Goal: Task Accomplishment & Management: Manage account settings

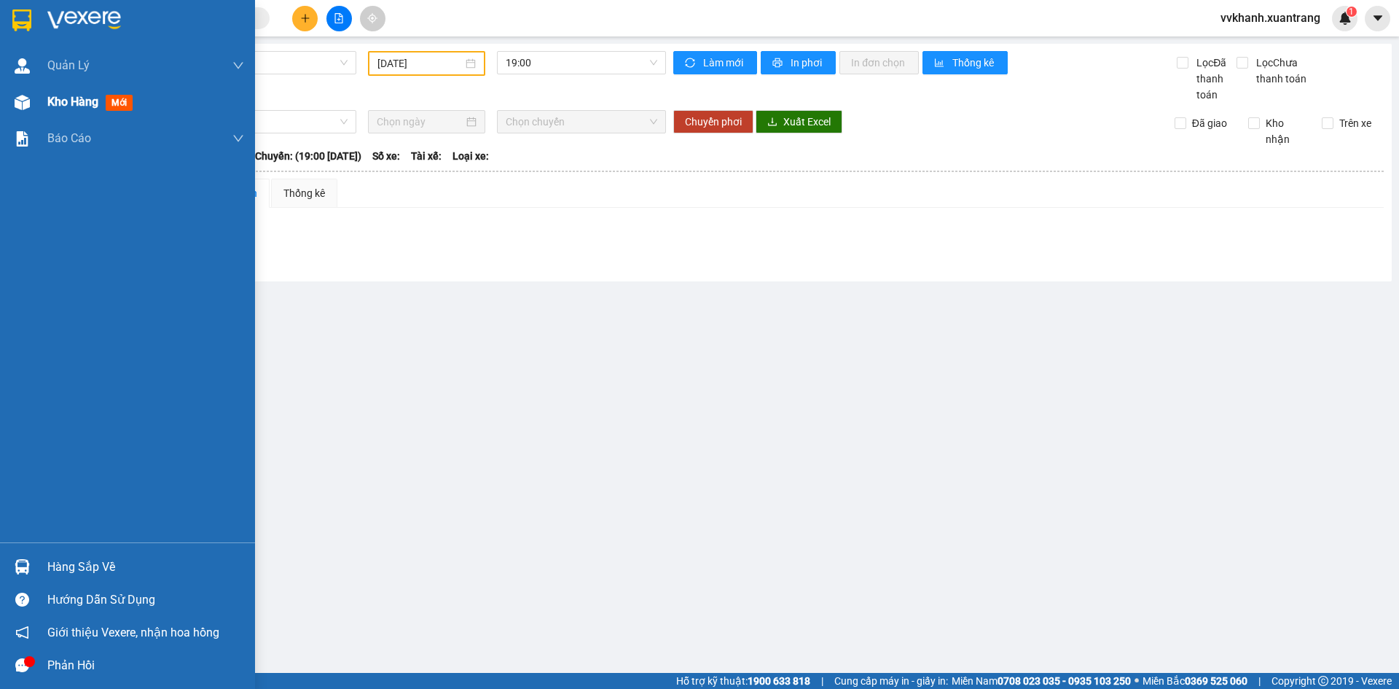
click at [42, 111] on div "Kho hàng mới" at bounding box center [127, 102] width 255 height 36
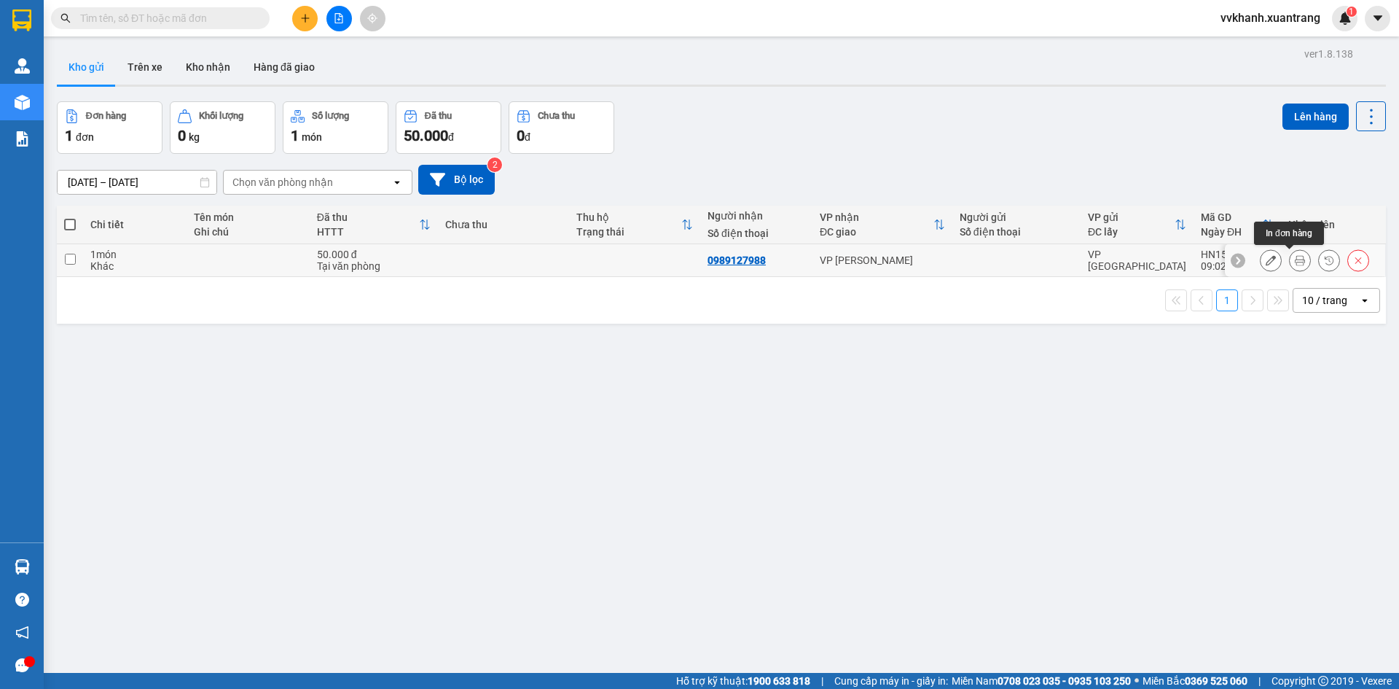
click at [1294, 262] on button at bounding box center [1300, 261] width 20 height 26
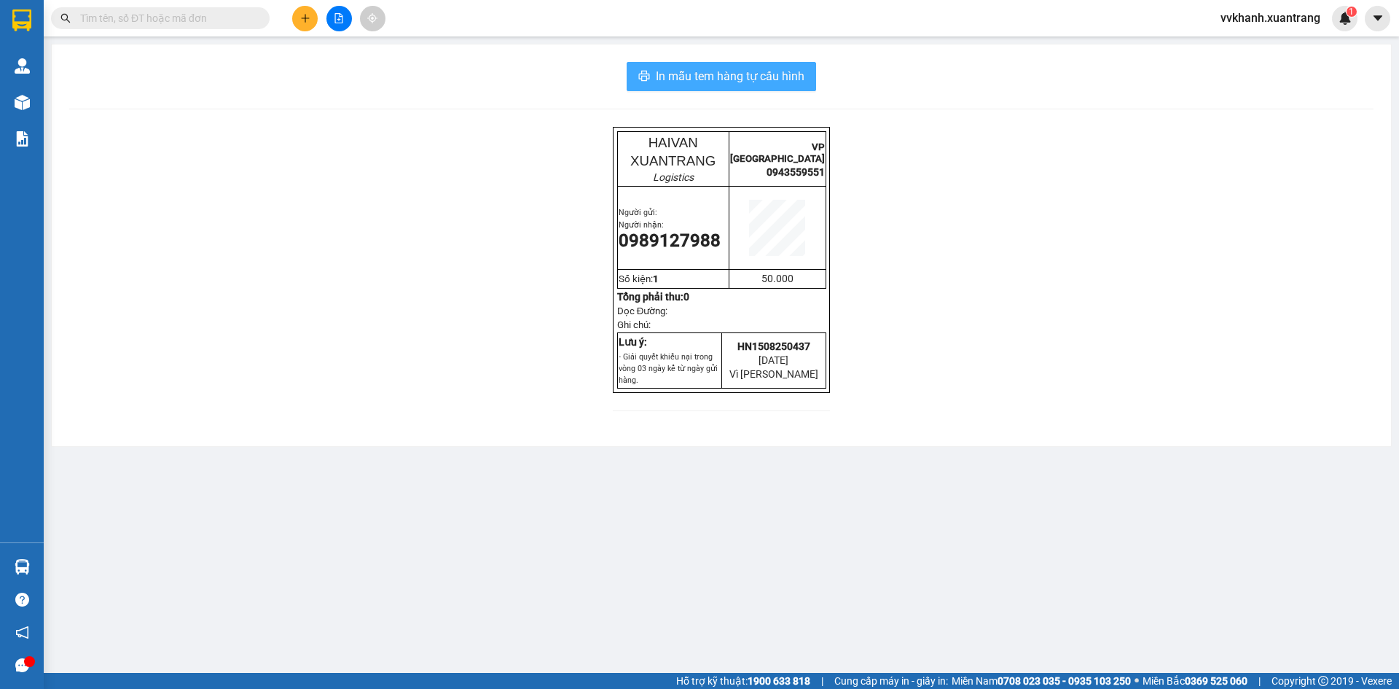
click at [797, 68] on span "In mẫu tem hàng tự cấu hình" at bounding box center [730, 76] width 149 height 18
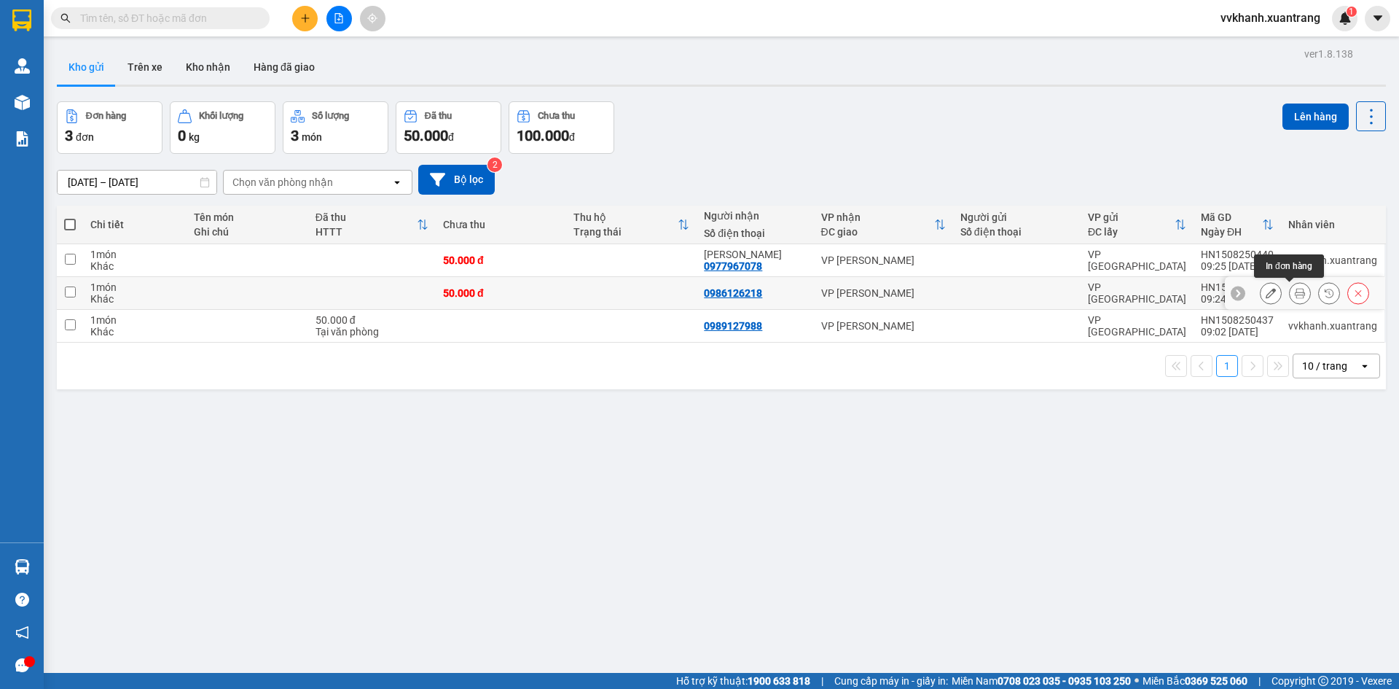
click at [1295, 289] on icon at bounding box center [1300, 293] width 10 height 10
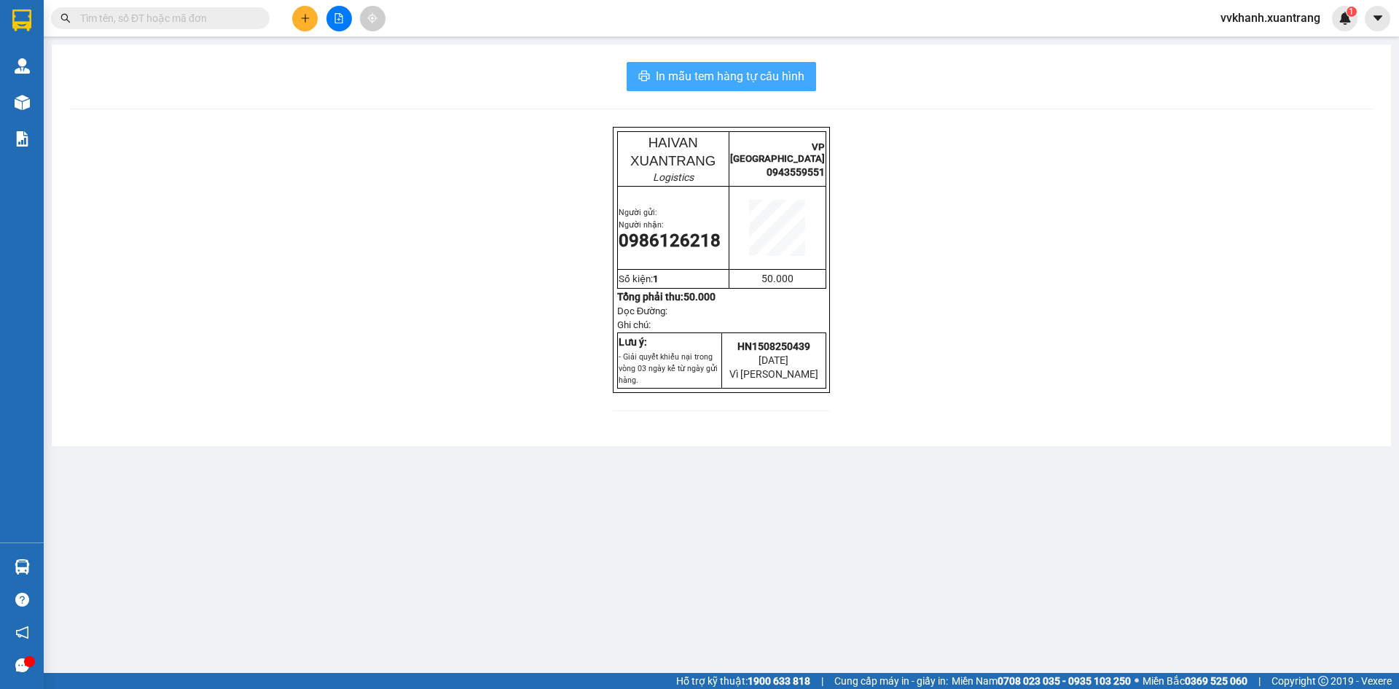
click at [806, 76] on button "In mẫu tem hàng tự cấu hình" at bounding box center [721, 76] width 189 height 29
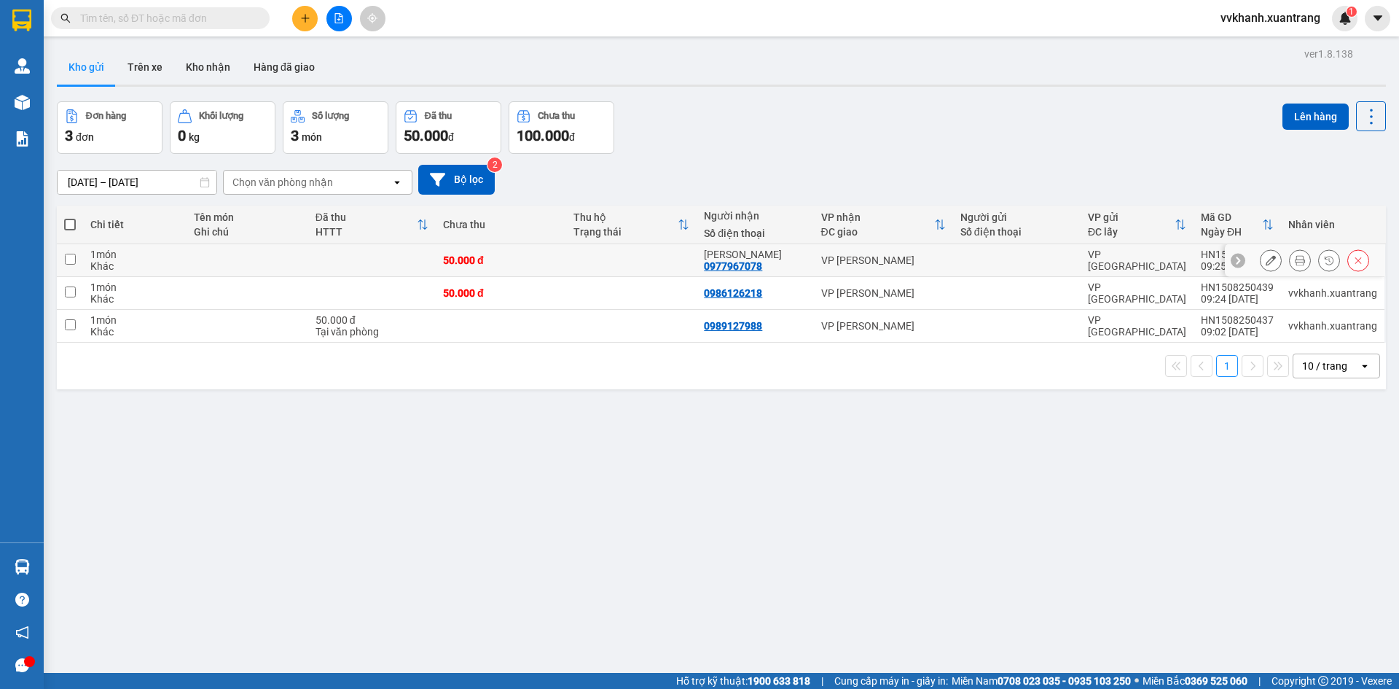
click at [1290, 267] on button at bounding box center [1300, 261] width 20 height 26
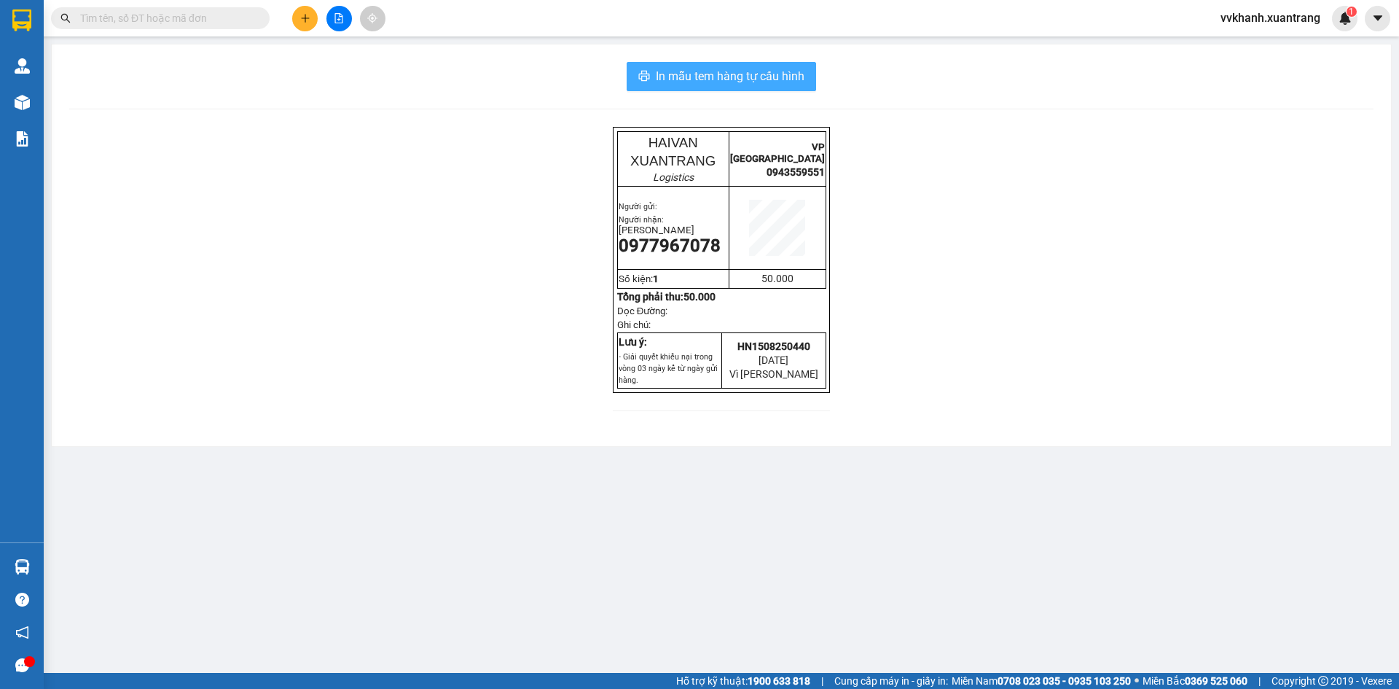
click at [800, 78] on span "In mẫu tem hàng tự cấu hình" at bounding box center [730, 76] width 149 height 18
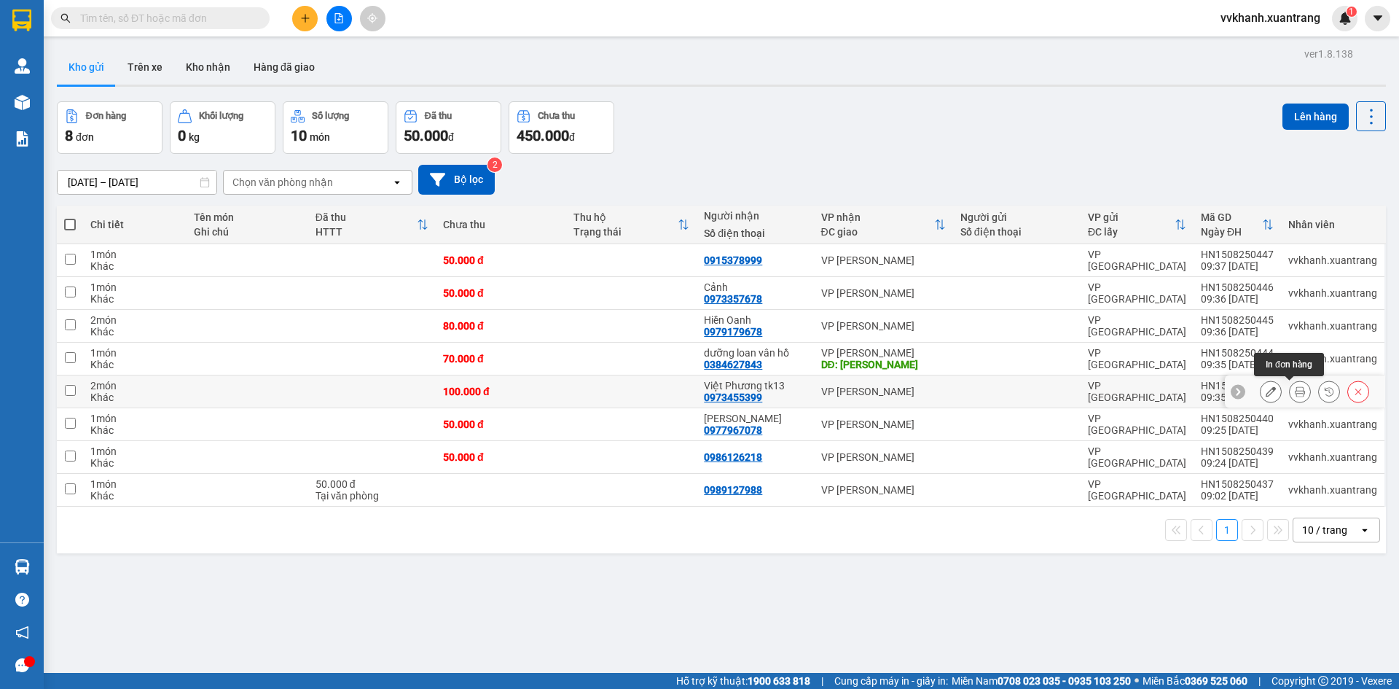
click at [1294, 391] on button at bounding box center [1300, 392] width 20 height 26
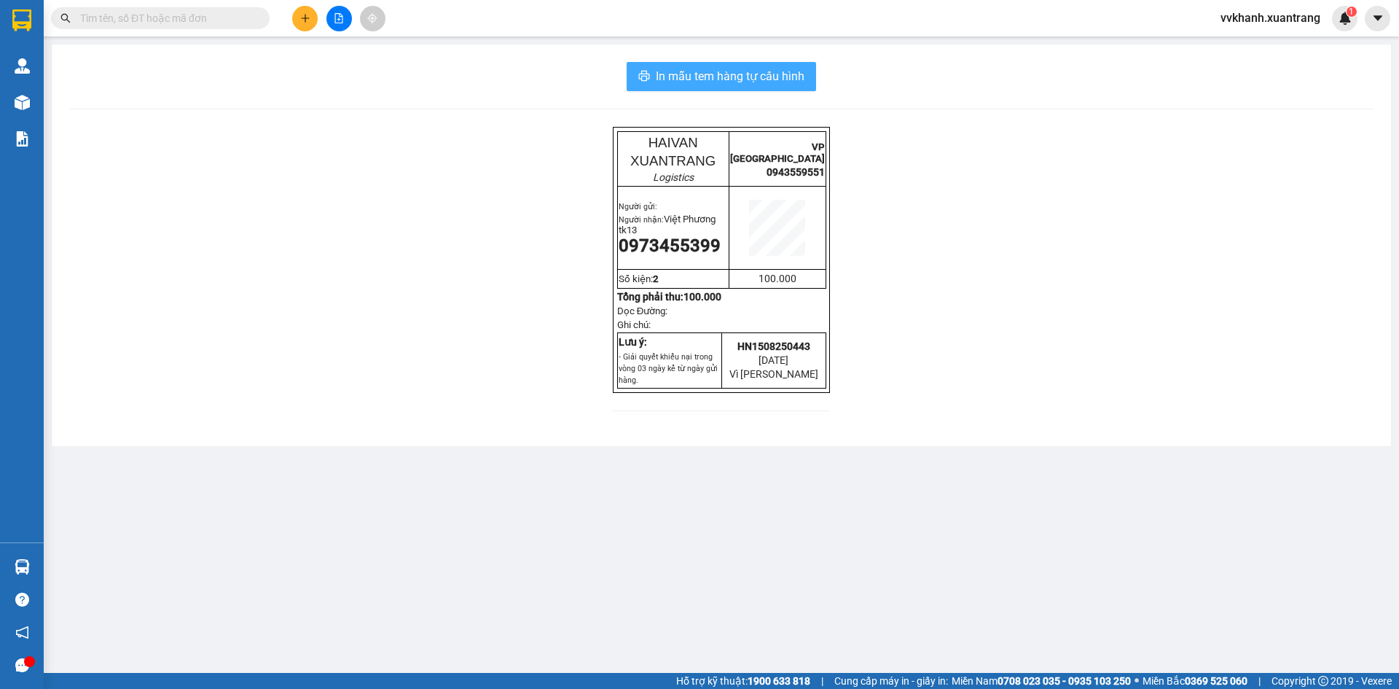
click at [762, 73] on span "In mẫu tem hàng tự cấu hình" at bounding box center [730, 76] width 149 height 18
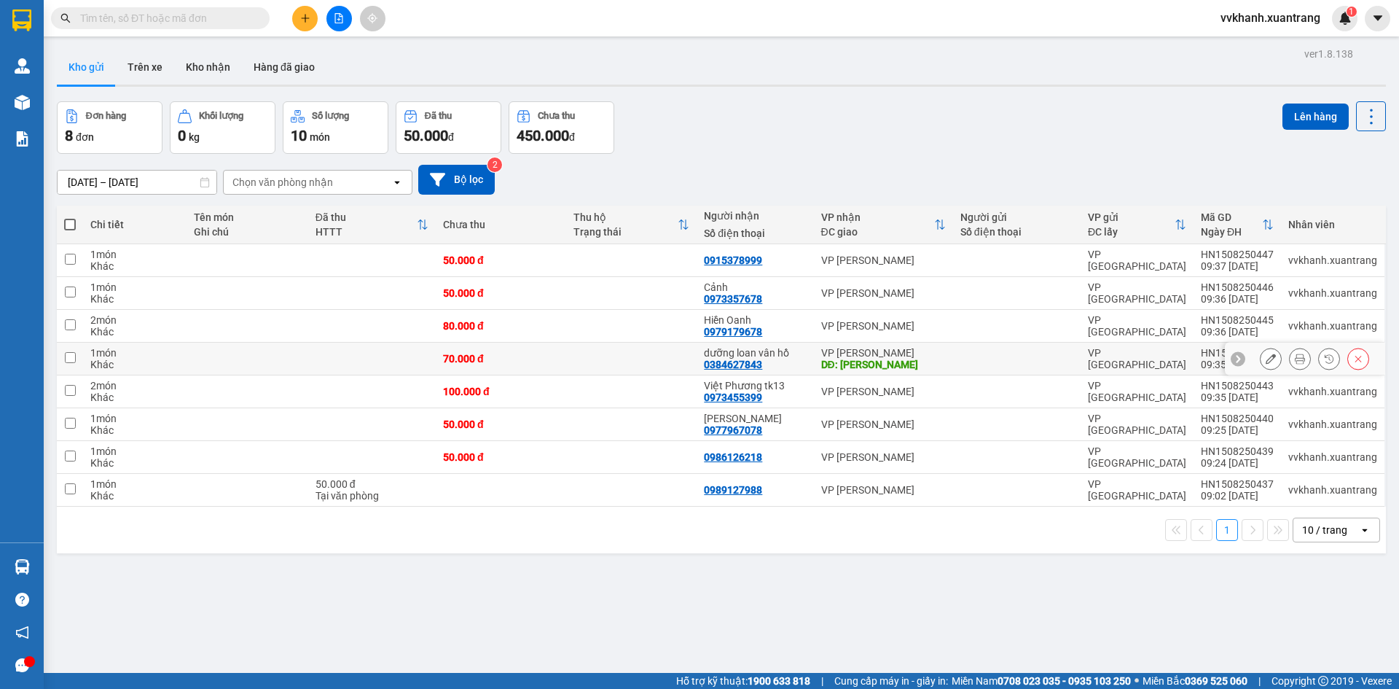
click at [1295, 363] on icon at bounding box center [1300, 358] width 10 height 10
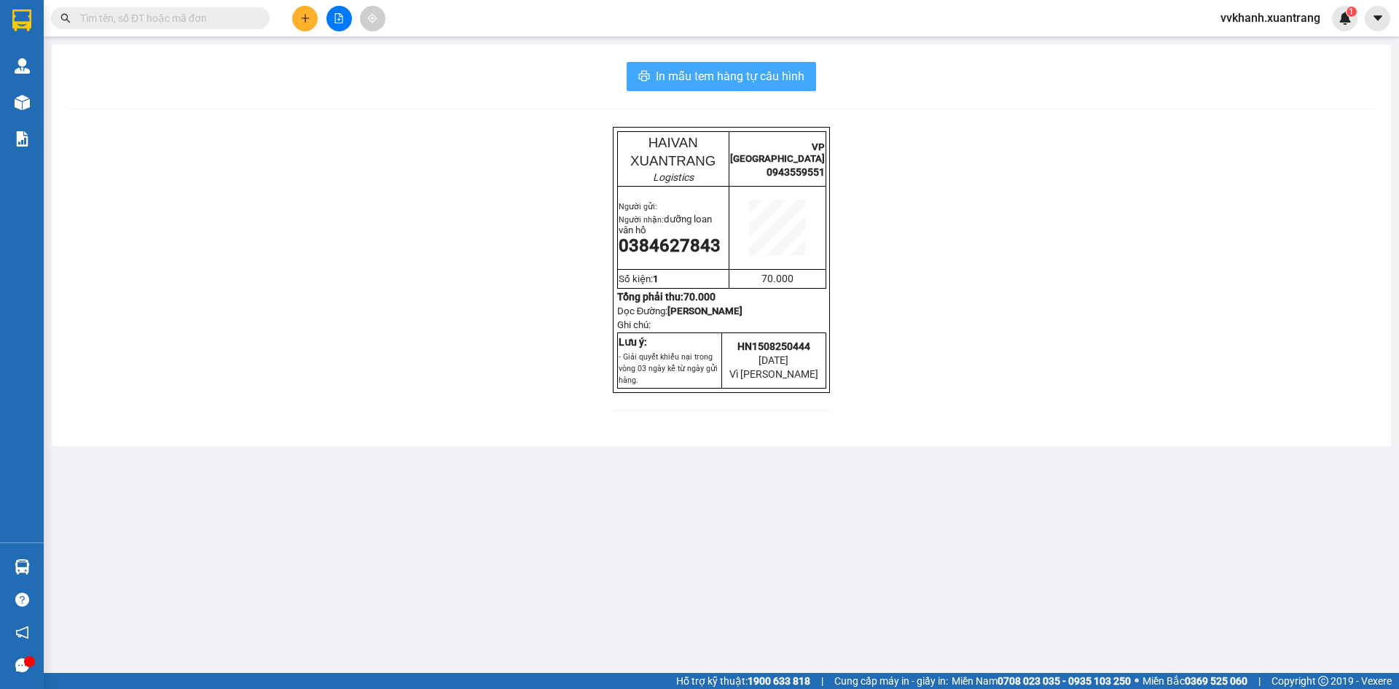
click at [793, 73] on span "In mẫu tem hàng tự cấu hình" at bounding box center [730, 76] width 149 height 18
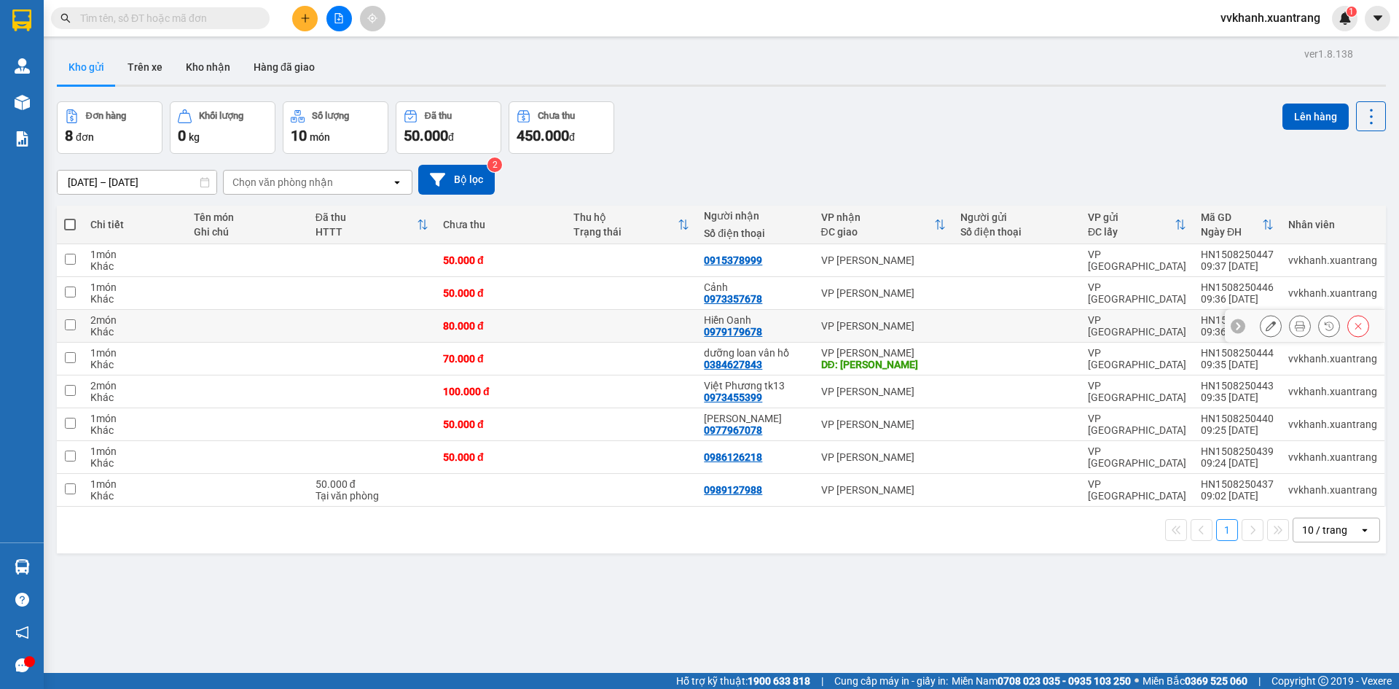
click at [1295, 329] on icon at bounding box center [1300, 326] width 10 height 10
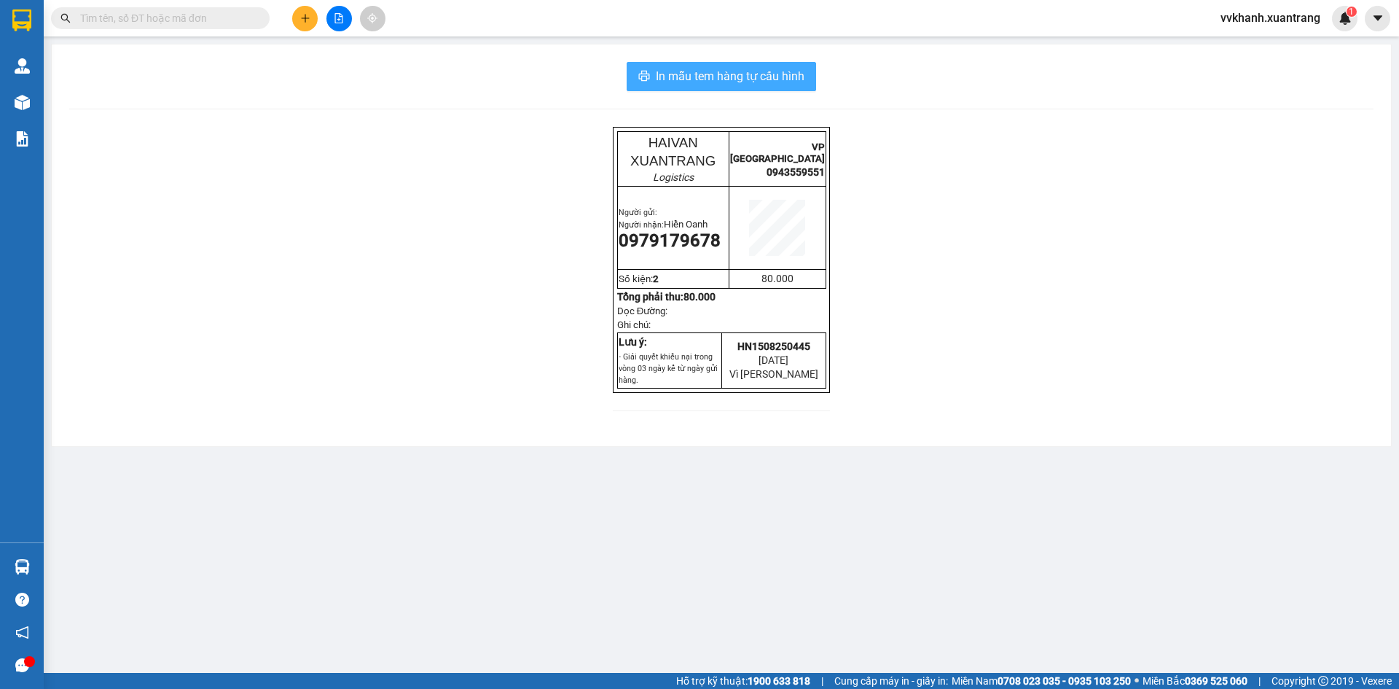
click at [792, 87] on button "In mẫu tem hàng tự cấu hình" at bounding box center [721, 76] width 189 height 29
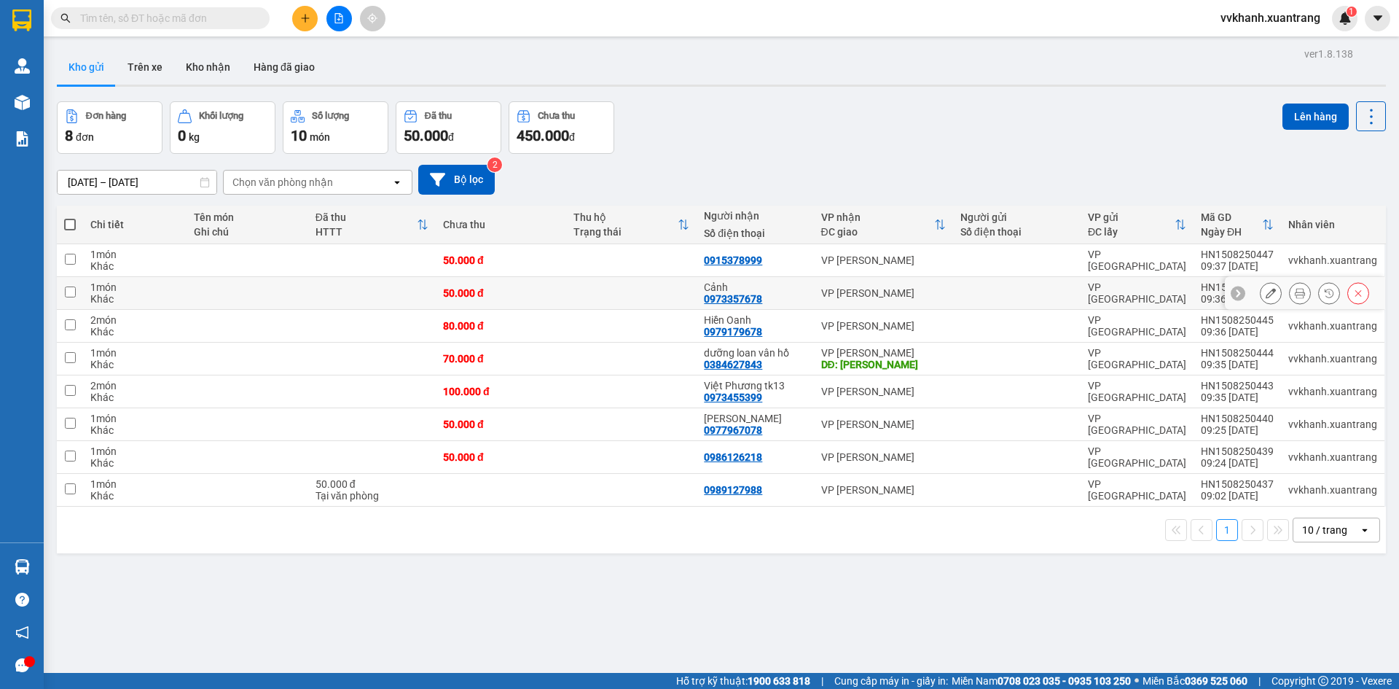
click at [1290, 294] on button at bounding box center [1300, 294] width 20 height 26
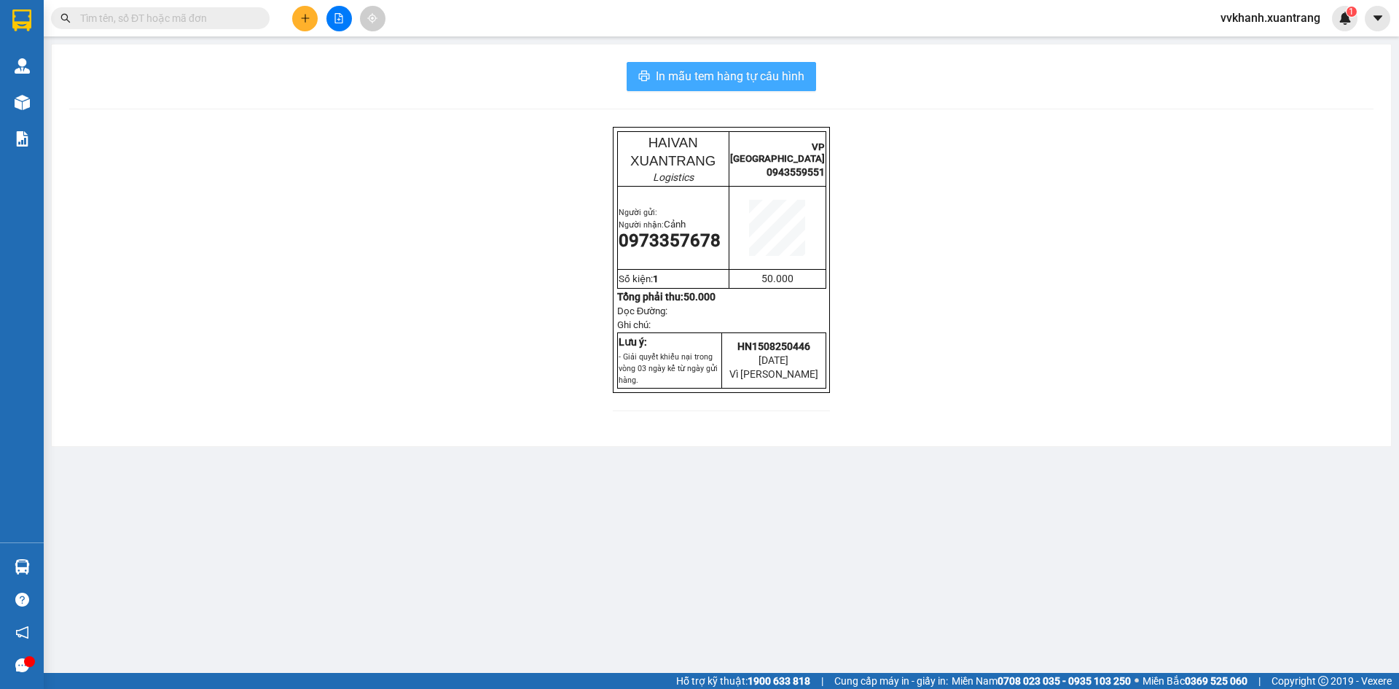
click at [775, 76] on span "In mẫu tem hàng tự cấu hình" at bounding box center [730, 76] width 149 height 18
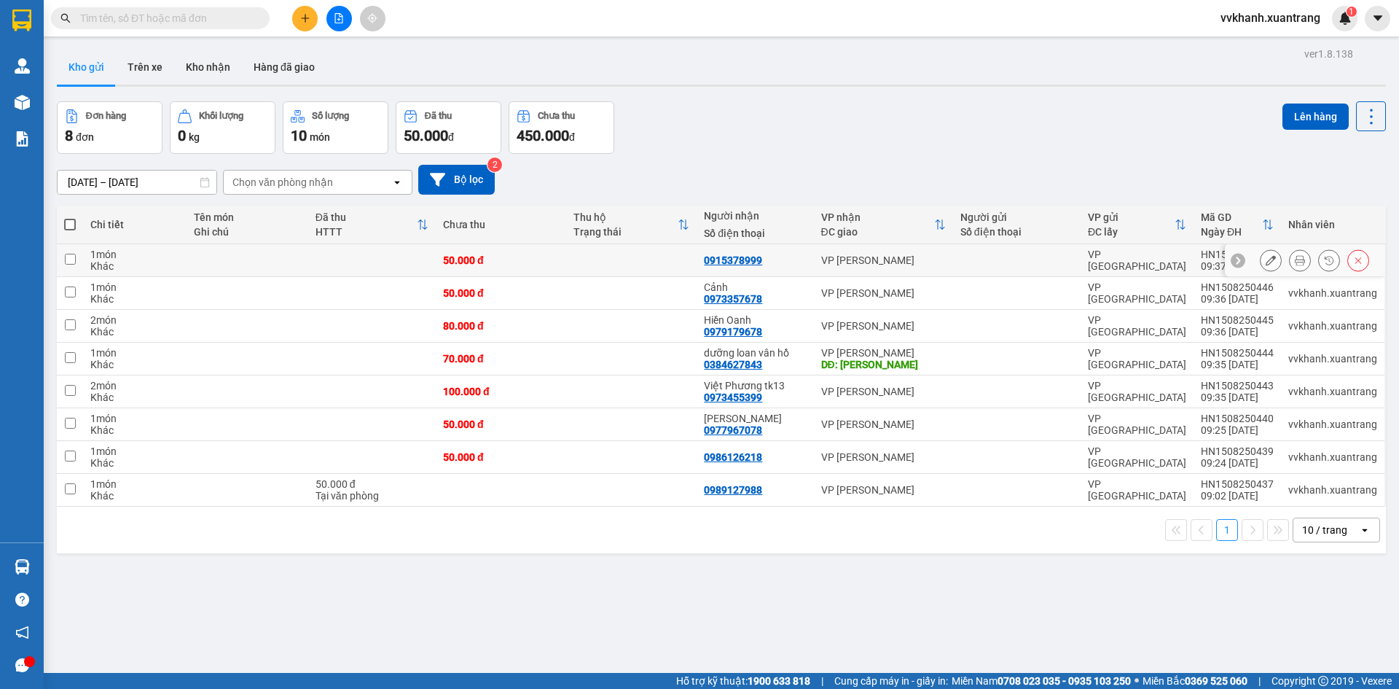
click at [1295, 259] on icon at bounding box center [1300, 260] width 10 height 10
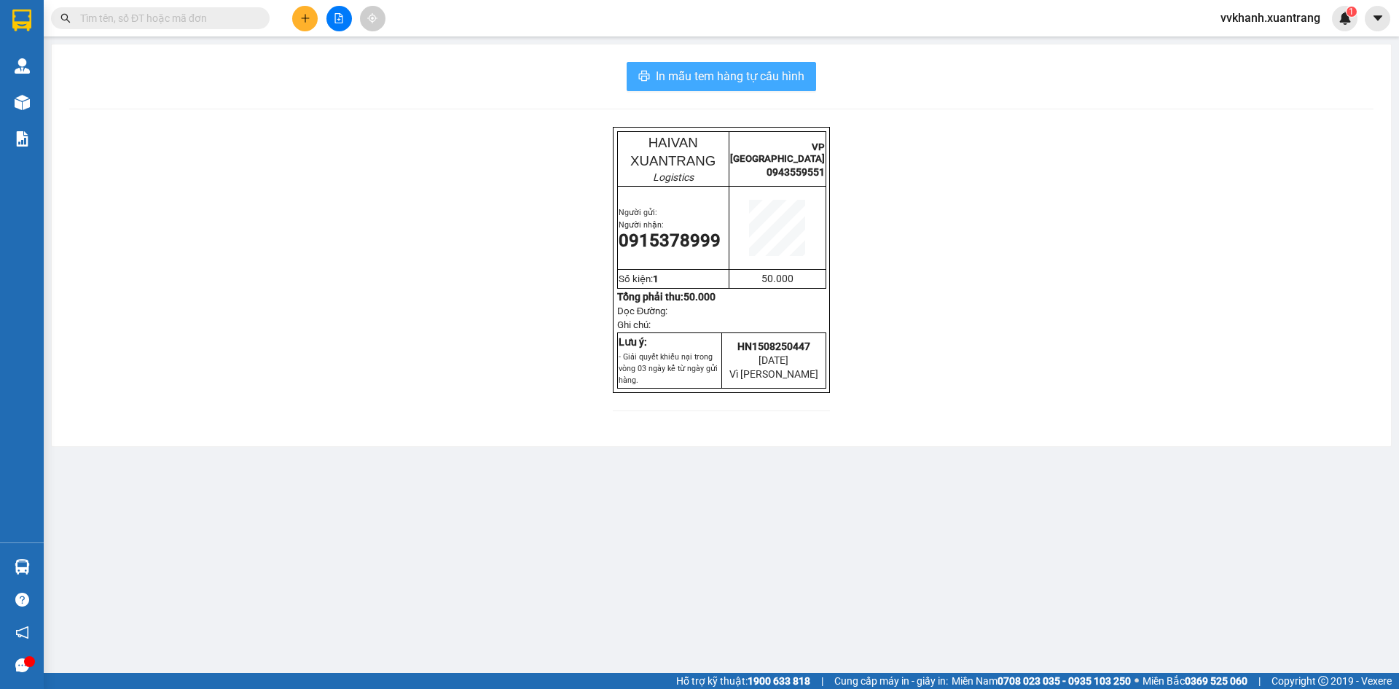
click at [761, 74] on span "In mẫu tem hàng tự cấu hình" at bounding box center [730, 76] width 149 height 18
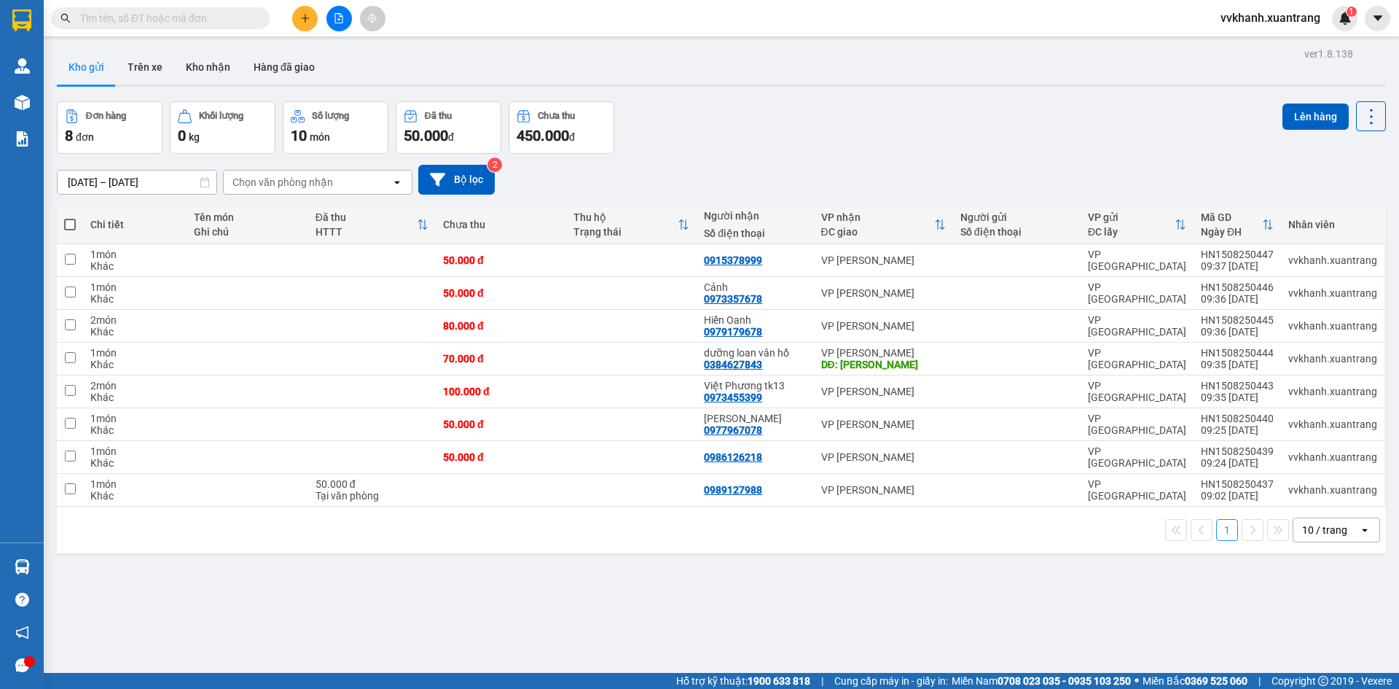
click at [311, 11] on button at bounding box center [305, 19] width 26 height 26
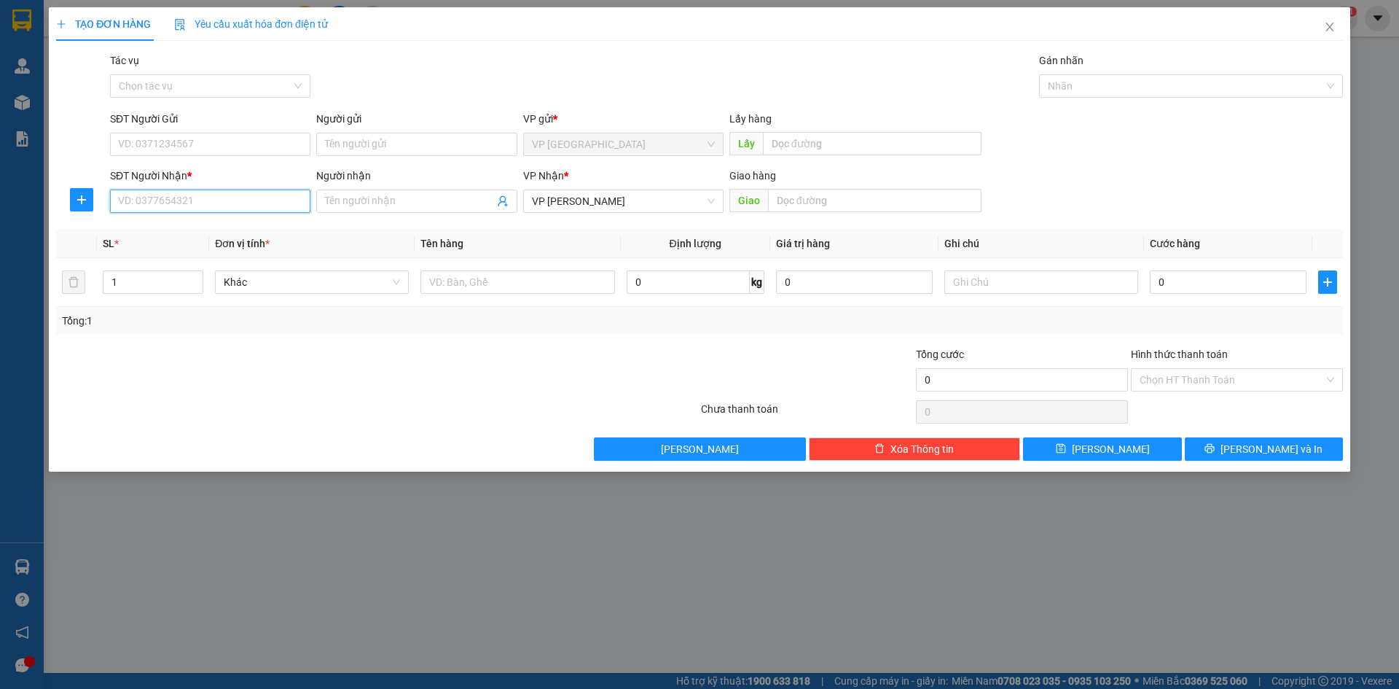
click at [262, 201] on input "SĐT Người Nhận *" at bounding box center [210, 200] width 200 height 23
type input "0979688989"
click at [431, 199] on input "Người nhận" at bounding box center [409, 201] width 168 height 16
type input "sếp Tráng"
click at [1184, 282] on input "0" at bounding box center [1228, 281] width 157 height 23
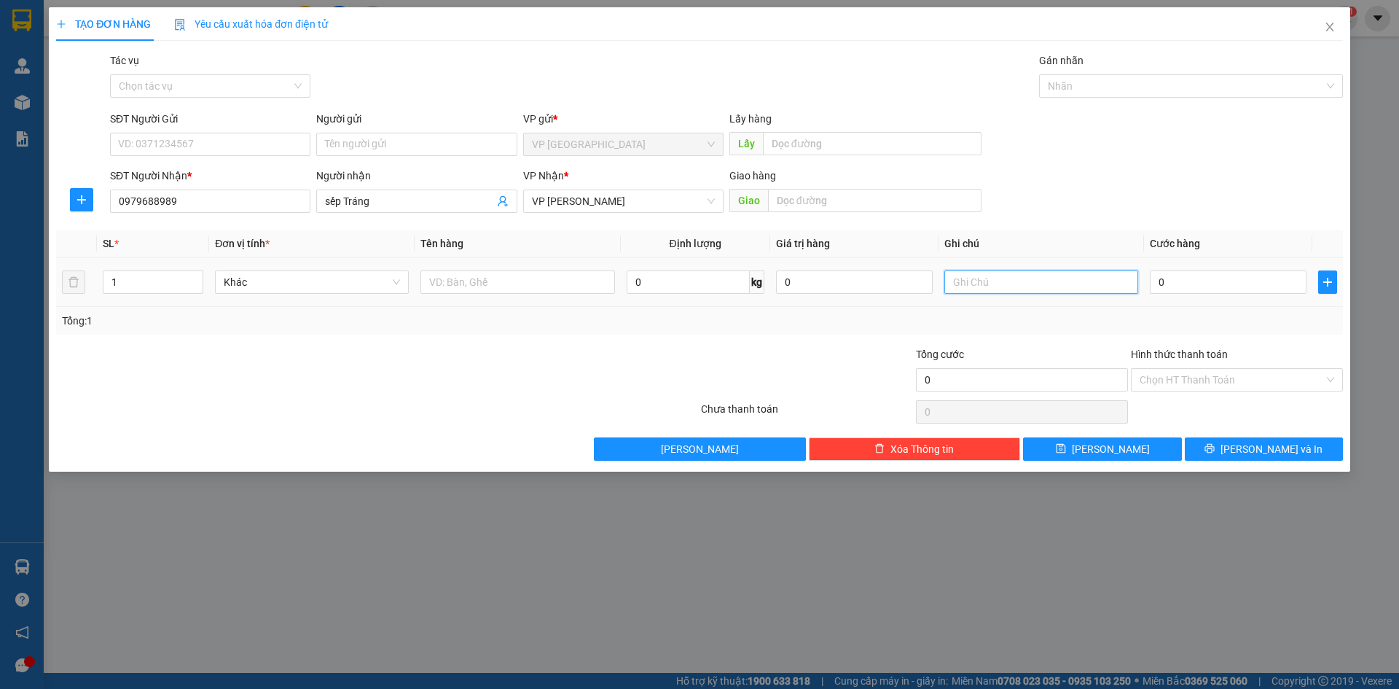
click at [1028, 281] on input "text" at bounding box center [1041, 281] width 194 height 23
type input "d"
type input "đã trả 50k tiền ship đi lấy về"
click at [1255, 381] on input "Hình thức thanh toán" at bounding box center [1232, 380] width 184 height 22
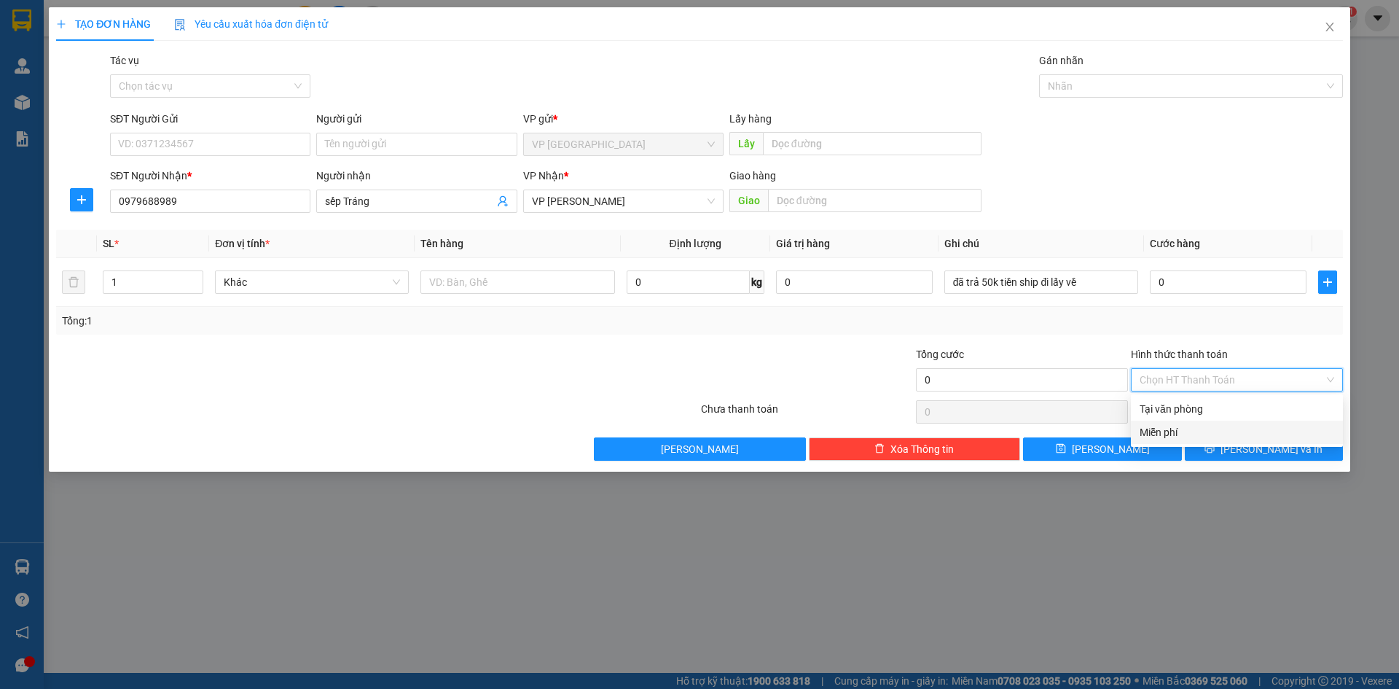
click at [1190, 431] on div "Miễn phí" at bounding box center [1237, 432] width 195 height 16
click at [1159, 450] on button "[PERSON_NAME]" at bounding box center [1102, 448] width 158 height 23
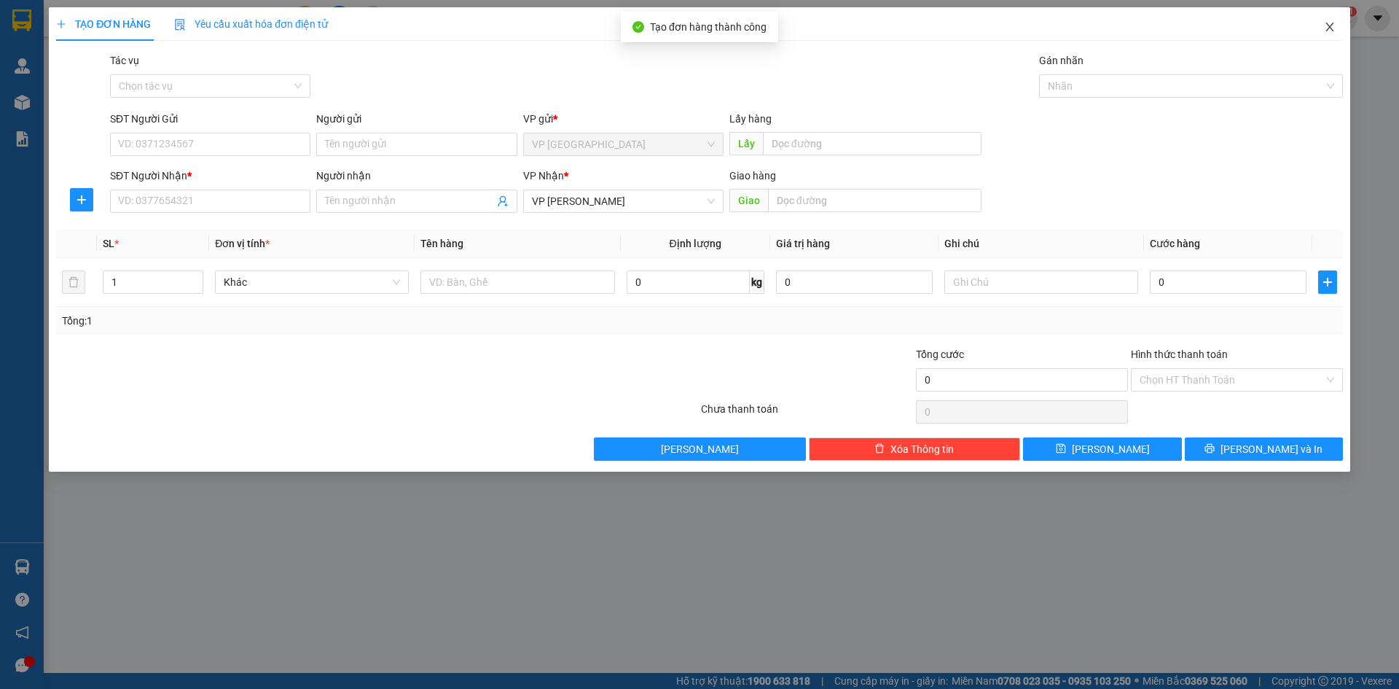
click at [1333, 23] on icon "close" at bounding box center [1330, 27] width 12 height 12
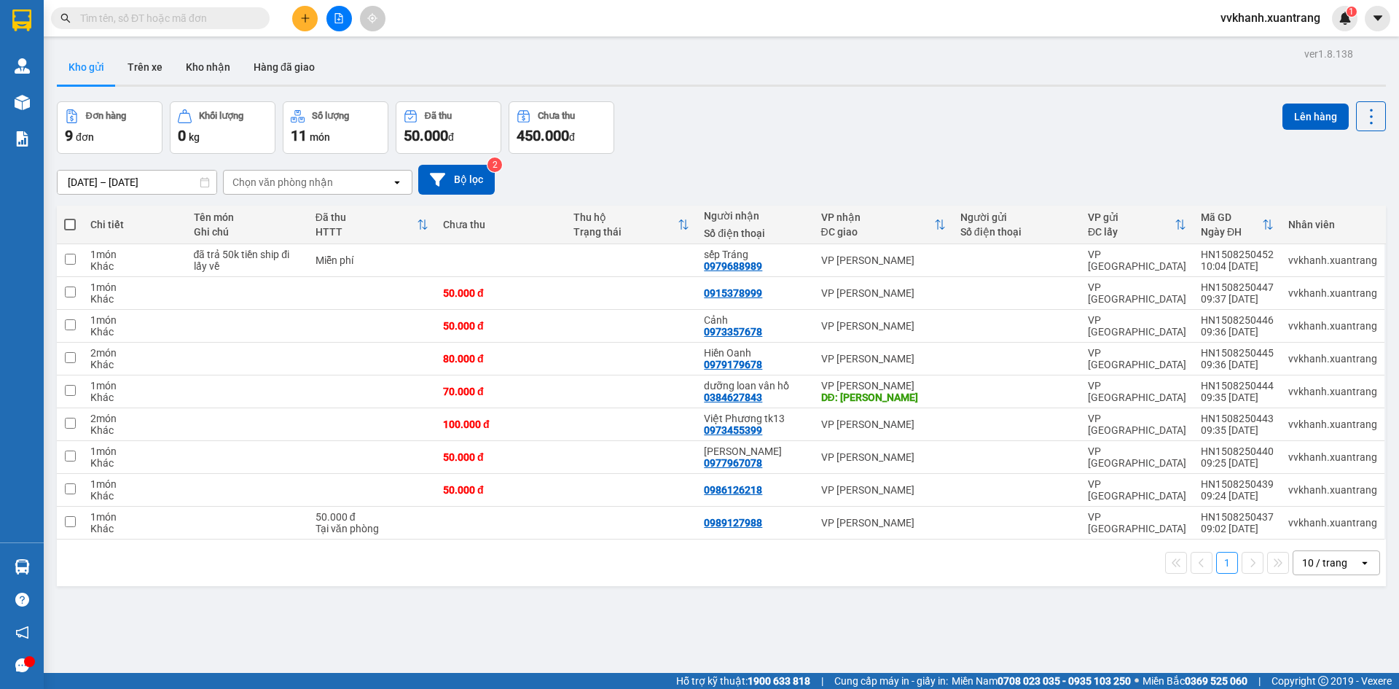
click at [70, 223] on span at bounding box center [70, 225] width 12 height 12
click at [70, 217] on input "checkbox" at bounding box center [70, 217] width 0 height 0
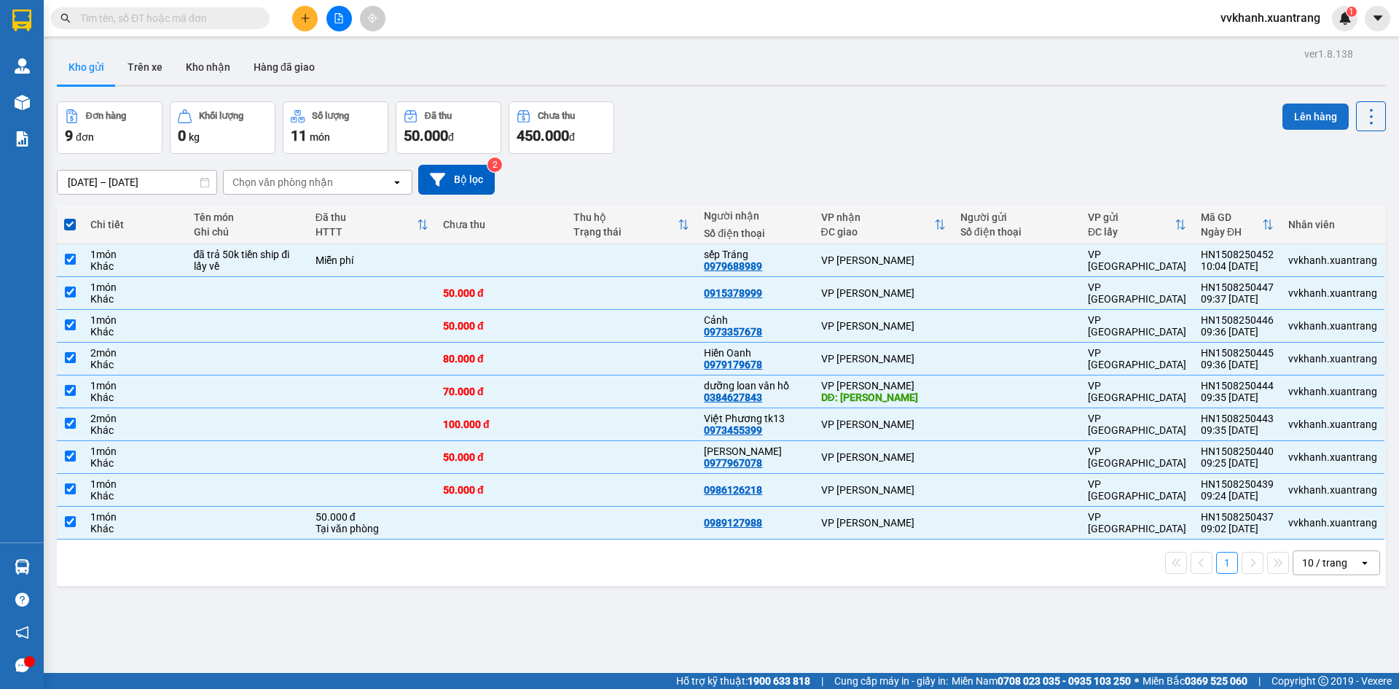
click at [1288, 117] on button "Lên hàng" at bounding box center [1315, 116] width 66 height 26
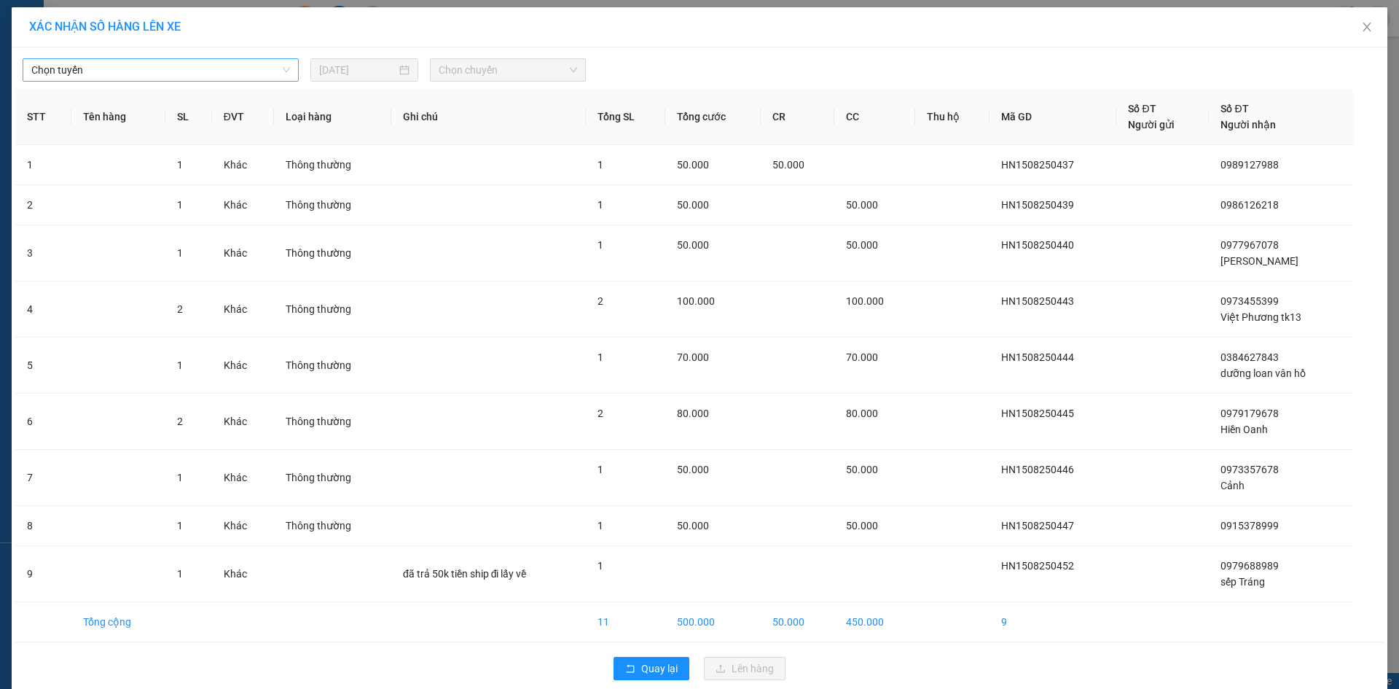
click at [198, 66] on span "Chọn tuyến" at bounding box center [160, 70] width 259 height 22
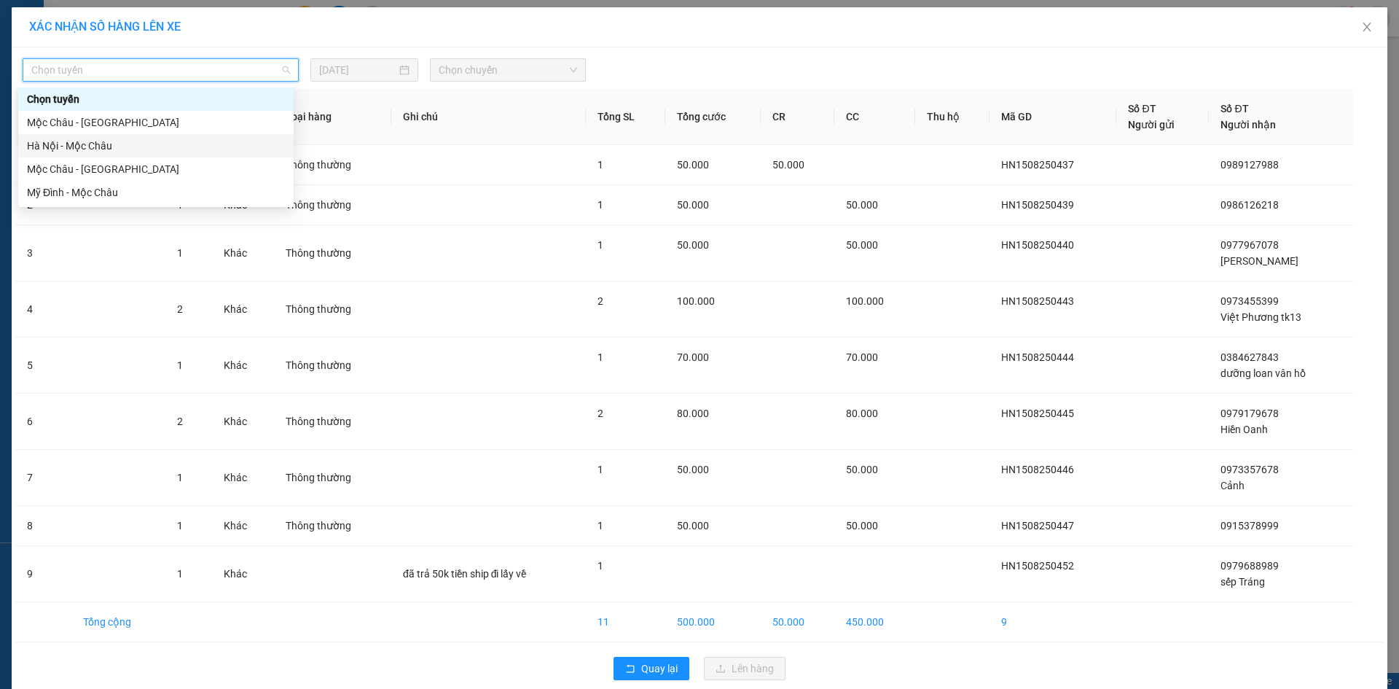
click at [118, 144] on div "Hà Nội - Mộc Châu" at bounding box center [156, 146] width 258 height 16
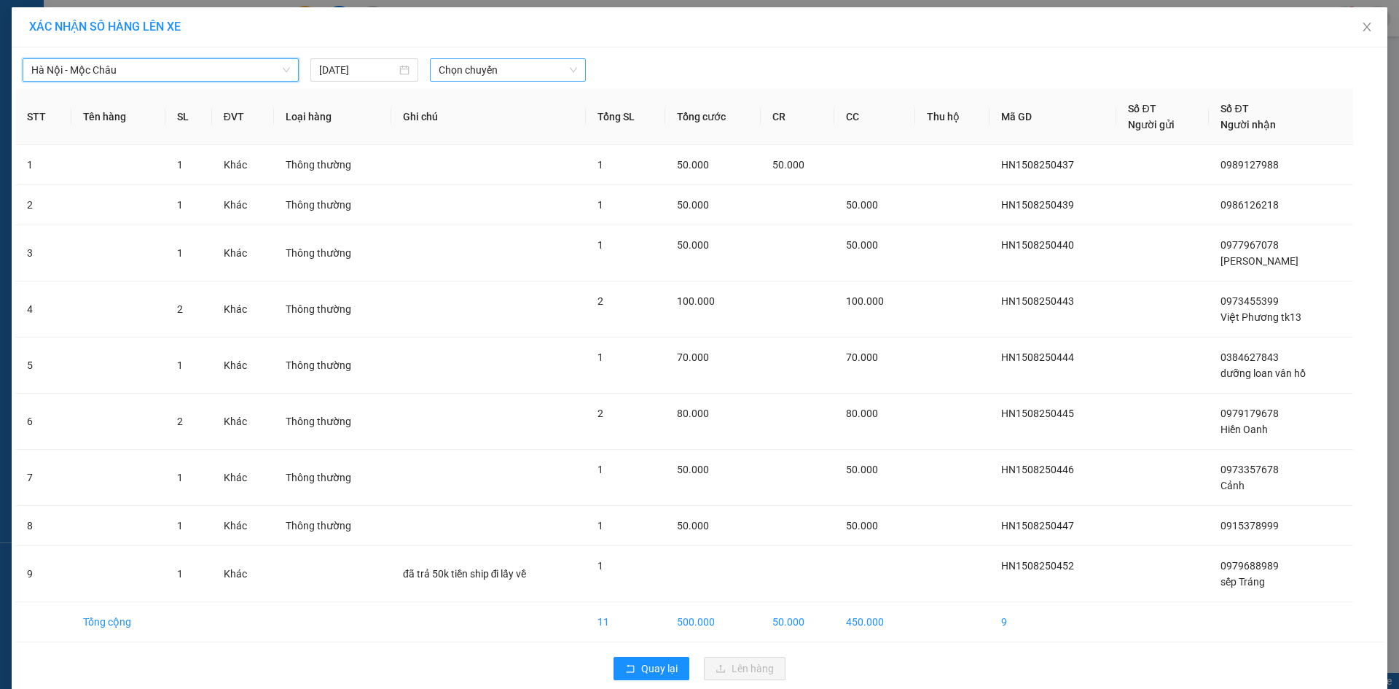
click at [480, 73] on span "Chọn chuyến" at bounding box center [508, 70] width 138 height 22
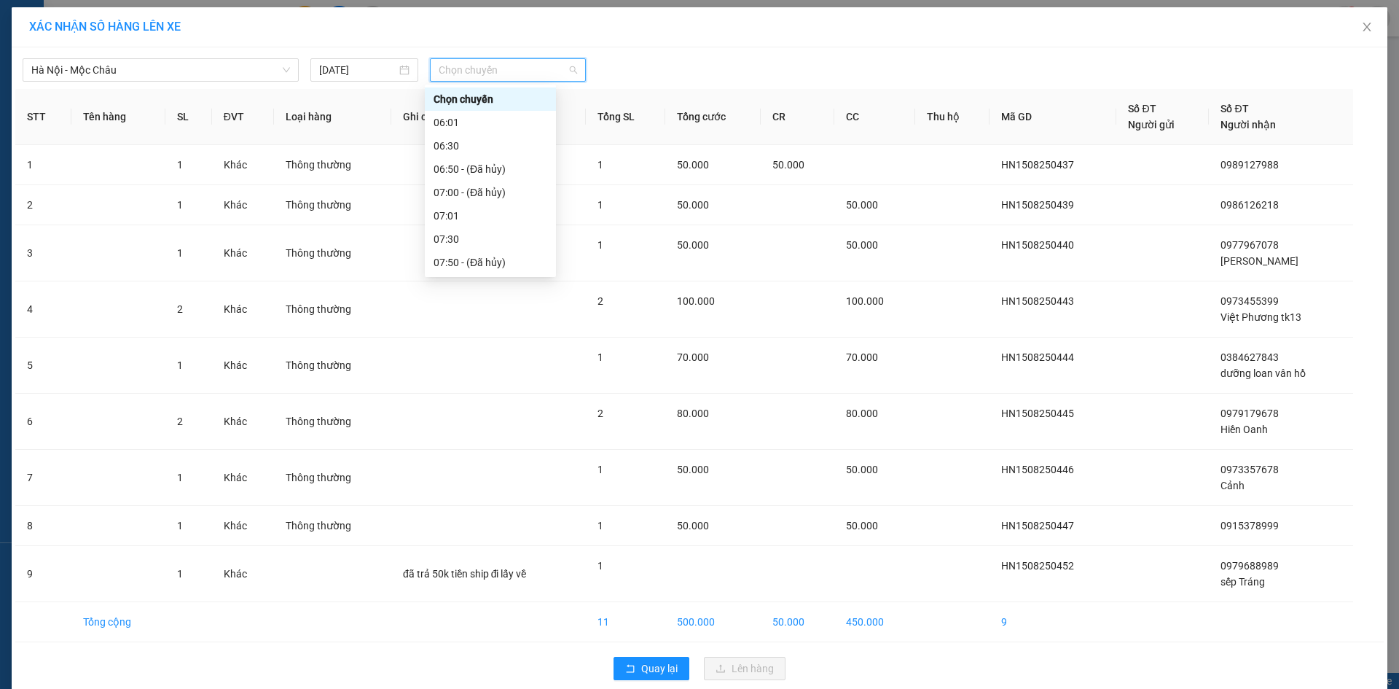
click at [482, 348] on div "10:15" at bounding box center [491, 356] width 114 height 16
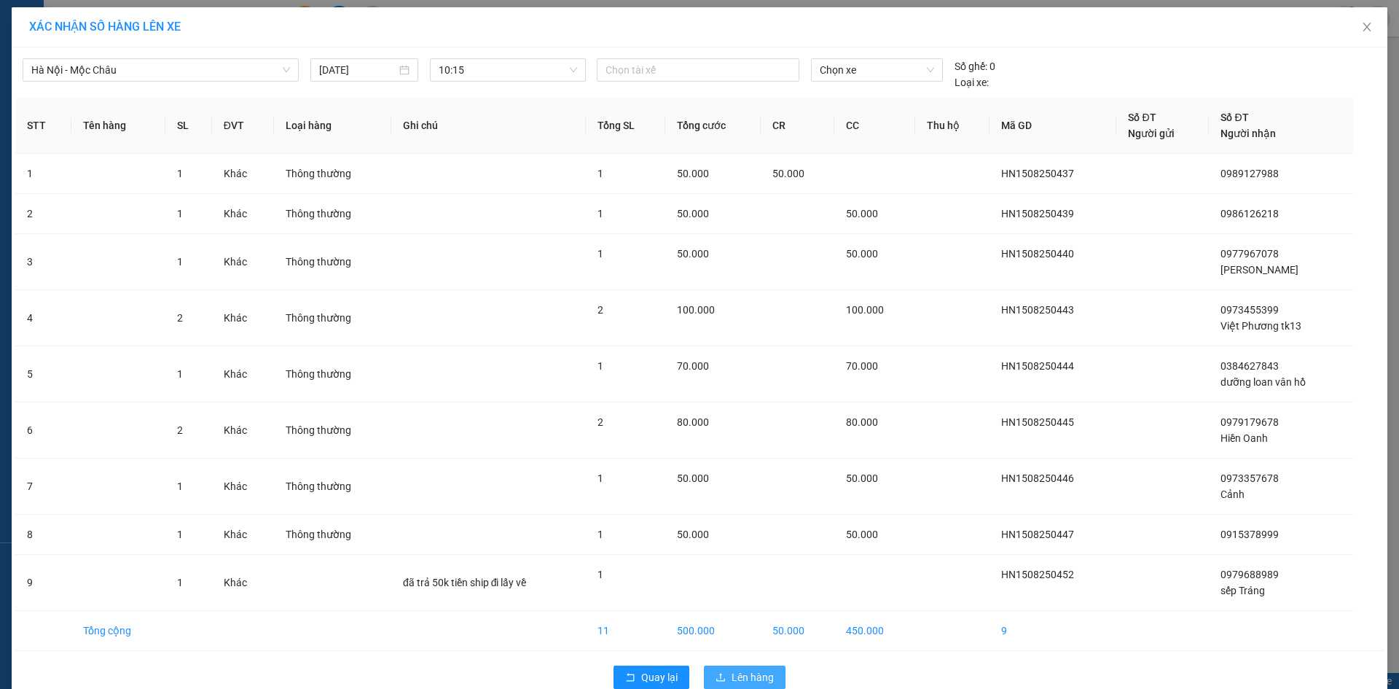
click at [762, 669] on span "Lên hàng" at bounding box center [753, 677] width 42 height 16
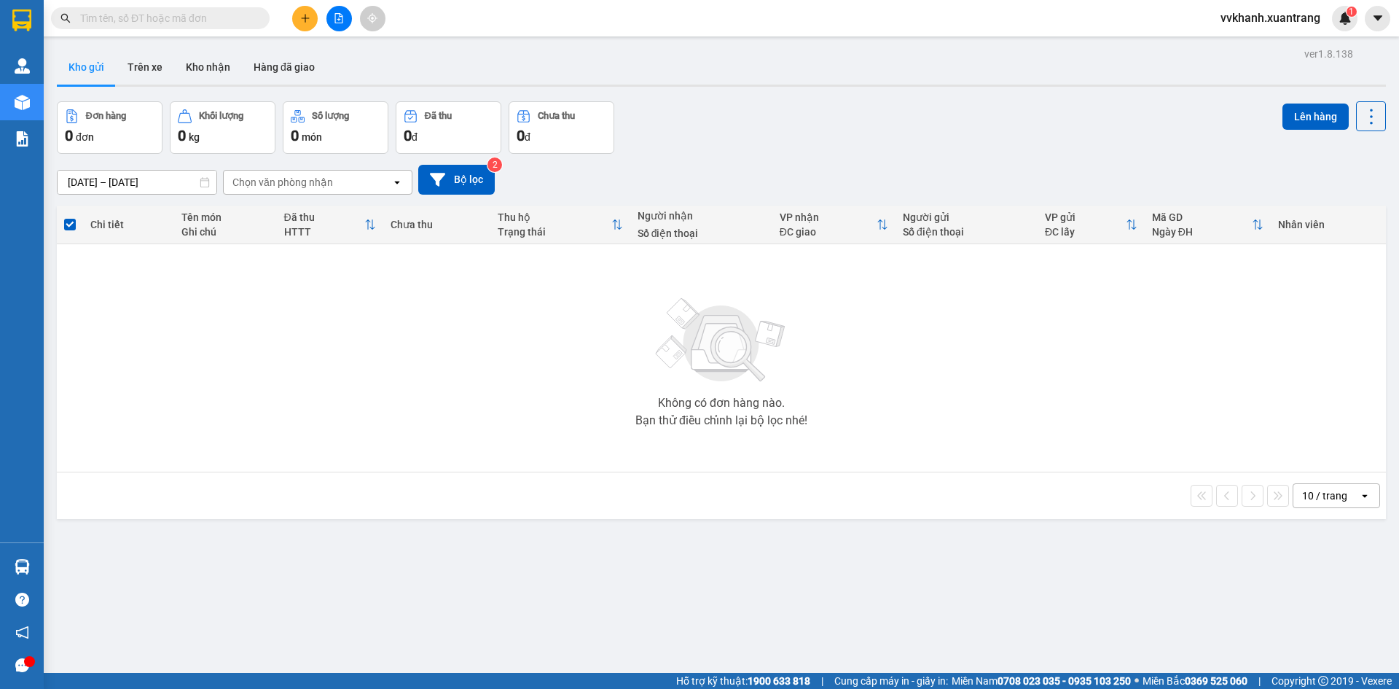
click at [1092, 597] on div "ver 1.8.138 Kho gửi Trên xe Kho nhận Hàng đã giao Đơn hàng 0 đơn Khối lượng 0 k…" at bounding box center [721, 388] width 1341 height 689
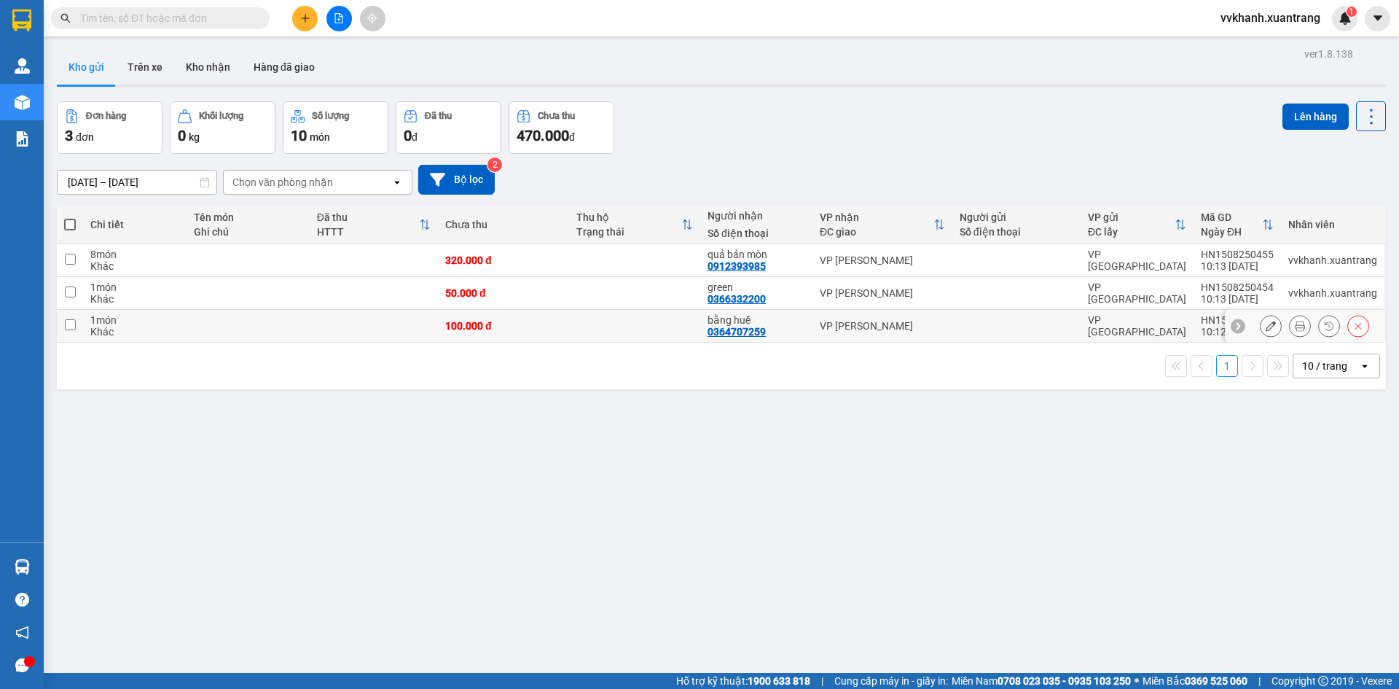
click at [1290, 332] on button at bounding box center [1300, 326] width 20 height 26
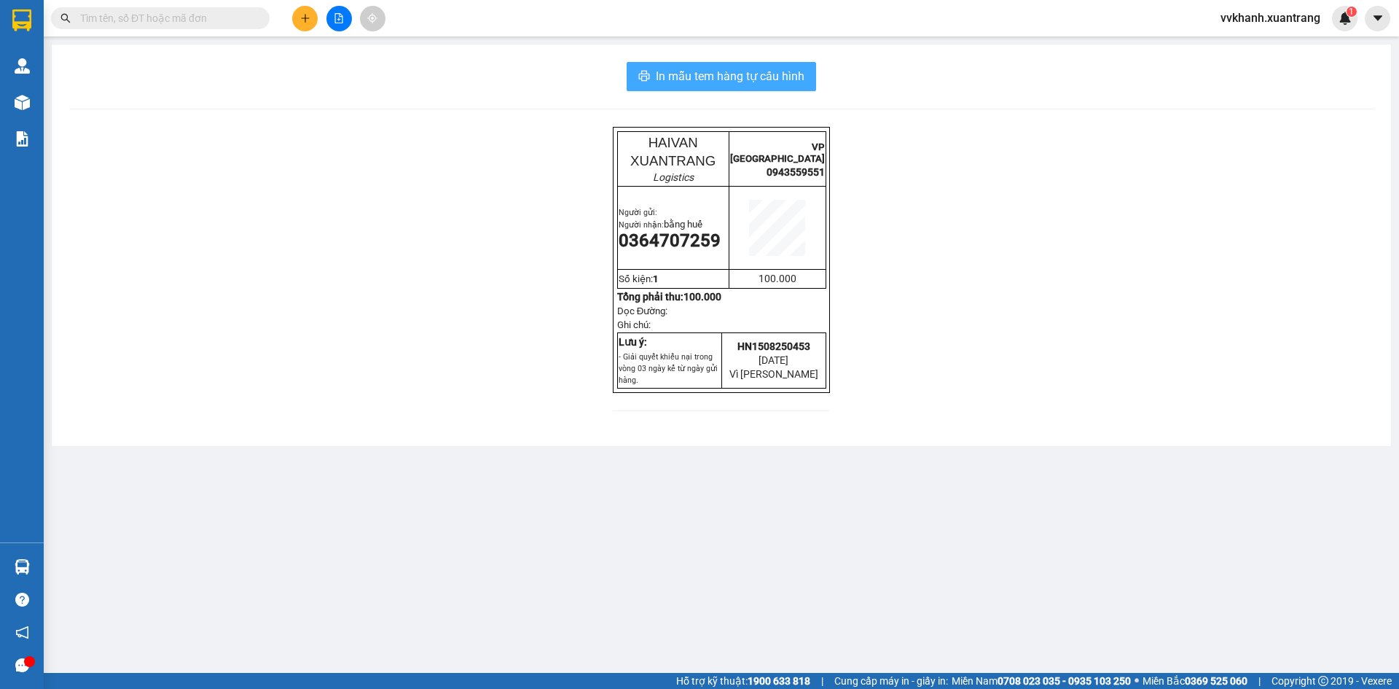
click at [791, 76] on span "In mẫu tem hàng tự cấu hình" at bounding box center [730, 76] width 149 height 18
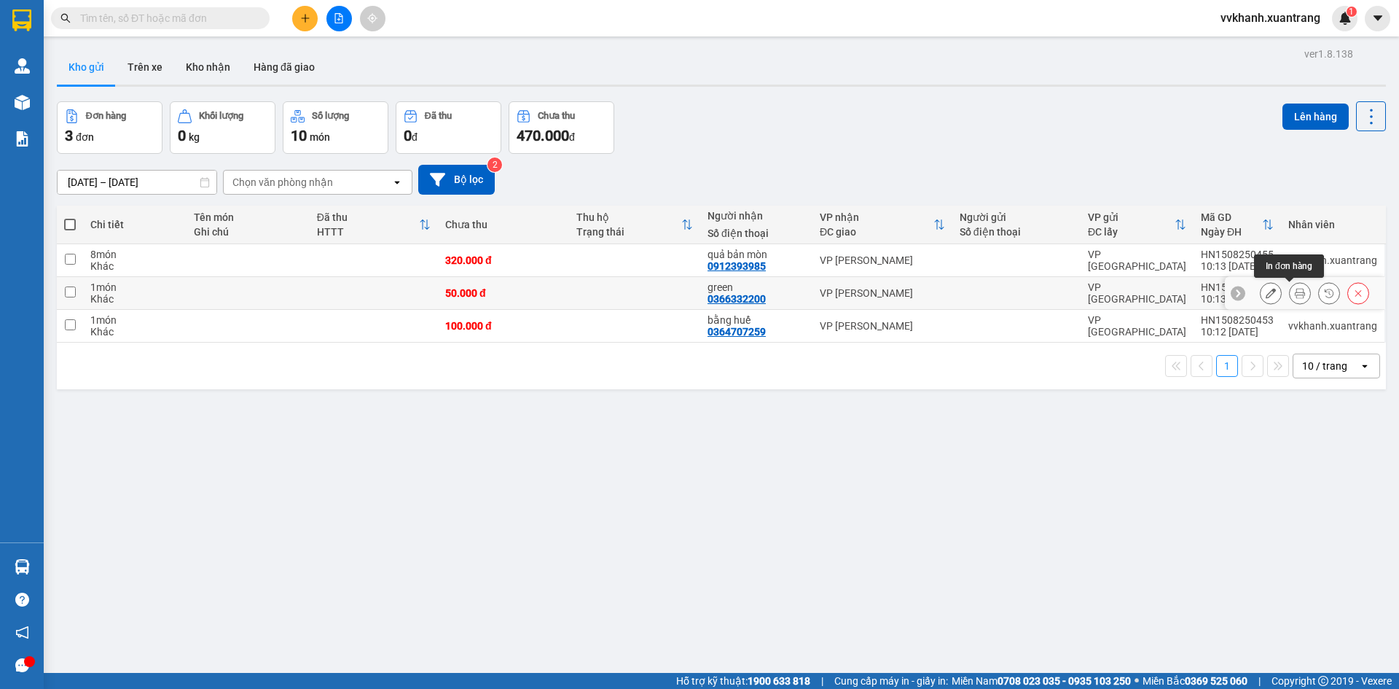
click at [1295, 295] on icon at bounding box center [1300, 293] width 10 height 10
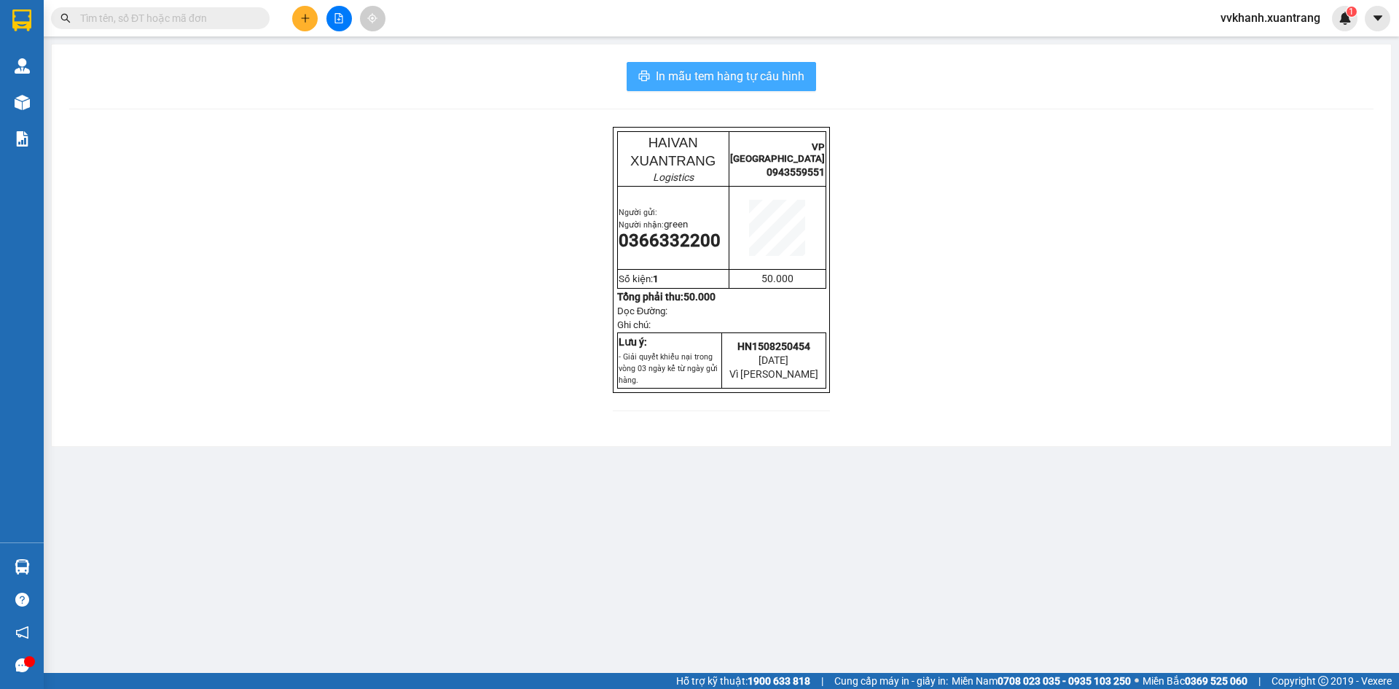
click at [801, 81] on span "In mẫu tem hàng tự cấu hình" at bounding box center [730, 76] width 149 height 18
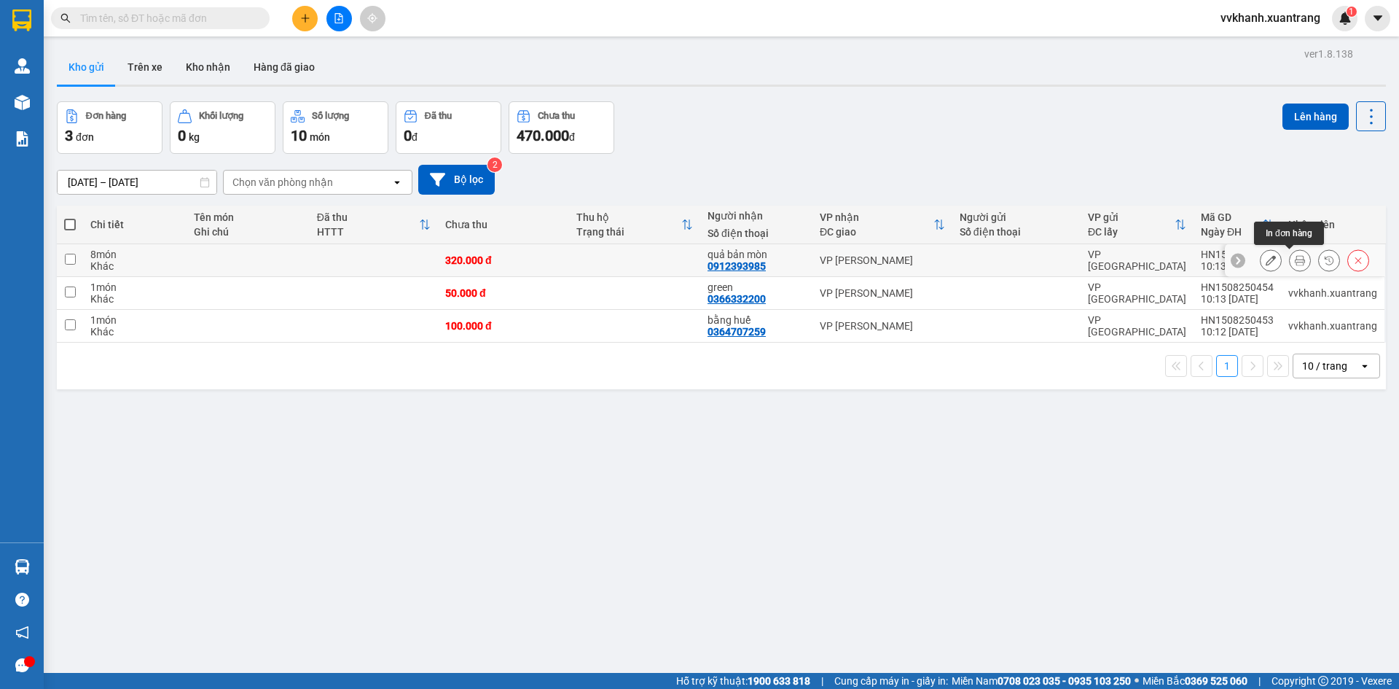
click at [1295, 261] on icon at bounding box center [1300, 260] width 10 height 10
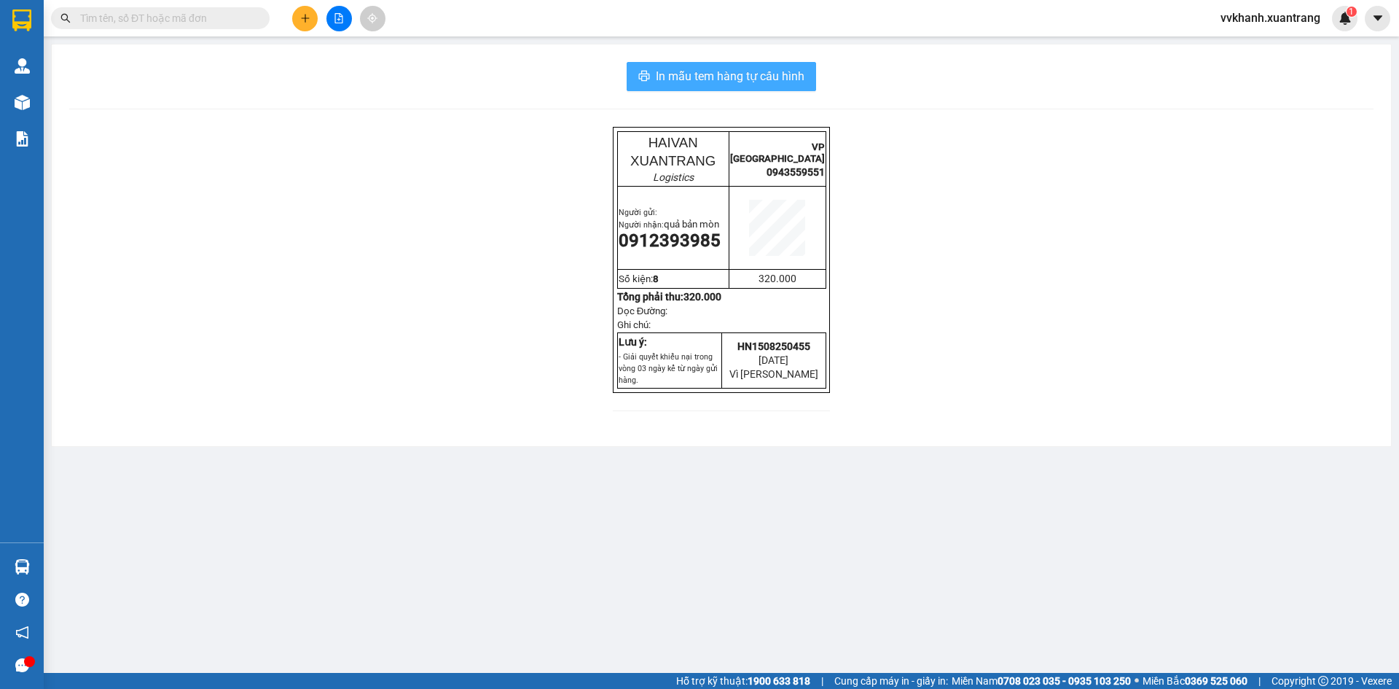
click at [784, 71] on span "In mẫu tem hàng tự cấu hình" at bounding box center [730, 76] width 149 height 18
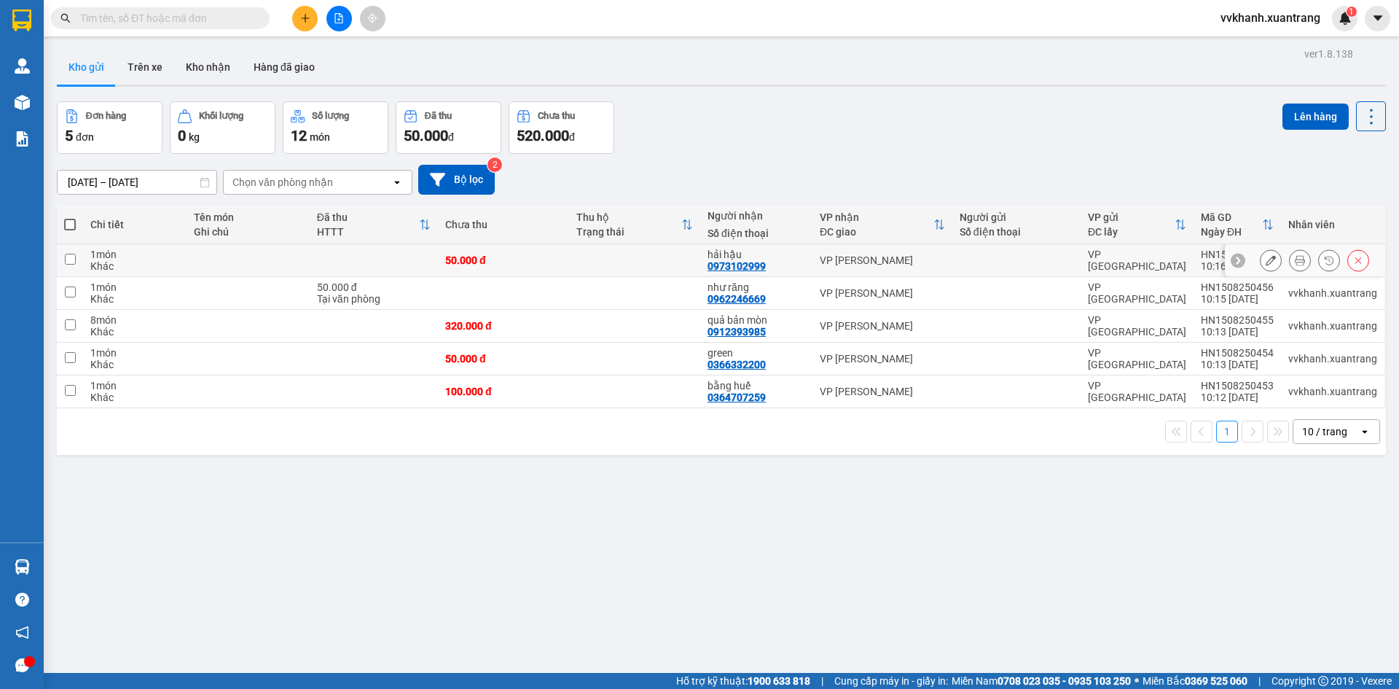
click at [1295, 261] on icon at bounding box center [1300, 260] width 10 height 10
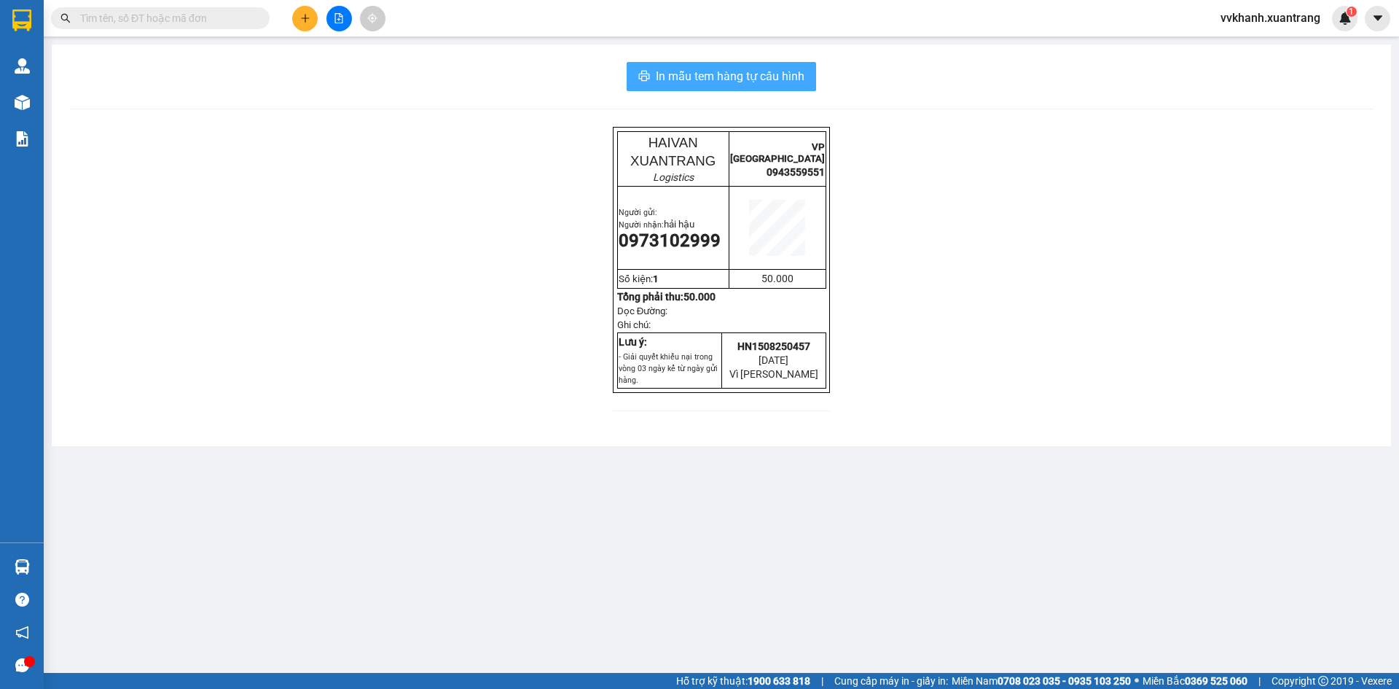
click at [794, 74] on span "In mẫu tem hàng tự cấu hình" at bounding box center [730, 76] width 149 height 18
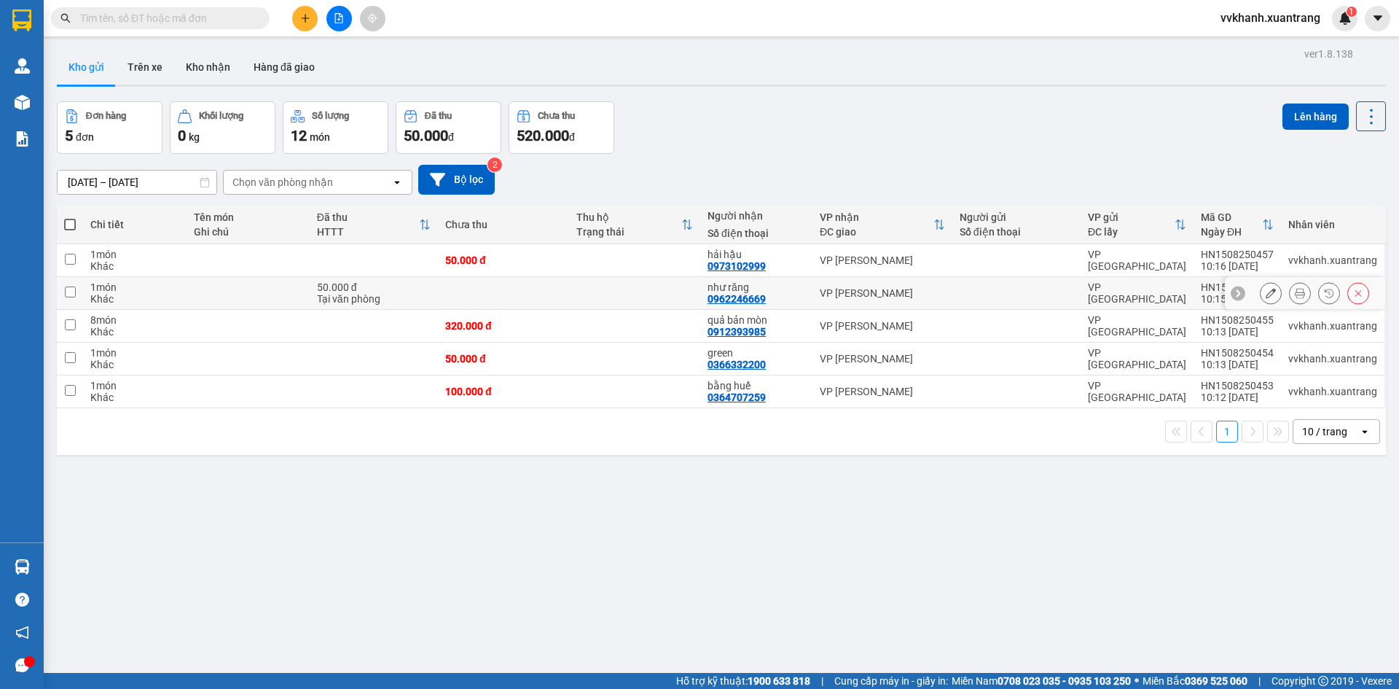
click at [1295, 297] on icon at bounding box center [1300, 293] width 10 height 10
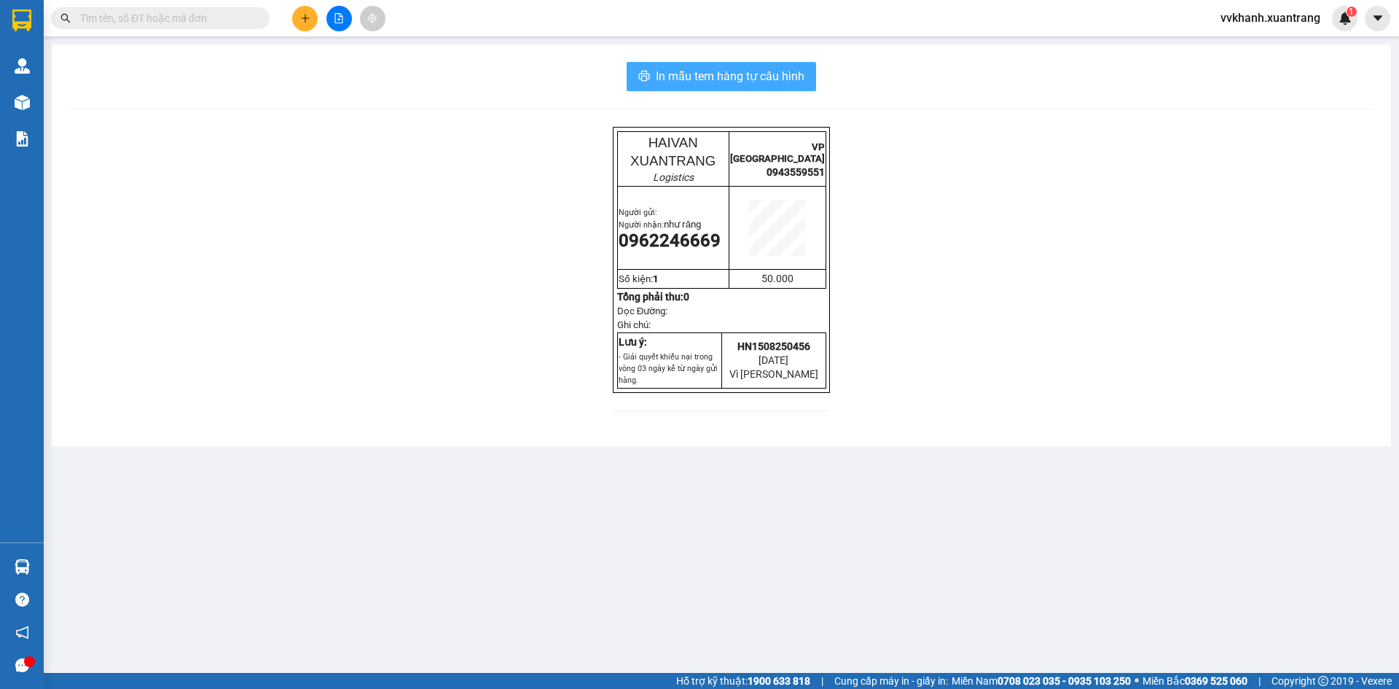
click at [783, 76] on span "In mẫu tem hàng tự cấu hình" at bounding box center [730, 76] width 149 height 18
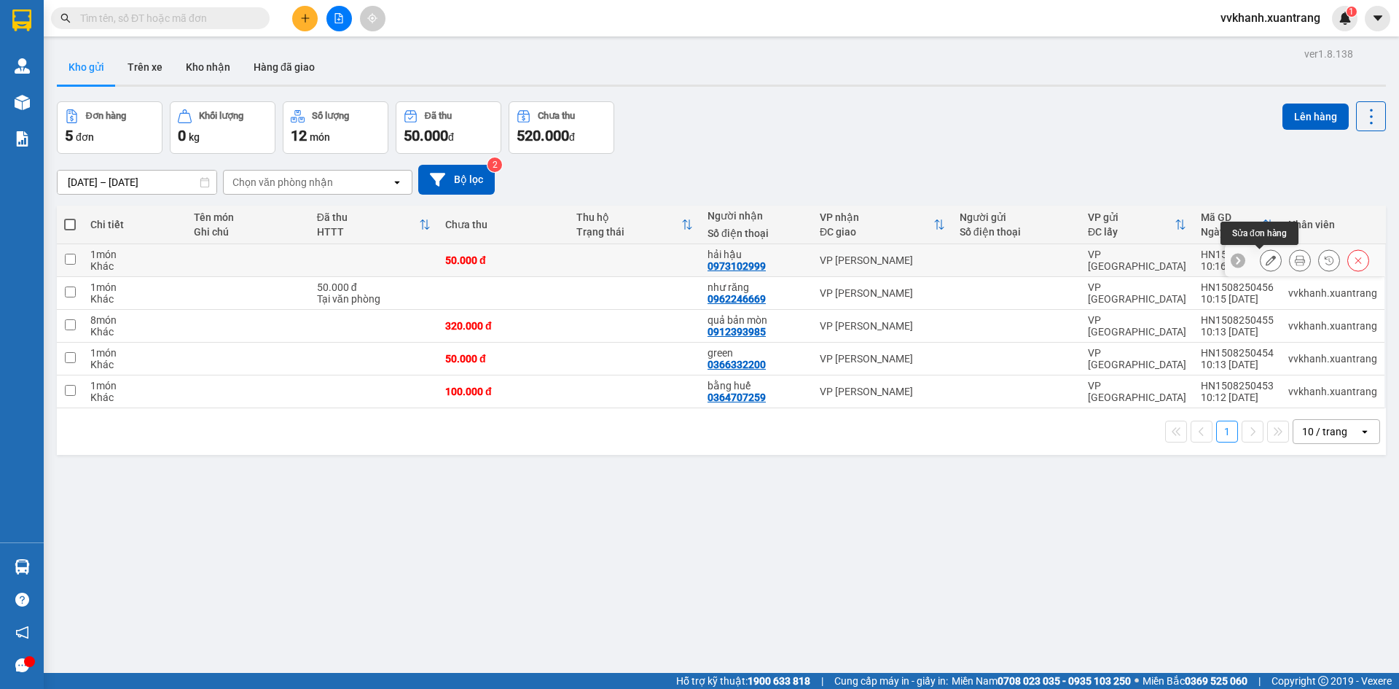
click at [1265, 266] on button at bounding box center [1271, 261] width 20 height 26
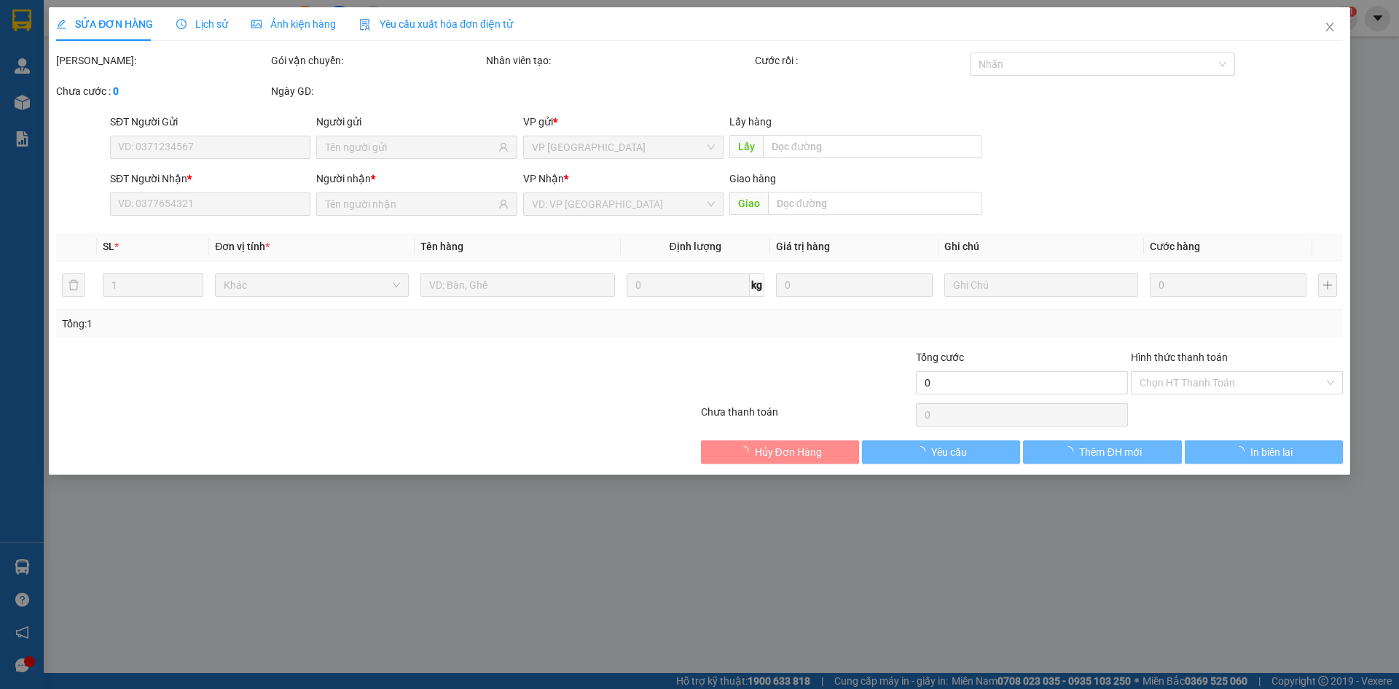
type input "0973102999"
type input "50.000"
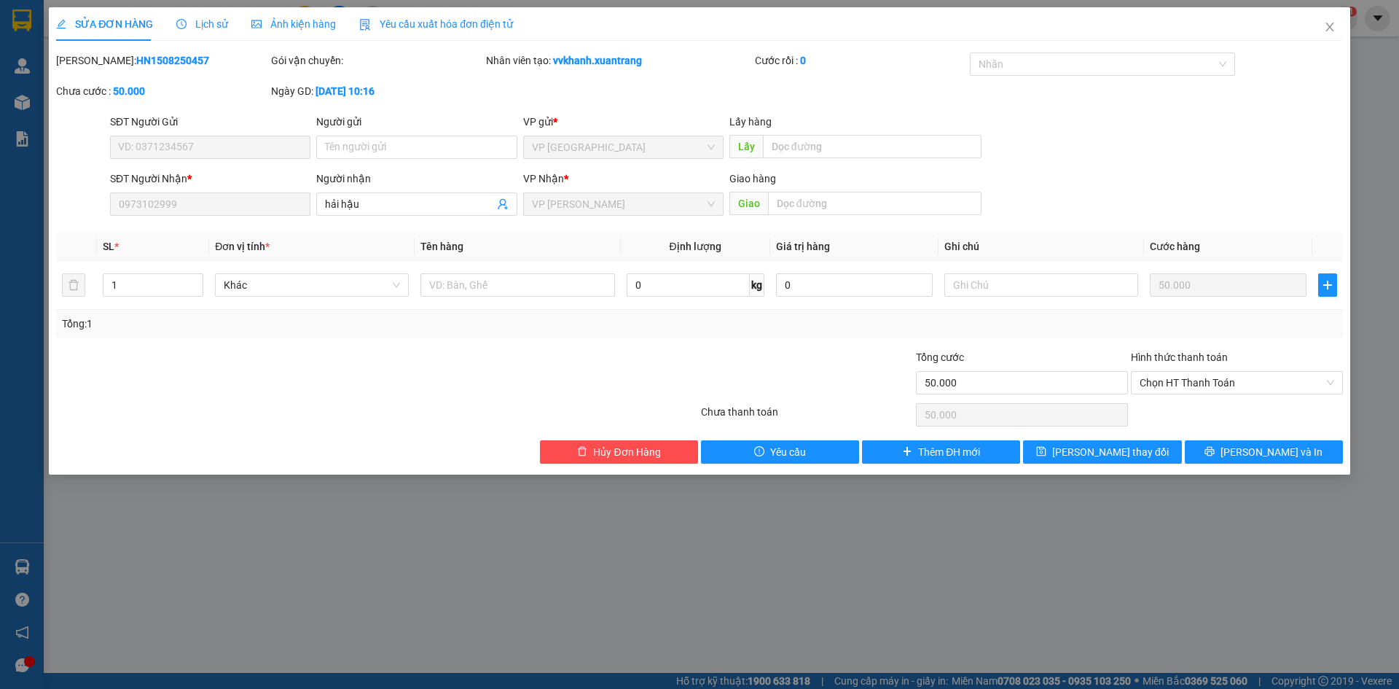
click at [428, 26] on span "Yêu cầu xuất hóa đơn điện tử" at bounding box center [436, 24] width 154 height 12
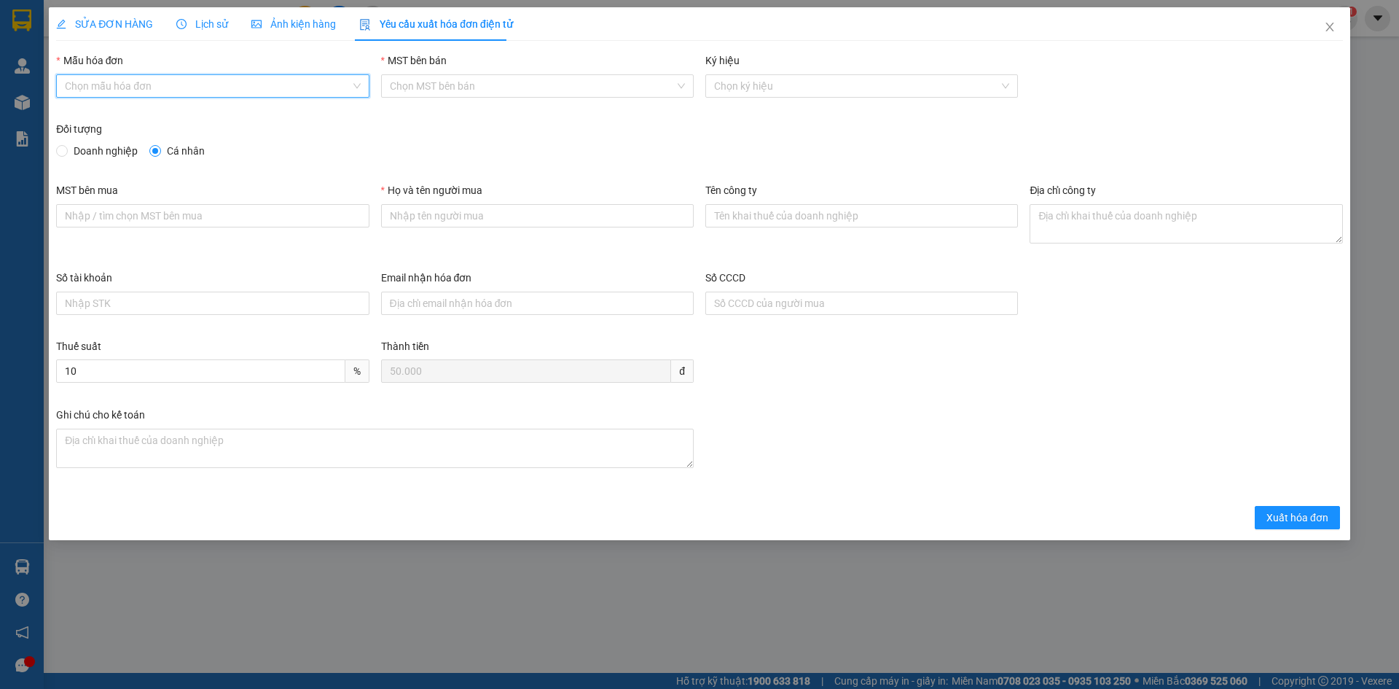
click at [327, 82] on input "Mẫu hóa đơn" at bounding box center [207, 86] width 285 height 22
click at [458, 173] on div "Đối tượng Doanh nghiệp Cá nhân" at bounding box center [699, 151] width 1298 height 61
click at [1272, 517] on span "Xuất hóa đơn" at bounding box center [1297, 517] width 62 height 16
click at [230, 83] on input "Mẫu hóa đơn" at bounding box center [207, 86] width 285 height 22
click at [175, 89] on input "Mẫu hóa đơn" at bounding box center [207, 86] width 285 height 22
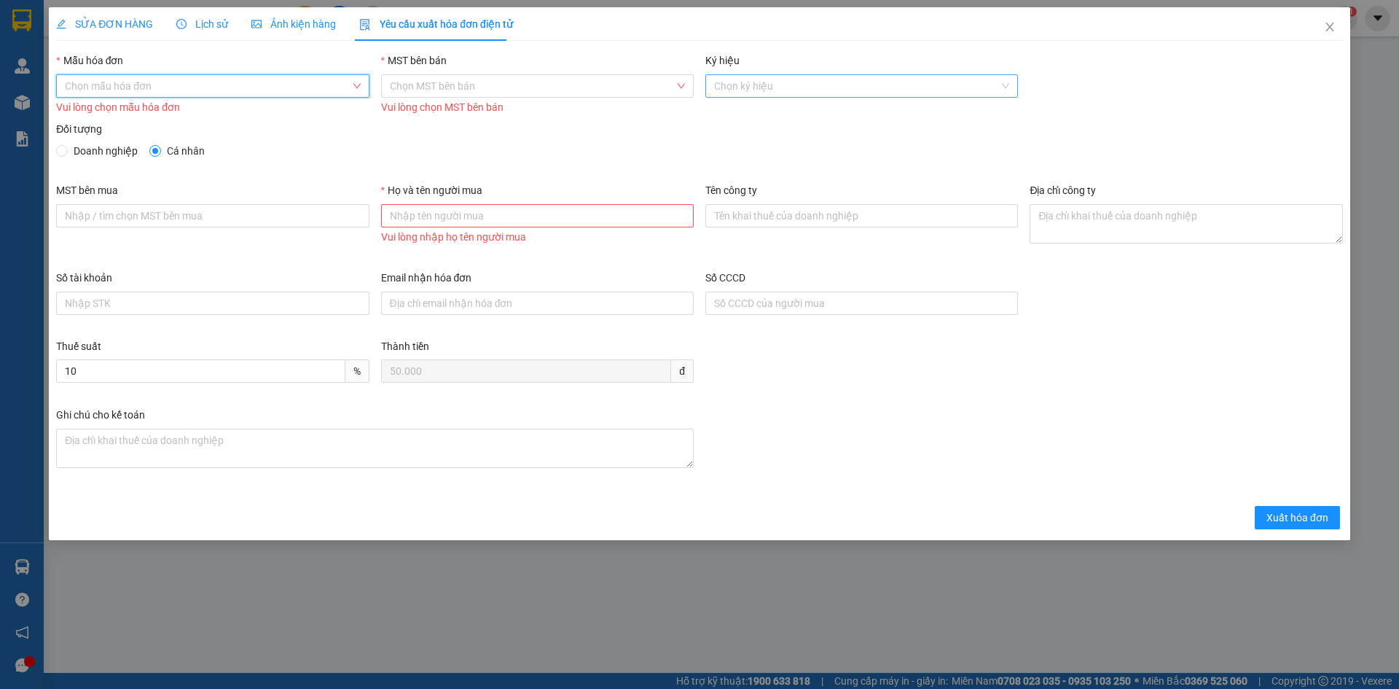
click at [876, 79] on input "Ký hiệu" at bounding box center [856, 86] width 285 height 22
click at [617, 135] on div "Đối tượng" at bounding box center [699, 132] width 1287 height 22
click at [1328, 17] on span "Close" at bounding box center [1329, 27] width 41 height 41
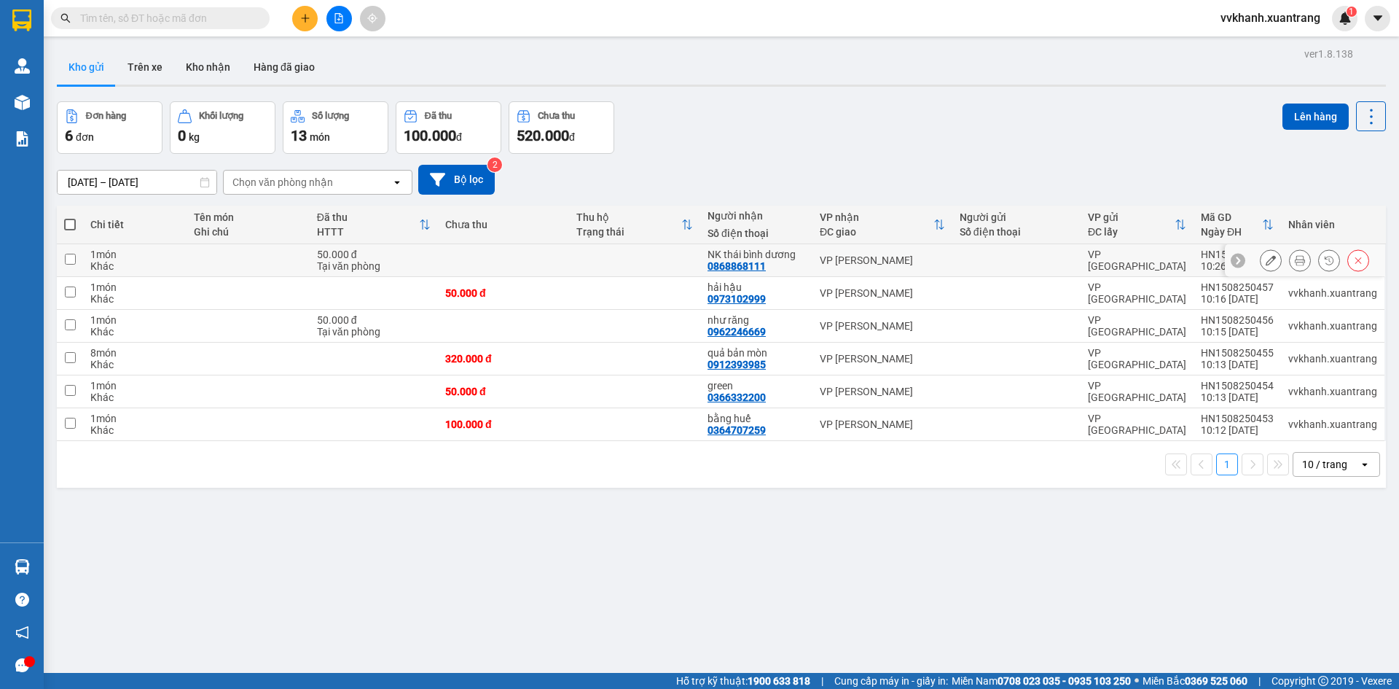
click at [1290, 262] on button at bounding box center [1300, 261] width 20 height 26
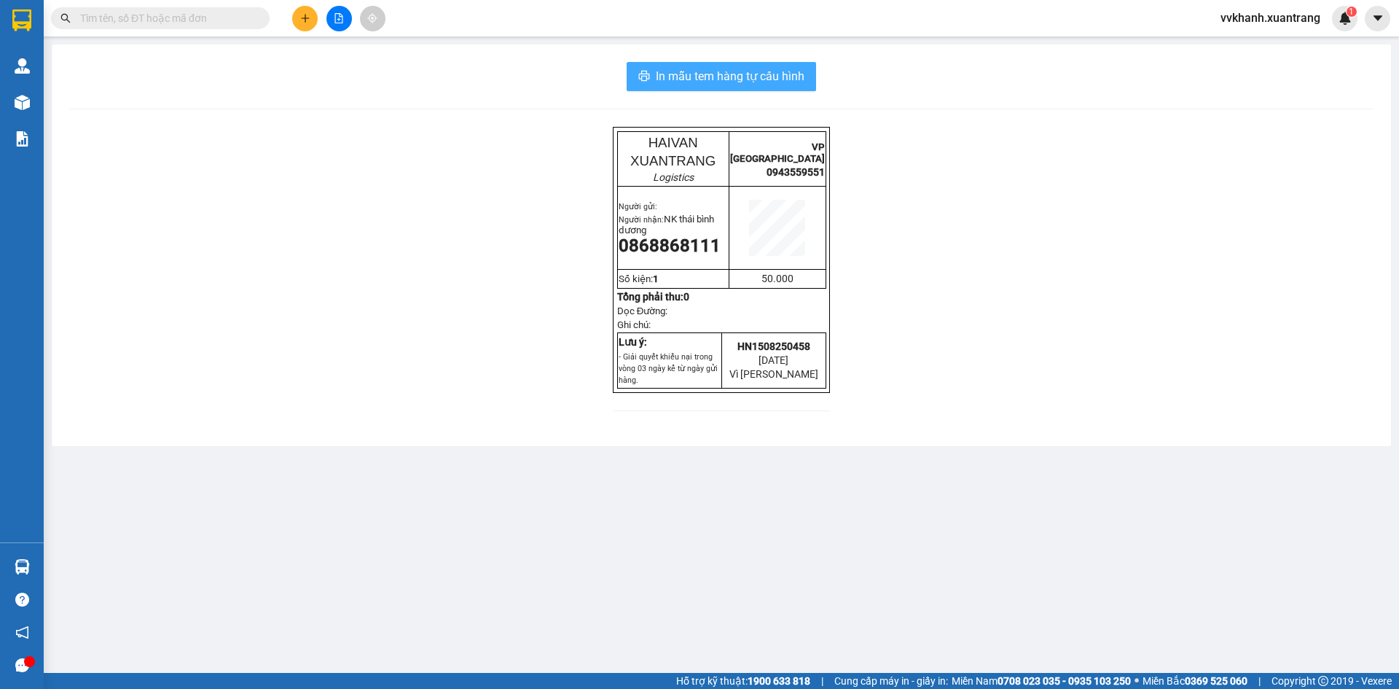
click at [796, 89] on button "In mẫu tem hàng tự cấu hình" at bounding box center [721, 76] width 189 height 29
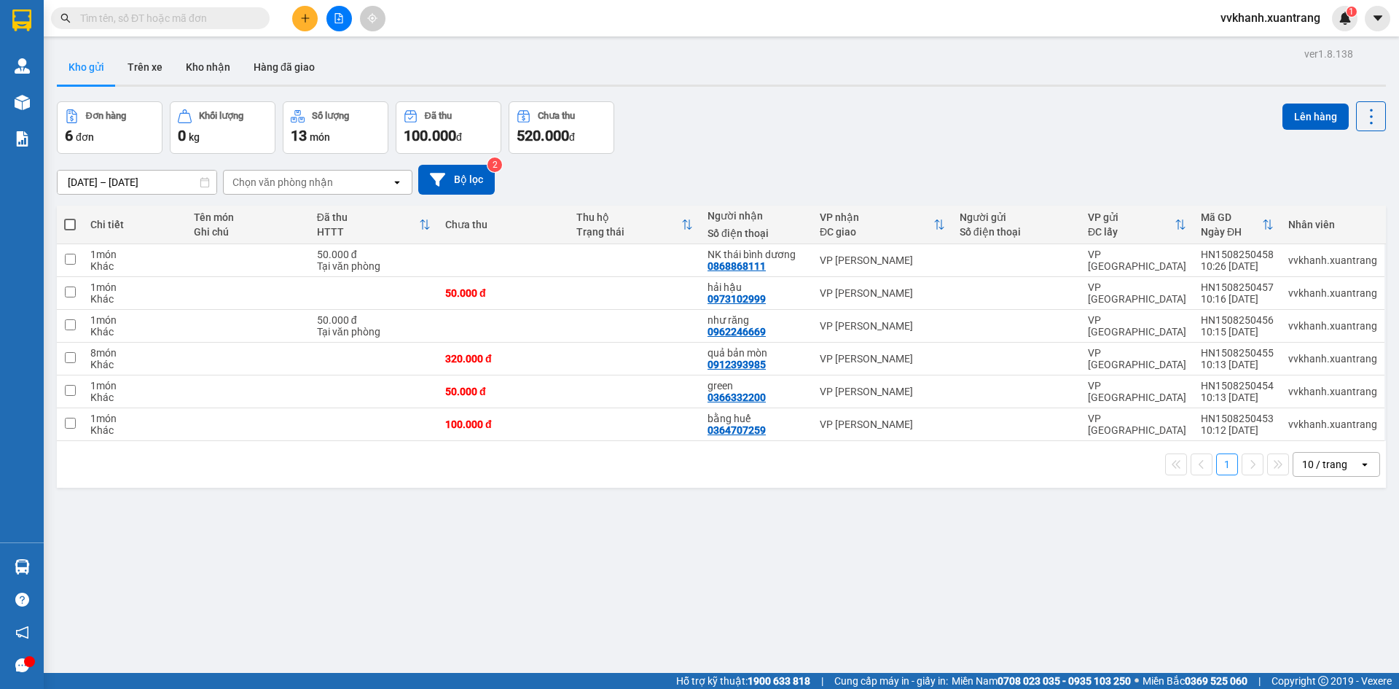
click at [301, 15] on icon "plus" at bounding box center [305, 18] width 10 height 10
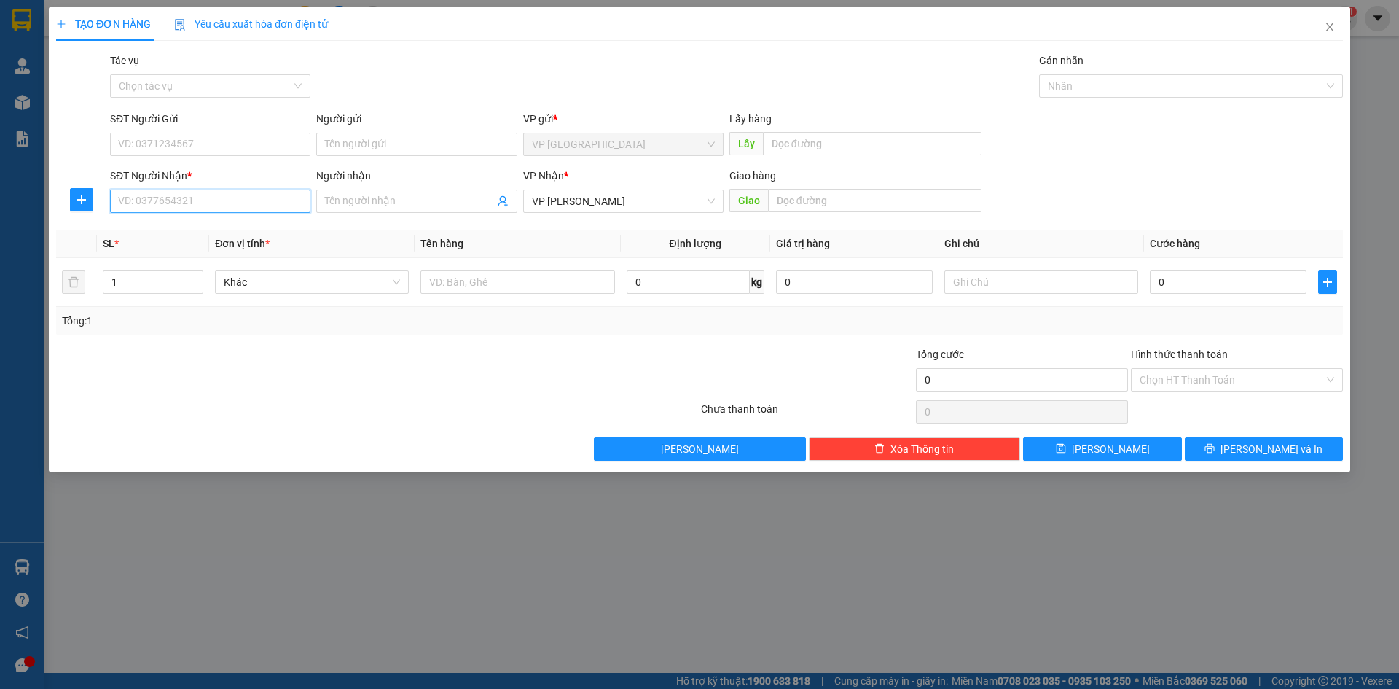
click at [225, 200] on input "SĐT Người Nhận *" at bounding box center [210, 200] width 200 height 23
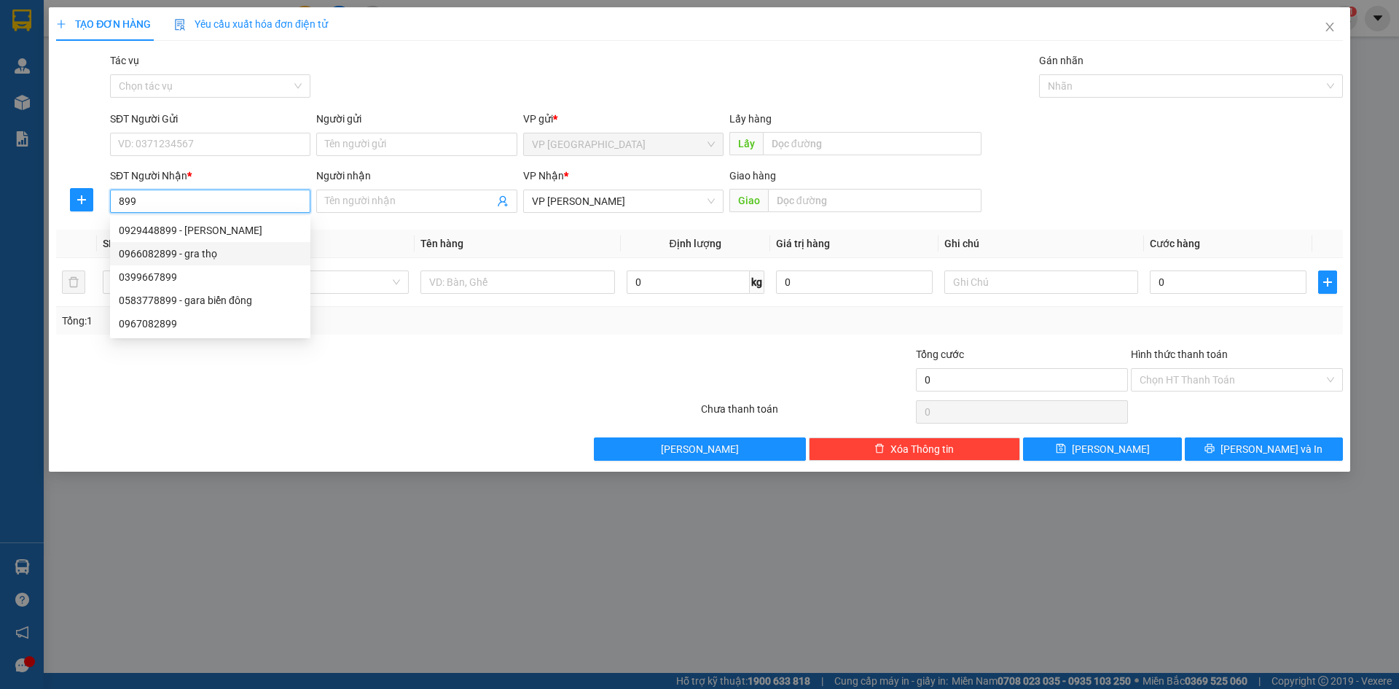
click at [241, 253] on div "0966082899 - gra thọ" at bounding box center [210, 254] width 183 height 16
type input "0966082899"
type input "gra thọ"
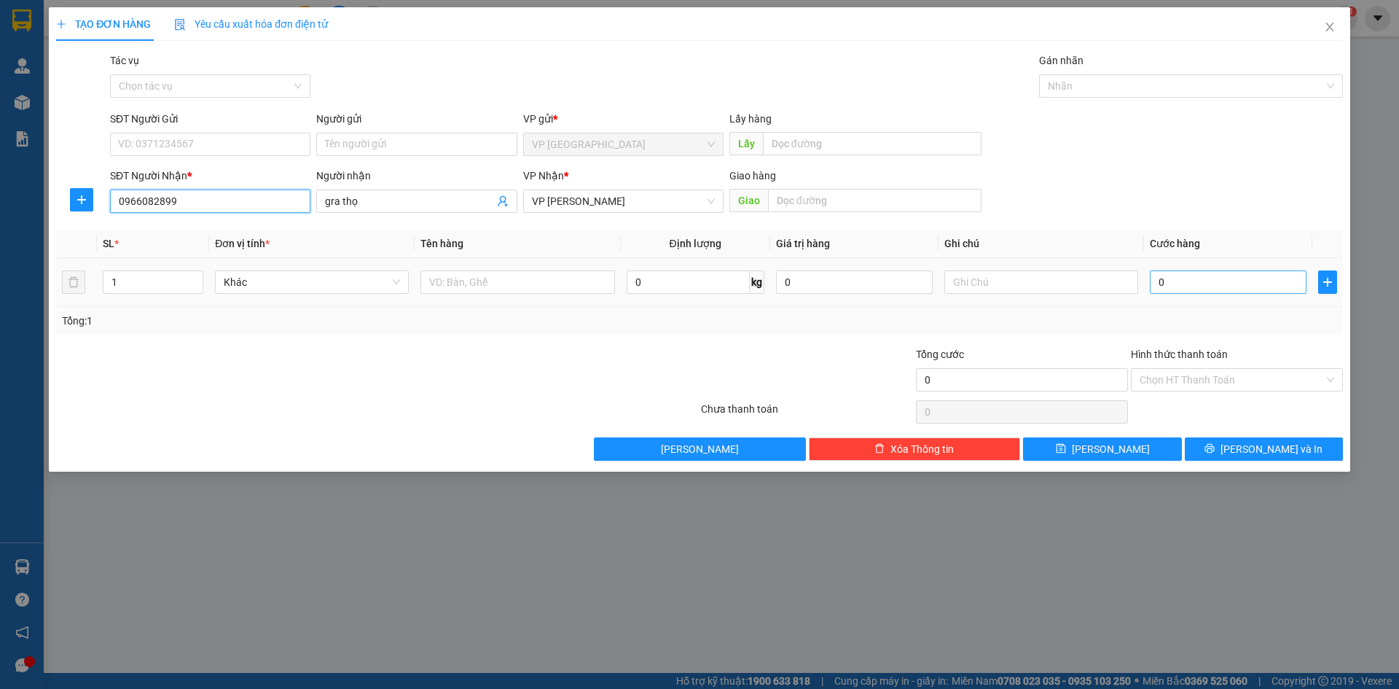
type input "0966082899"
click at [1241, 281] on input "0" at bounding box center [1228, 281] width 157 height 23
type input "5"
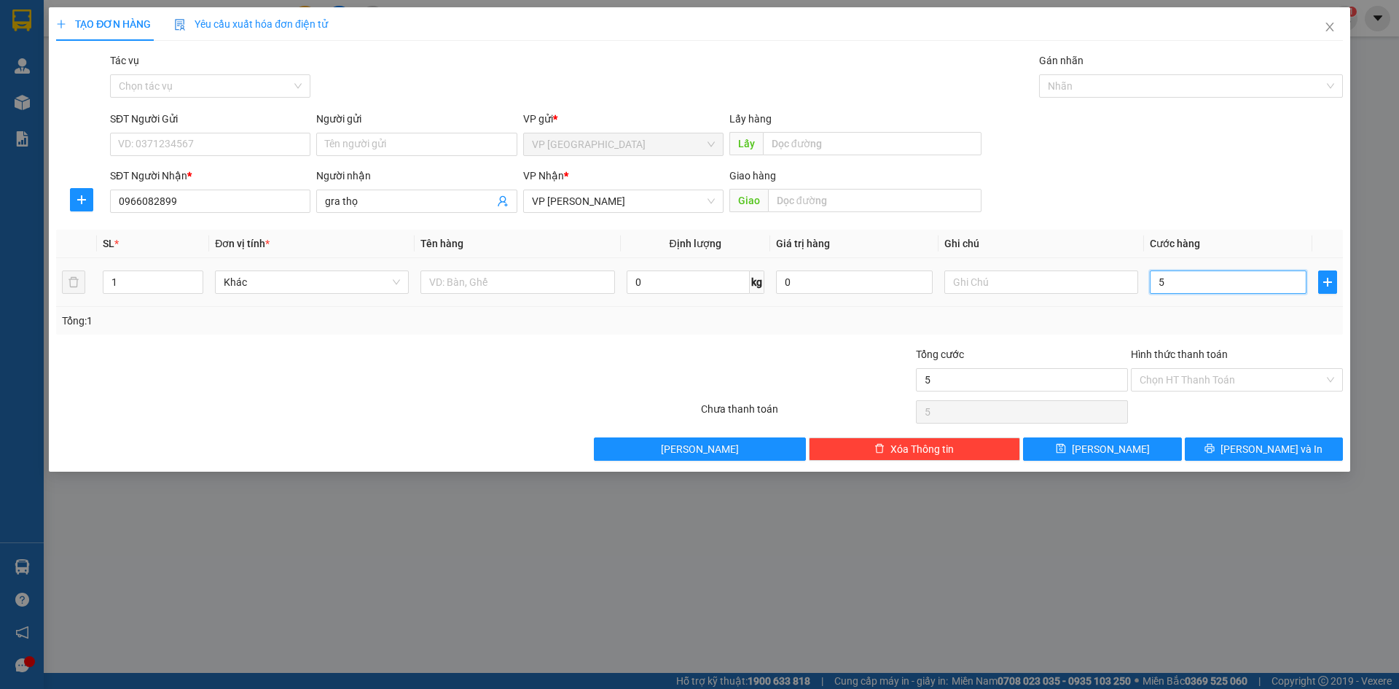
type input "50"
type input "50.000"
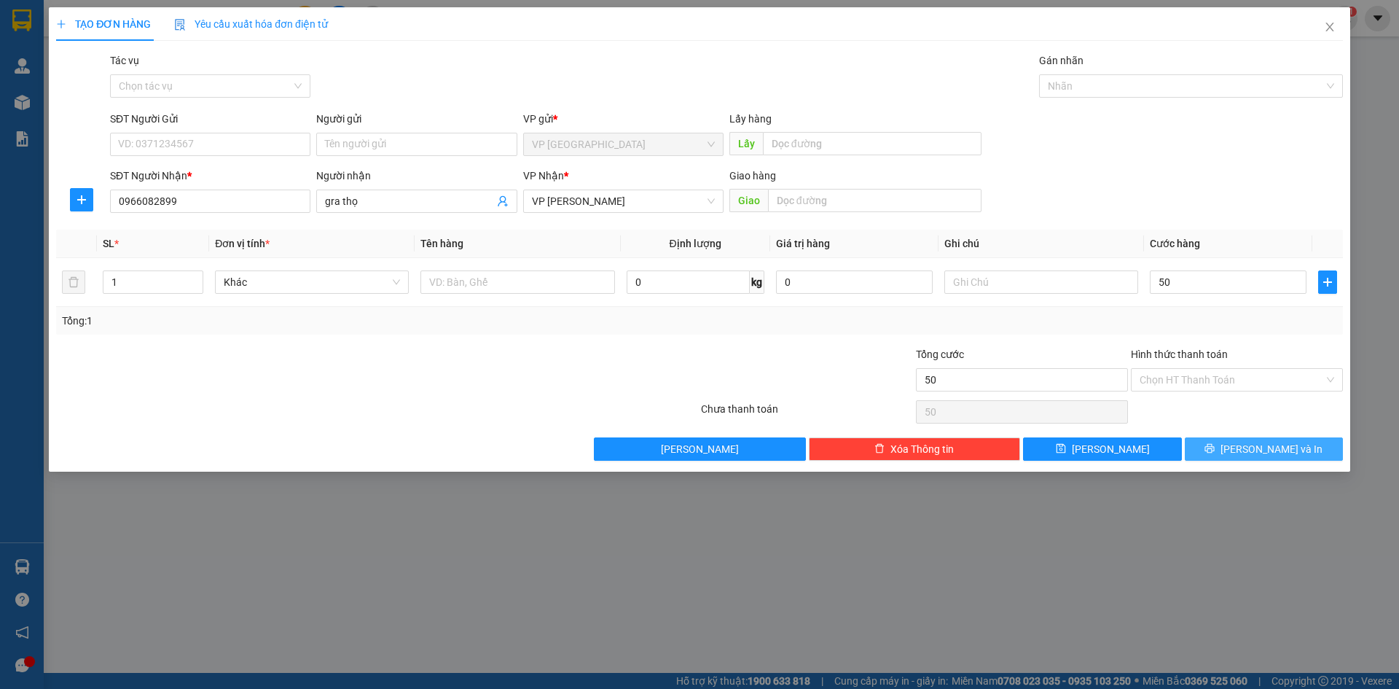
type input "50.000"
click at [1267, 451] on span "Lưu và In" at bounding box center [1271, 449] width 102 height 16
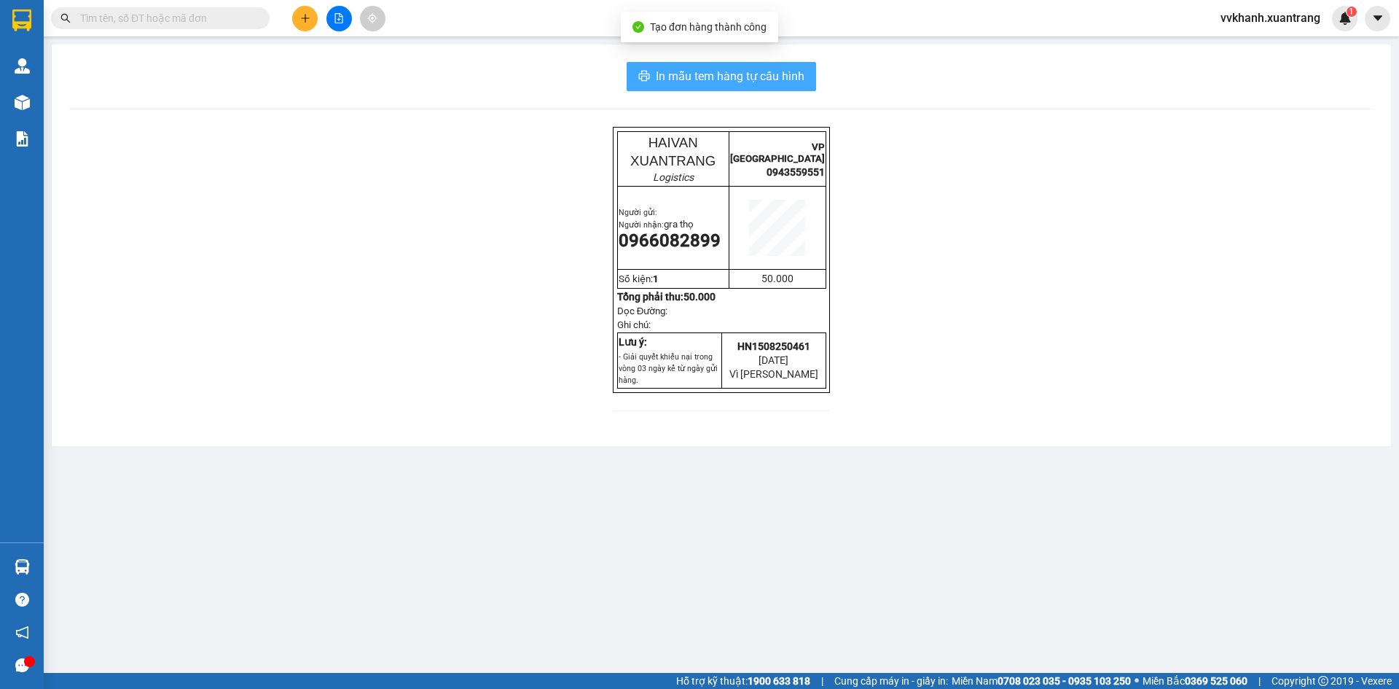
click at [772, 74] on span "In mẫu tem hàng tự cấu hình" at bounding box center [730, 76] width 149 height 18
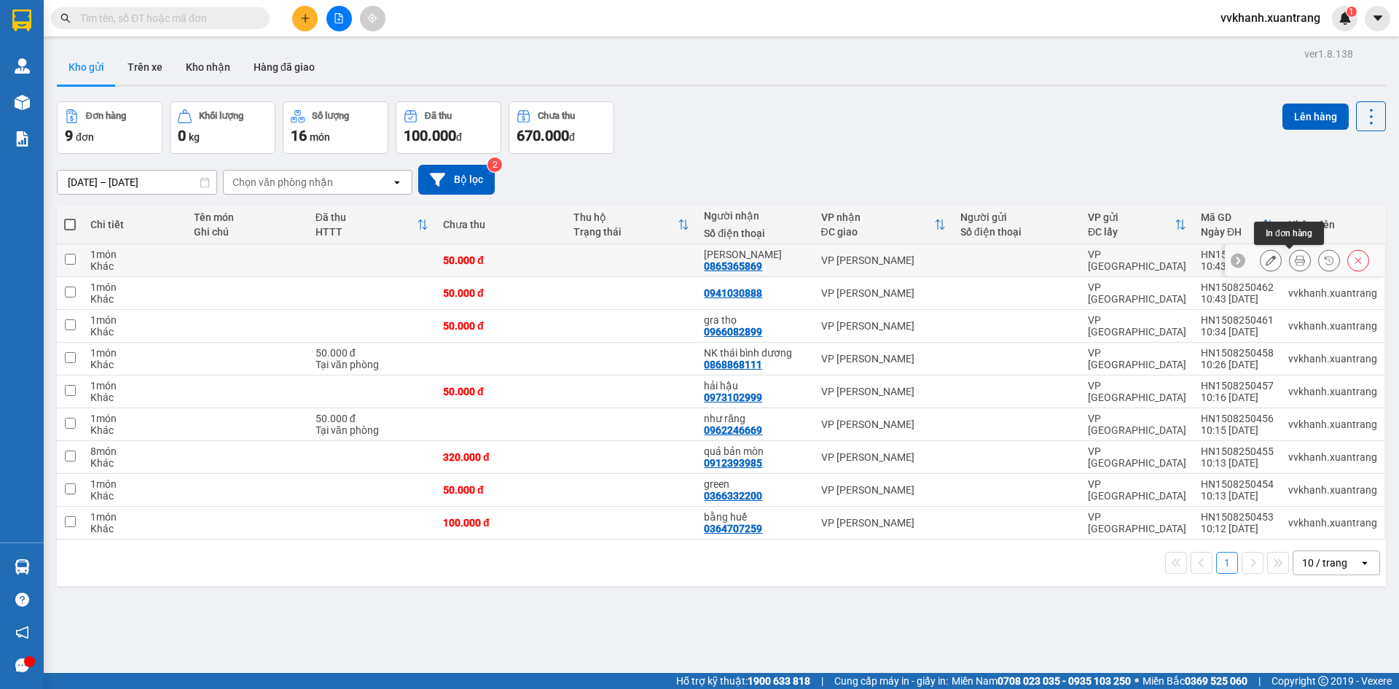
click at [1295, 262] on button at bounding box center [1300, 261] width 20 height 26
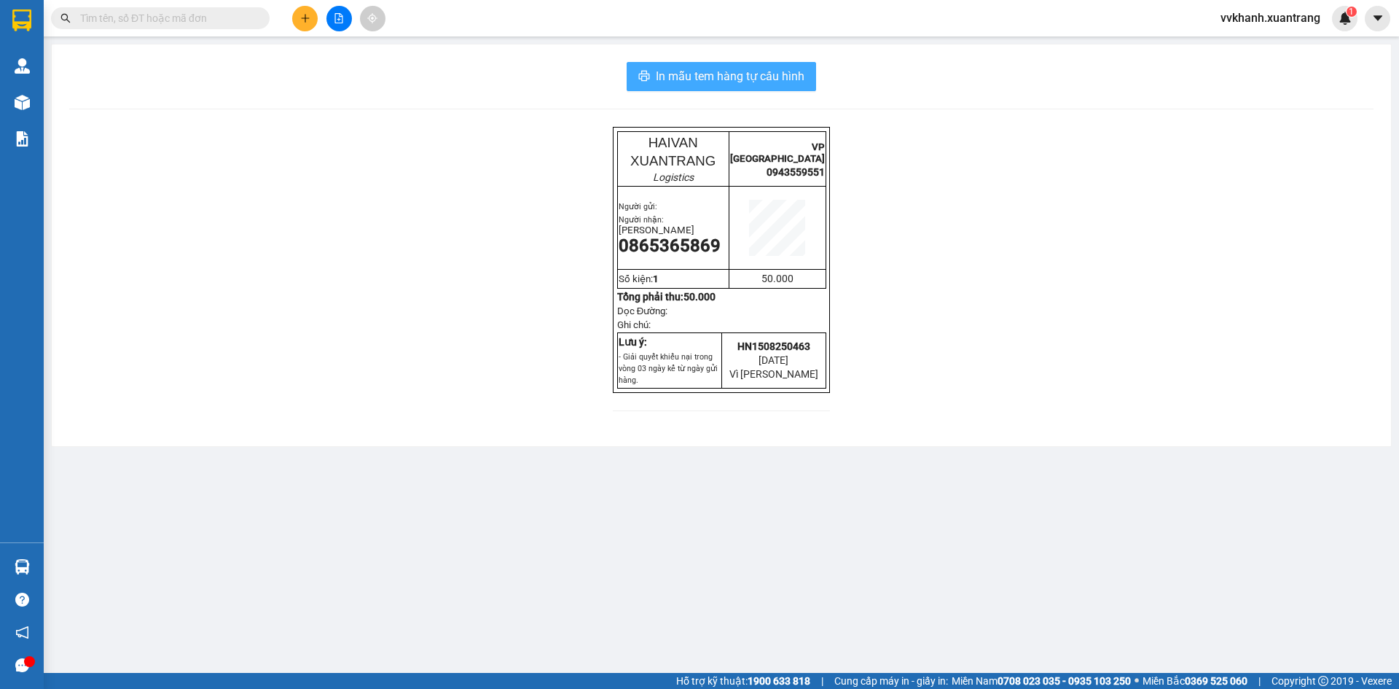
click at [810, 73] on button "In mẫu tem hàng tự cấu hình" at bounding box center [721, 76] width 189 height 29
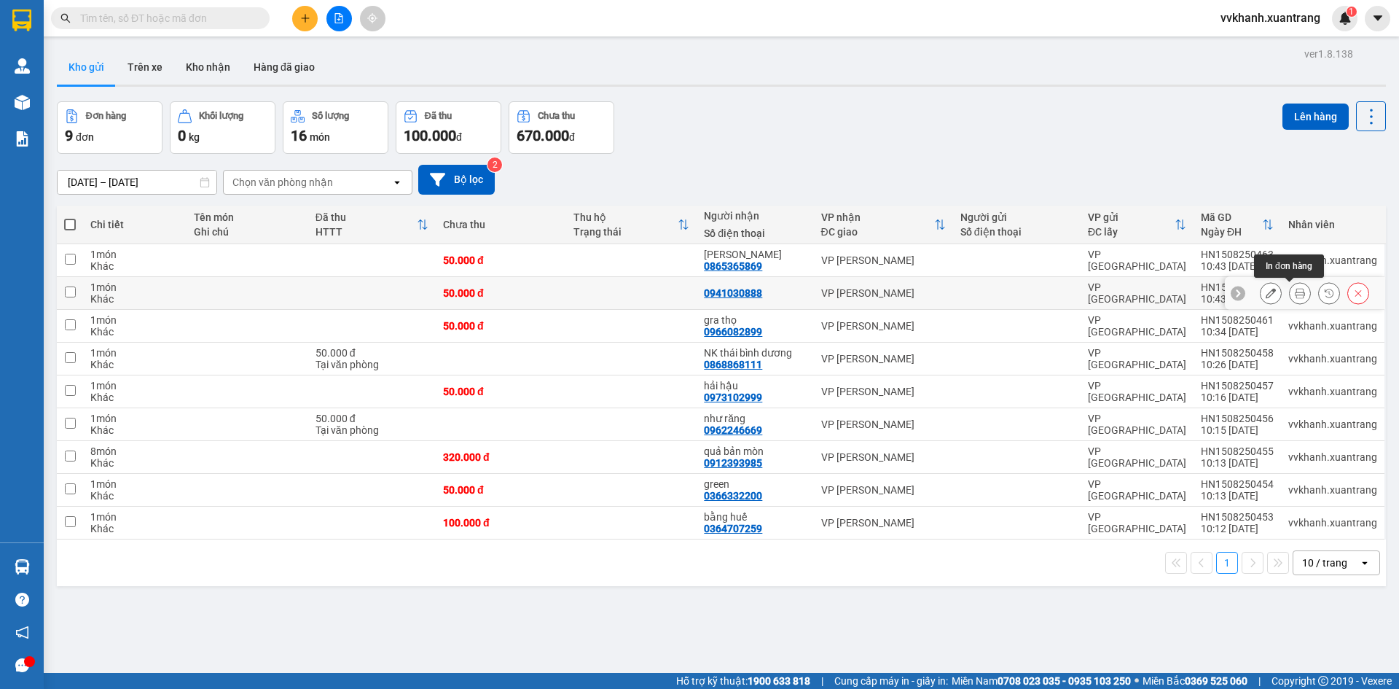
click at [1295, 293] on icon at bounding box center [1300, 293] width 10 height 10
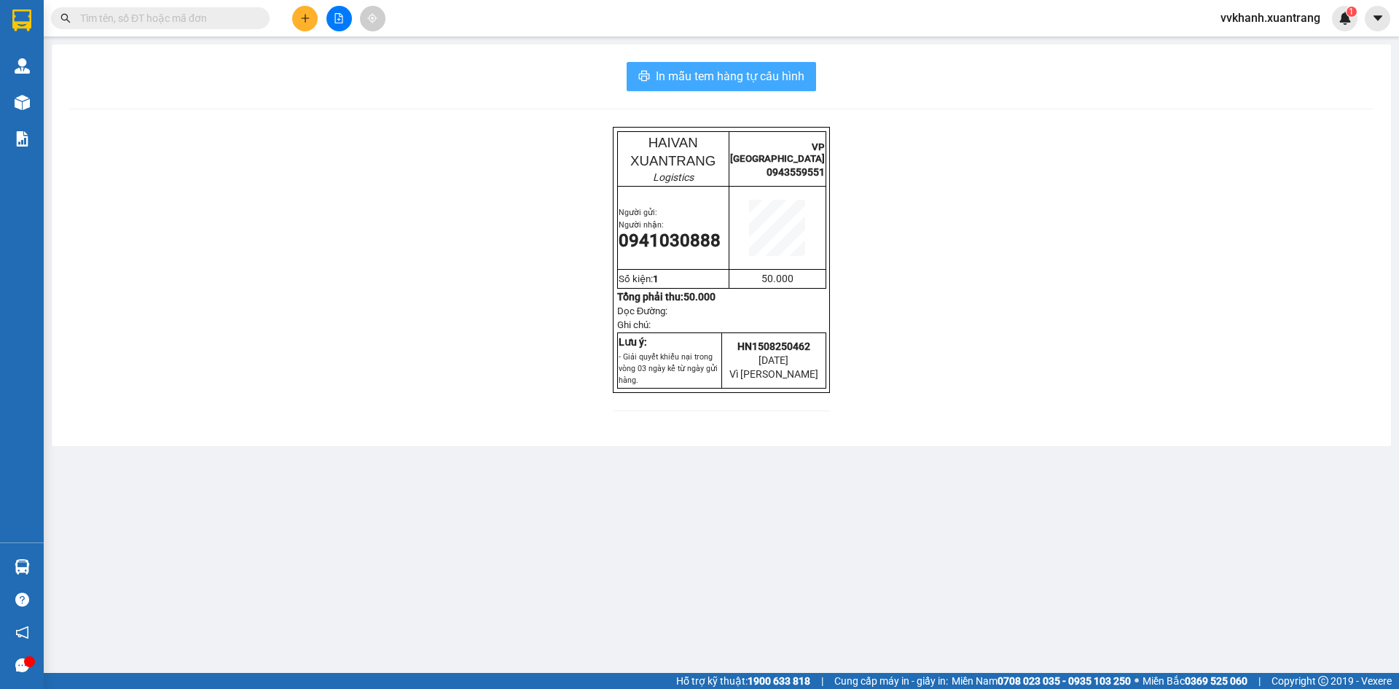
click at [787, 74] on span "In mẫu tem hàng tự cấu hình" at bounding box center [730, 76] width 149 height 18
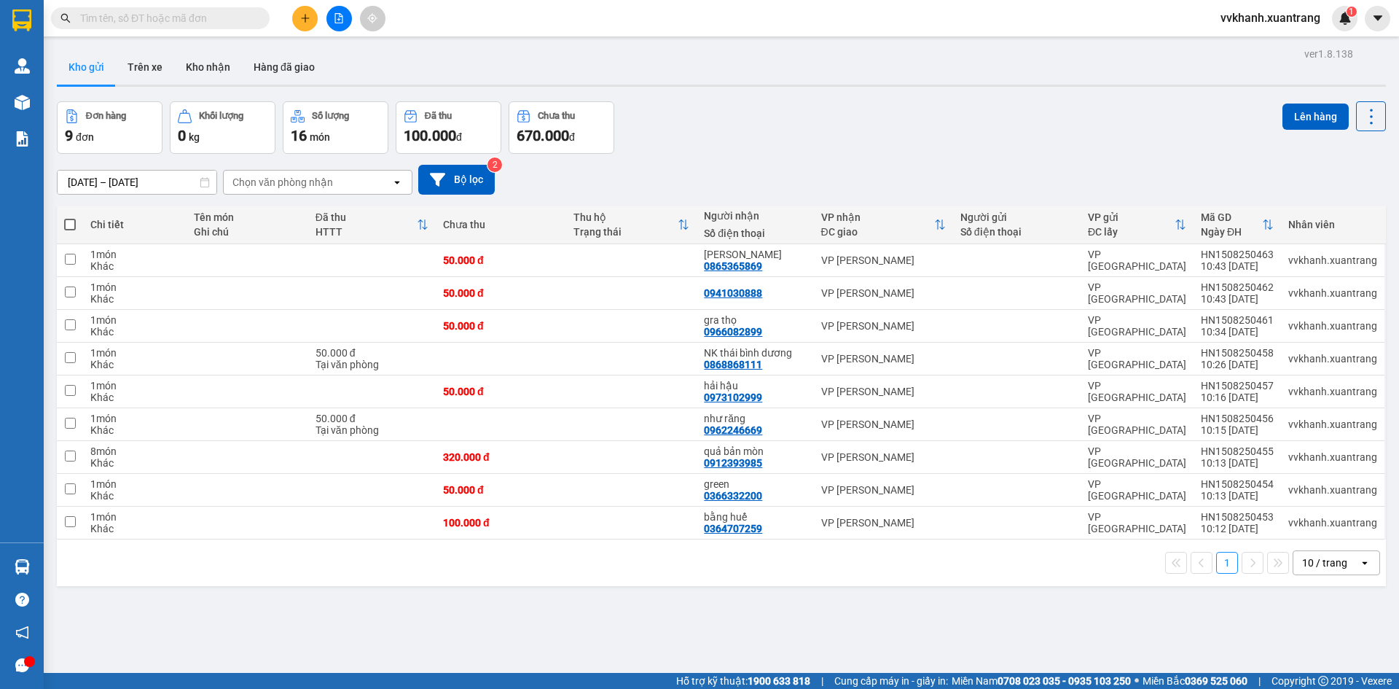
click at [70, 228] on span at bounding box center [70, 225] width 12 height 12
click at [70, 217] on input "checkbox" at bounding box center [70, 217] width 0 height 0
checkbox input "true"
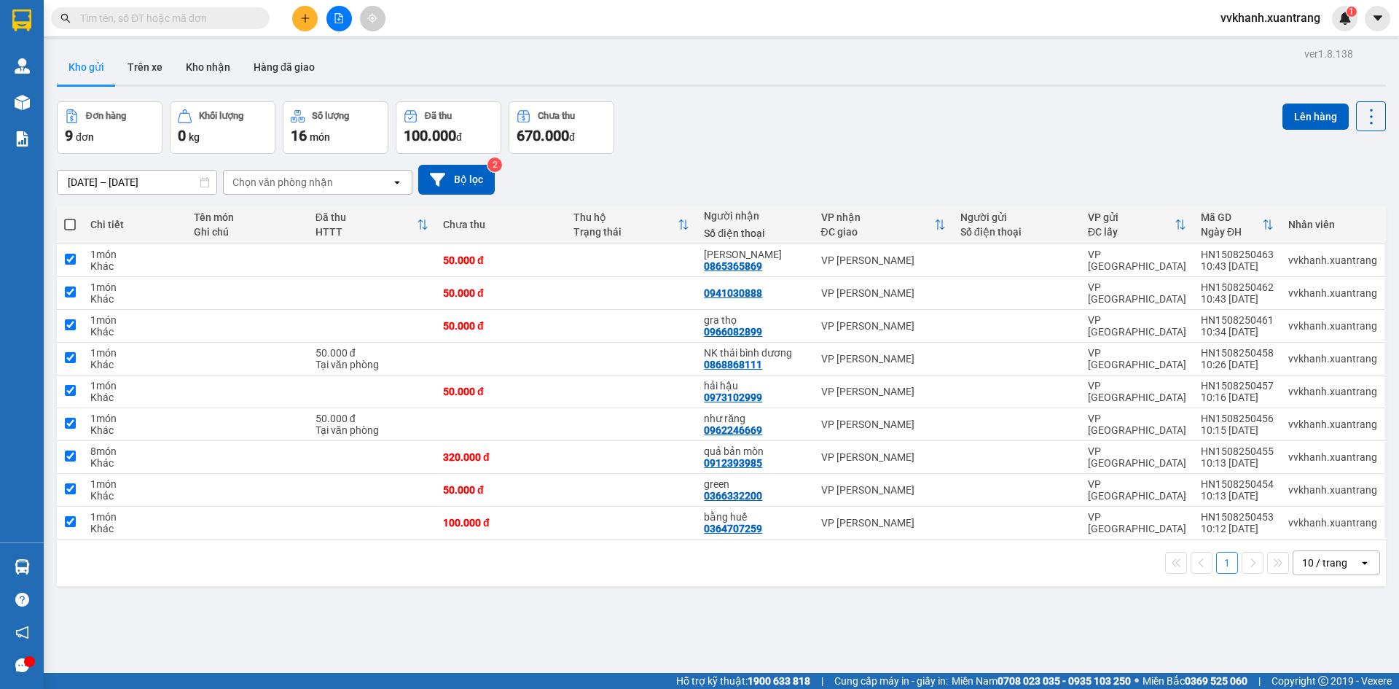
checkbox input "true"
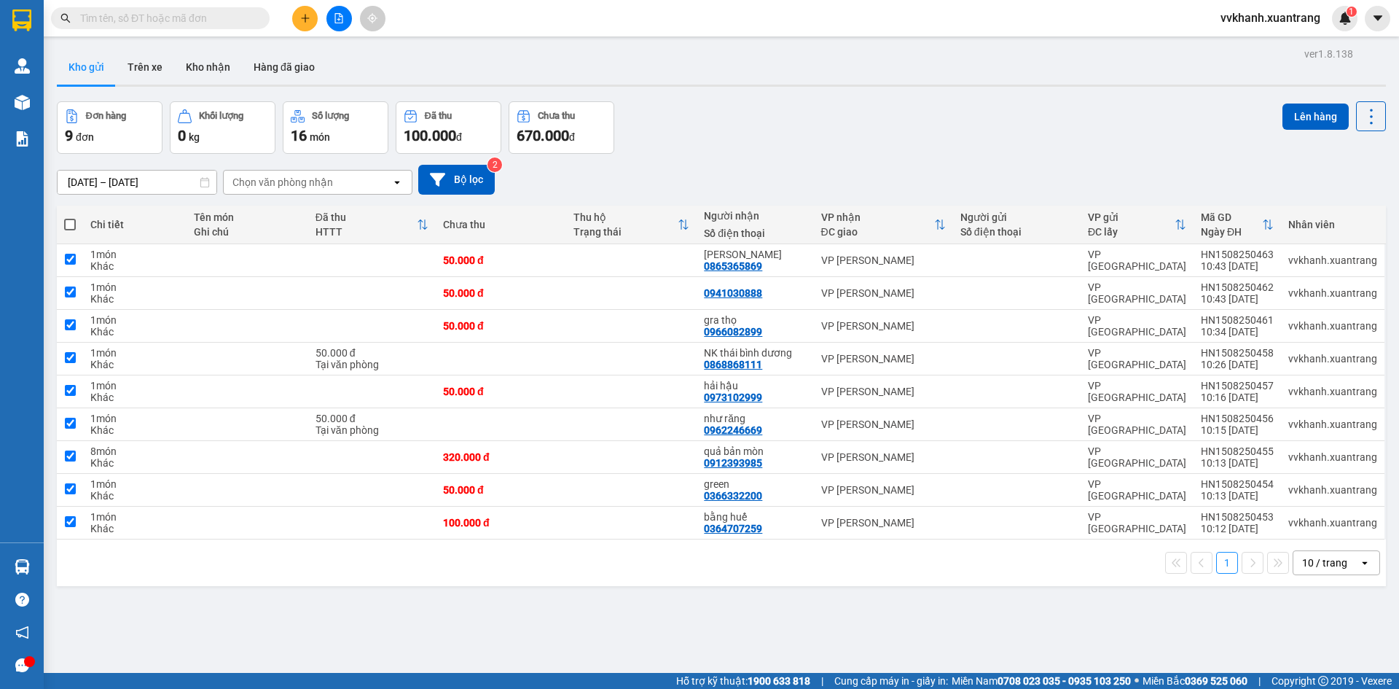
checkbox input "true"
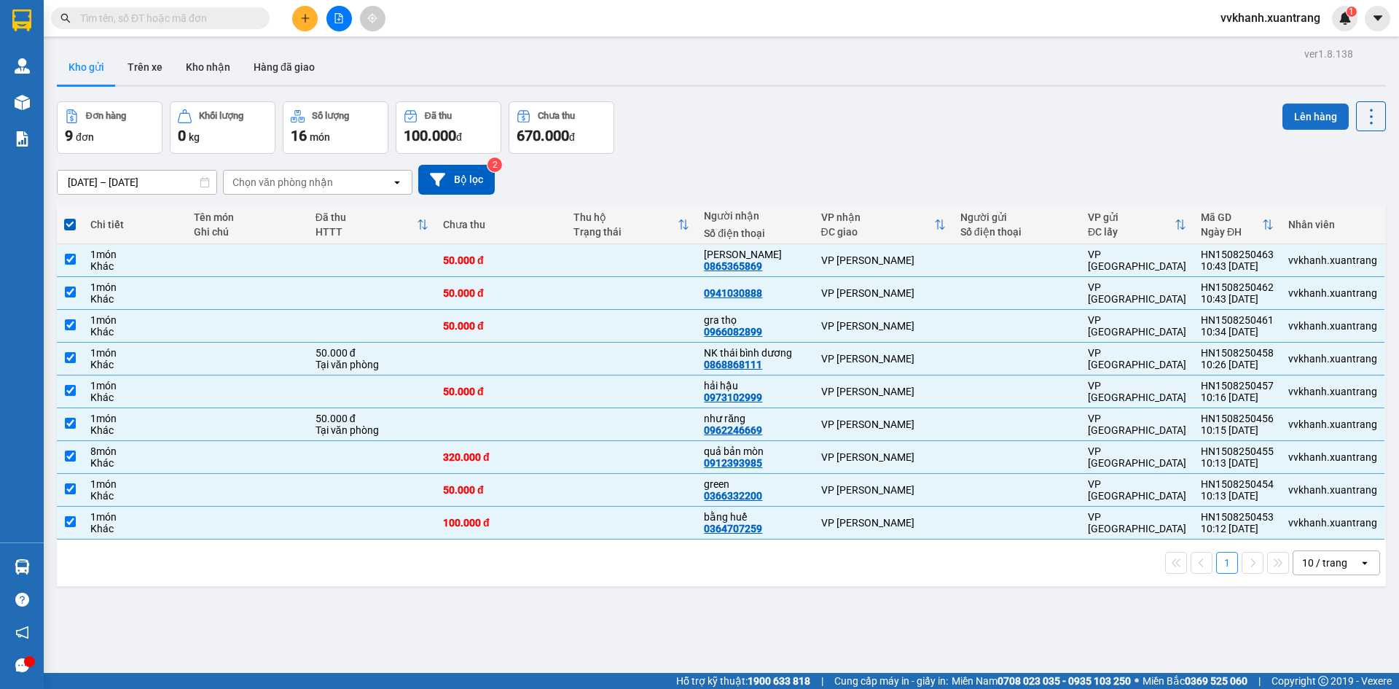
click at [1300, 128] on button "Lên hàng" at bounding box center [1315, 116] width 66 height 26
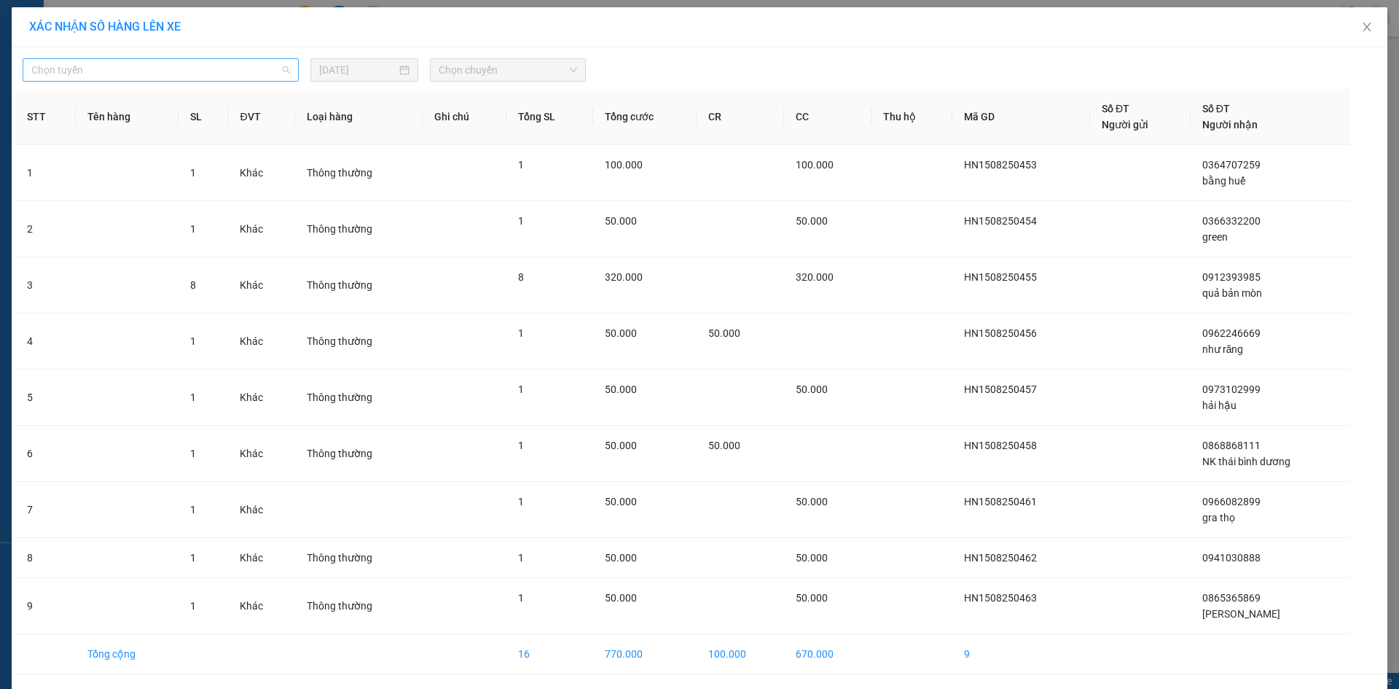
click at [197, 69] on span "Chọn tuyến" at bounding box center [160, 70] width 259 height 22
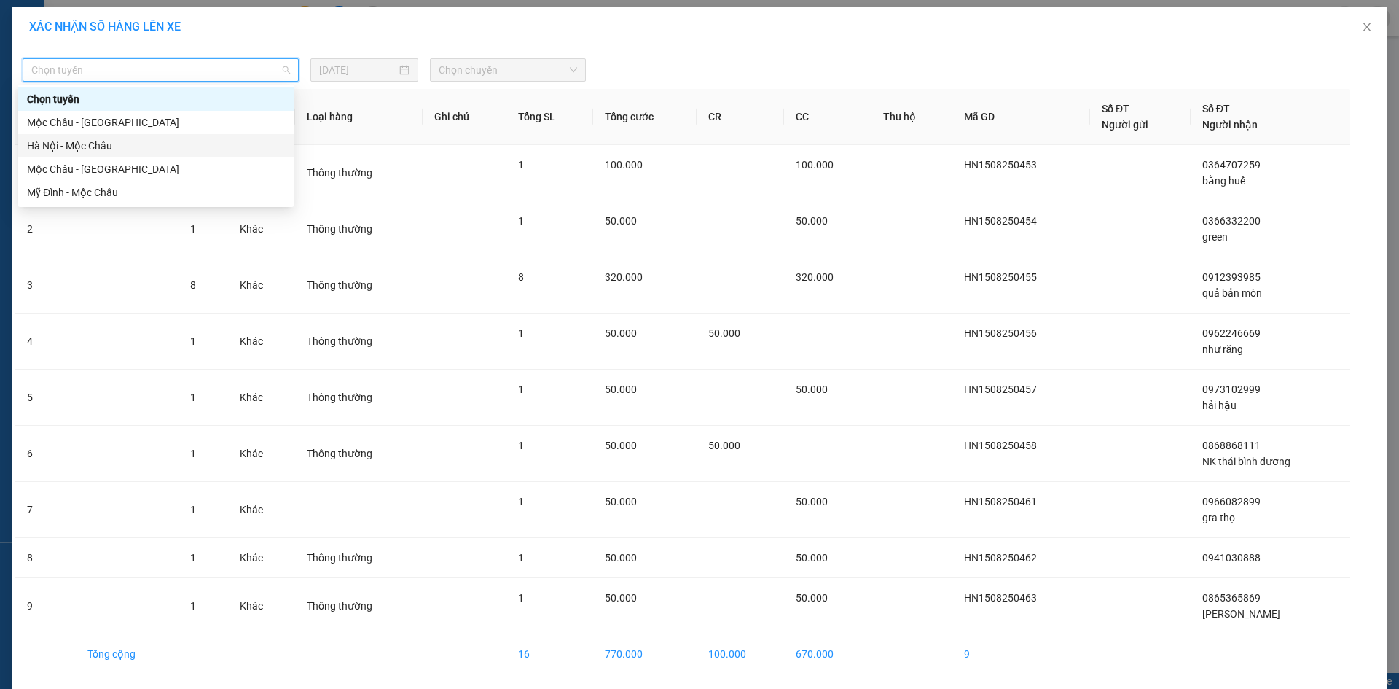
click at [127, 155] on div "Hà Nội - Mộc Châu" at bounding box center [155, 145] width 275 height 23
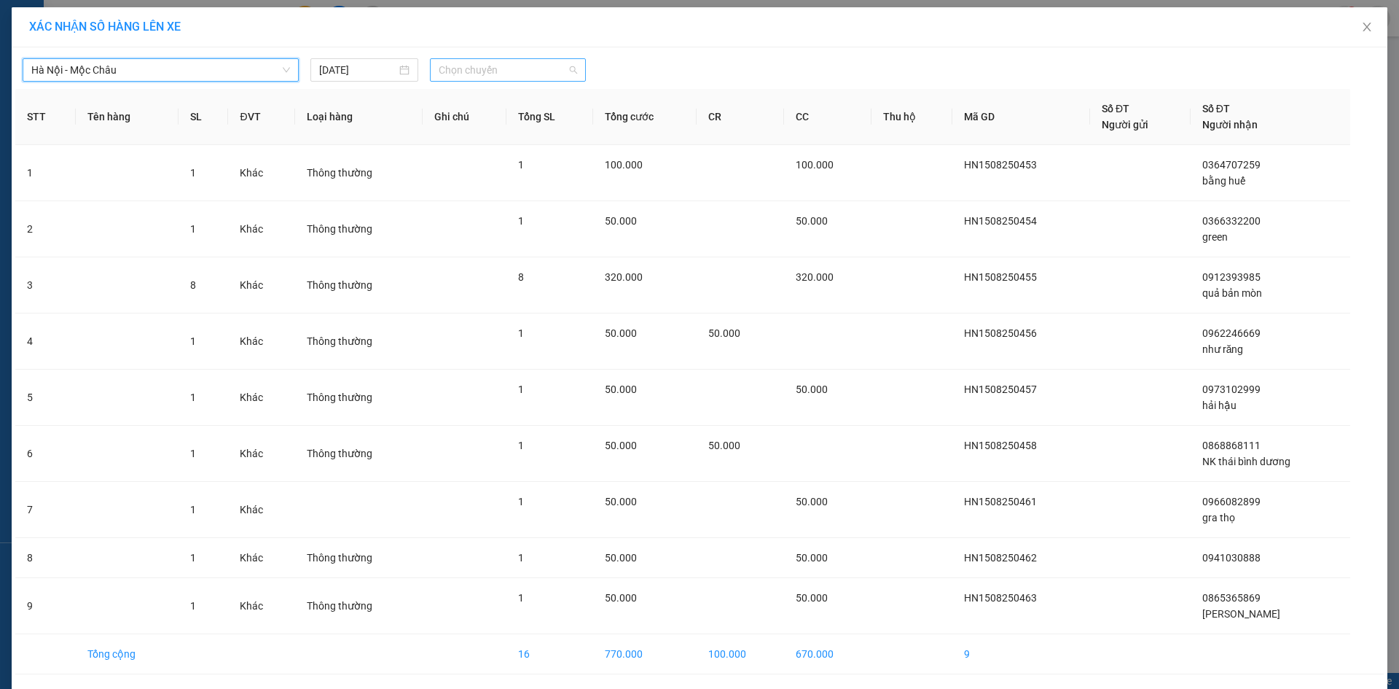
click at [469, 71] on span "Chọn chuyến" at bounding box center [508, 70] width 138 height 22
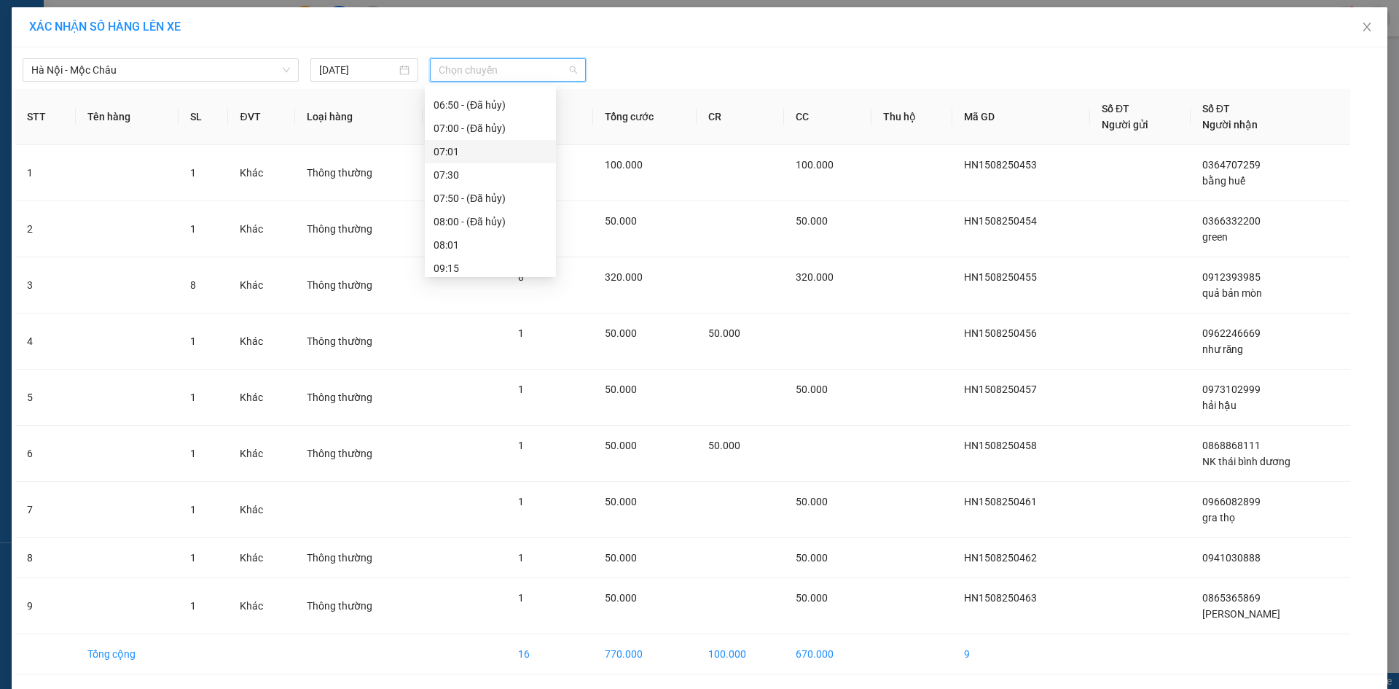
scroll to position [146, 0]
click at [492, 225] on div "11:15" at bounding box center [491, 233] width 114 height 16
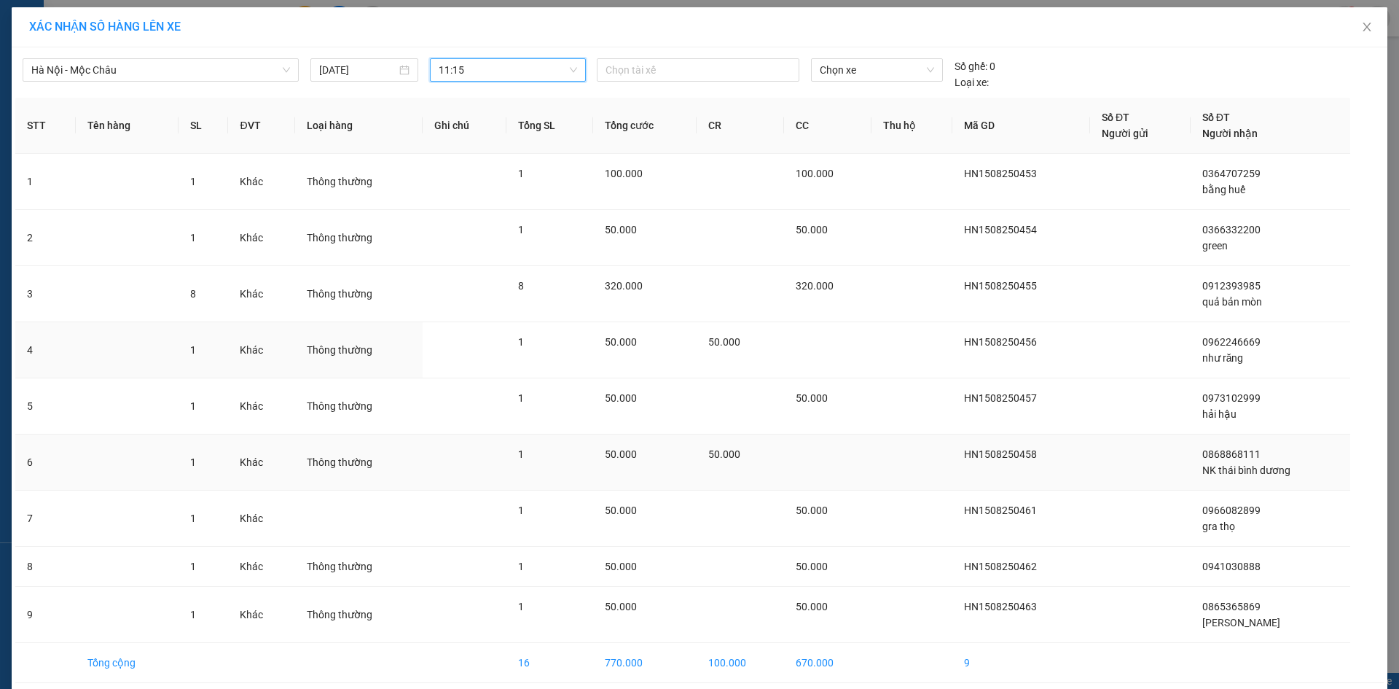
scroll to position [60, 0]
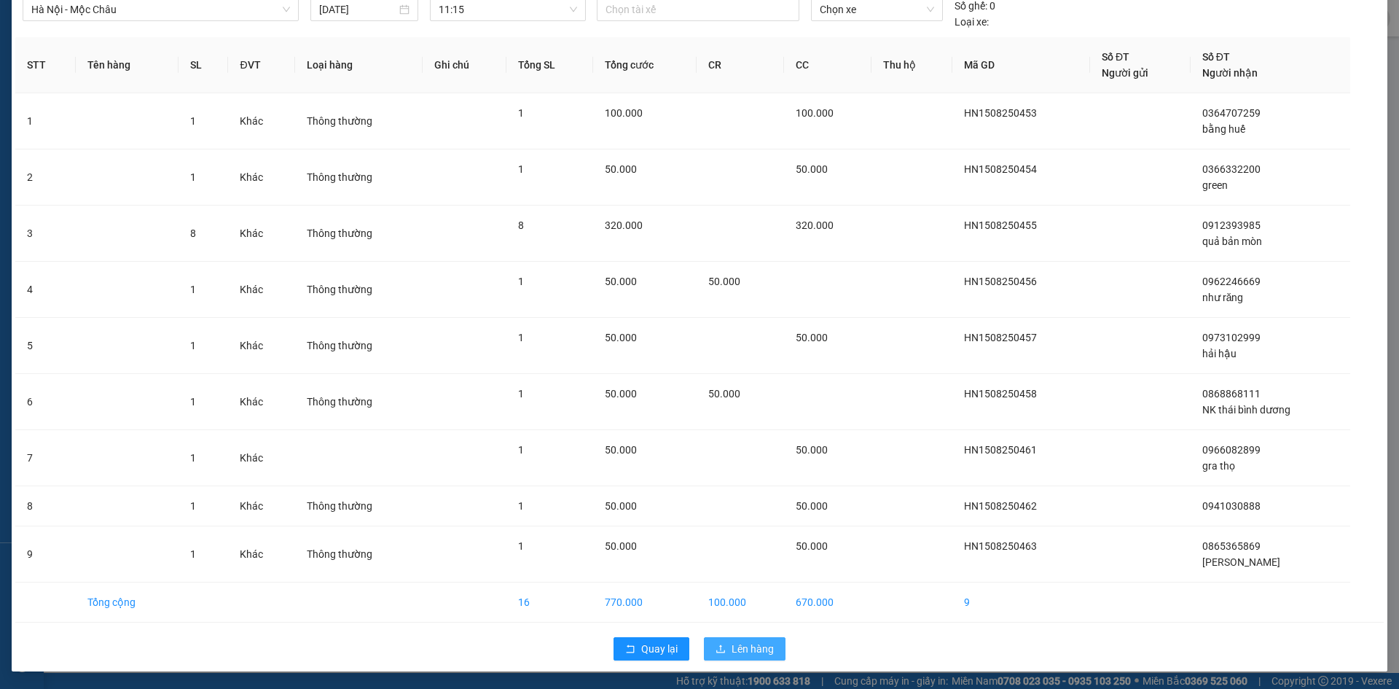
click at [764, 650] on span "Lên hàng" at bounding box center [753, 648] width 42 height 16
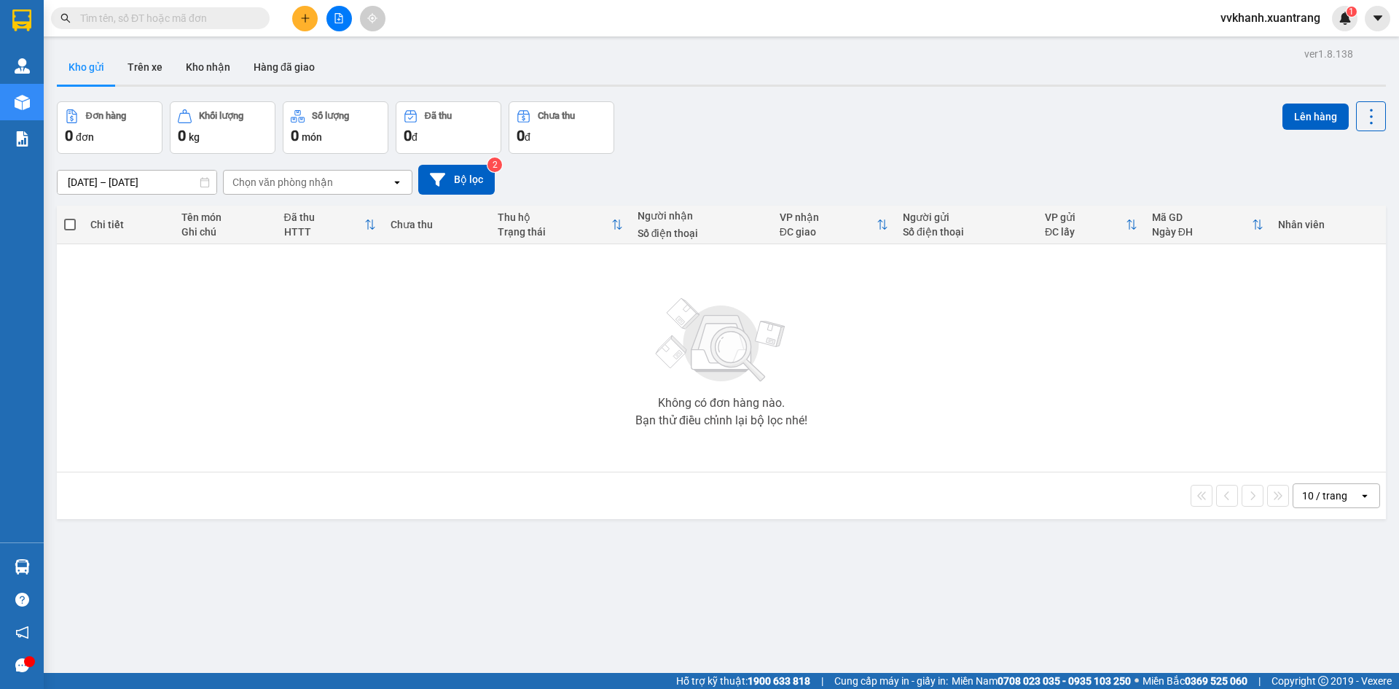
click at [1161, 388] on div "Không có đơn hàng nào. Bạn thử điều chỉnh lại bộ lọc nhé!" at bounding box center [721, 357] width 1314 height 219
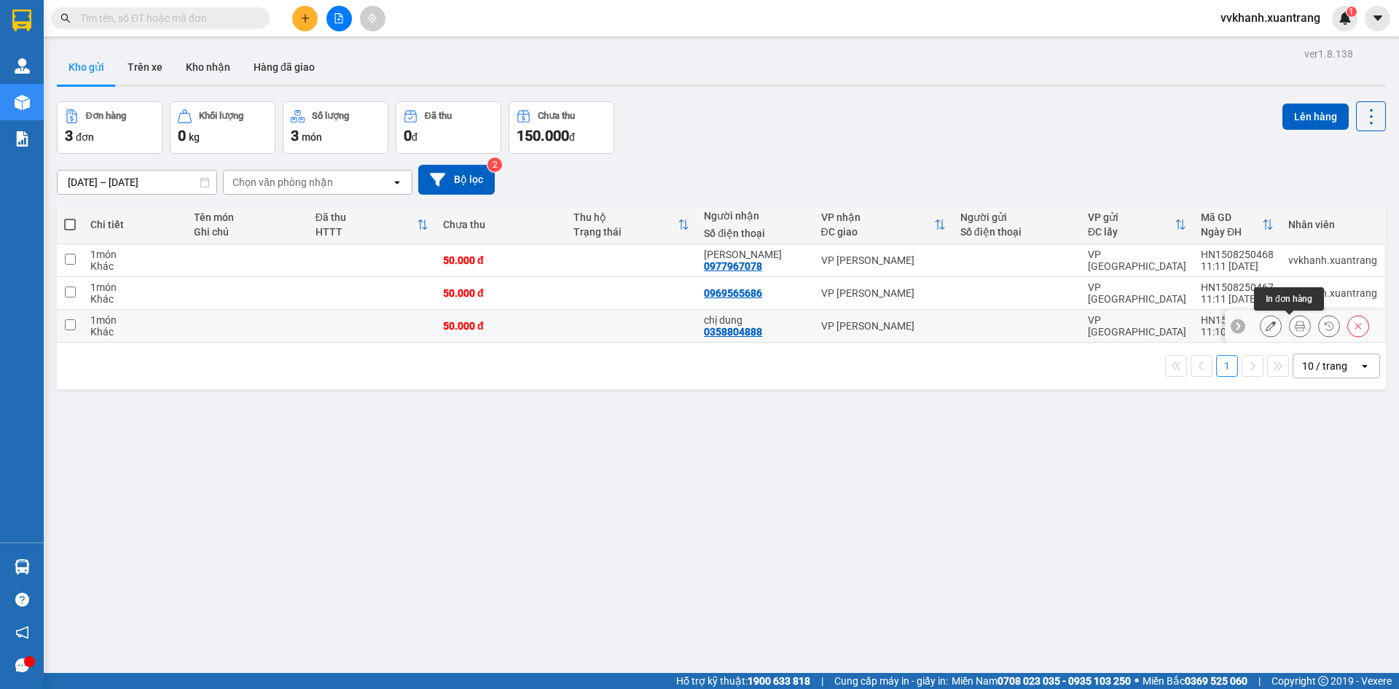
click at [1295, 329] on icon at bounding box center [1300, 326] width 10 height 10
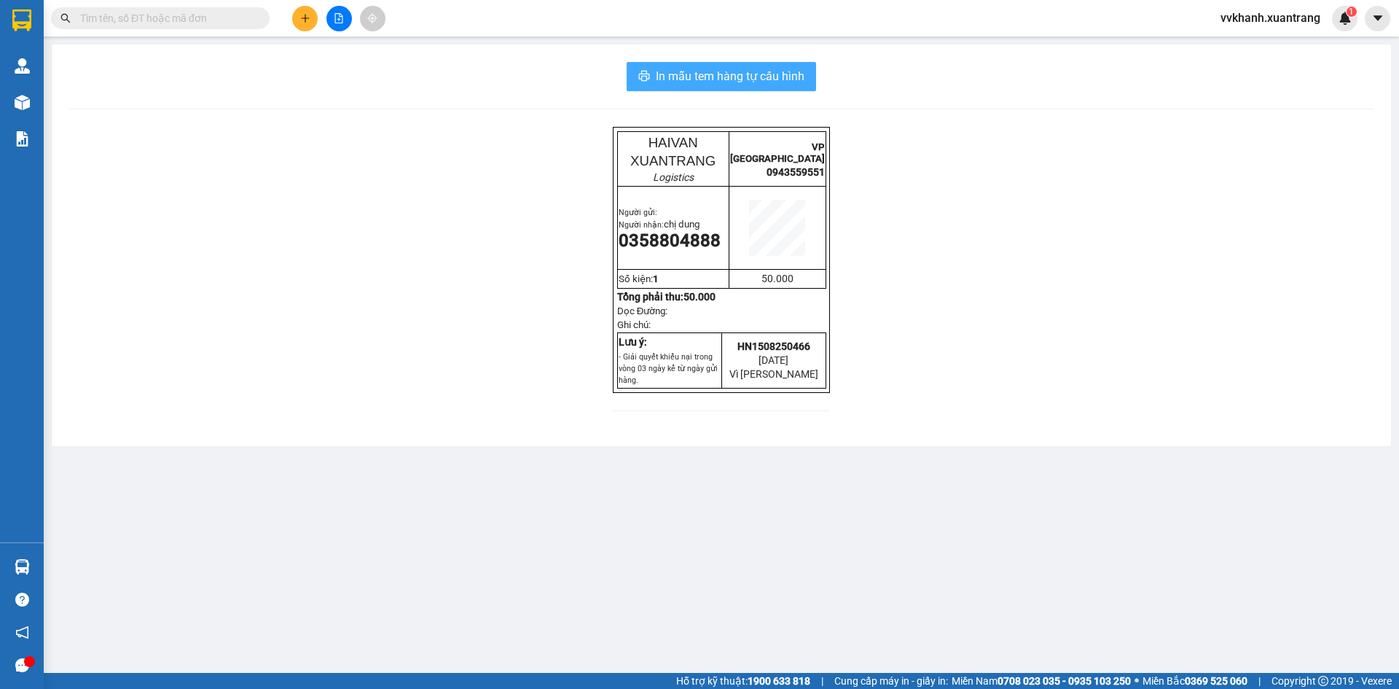
click at [790, 71] on span "In mẫu tem hàng tự cấu hình" at bounding box center [730, 76] width 149 height 18
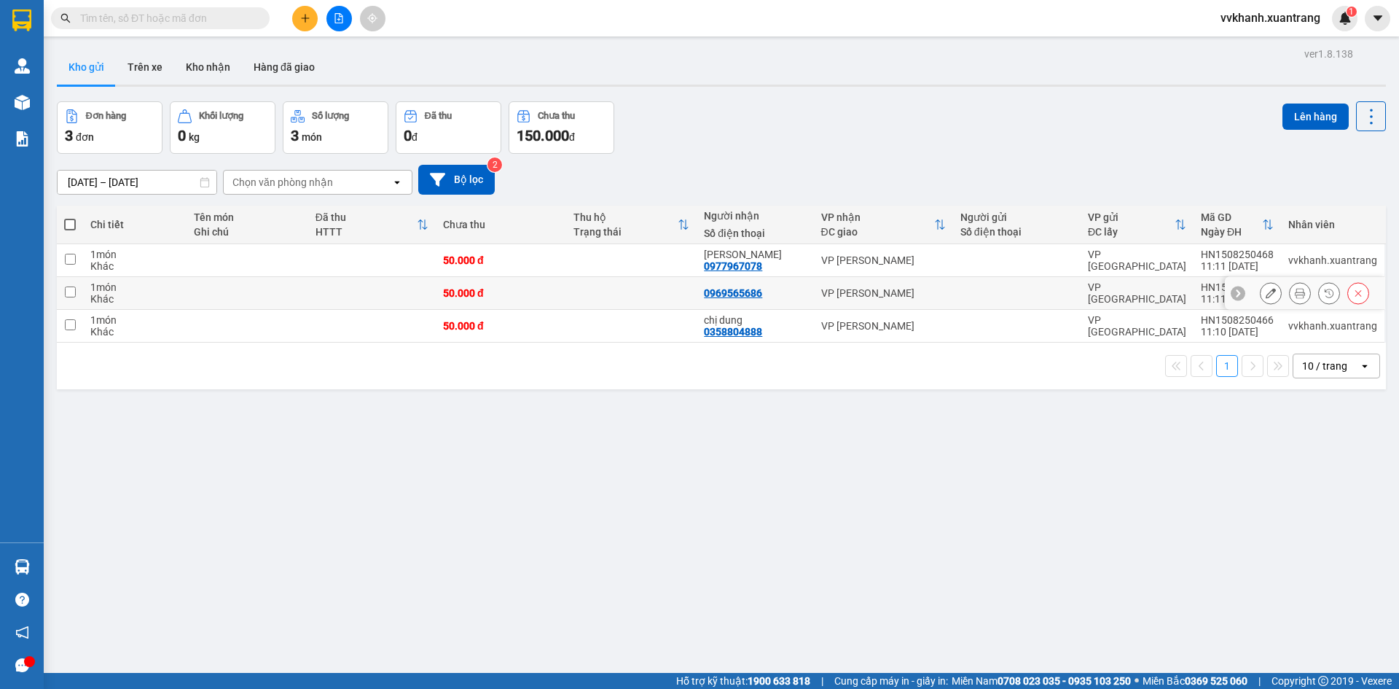
click at [1295, 294] on icon at bounding box center [1300, 293] width 10 height 10
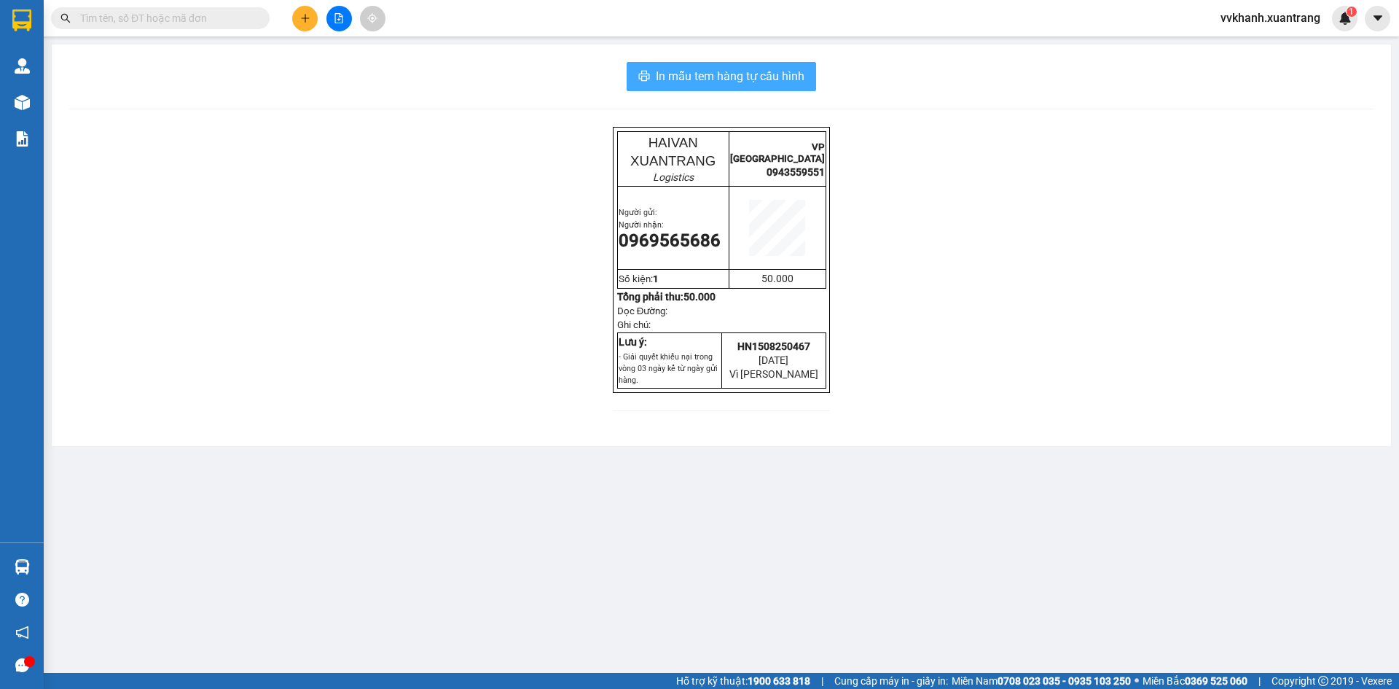
click at [780, 81] on span "In mẫu tem hàng tự cấu hình" at bounding box center [730, 76] width 149 height 18
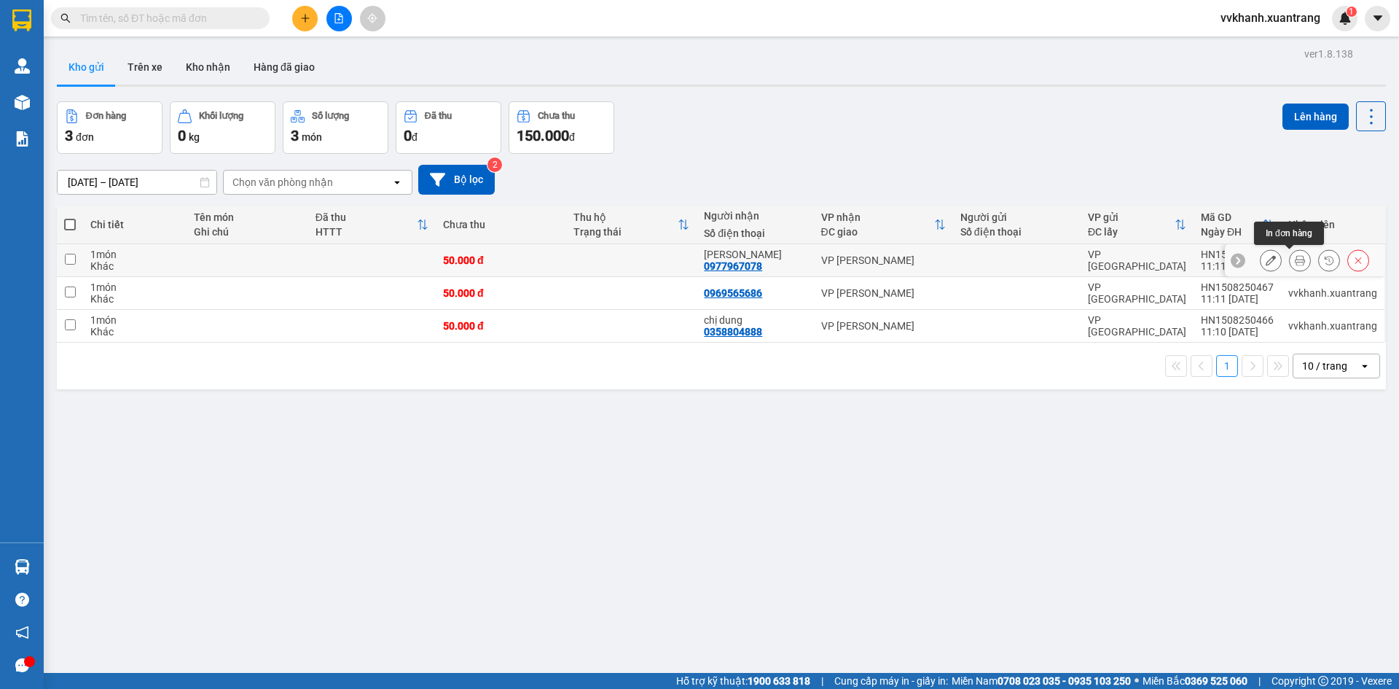
click at [1295, 261] on icon at bounding box center [1300, 260] width 10 height 10
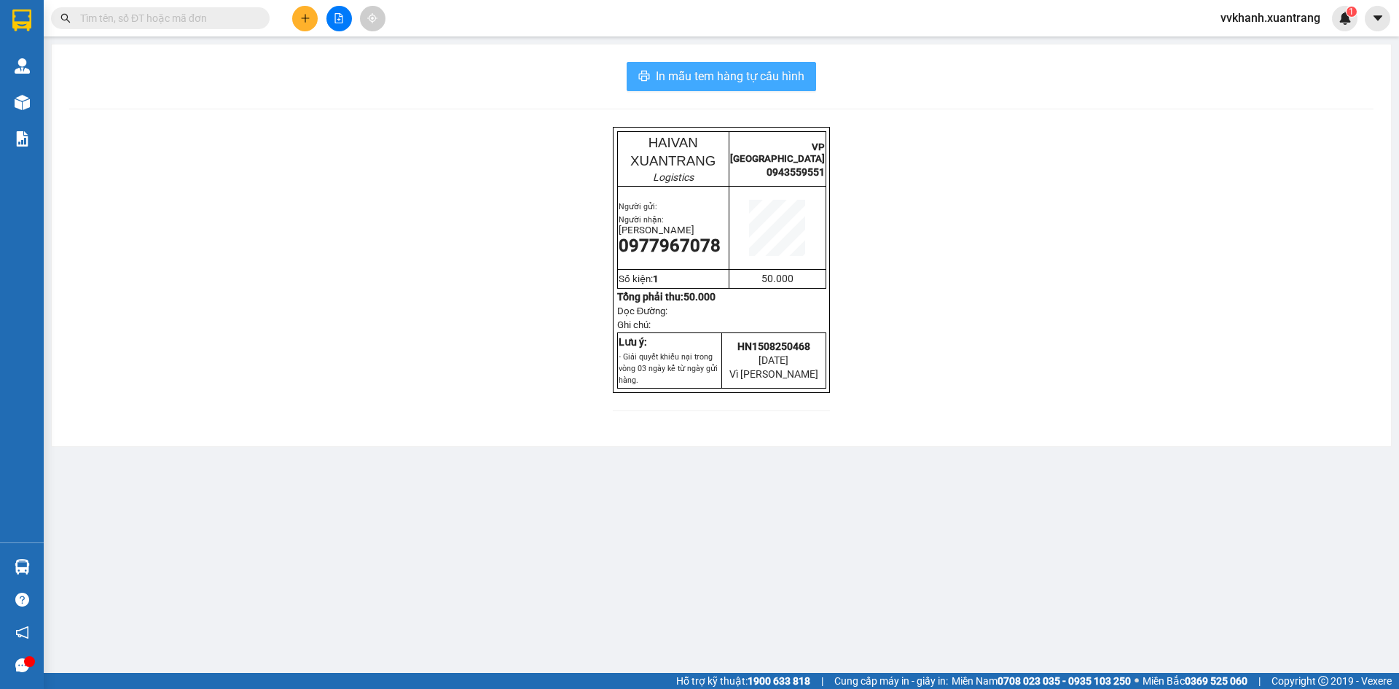
click at [792, 85] on span "In mẫu tem hàng tự cấu hình" at bounding box center [730, 76] width 149 height 18
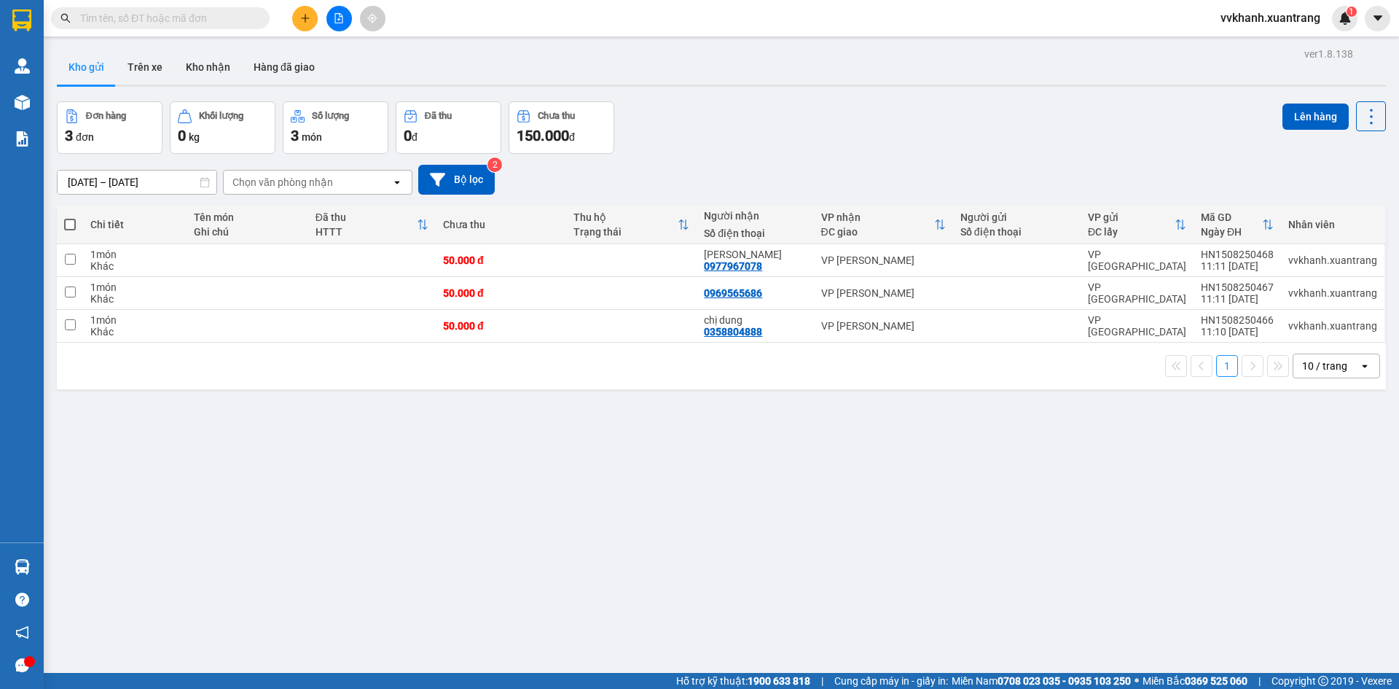
click at [312, 19] on button at bounding box center [305, 19] width 26 height 26
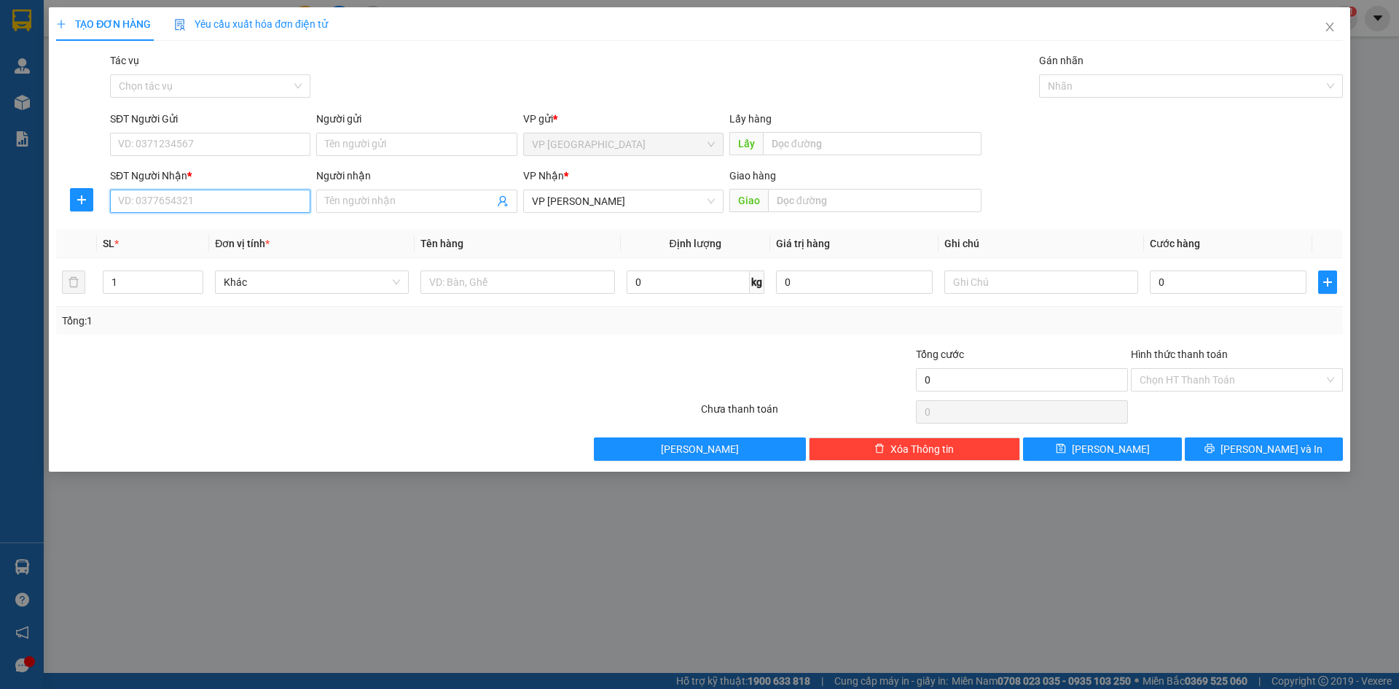
click at [246, 195] on input "SĐT Người Nhận *" at bounding box center [210, 200] width 200 height 23
click at [250, 235] on div "0961833545" at bounding box center [210, 230] width 183 height 16
type input "0961833545"
click at [839, 203] on input "text" at bounding box center [874, 200] width 213 height 23
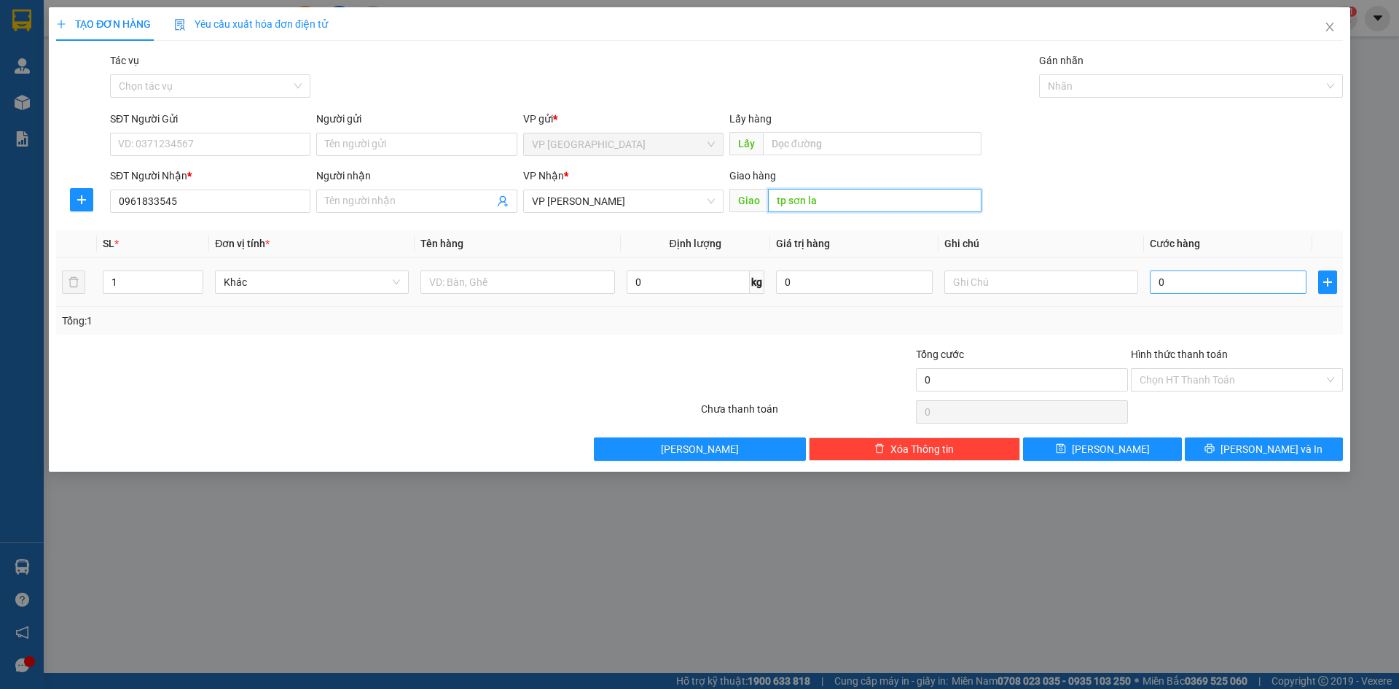
type input "tp sơn la"
click at [1208, 281] on input "0" at bounding box center [1228, 281] width 157 height 23
type input "5"
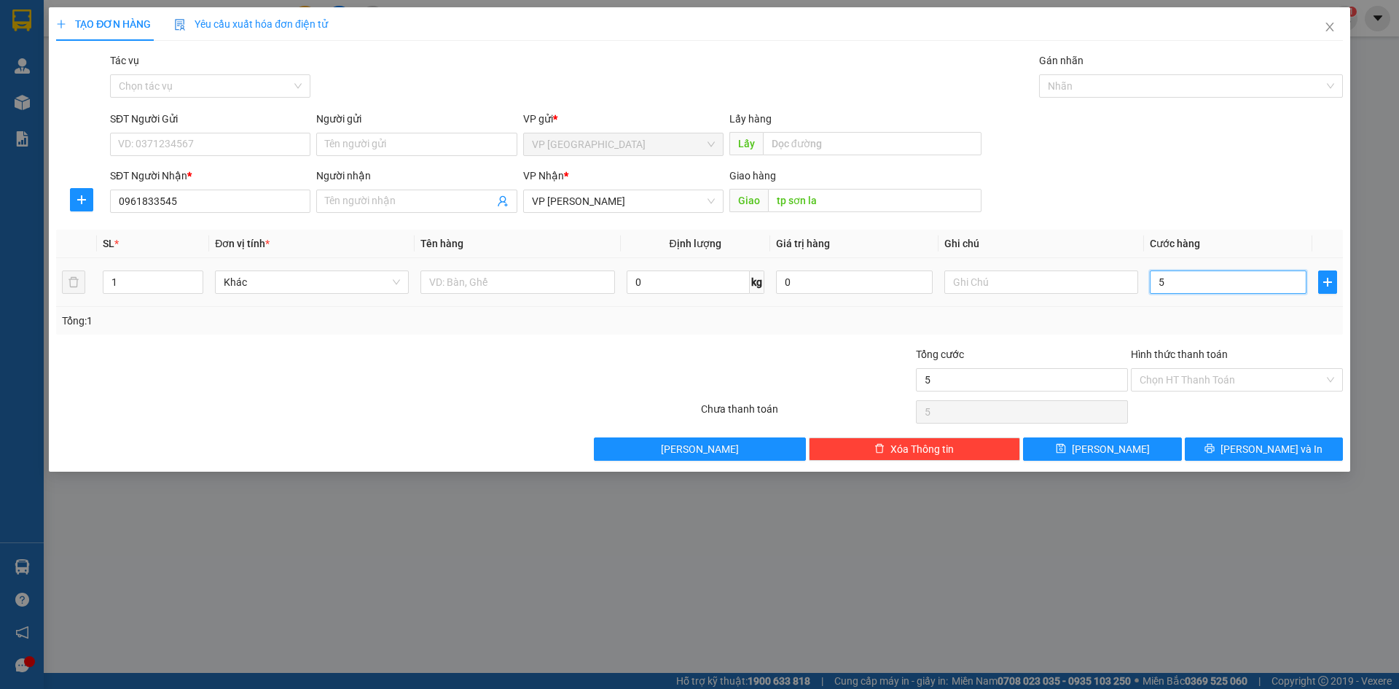
type input "50"
type input "50.000"
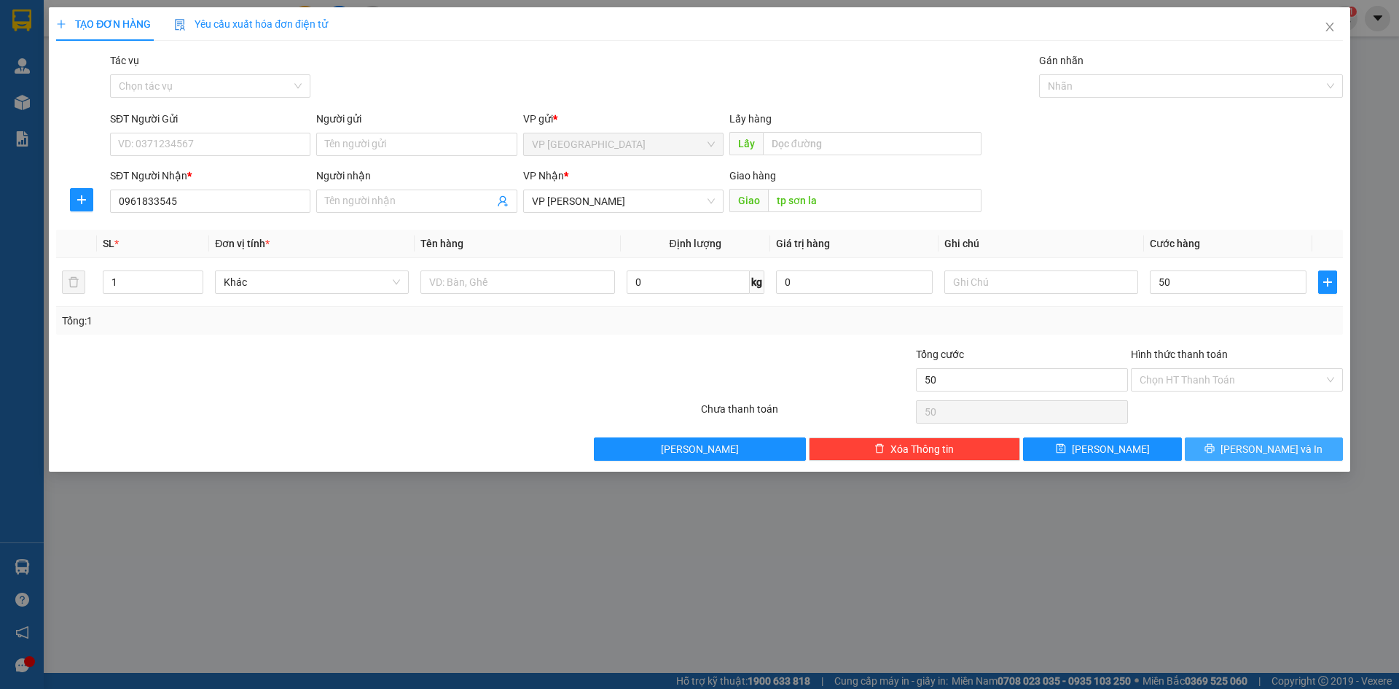
type input "50.000"
click at [1286, 454] on span "[PERSON_NAME] và In" at bounding box center [1271, 449] width 102 height 16
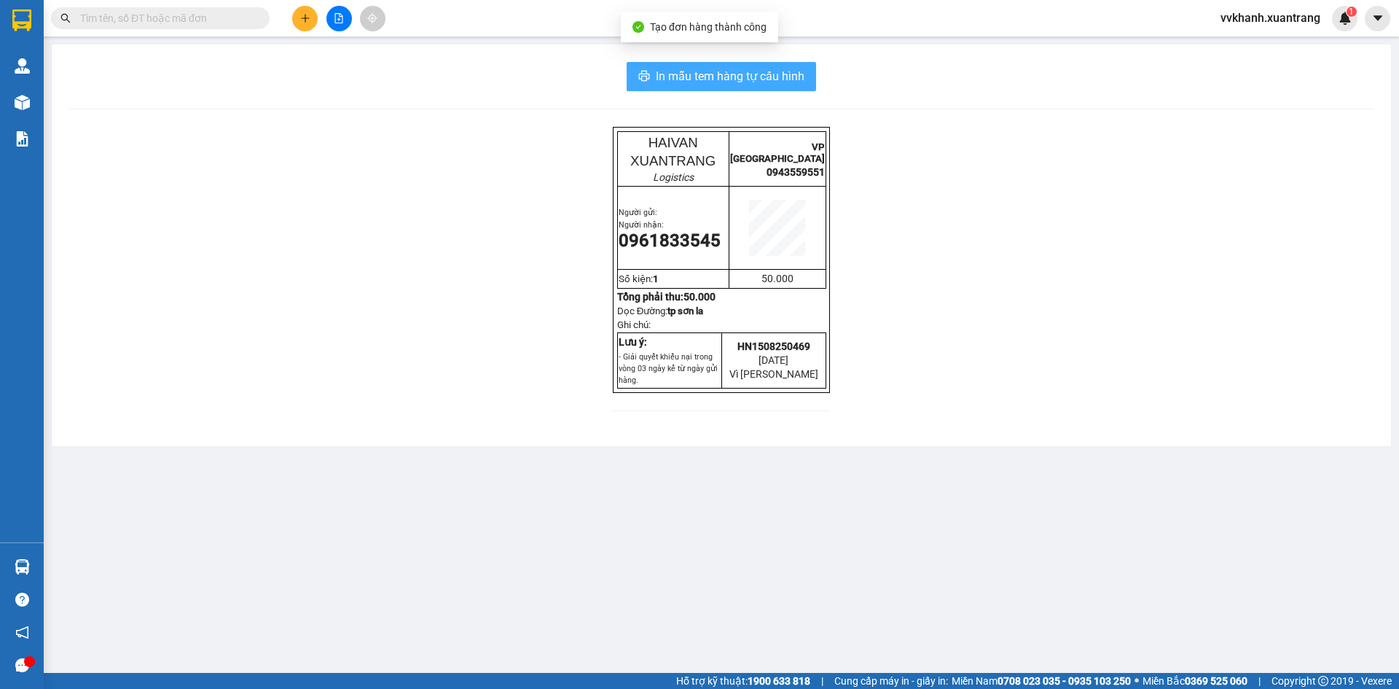
click at [669, 75] on span "In mẫu tem hàng tự cấu hình" at bounding box center [730, 76] width 149 height 18
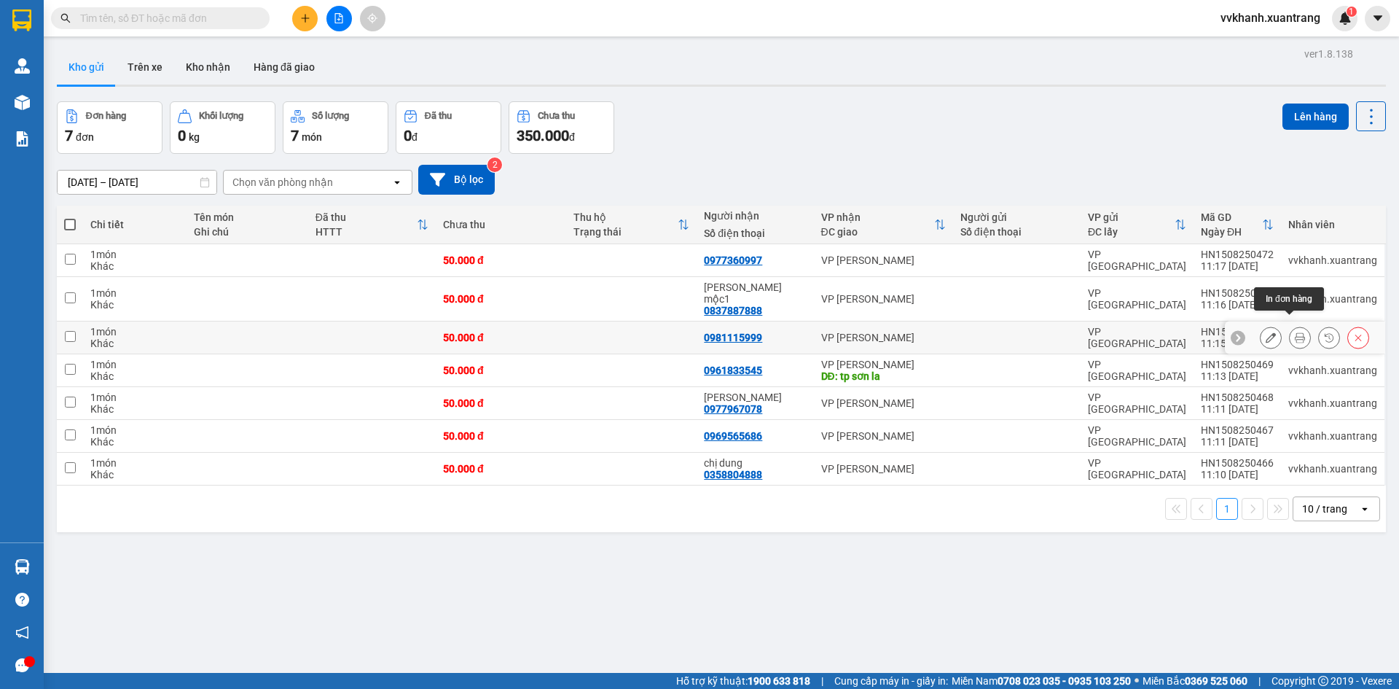
click at [1295, 332] on icon at bounding box center [1300, 337] width 10 height 10
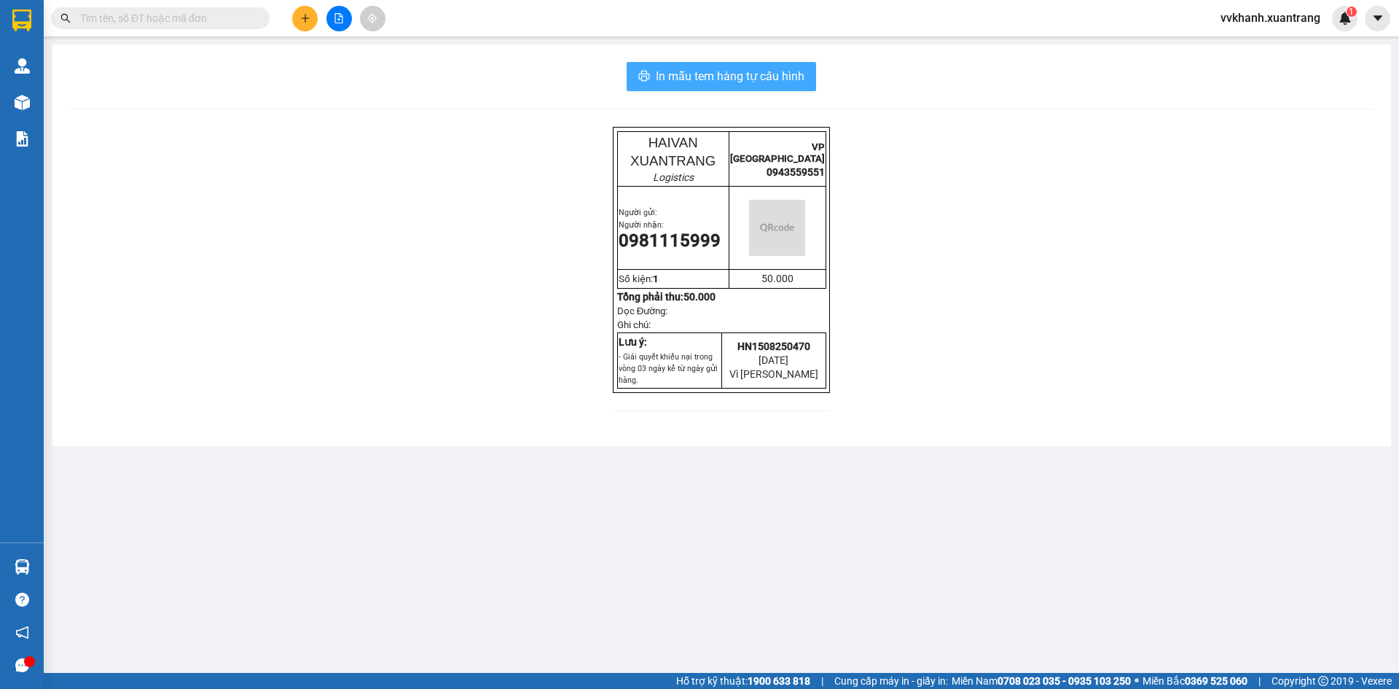
click at [795, 78] on span "In mẫu tem hàng tự cấu hình" at bounding box center [730, 76] width 149 height 18
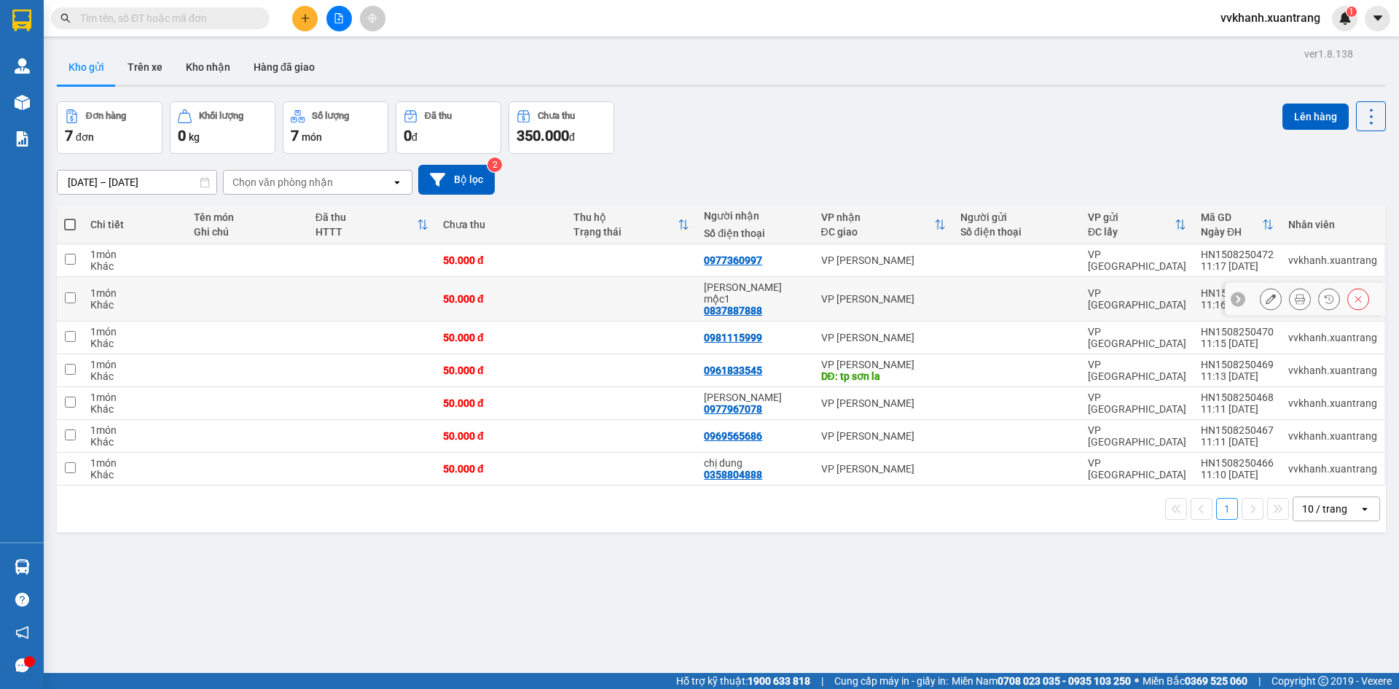
click at [1290, 290] on button at bounding box center [1300, 299] width 20 height 26
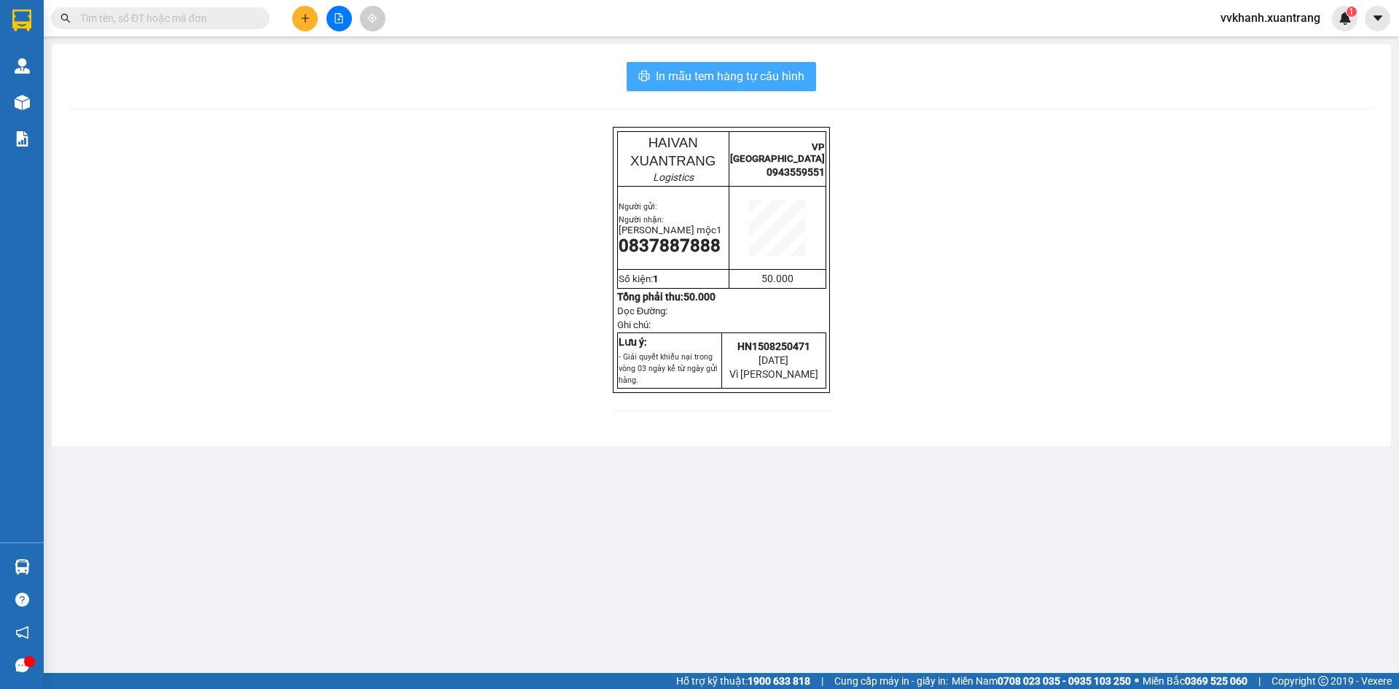
click at [808, 85] on button "In mẫu tem hàng tự cấu hình" at bounding box center [721, 76] width 189 height 29
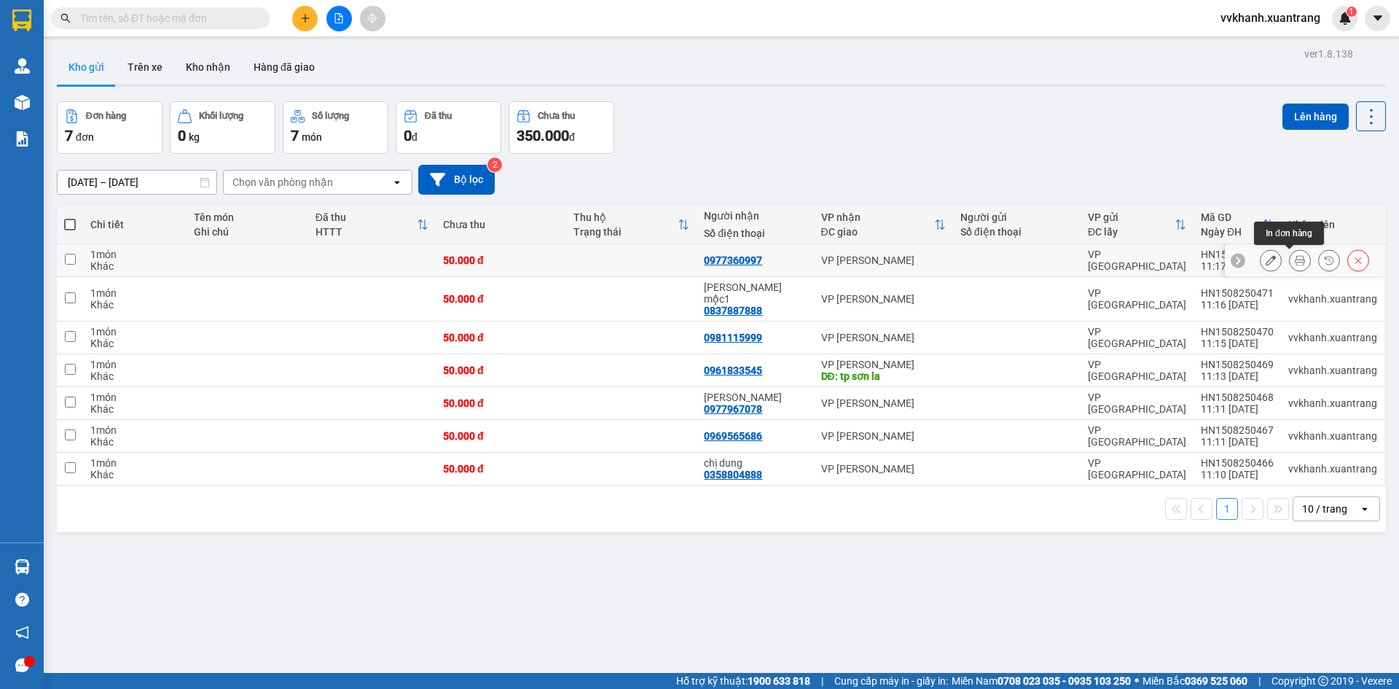
click at [1296, 253] on button at bounding box center [1300, 261] width 20 height 26
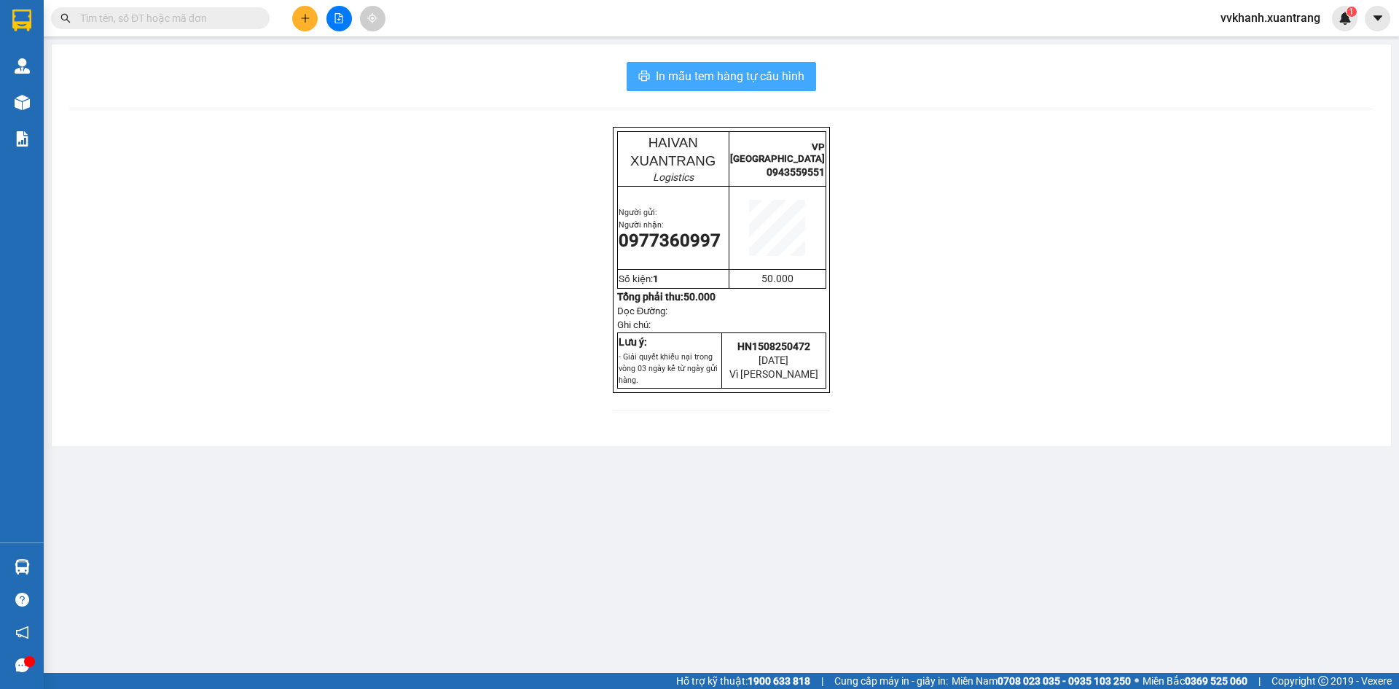
click at [798, 83] on span "In mẫu tem hàng tự cấu hình" at bounding box center [730, 76] width 149 height 18
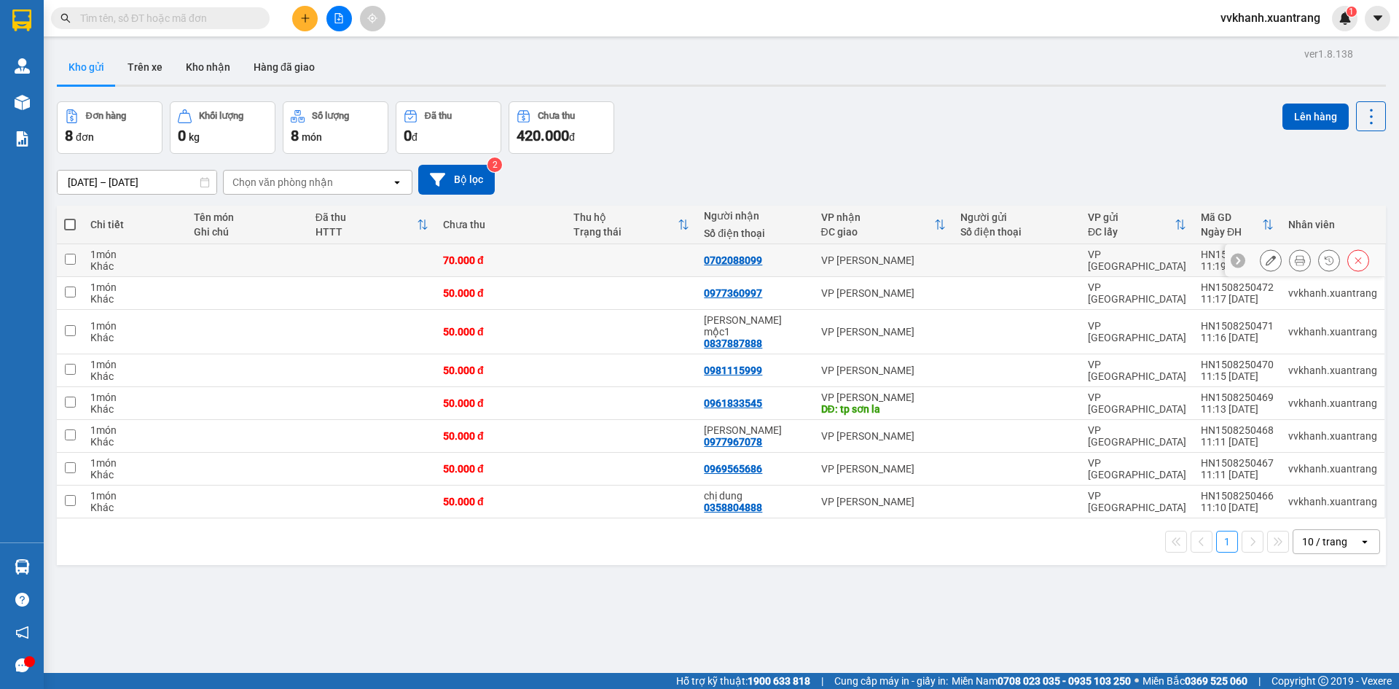
click at [1296, 260] on button at bounding box center [1300, 261] width 20 height 26
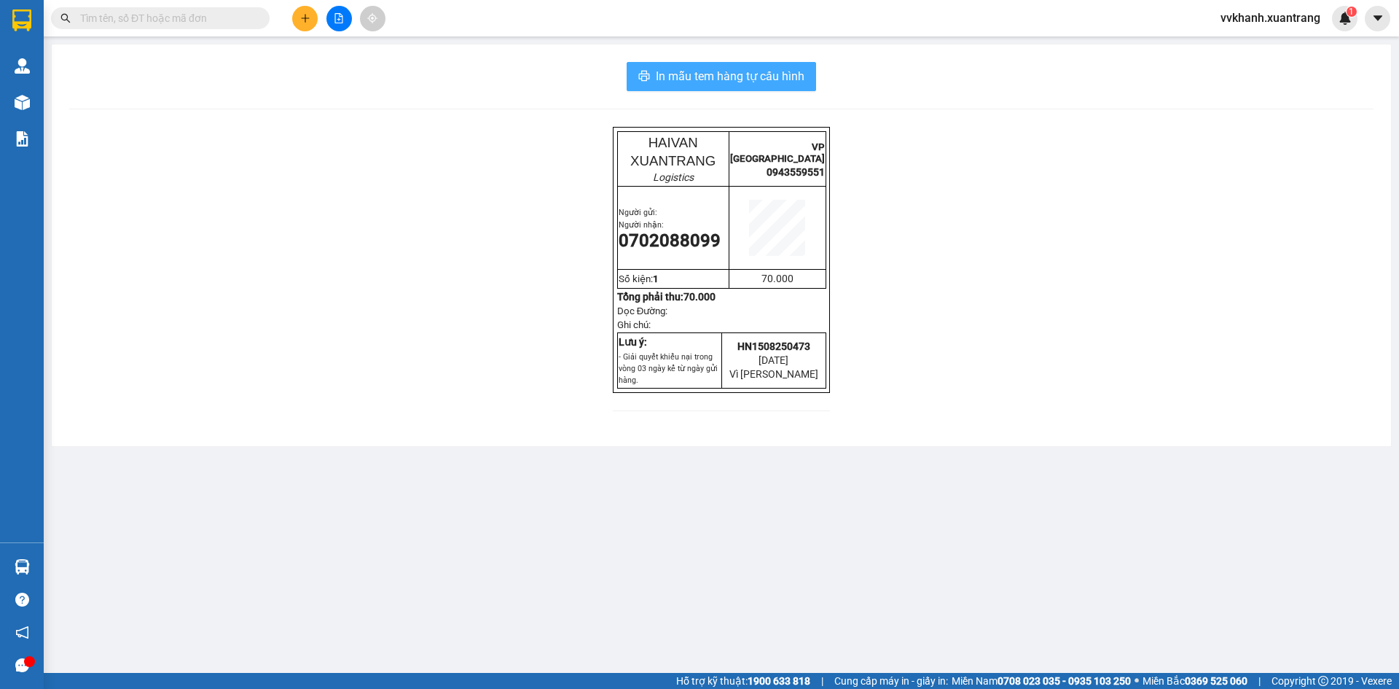
drag, startPoint x: 759, startPoint y: 77, endPoint x: 785, endPoint y: 112, distance: 43.3
click at [759, 78] on span "In mẫu tem hàng tự cấu hình" at bounding box center [730, 76] width 149 height 18
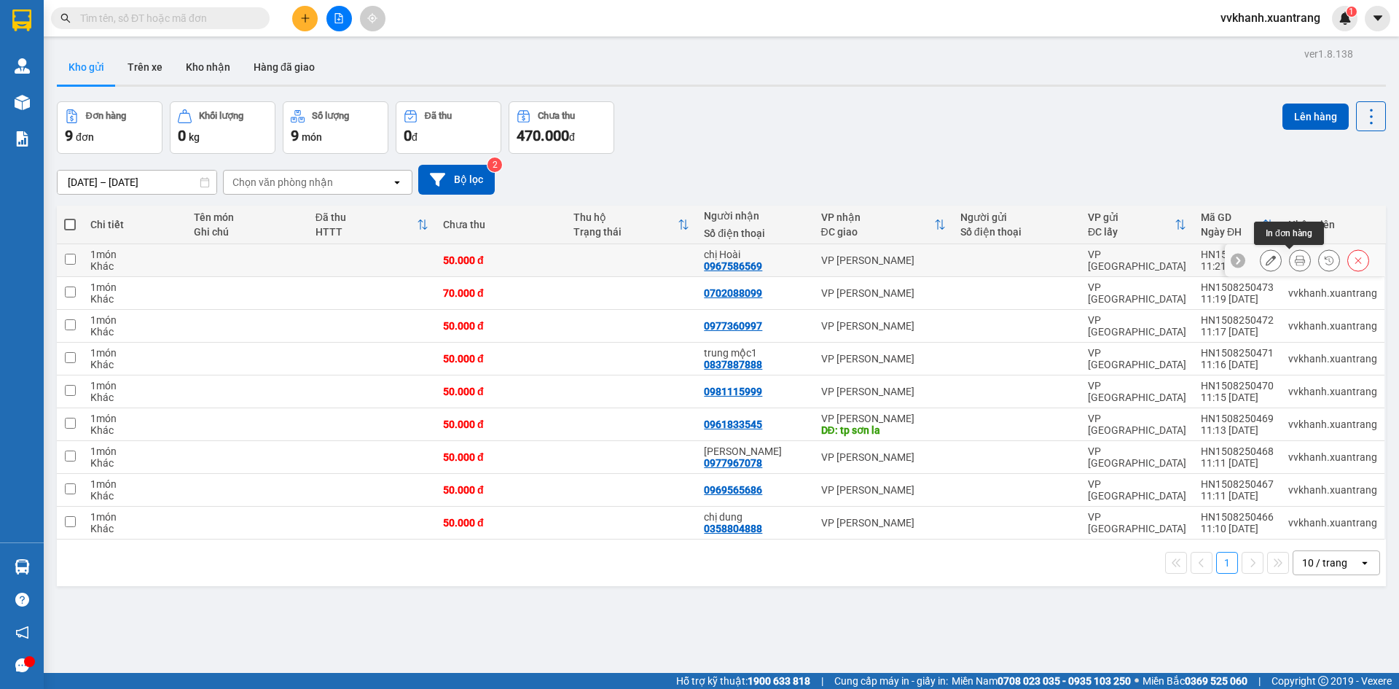
click at [1295, 256] on icon at bounding box center [1300, 260] width 10 height 10
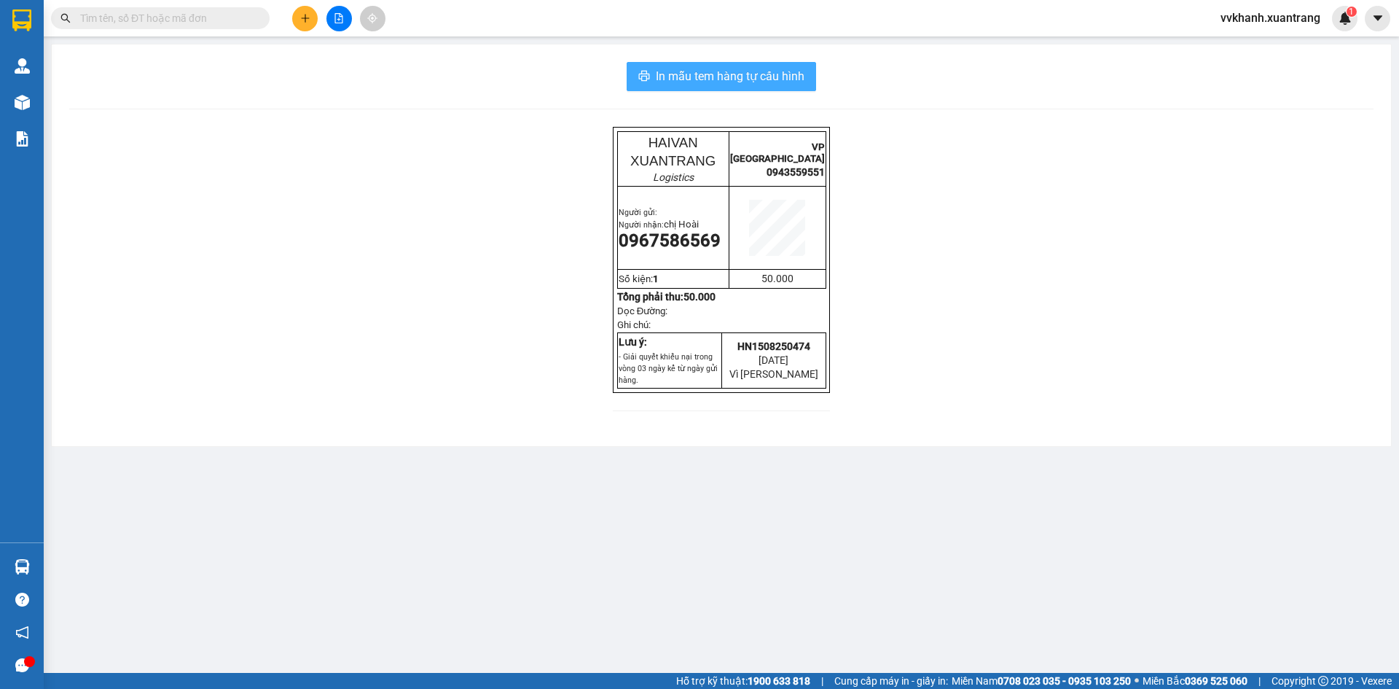
click at [777, 74] on span "In mẫu tem hàng tự cấu hình" at bounding box center [730, 76] width 149 height 18
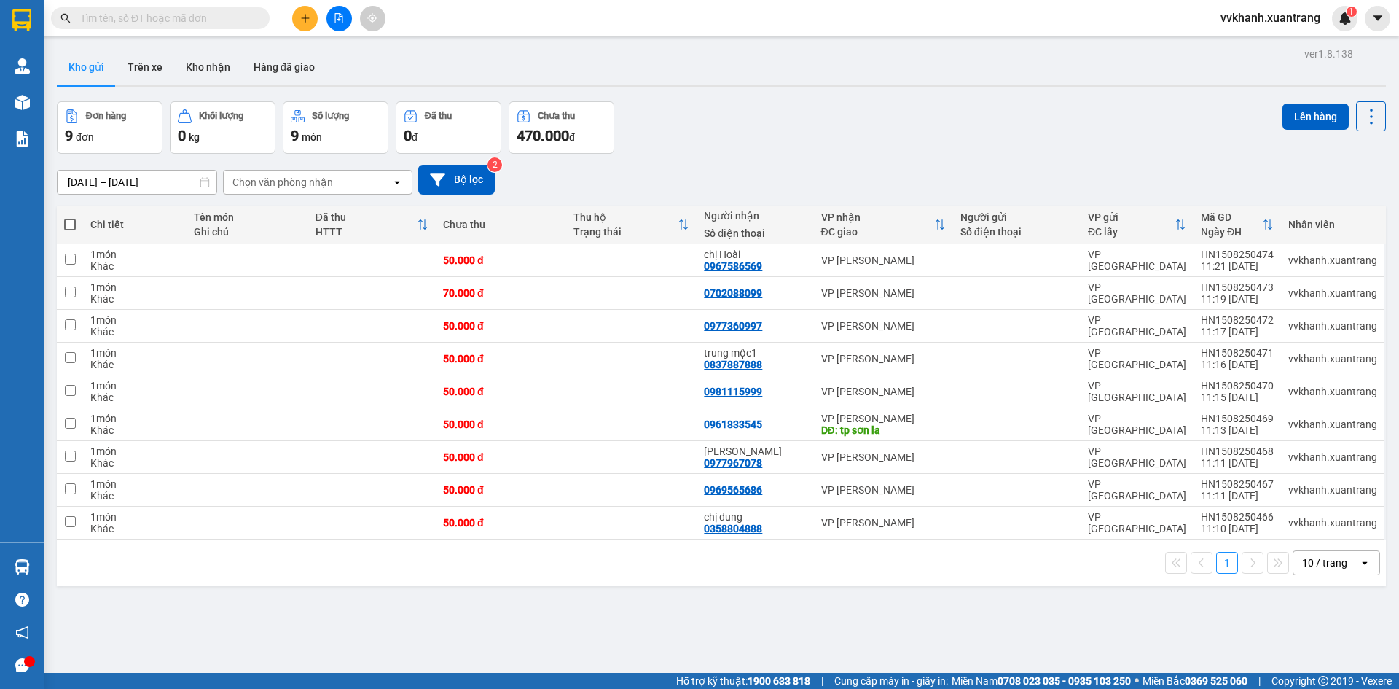
click at [1186, 620] on div "ver 1.8.138 Kho gửi Trên xe Kho nhận Hàng đã giao Đơn hàng 9 đơn Khối lượng 0 k…" at bounding box center [721, 388] width 1341 height 689
click at [705, 149] on div "Đơn hàng 9 đơn Khối lượng 0 kg Số lượng 9 món Đã thu 0 đ Chưa thu 470.000 đ Lên…" at bounding box center [721, 127] width 1329 height 52
click at [299, 17] on button at bounding box center [305, 19] width 26 height 26
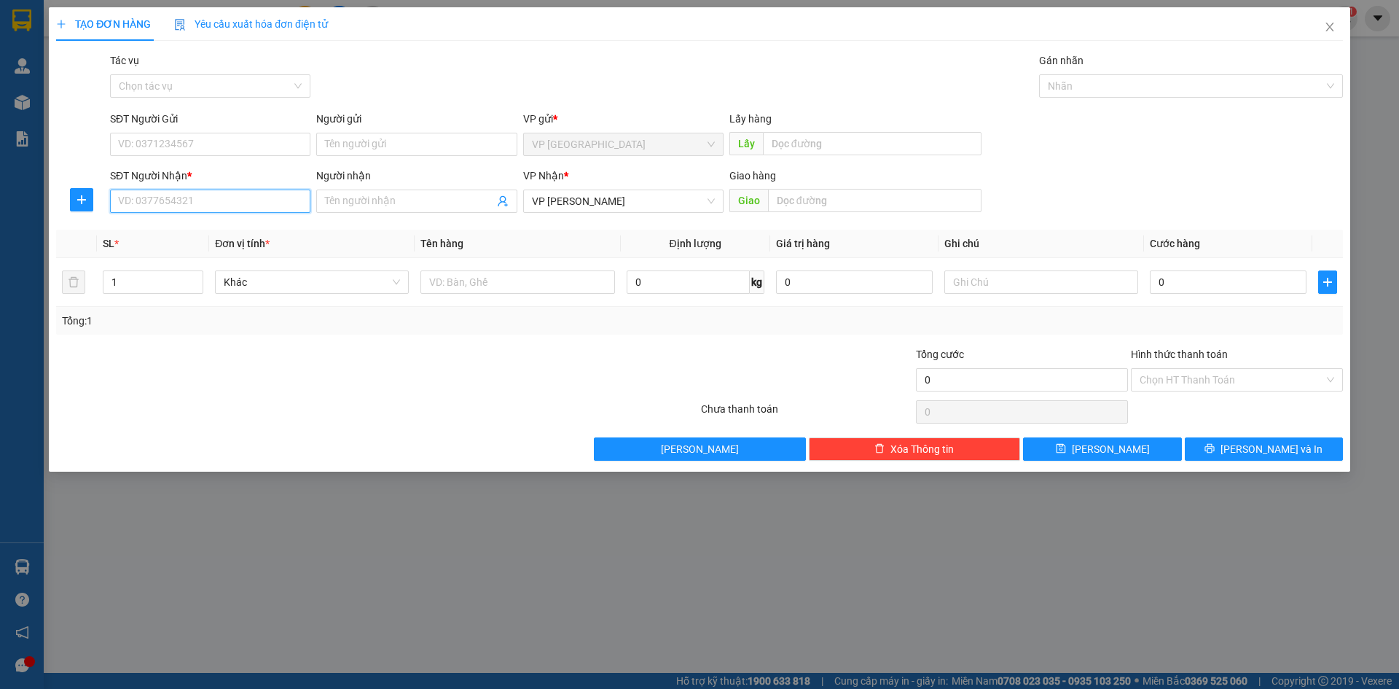
click at [197, 197] on input "SĐT Người Nhận *" at bounding box center [210, 200] width 200 height 23
click at [229, 226] on div "0973980120 - km phương mai" at bounding box center [210, 230] width 183 height 16
type input "0973980120"
type input "km phương mai"
type input "0973980120"
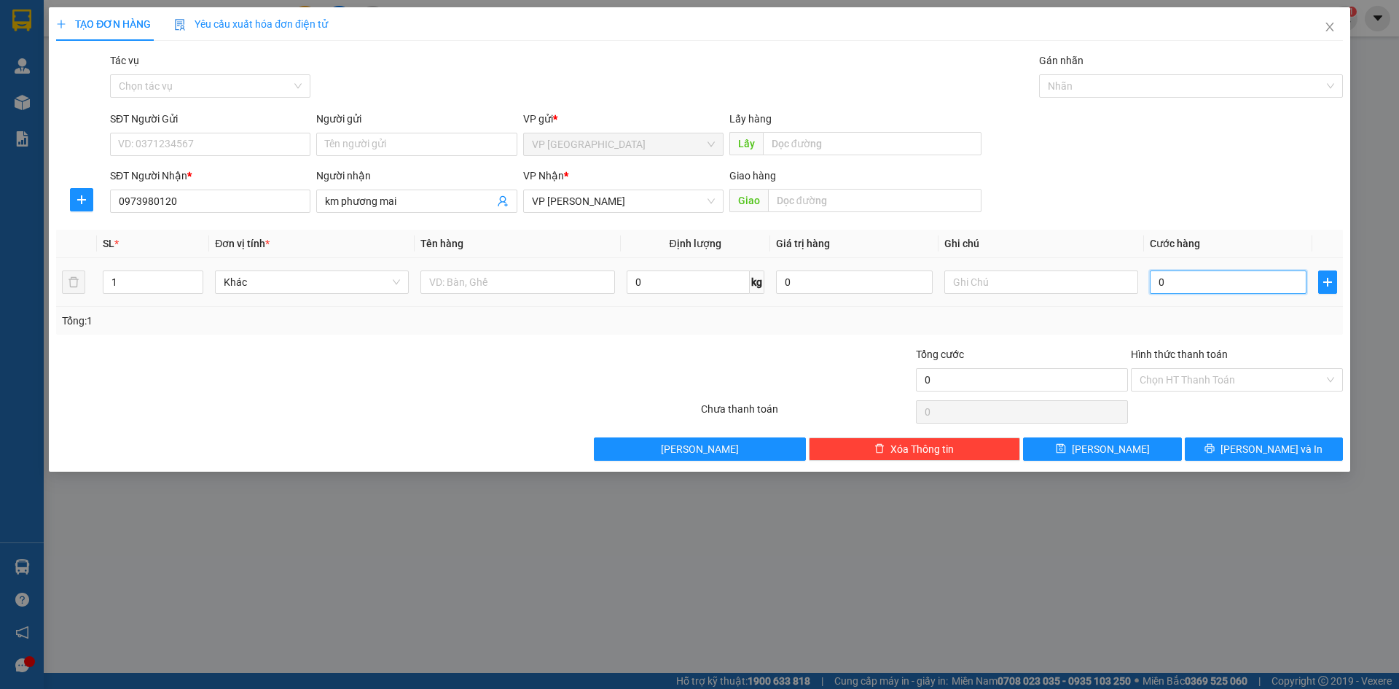
click at [1194, 276] on input "0" at bounding box center [1228, 281] width 157 height 23
type input "5"
type input "50"
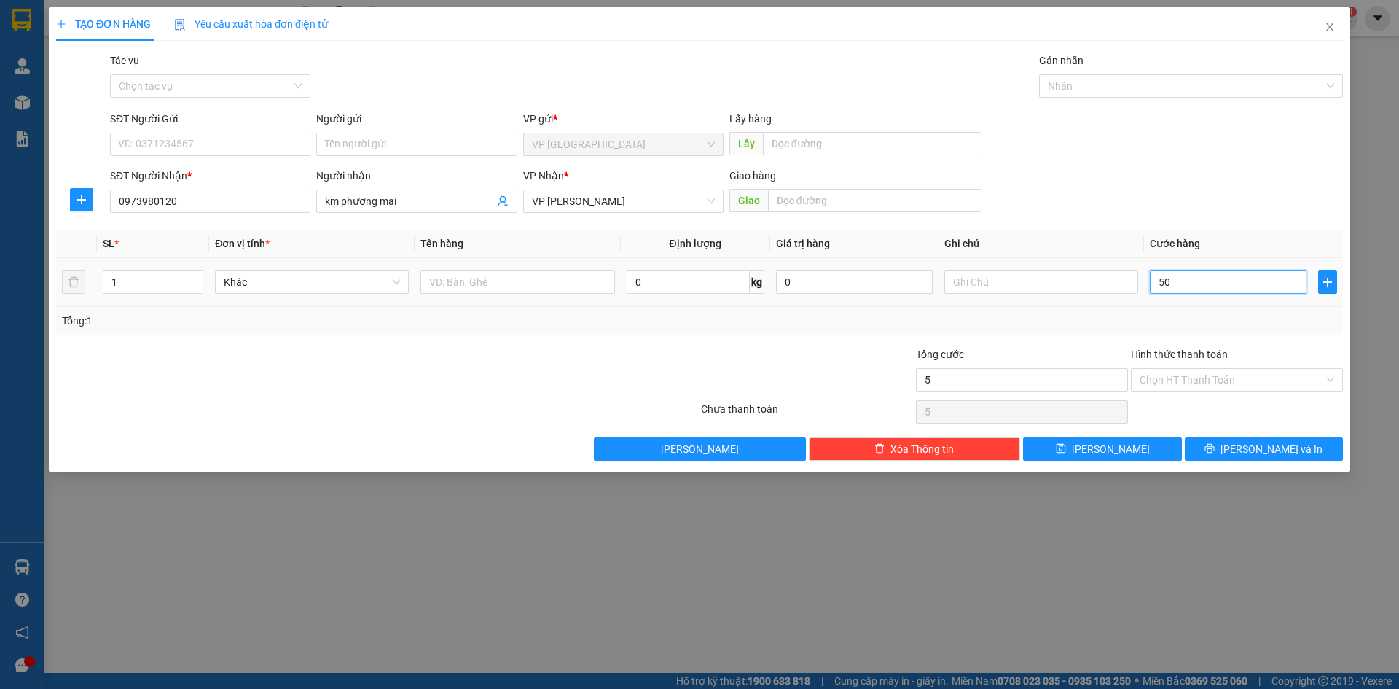
type input "50"
type input "50.000"
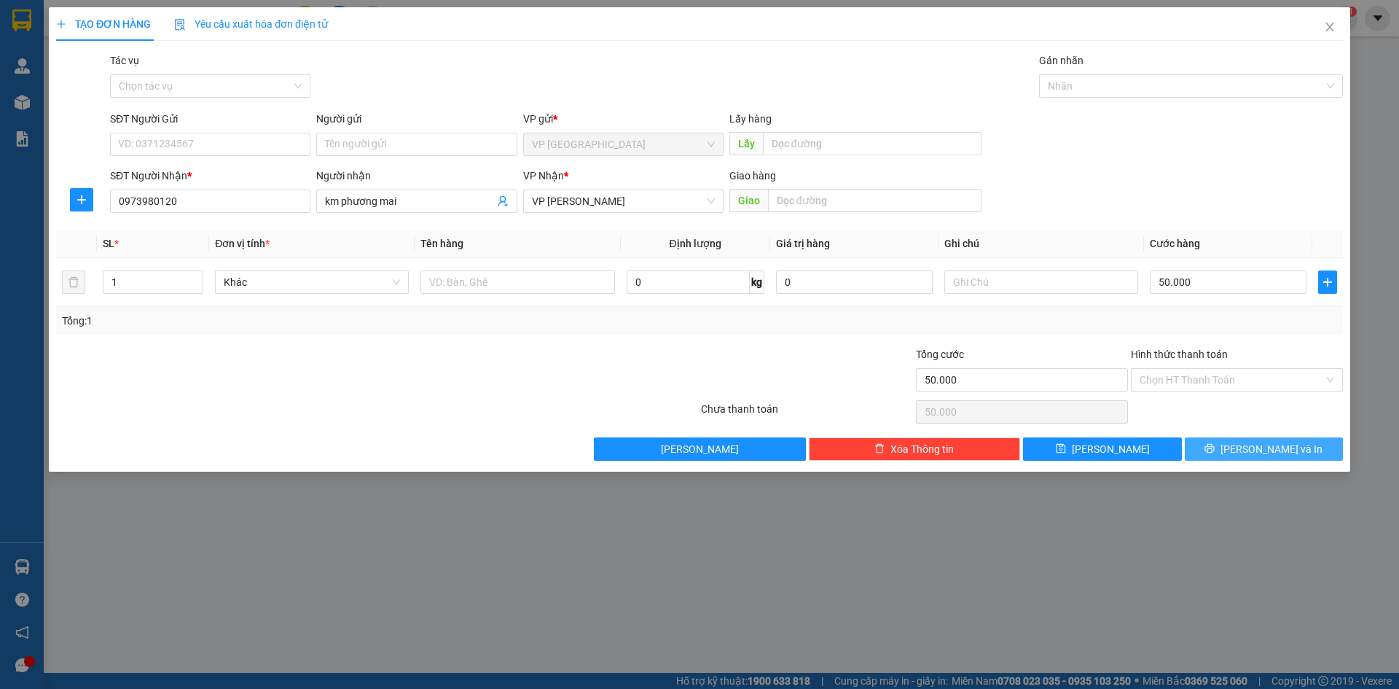
click at [1289, 447] on span "Lưu và In" at bounding box center [1271, 449] width 102 height 16
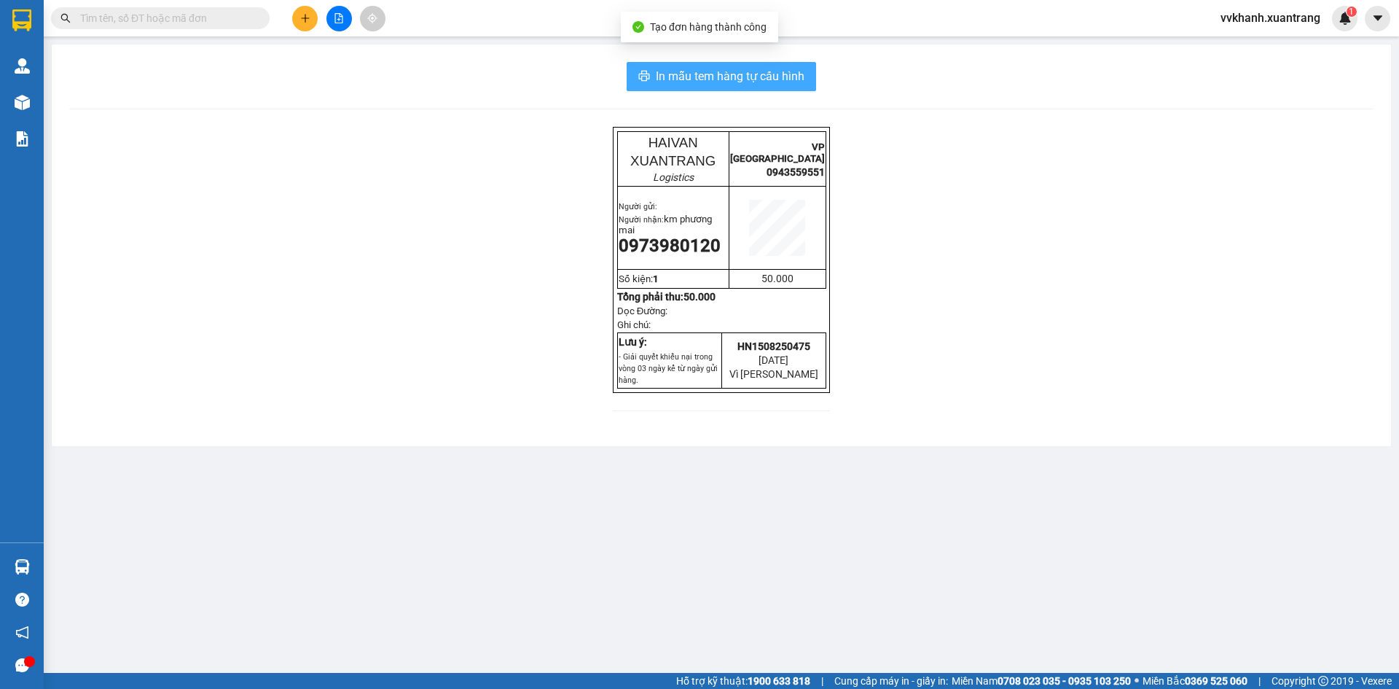
click at [777, 75] on span "In mẫu tem hàng tự cấu hình" at bounding box center [730, 76] width 149 height 18
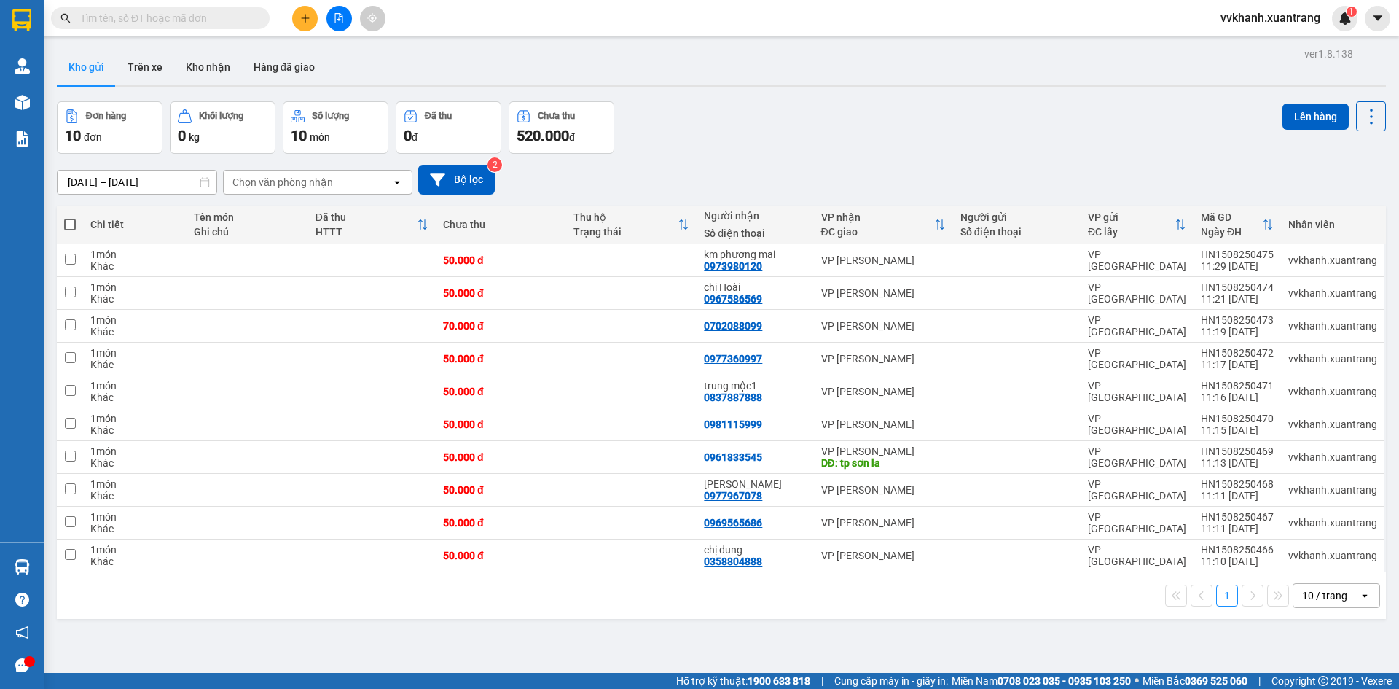
click at [295, 17] on button at bounding box center [305, 19] width 26 height 26
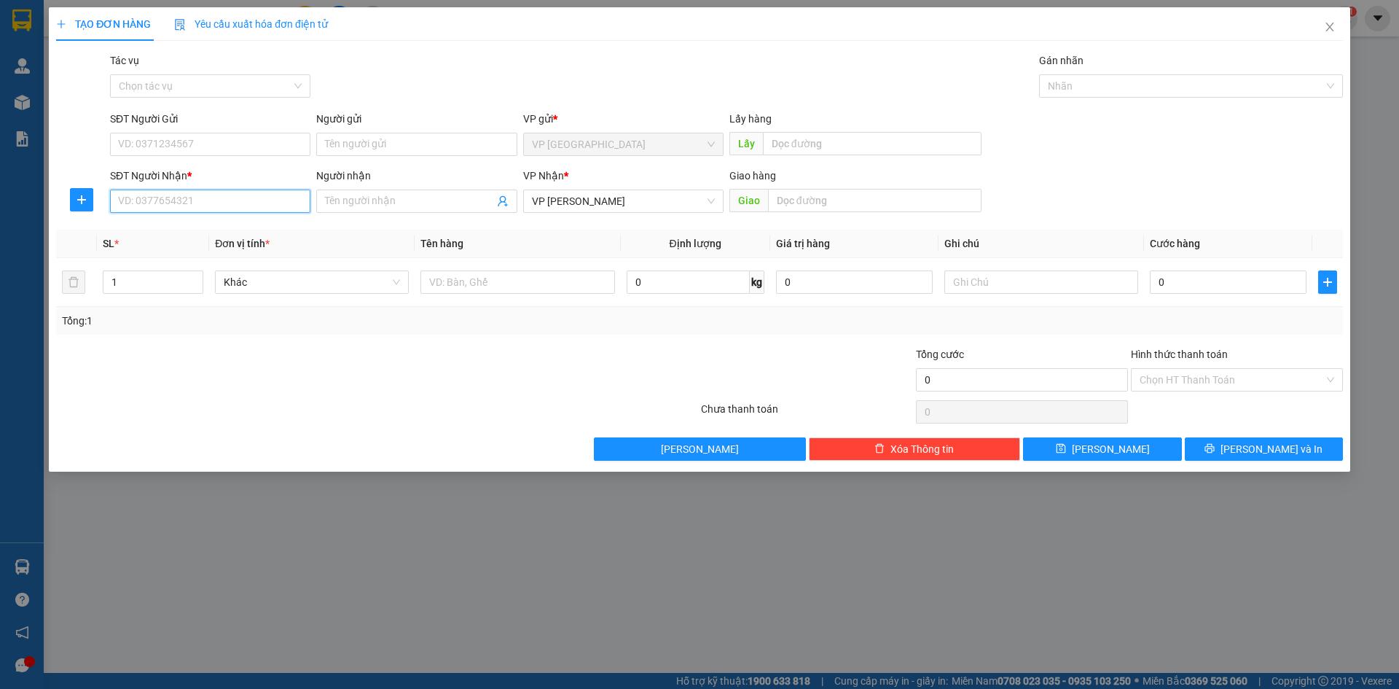
click at [194, 197] on input "SĐT Người Nhận *" at bounding box center [210, 200] width 200 height 23
click at [207, 217] on div "SĐT Người Nhận * VD: 0377654321" at bounding box center [210, 193] width 200 height 51
click at [216, 203] on input "SĐT Người Nhận *" at bounding box center [210, 200] width 200 height 23
click at [238, 246] on div "0972028999 - km thái" at bounding box center [210, 254] width 183 height 16
type input "0972028999"
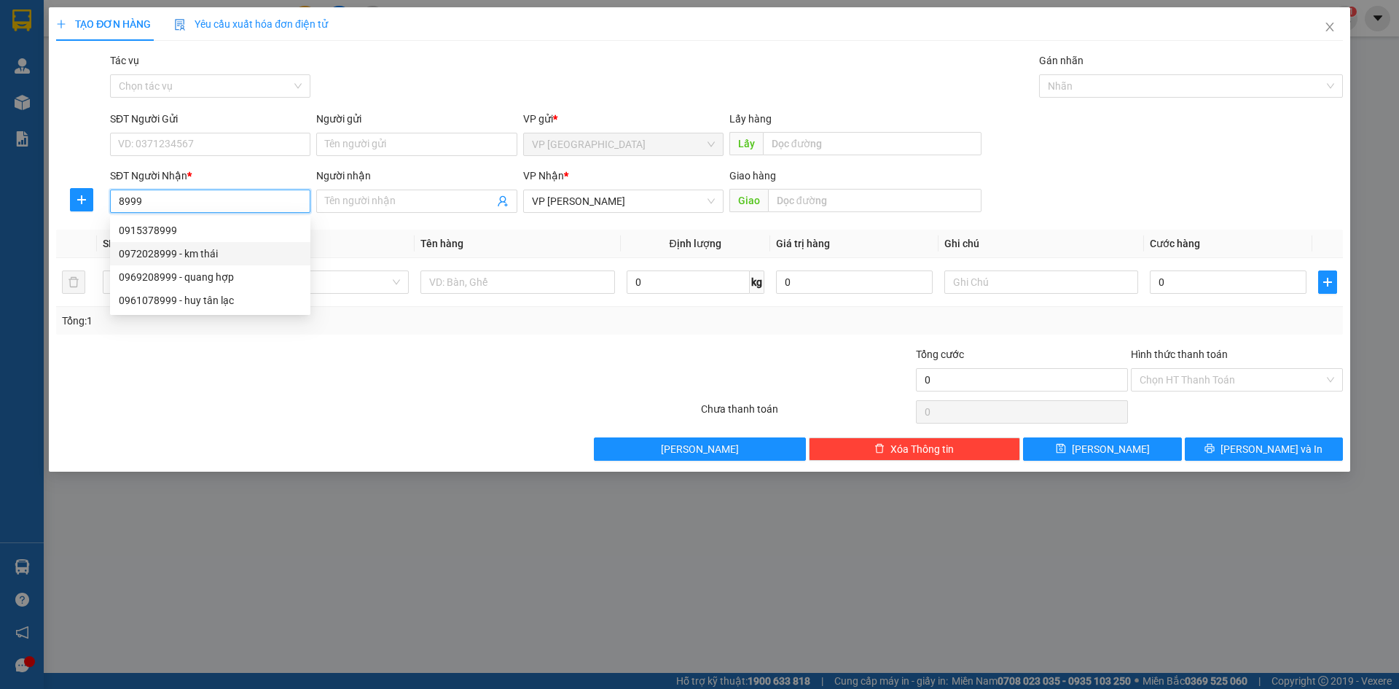
type input "km thái"
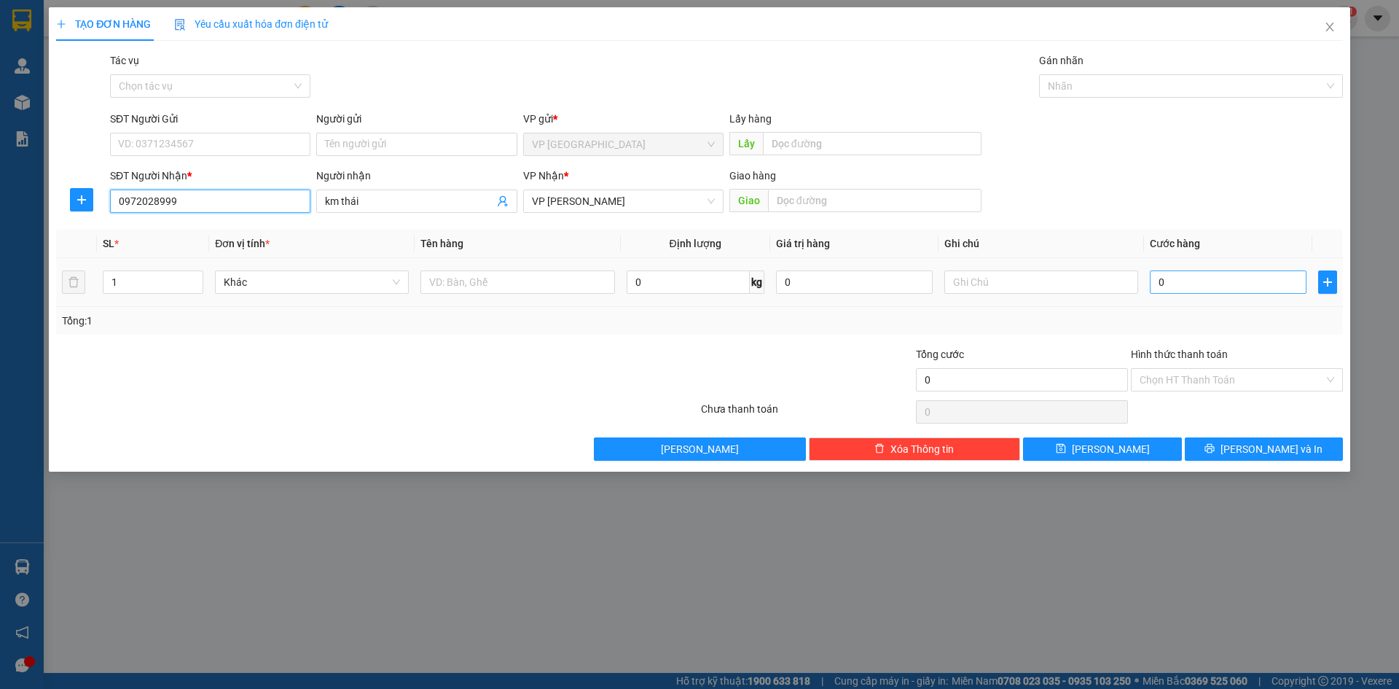
type input "0972028999"
click at [1179, 287] on input "0" at bounding box center [1228, 281] width 157 height 23
type input "5"
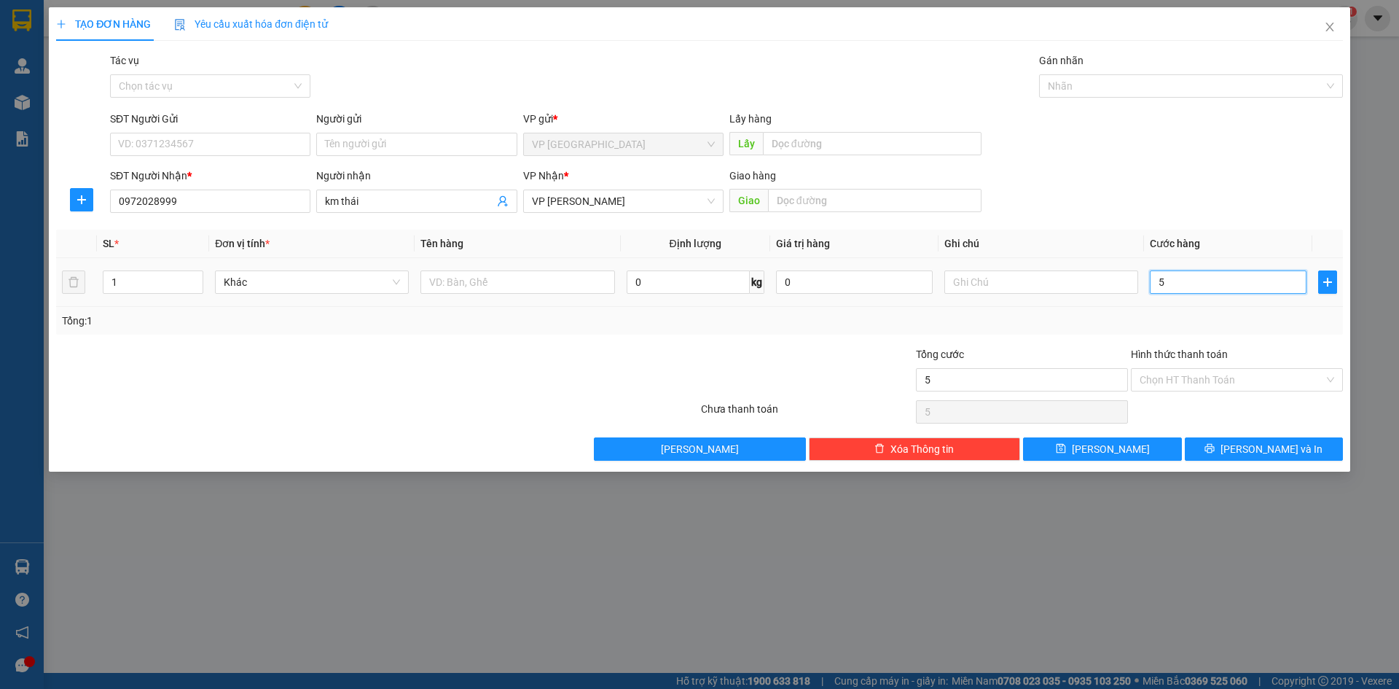
type input "50"
type input "50.000"
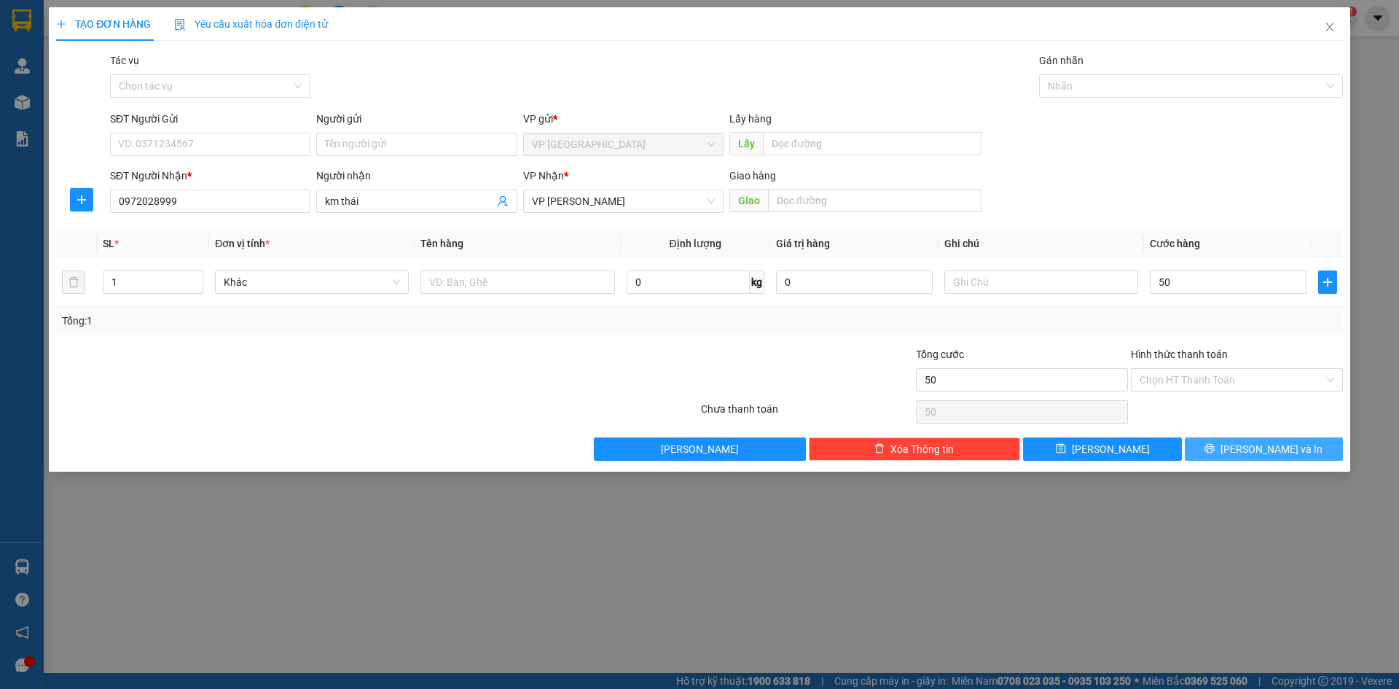
type input "50.000"
click at [1277, 447] on span "[PERSON_NAME] và In" at bounding box center [1271, 449] width 102 height 16
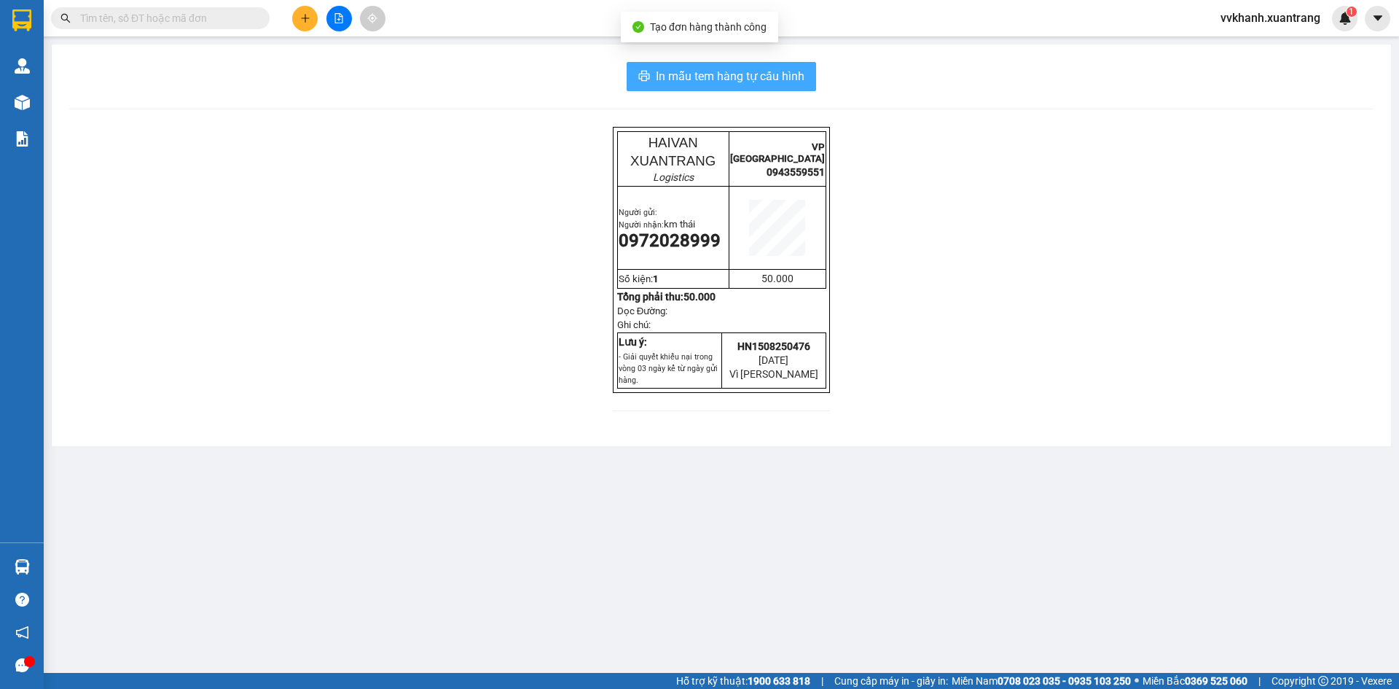
click at [793, 84] on span "In mẫu tem hàng tự cấu hình" at bounding box center [730, 76] width 149 height 18
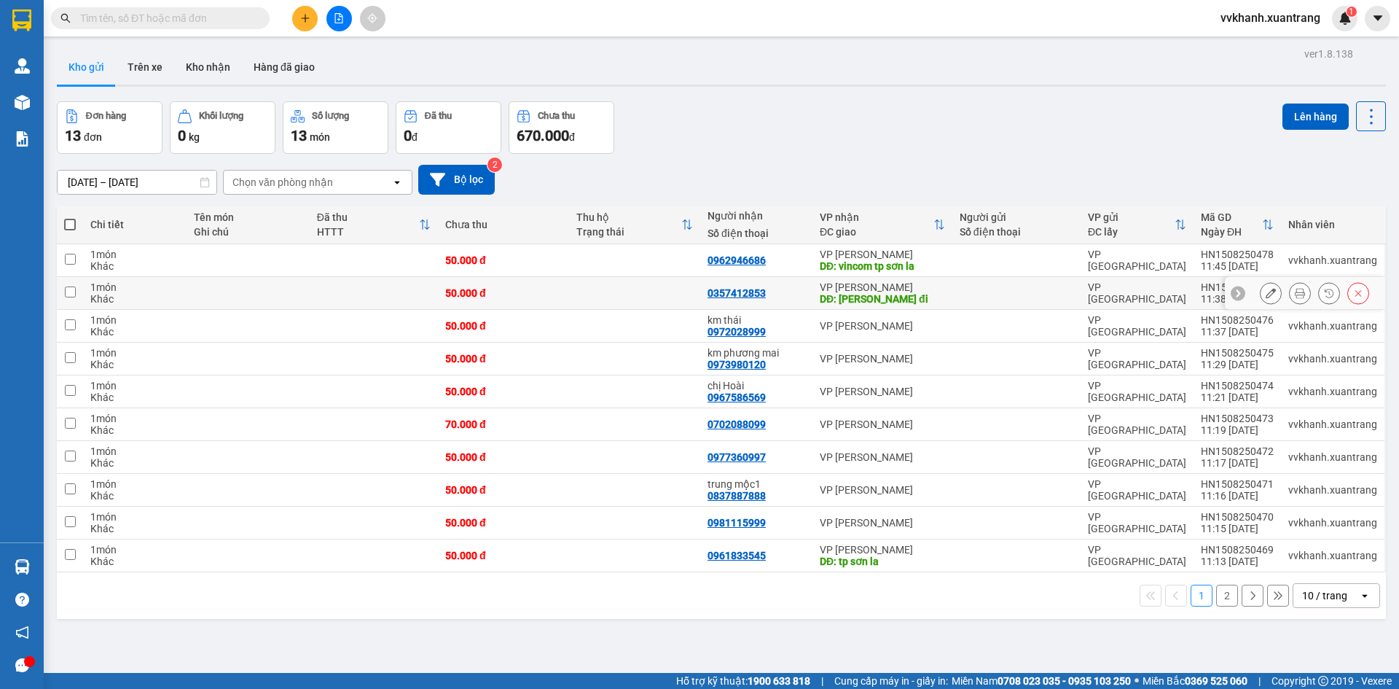
click at [1290, 299] on button at bounding box center [1300, 294] width 20 height 26
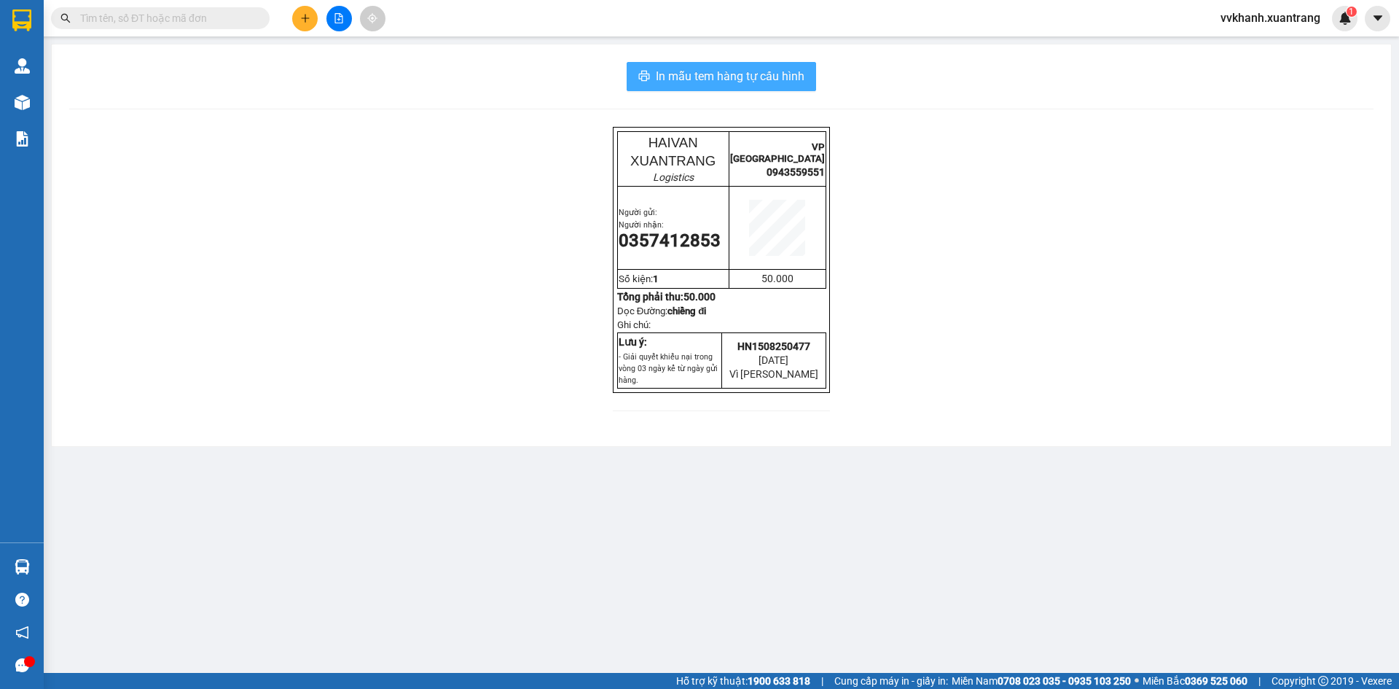
click at [800, 74] on span "In mẫu tem hàng tự cấu hình" at bounding box center [730, 76] width 149 height 18
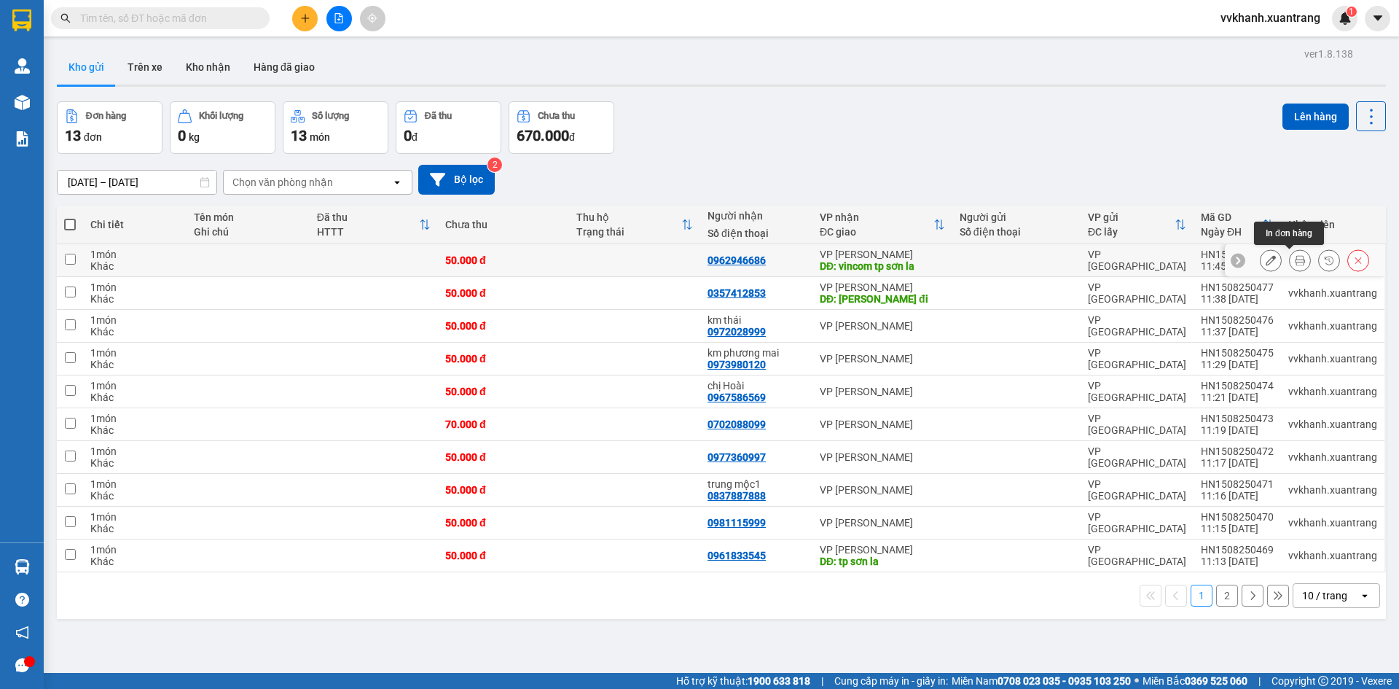
click at [1295, 259] on icon at bounding box center [1300, 260] width 10 height 10
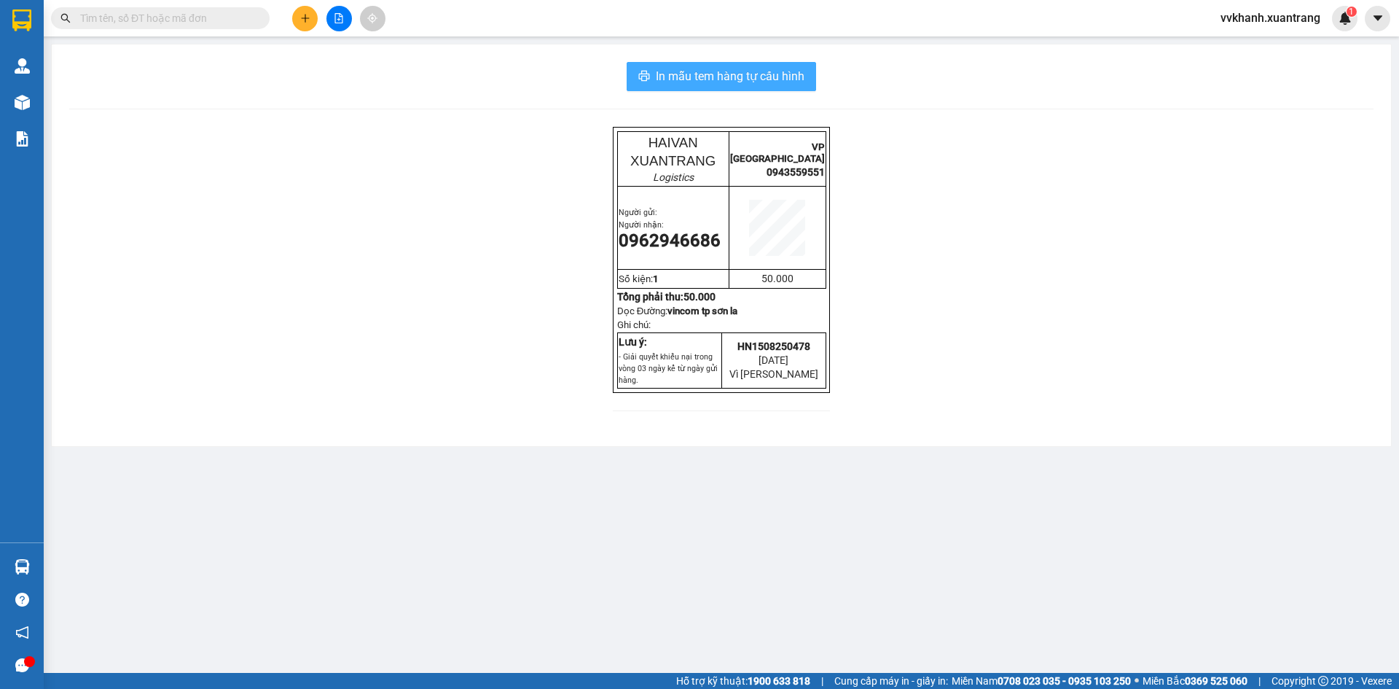
click at [794, 79] on span "In mẫu tem hàng tự cấu hình" at bounding box center [730, 76] width 149 height 18
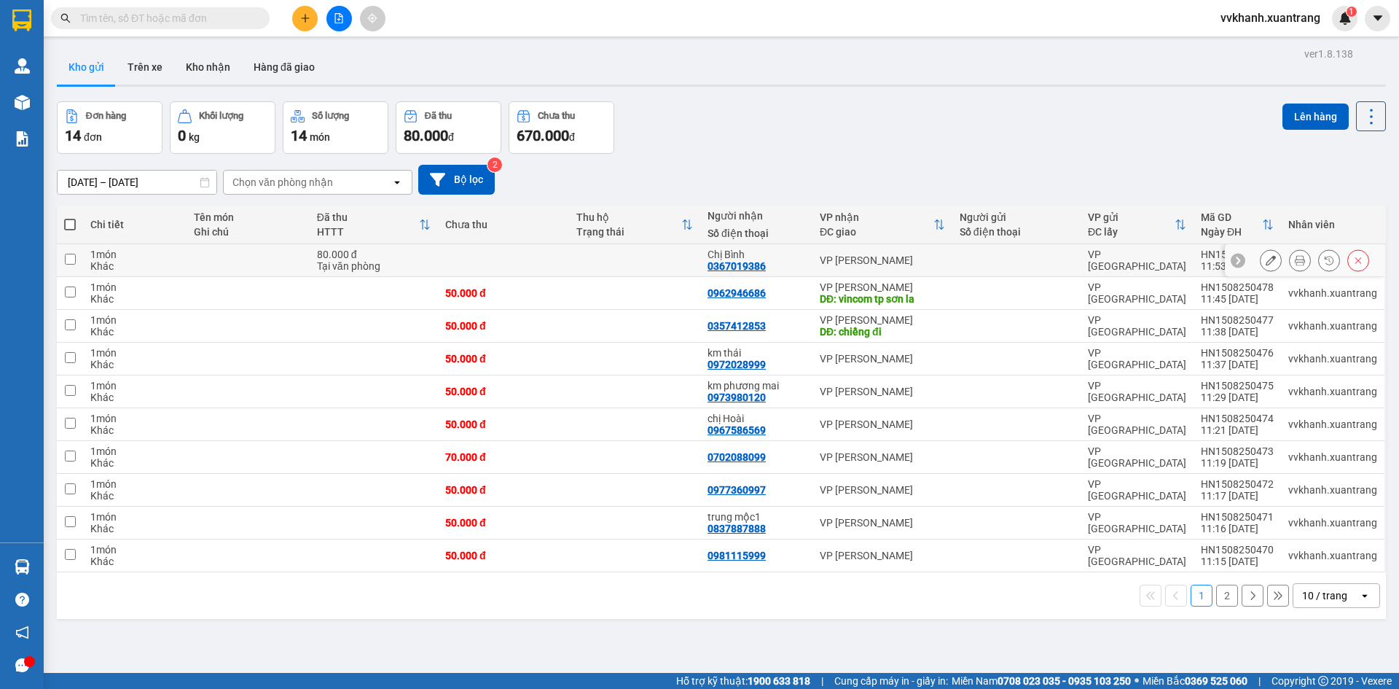
click at [1295, 263] on icon at bounding box center [1300, 260] width 10 height 10
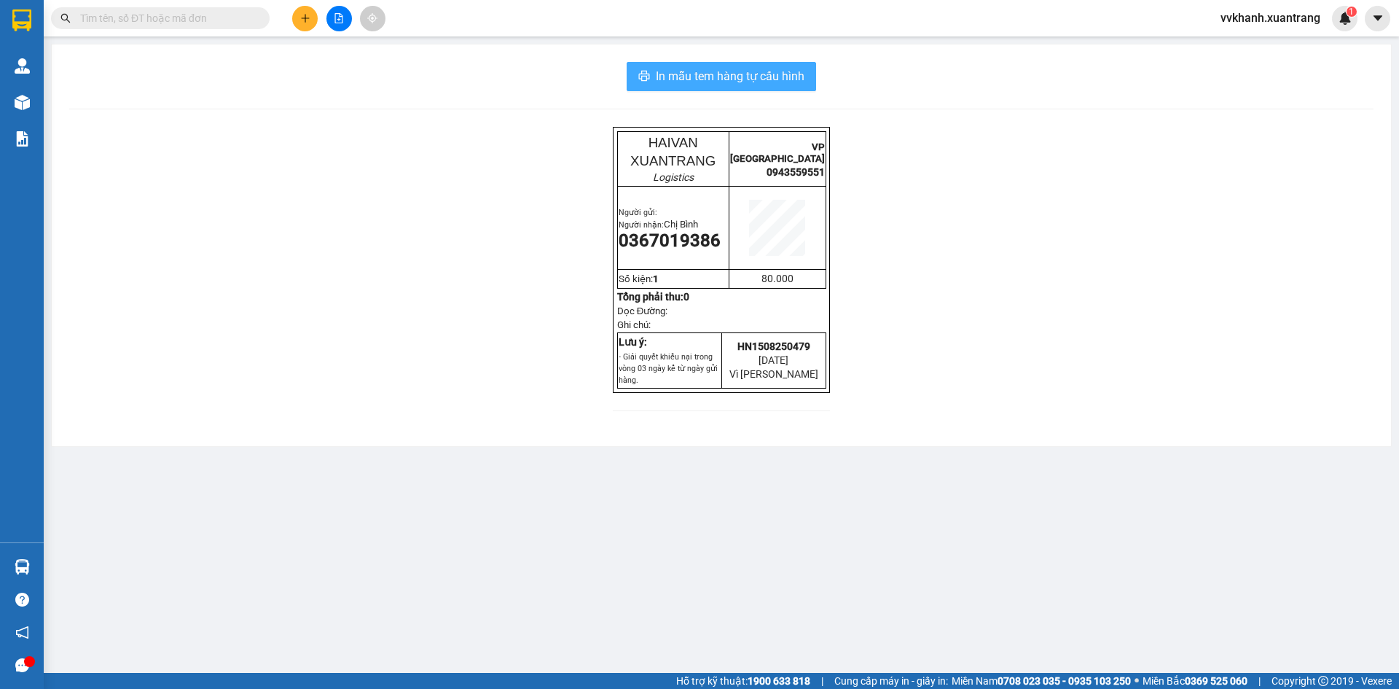
click at [788, 74] on span "In mẫu tem hàng tự cấu hình" at bounding box center [730, 76] width 149 height 18
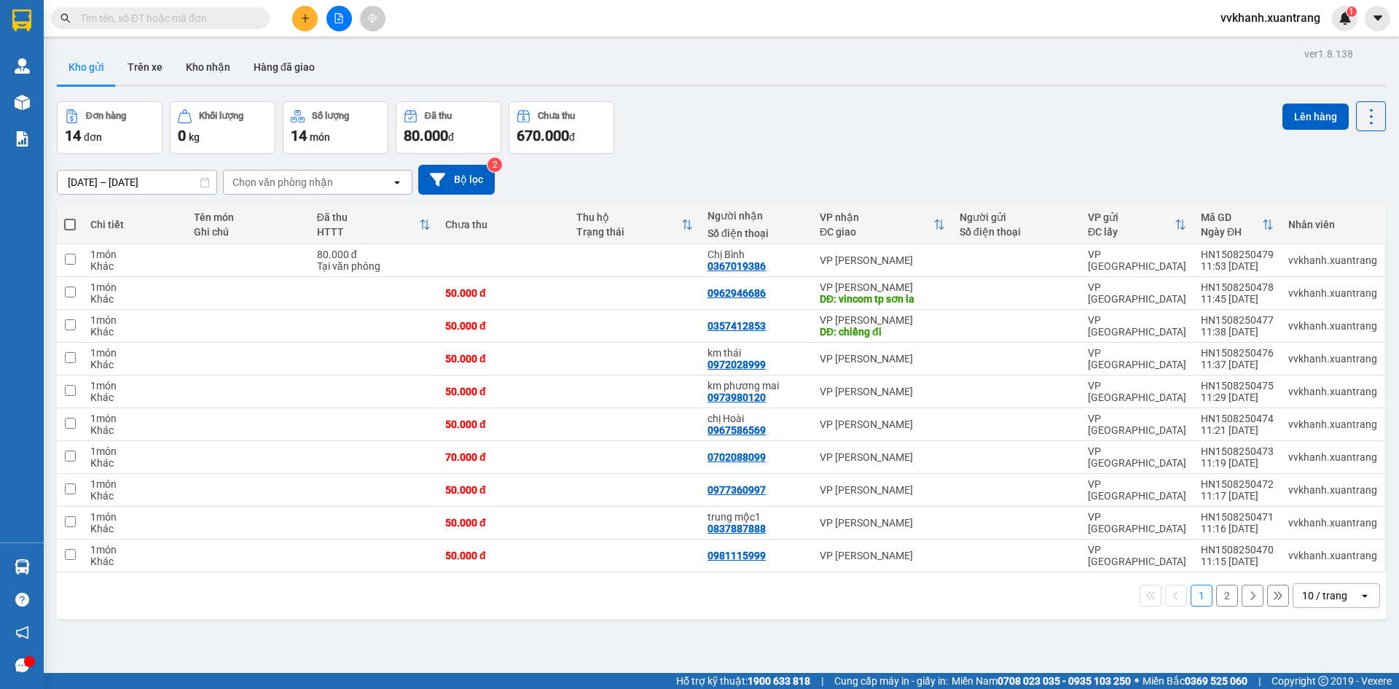
click at [1218, 605] on button "2" at bounding box center [1227, 595] width 22 height 22
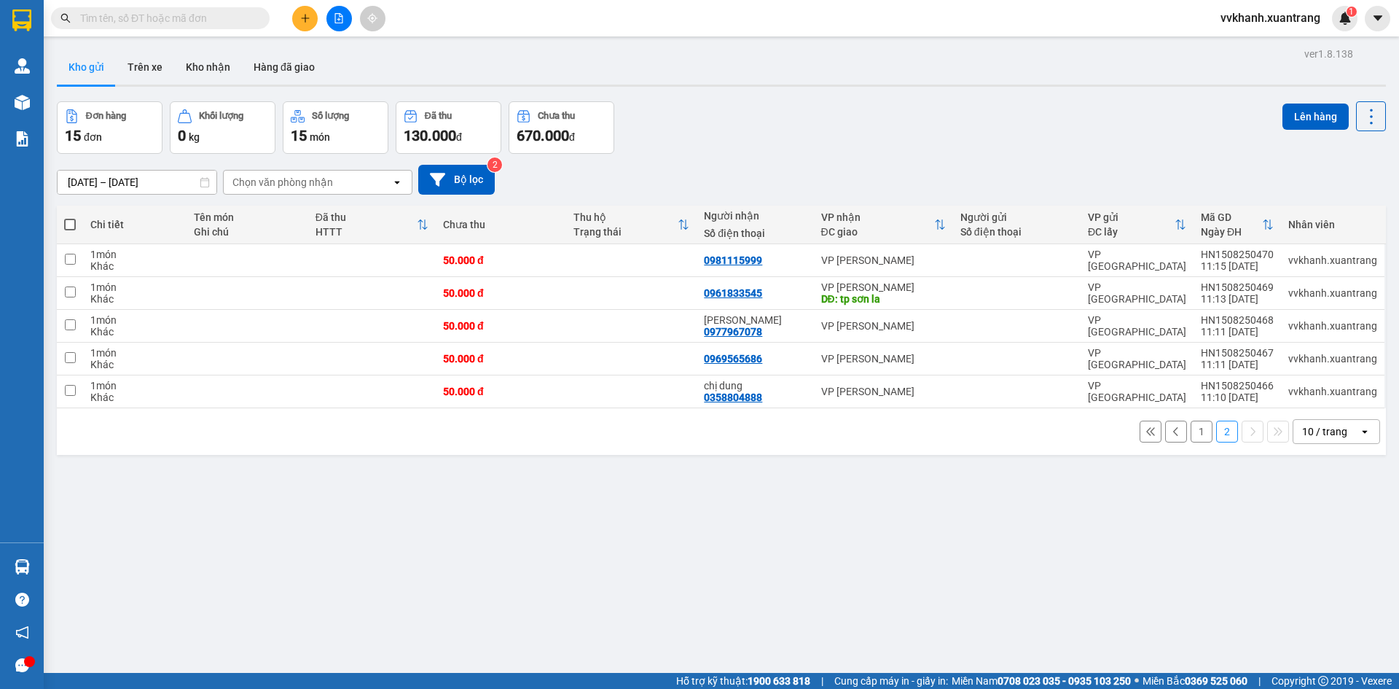
click at [243, 15] on input "text" at bounding box center [166, 18] width 172 height 16
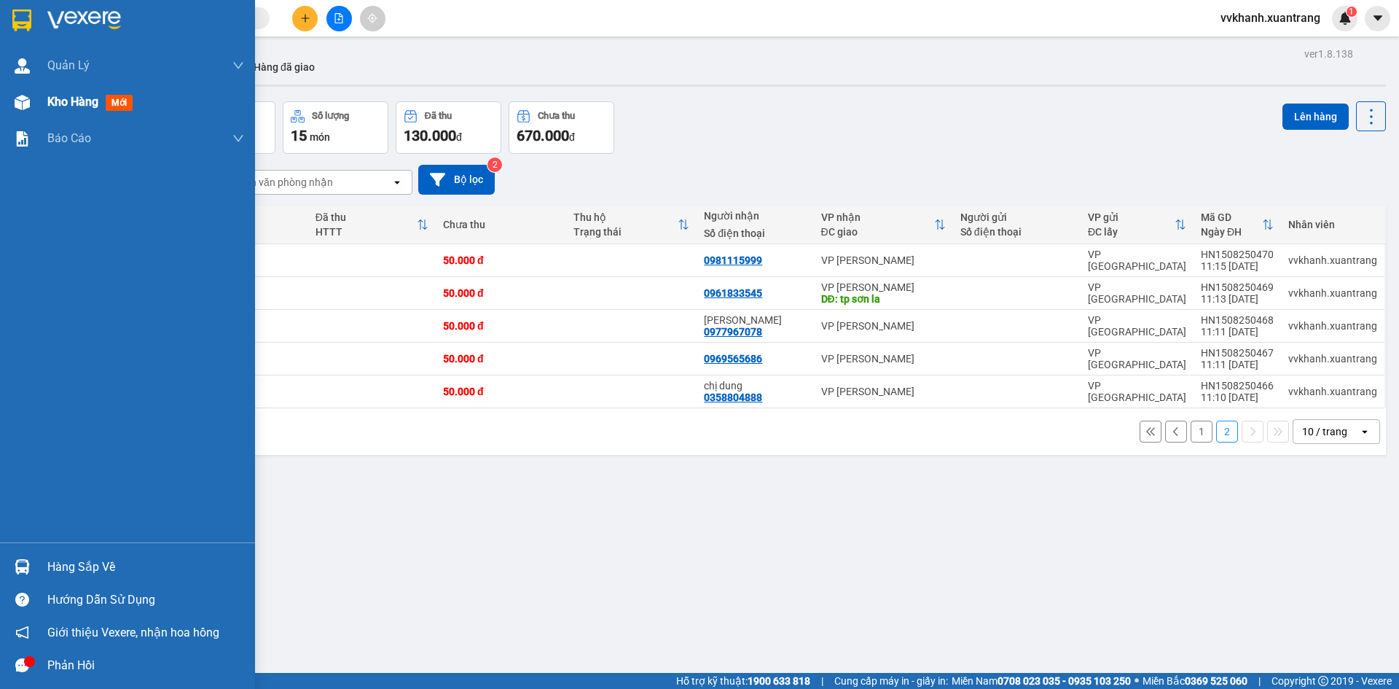
click at [35, 104] on div "Kho hàng mới" at bounding box center [127, 102] width 255 height 36
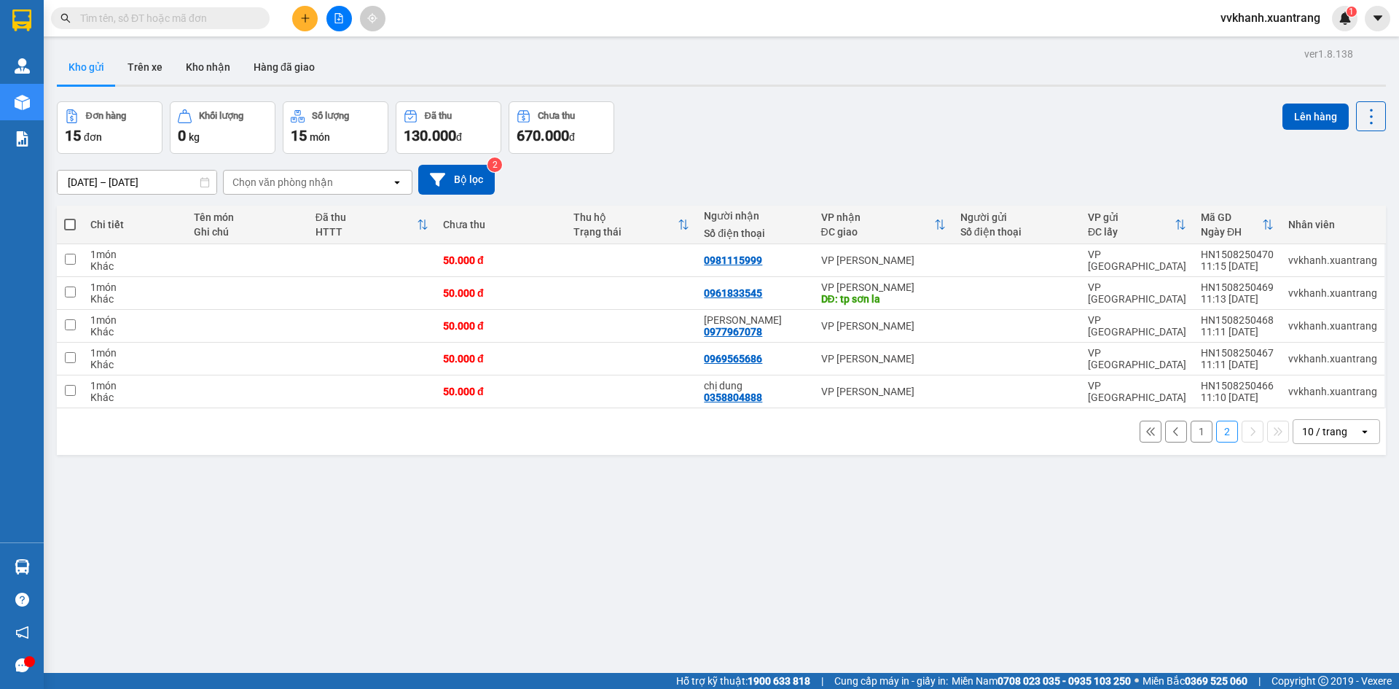
click at [1192, 435] on button "1" at bounding box center [1202, 431] width 22 height 22
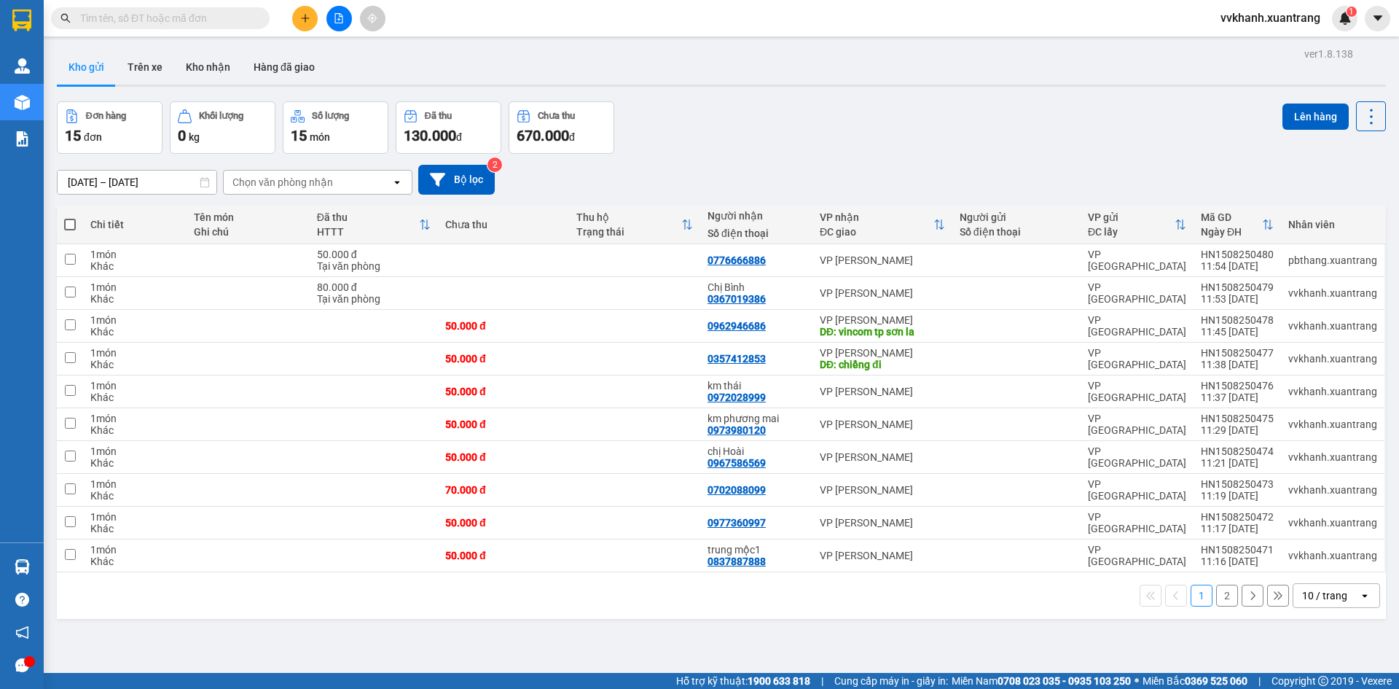
click at [1224, 592] on button "2" at bounding box center [1227, 595] width 22 height 22
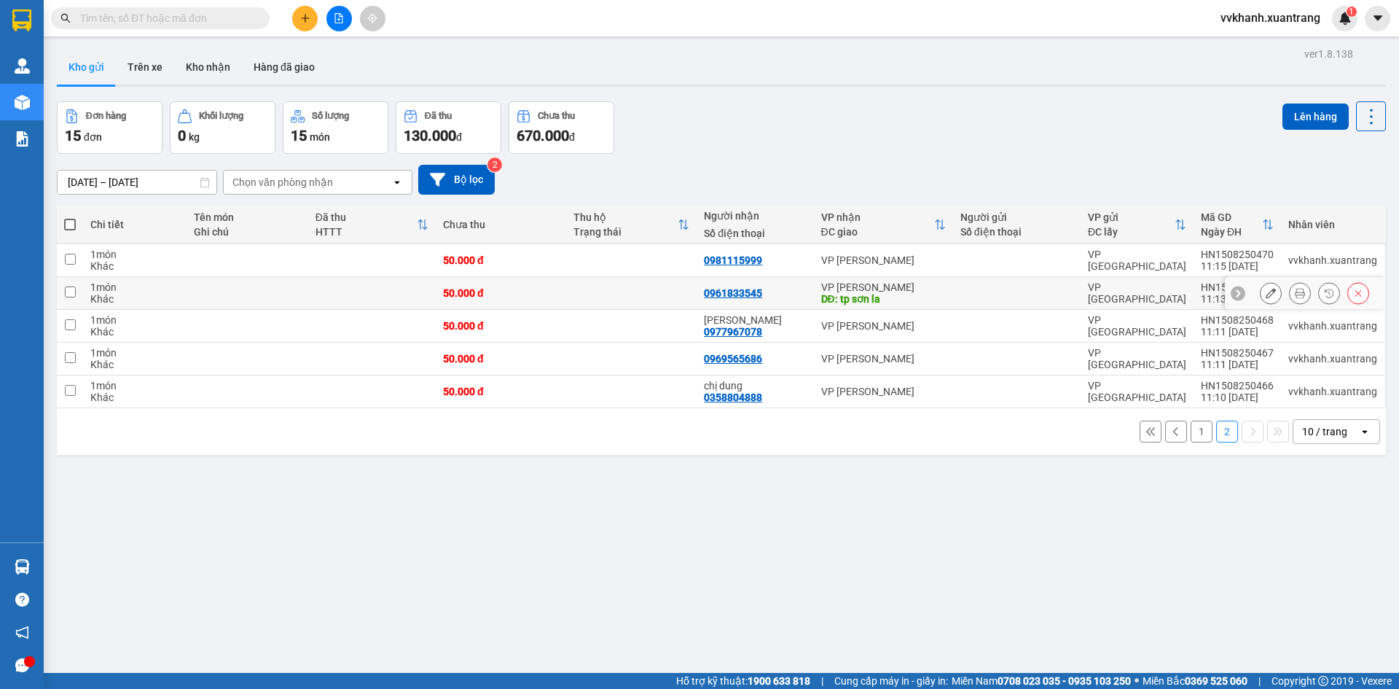
click at [1266, 295] on icon at bounding box center [1271, 293] width 10 height 10
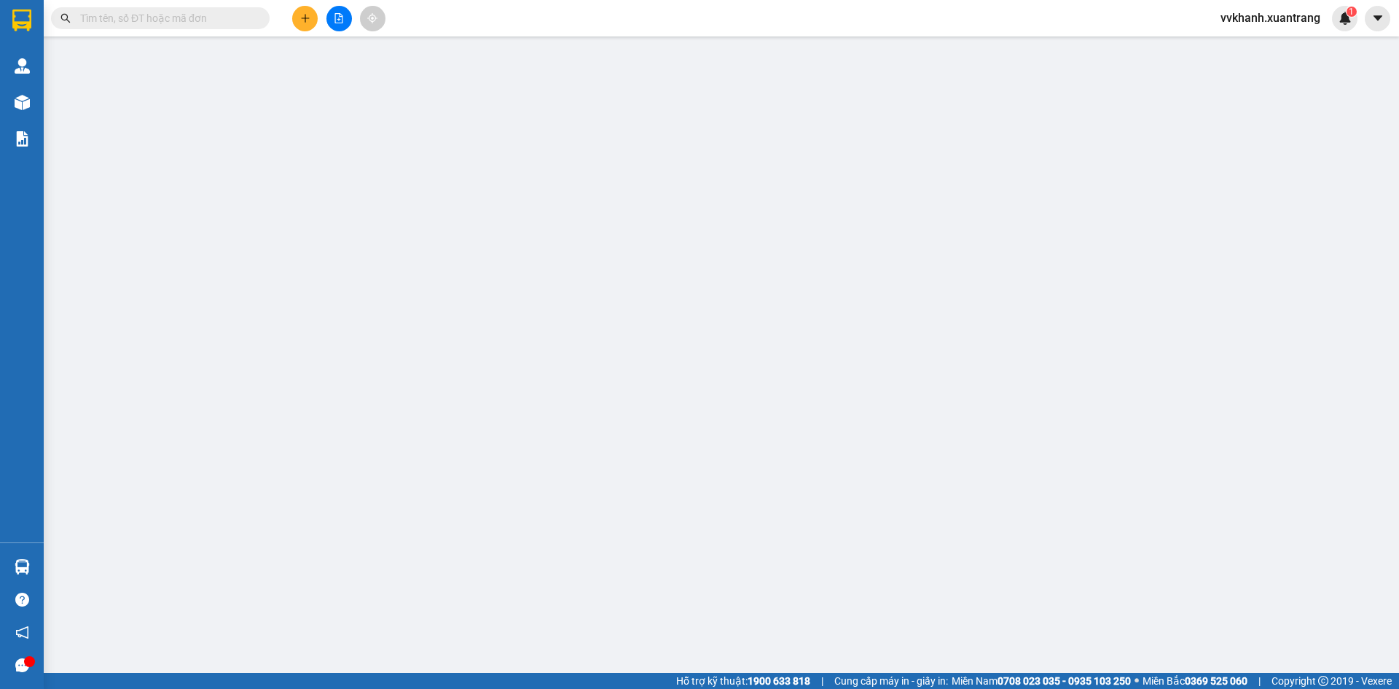
type input "0961833545"
type input "tp sơn la"
type input "50.000"
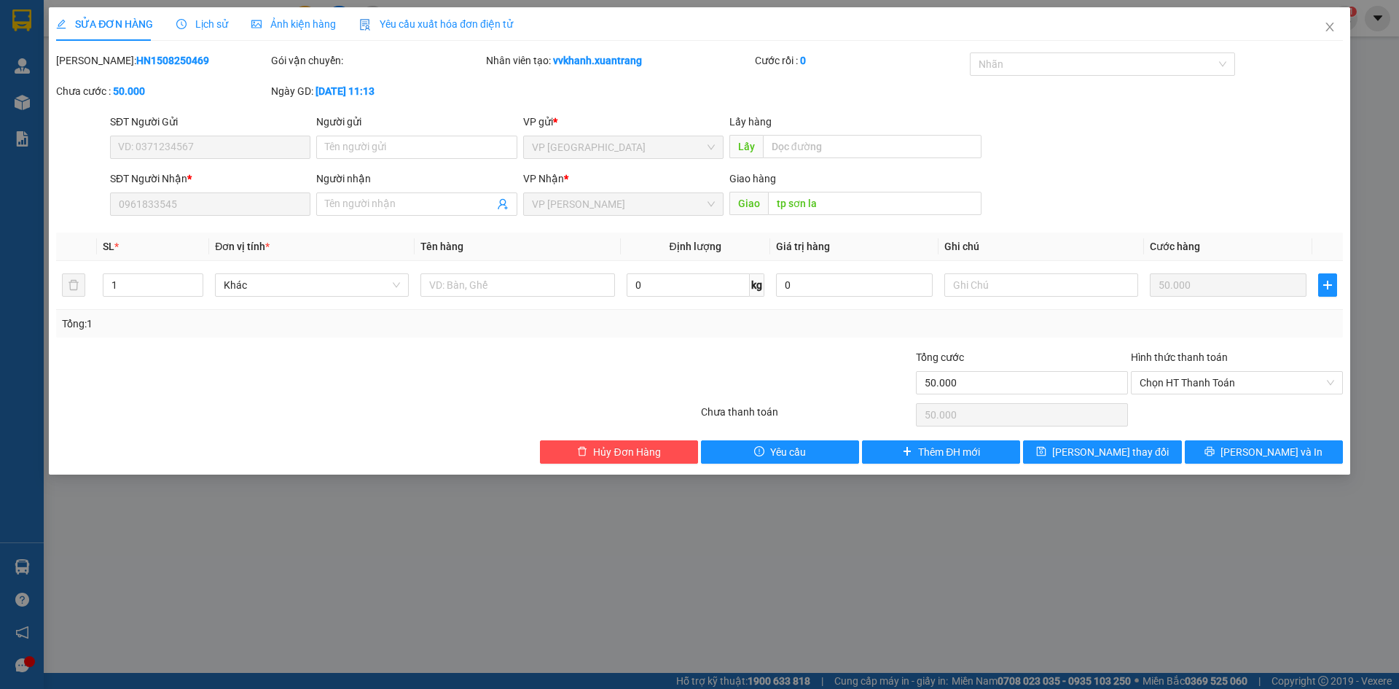
click at [304, 28] on span "Ảnh kiện hàng" at bounding box center [293, 24] width 85 height 12
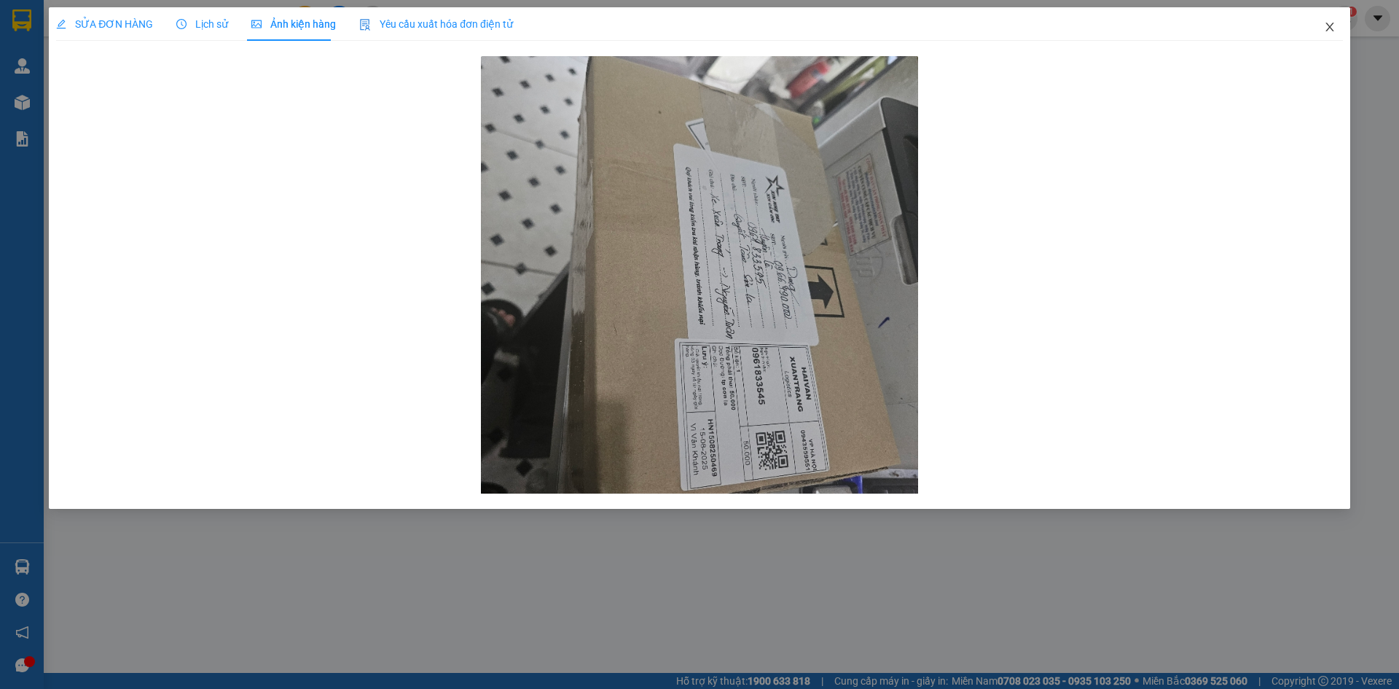
click at [1332, 26] on icon "close" at bounding box center [1329, 27] width 8 height 9
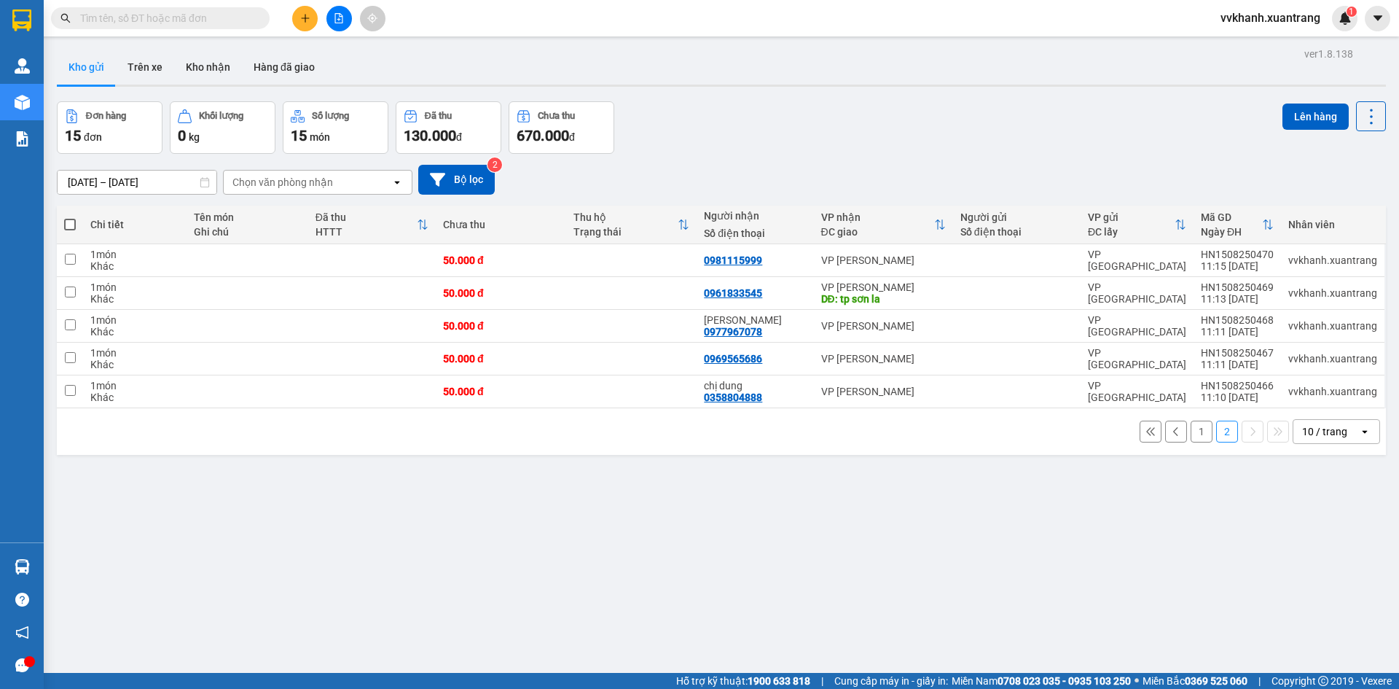
click at [1191, 436] on button "1" at bounding box center [1202, 431] width 22 height 22
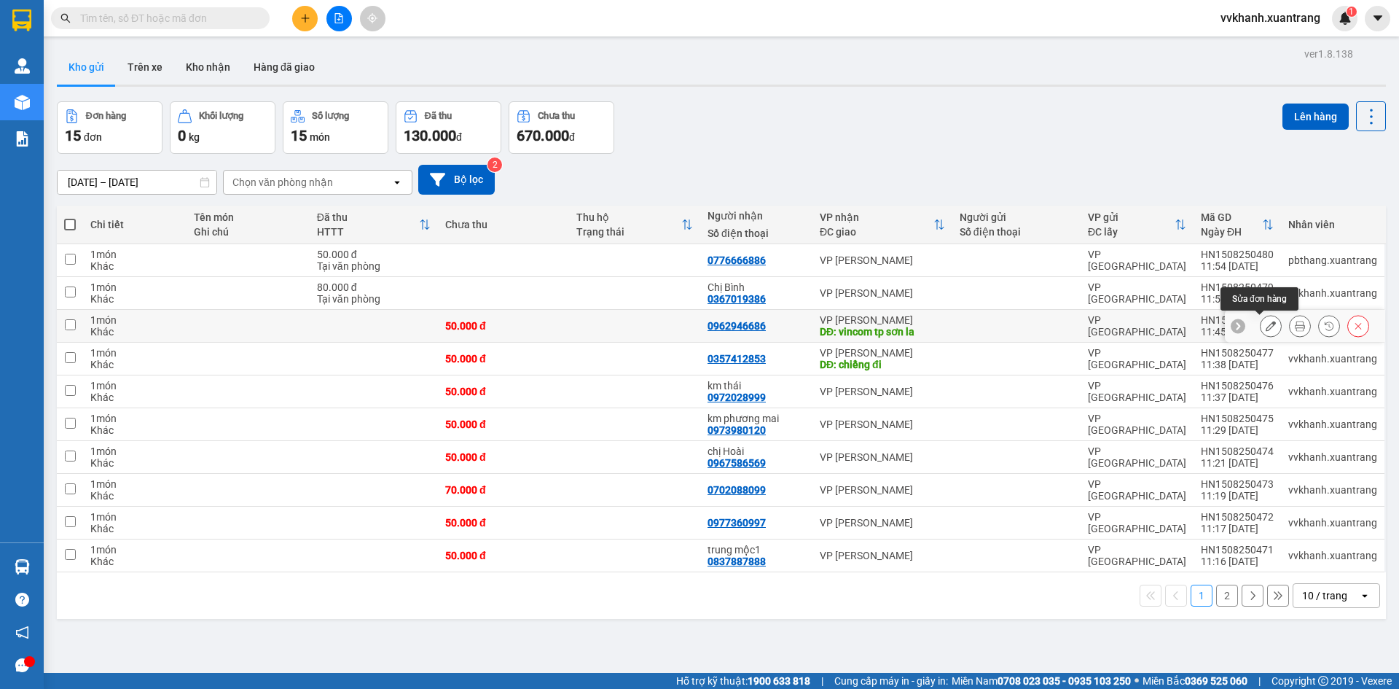
click at [1265, 328] on button at bounding box center [1271, 326] width 20 height 26
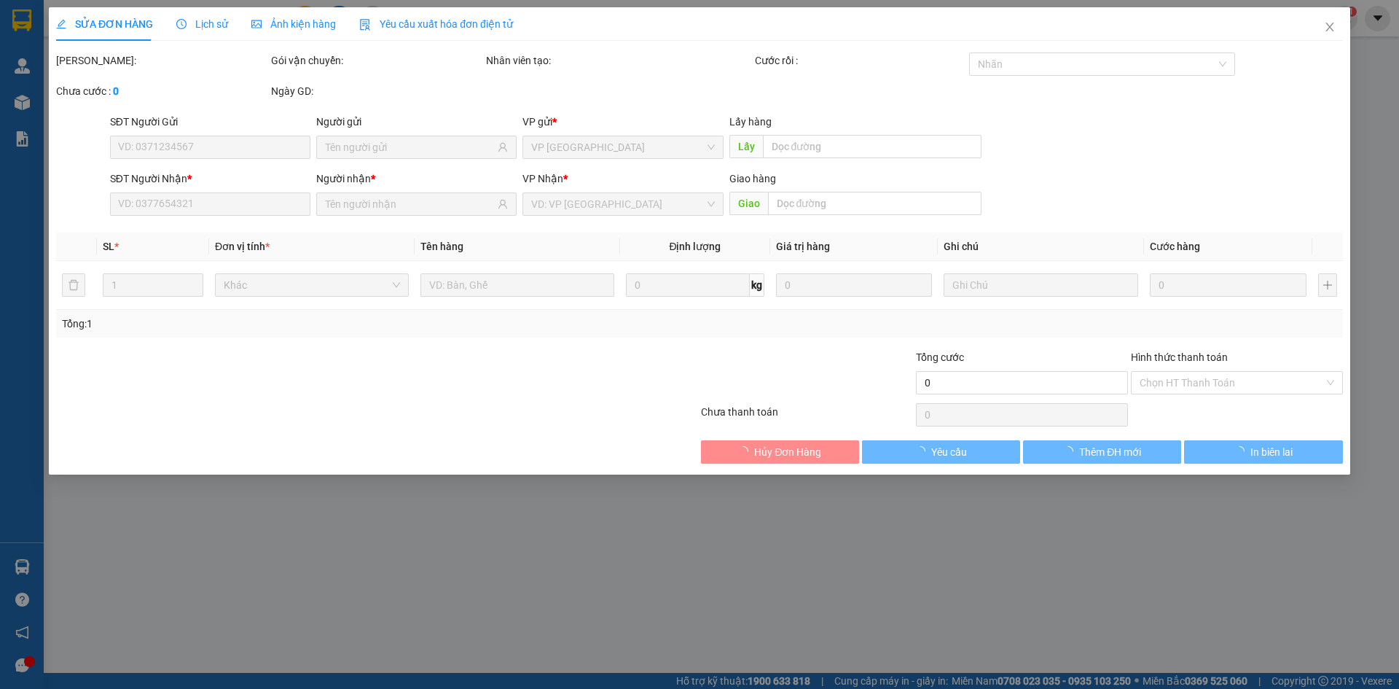
type input "0962946686"
type input "vincom tp sơn la"
type input "50.000"
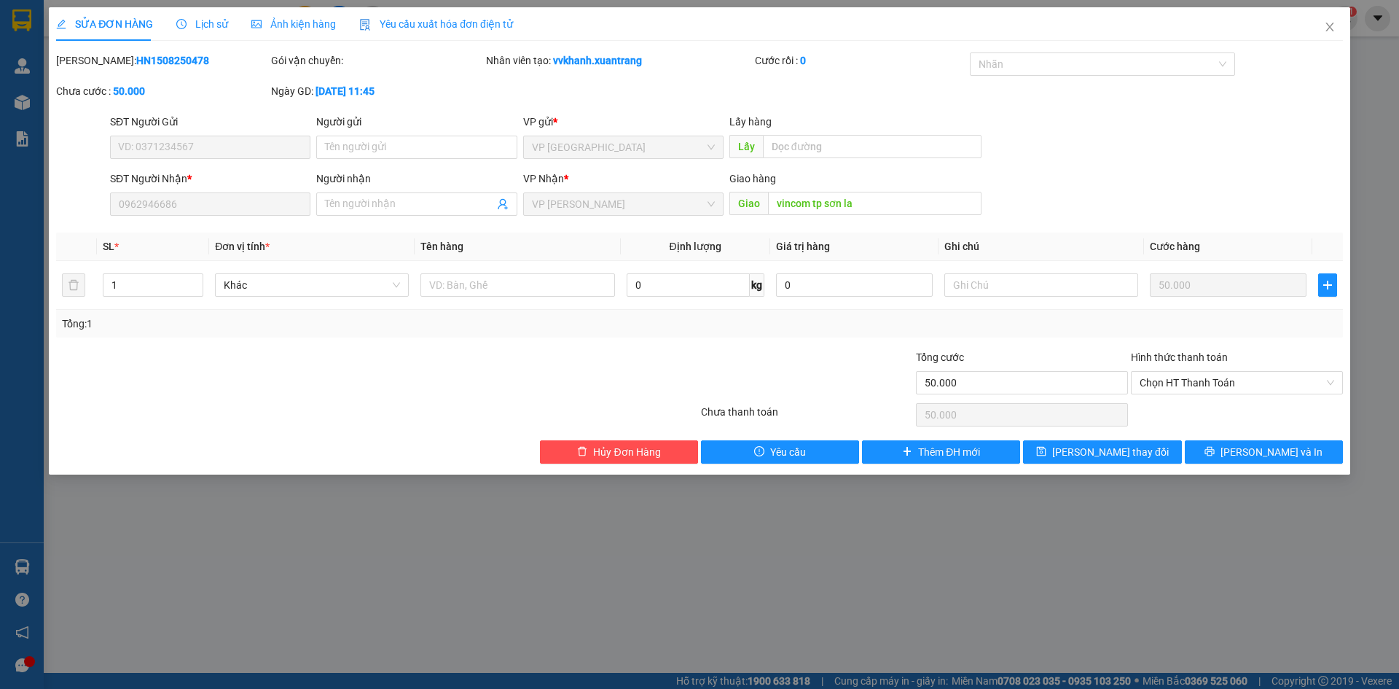
click at [281, 34] on div "Ảnh kiện hàng" at bounding box center [293, 24] width 85 height 34
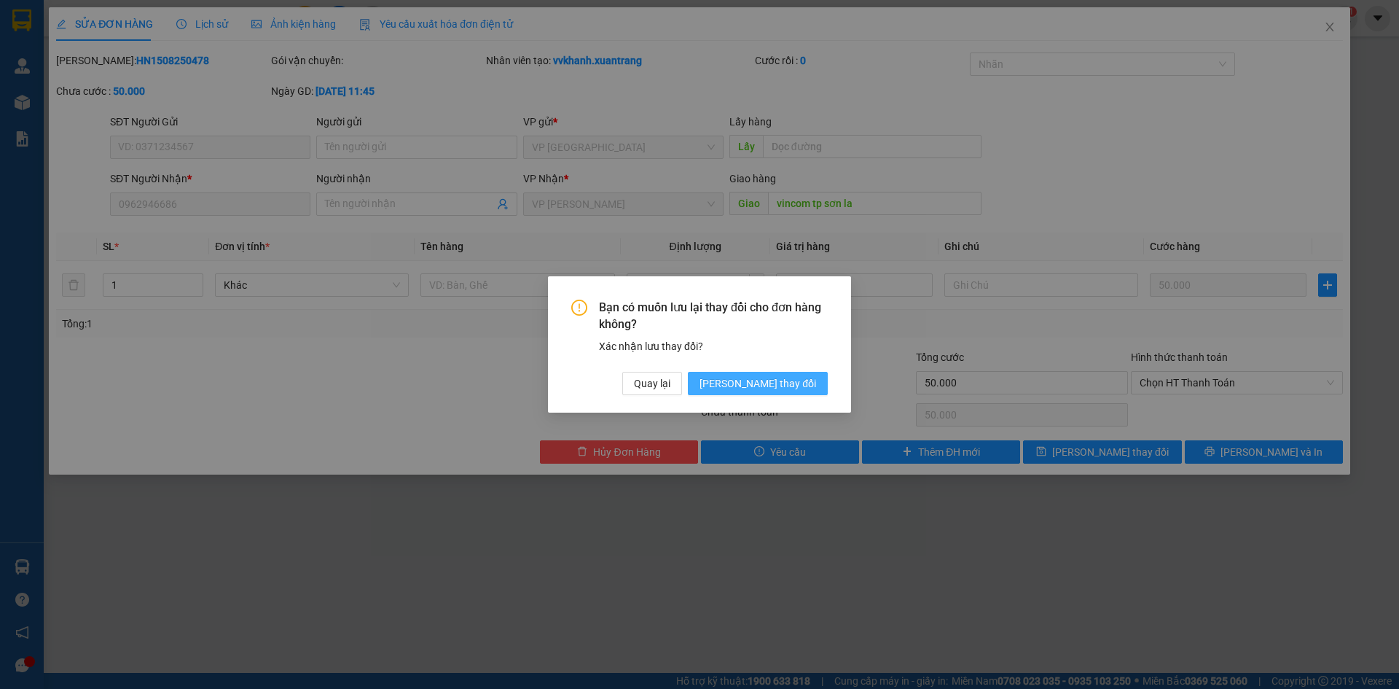
click at [809, 386] on span "Lưu thay đổi" at bounding box center [757, 383] width 117 height 16
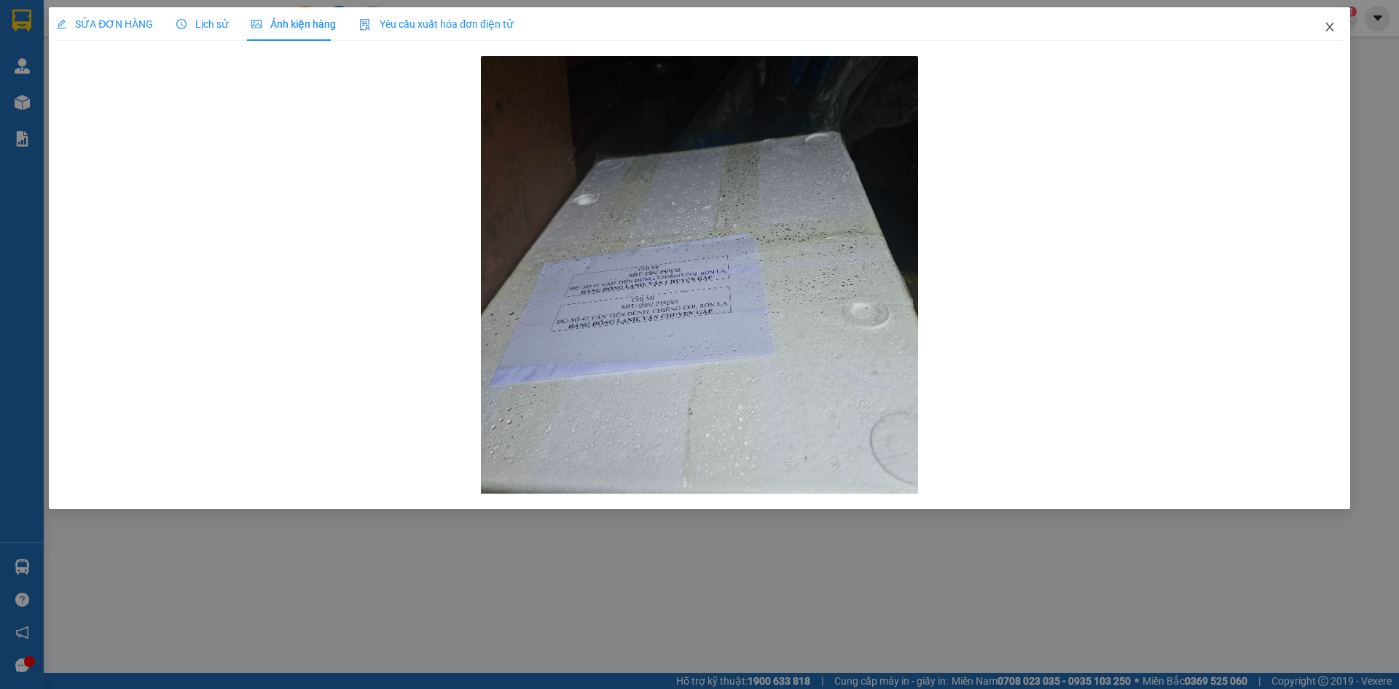
click at [1339, 17] on span "Close" at bounding box center [1329, 27] width 41 height 41
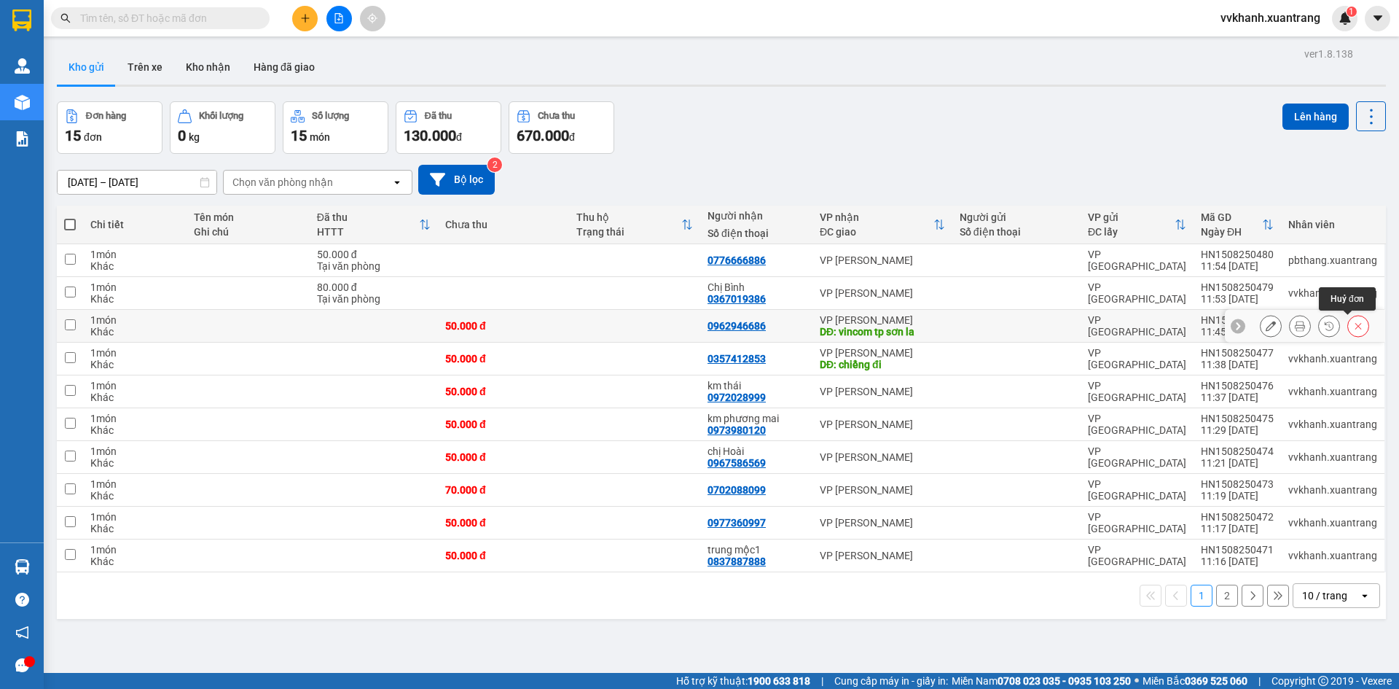
click at [1353, 329] on icon at bounding box center [1358, 326] width 10 height 10
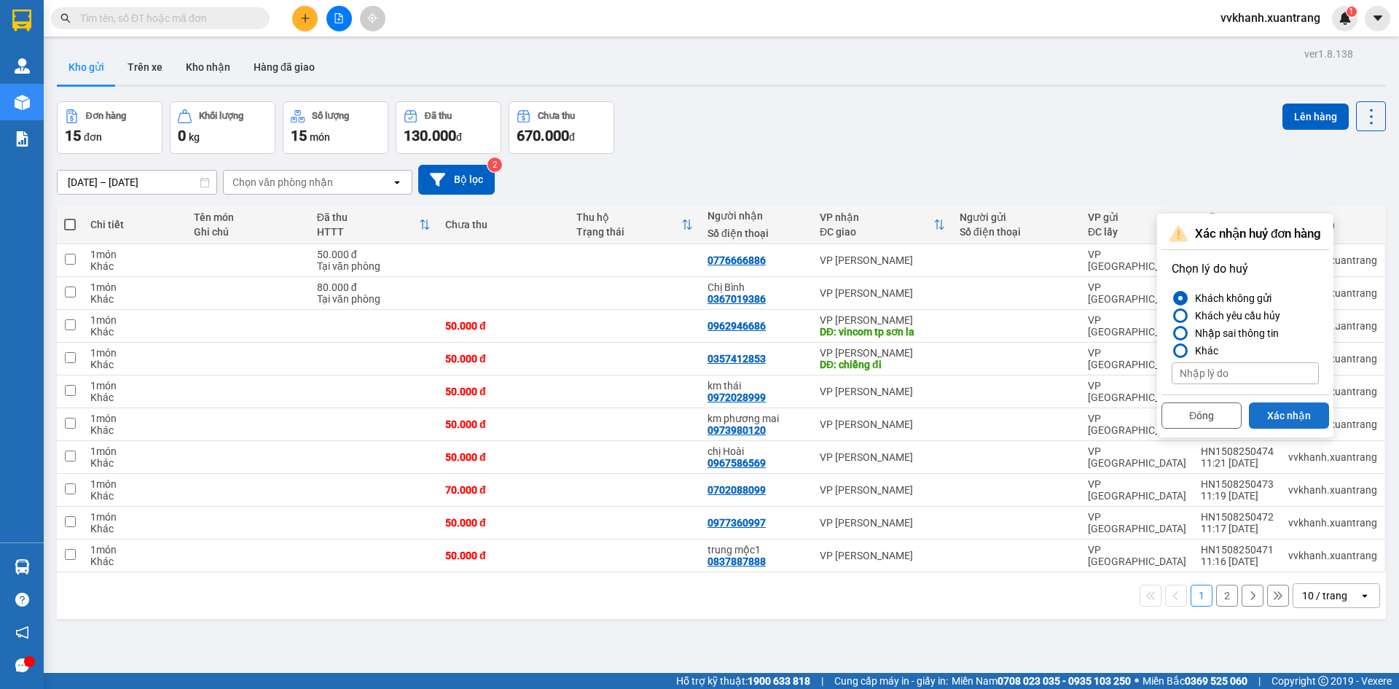
click at [1284, 406] on button "Xác nhận" at bounding box center [1289, 415] width 80 height 26
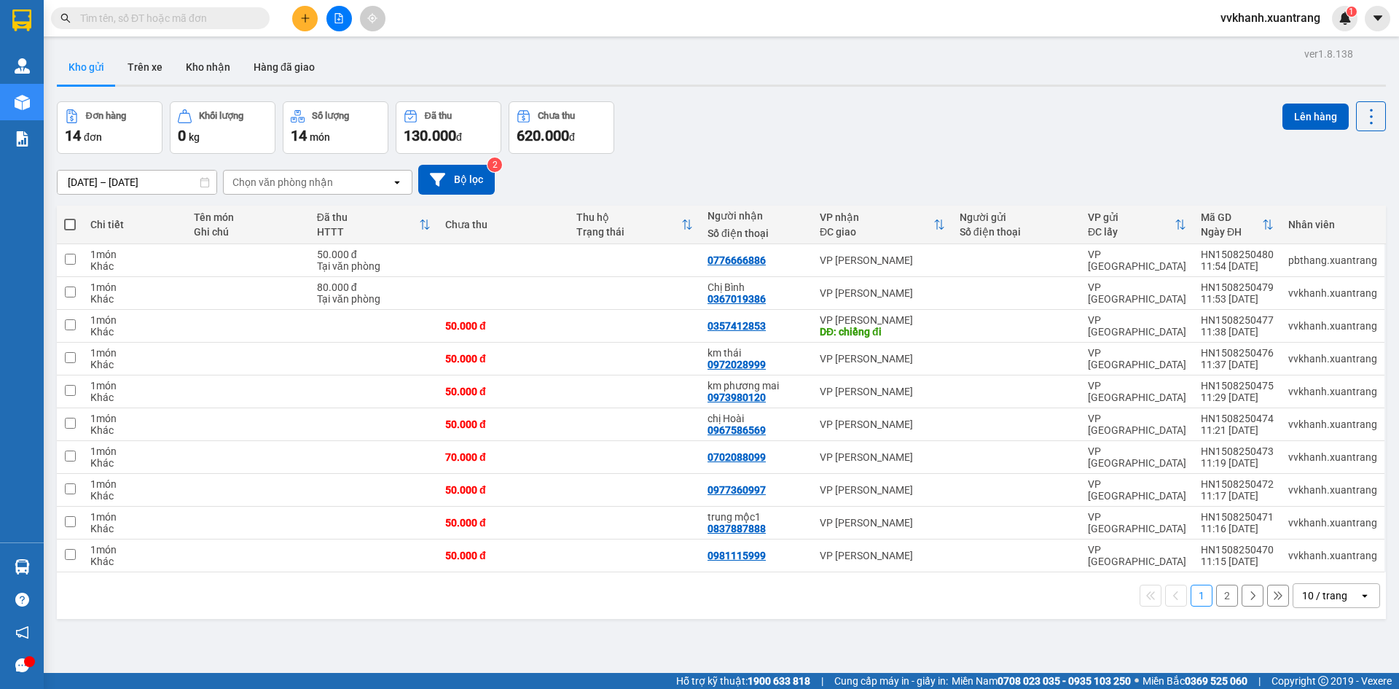
click at [1222, 596] on button "2" at bounding box center [1227, 595] width 22 height 22
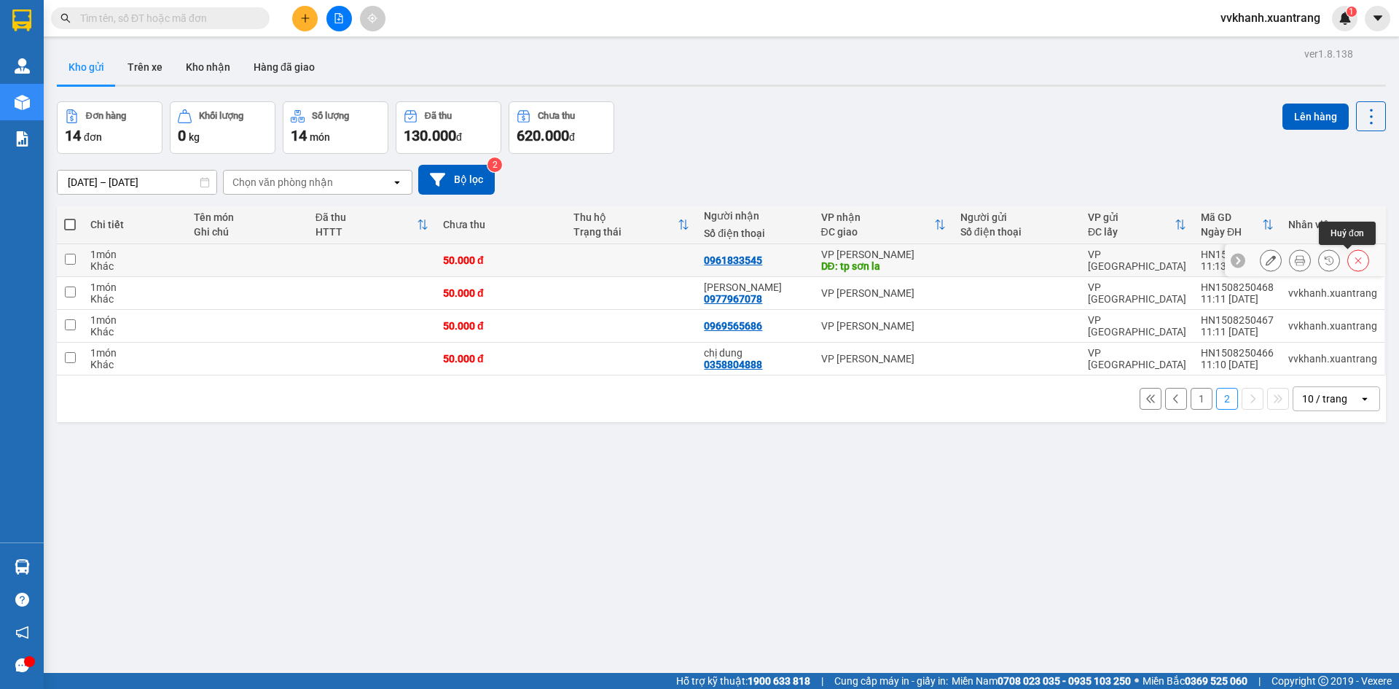
click at [1348, 261] on button at bounding box center [1358, 261] width 20 height 26
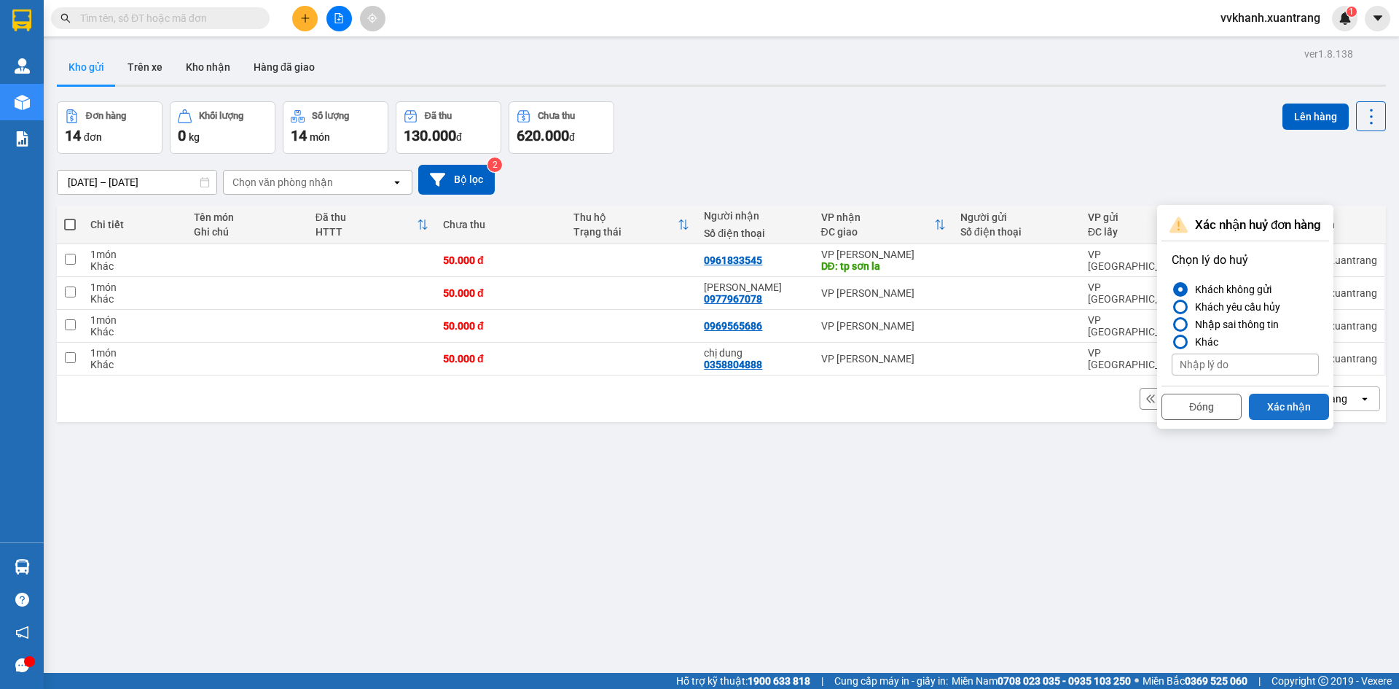
click at [1280, 404] on button "Xác nhận" at bounding box center [1289, 406] width 80 height 26
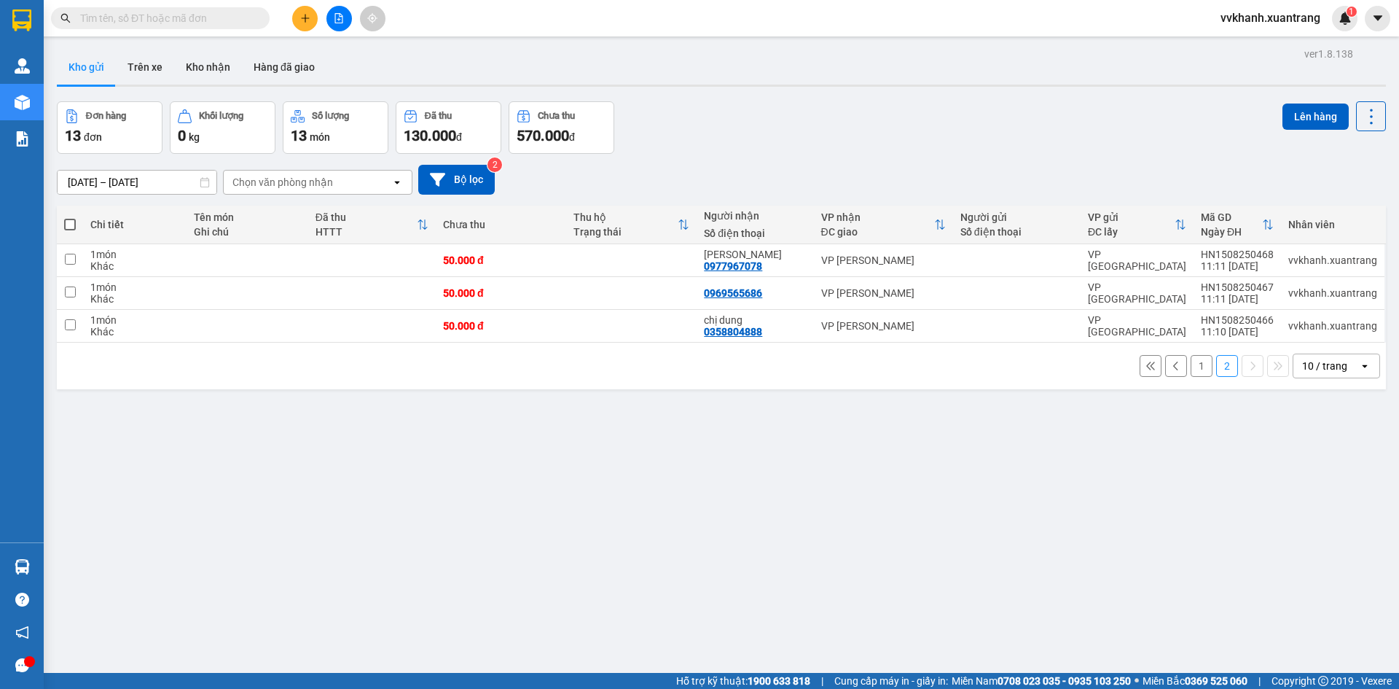
click at [1191, 367] on button "1" at bounding box center [1202, 366] width 22 height 22
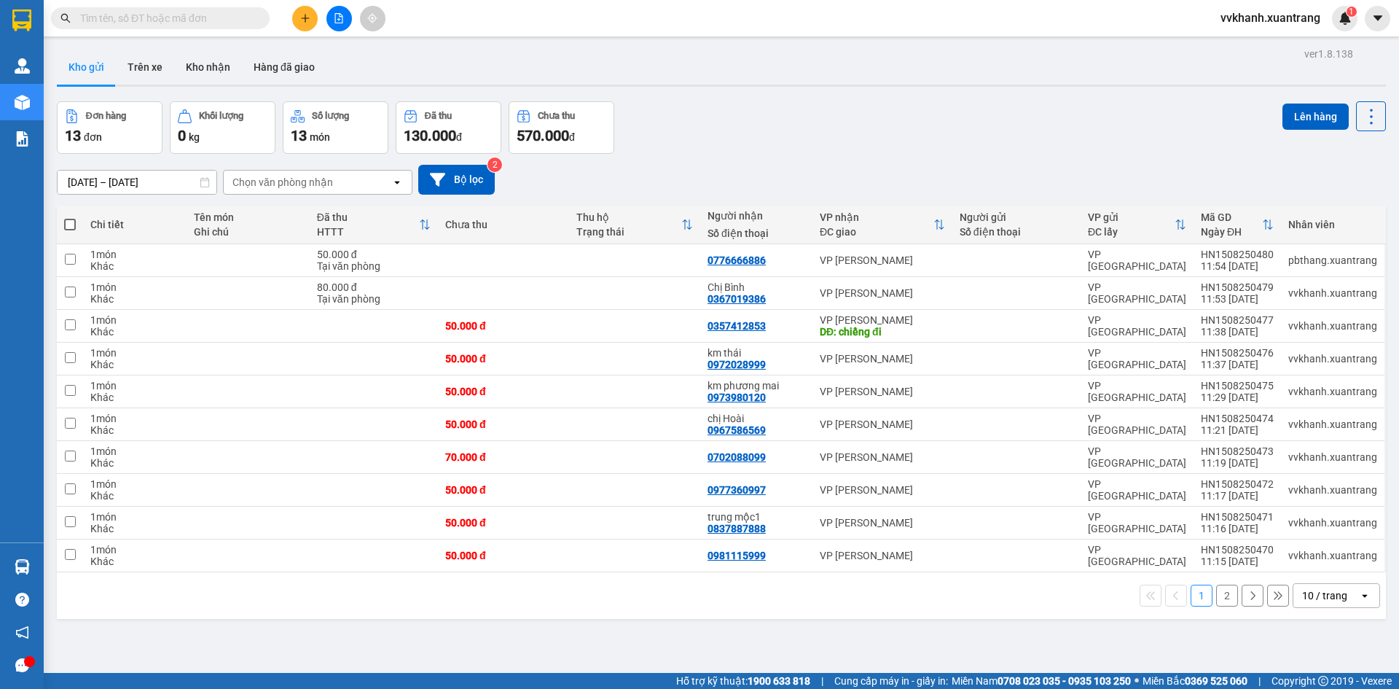
click at [1216, 593] on button "2" at bounding box center [1227, 595] width 22 height 22
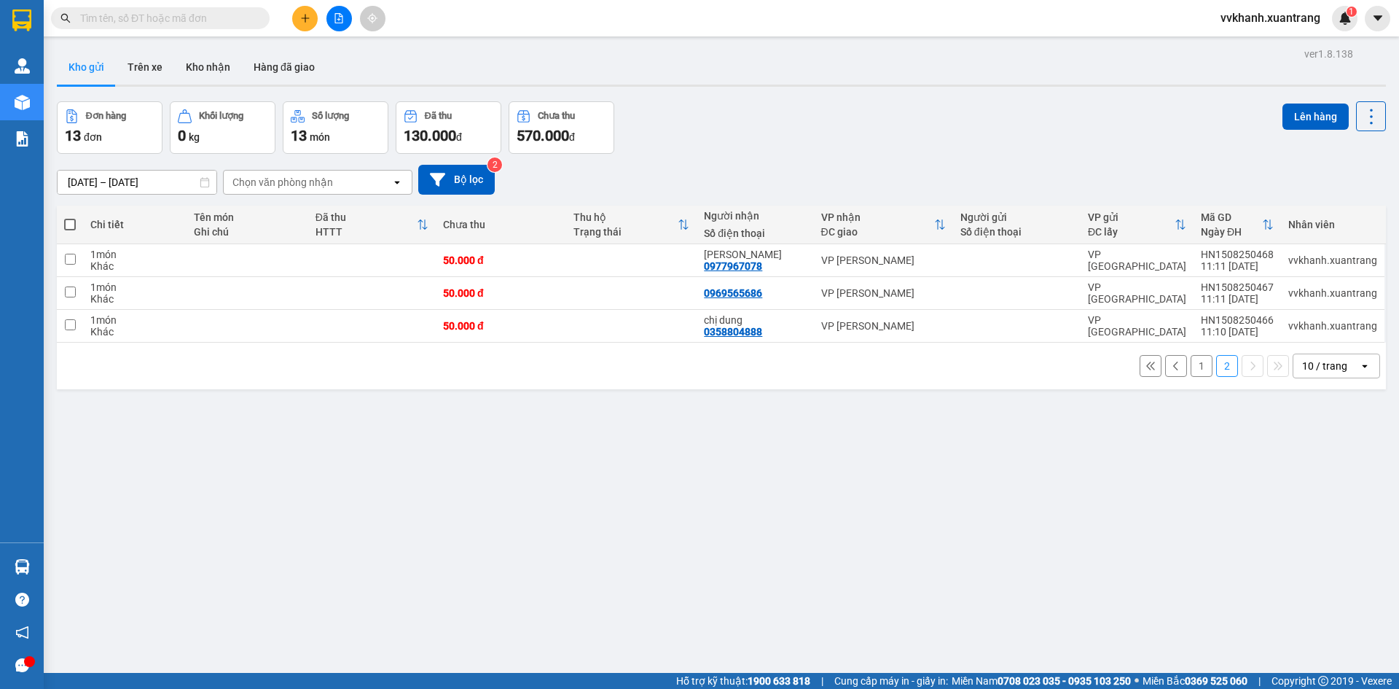
click at [1198, 367] on button "1" at bounding box center [1202, 366] width 22 height 22
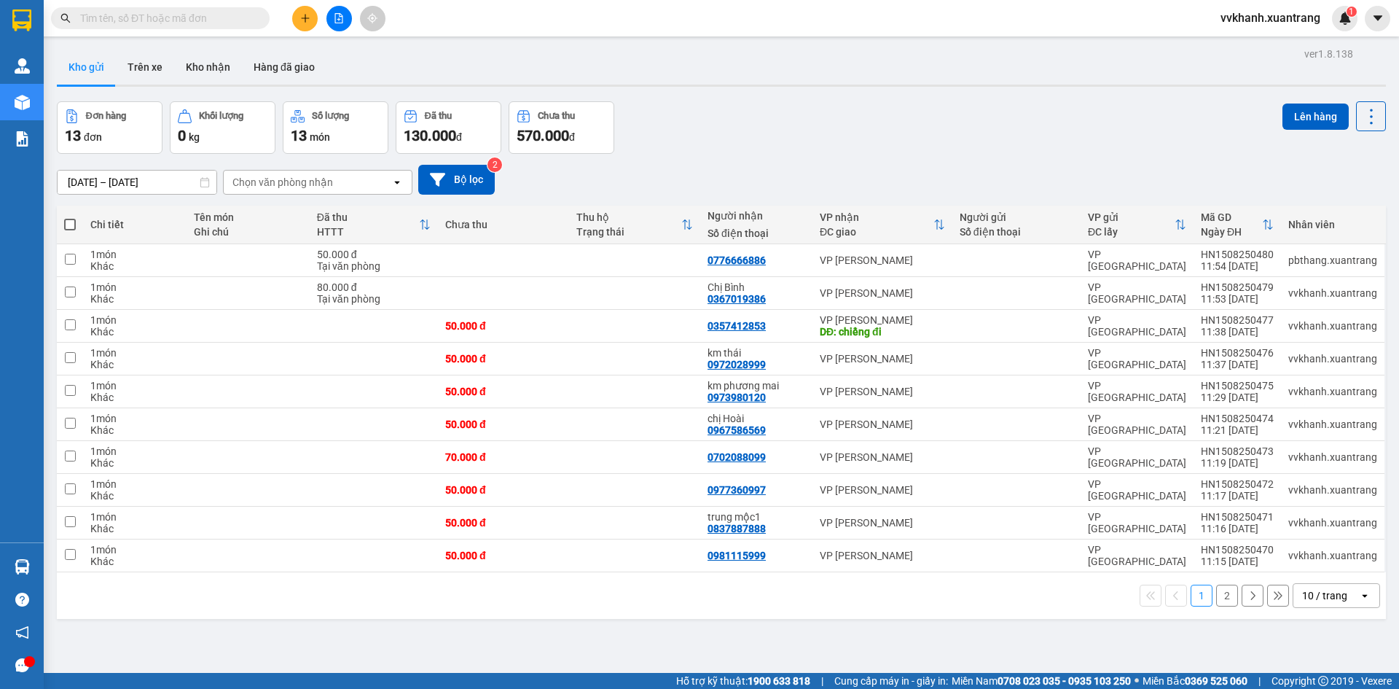
click at [74, 222] on span at bounding box center [70, 225] width 12 height 12
click at [70, 217] on input "checkbox" at bounding box center [70, 217] width 0 height 0
checkbox input "true"
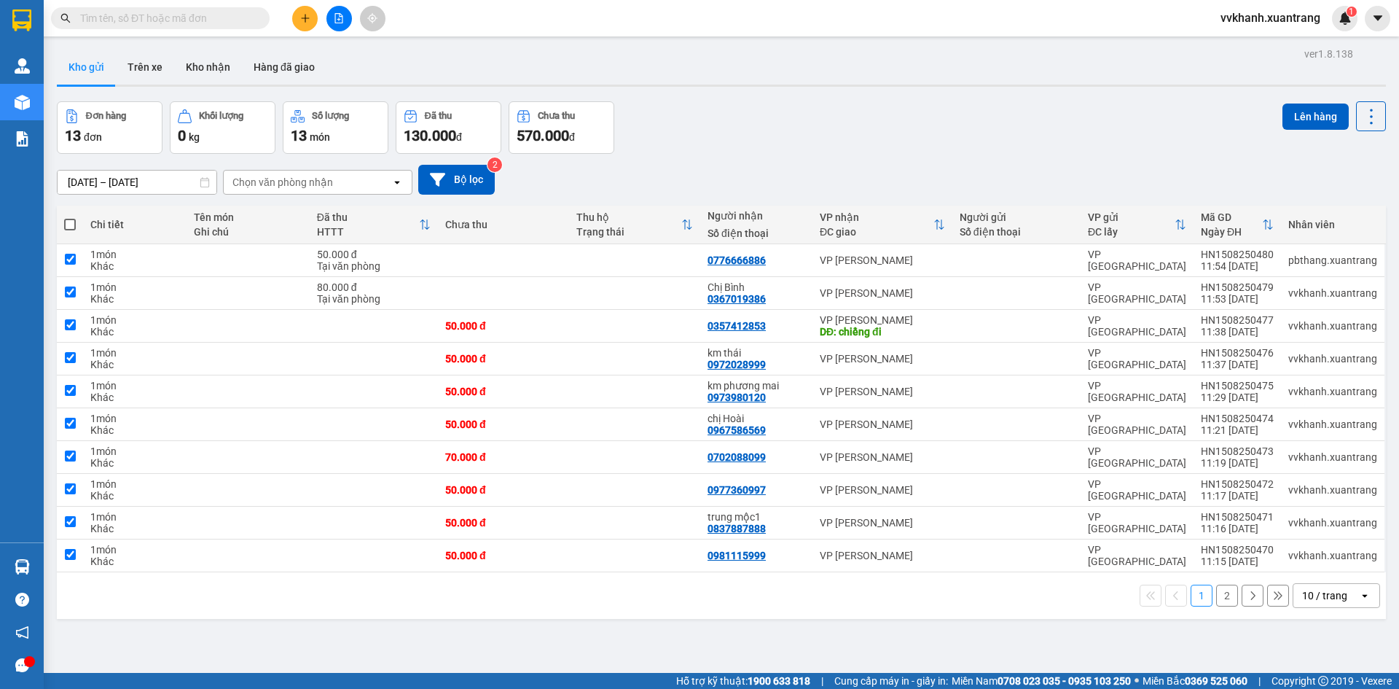
checkbox input "true"
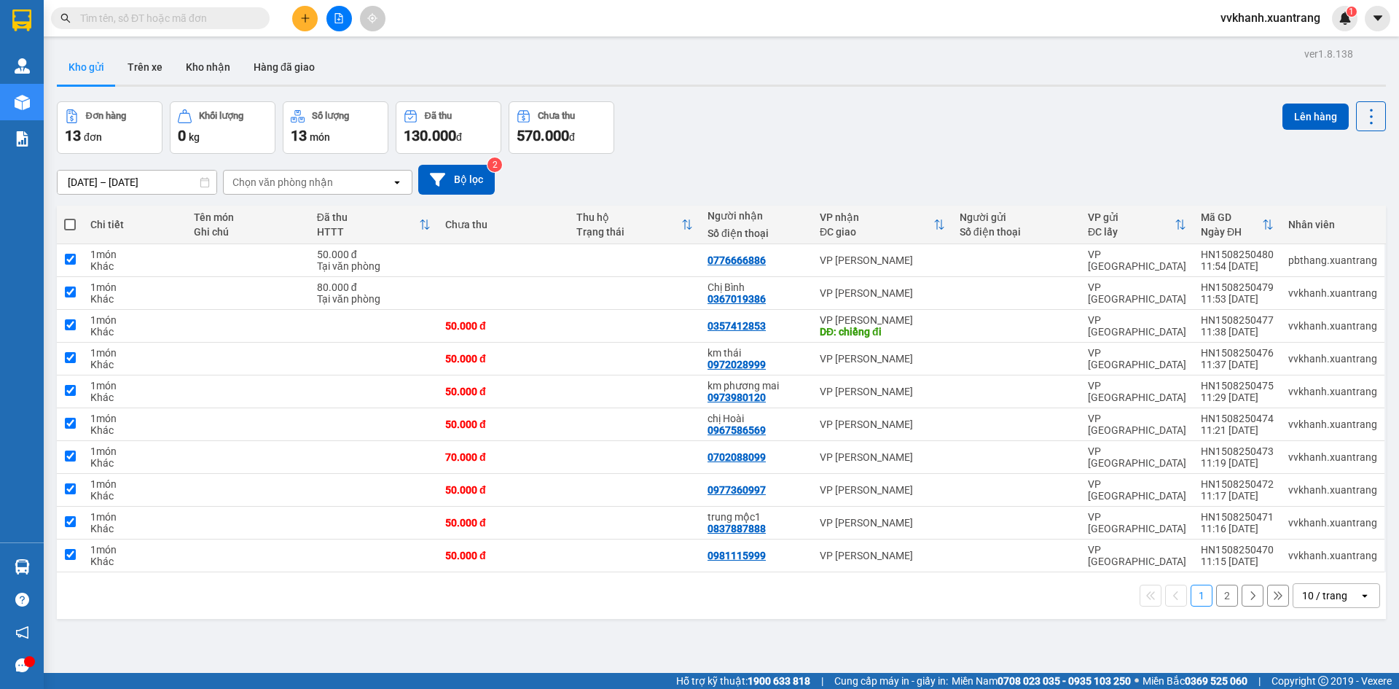
checkbox input "true"
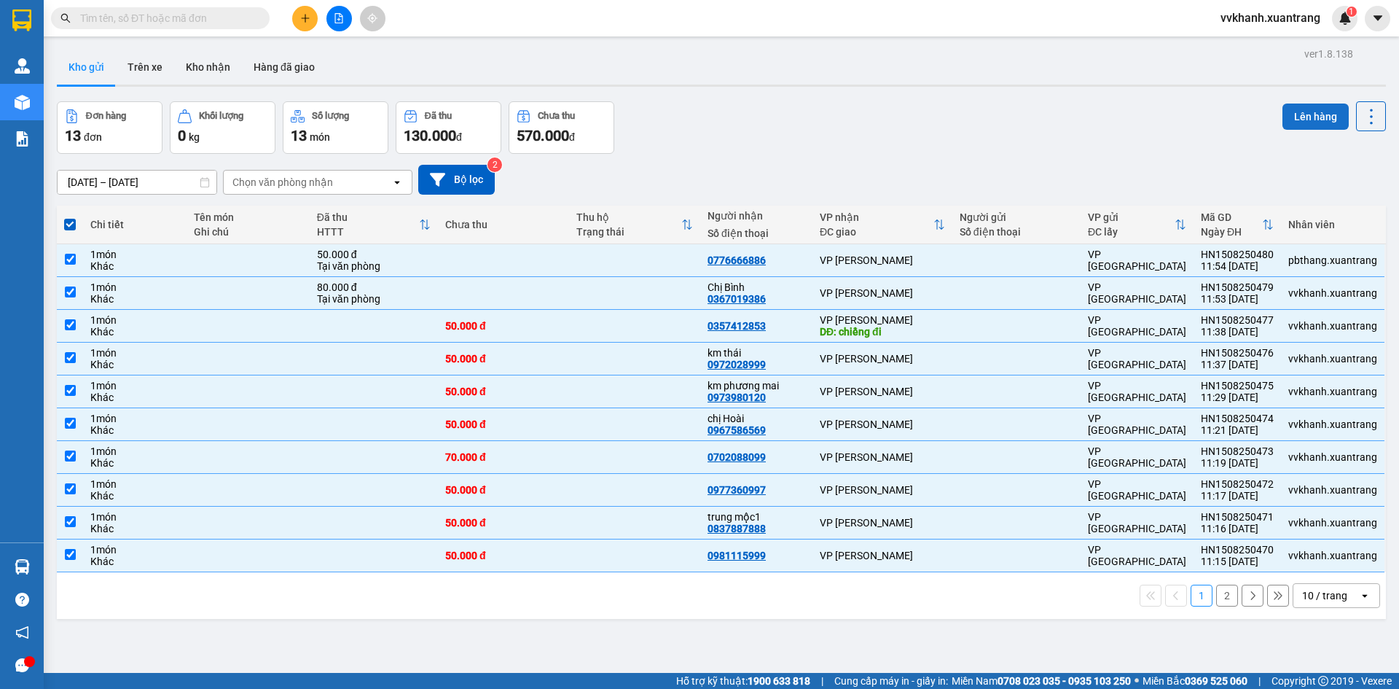
click at [1298, 124] on button "Lên hàng" at bounding box center [1315, 116] width 66 height 26
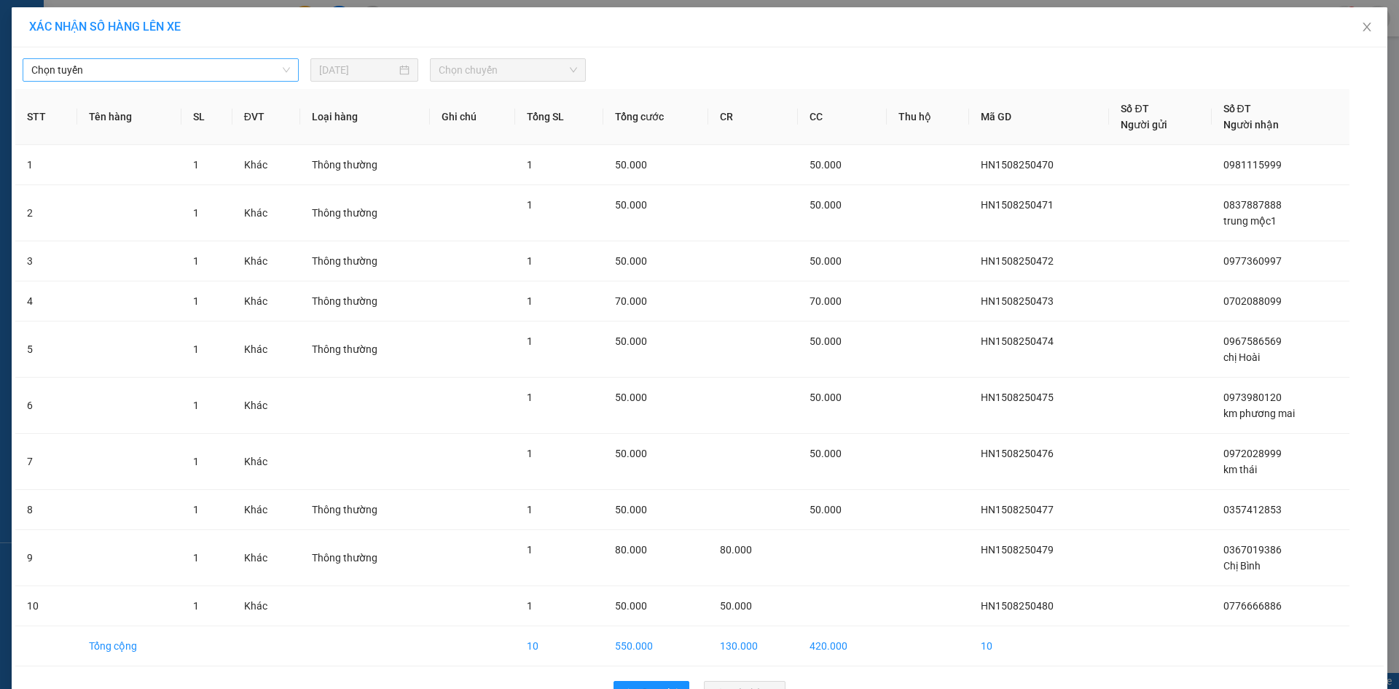
click at [240, 71] on span "Chọn tuyến" at bounding box center [160, 70] width 259 height 22
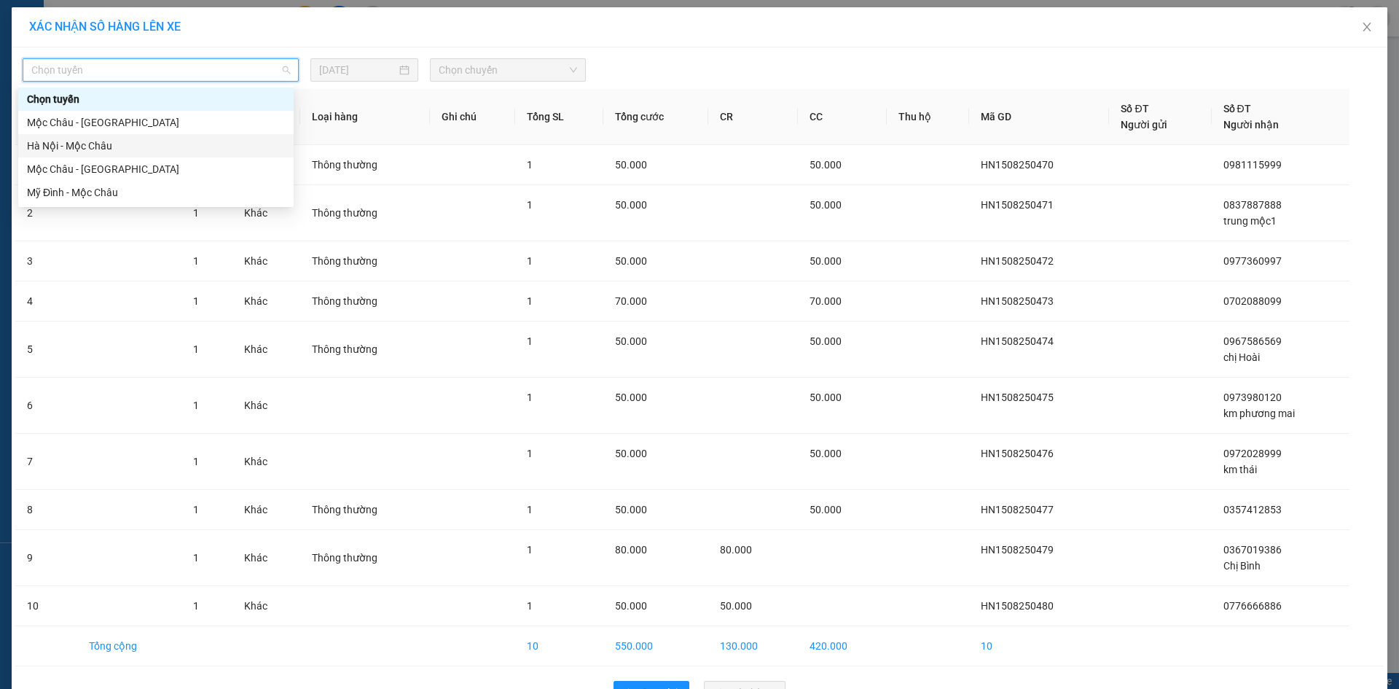
click at [117, 144] on div "Hà Nội - Mộc Châu" at bounding box center [156, 146] width 258 height 16
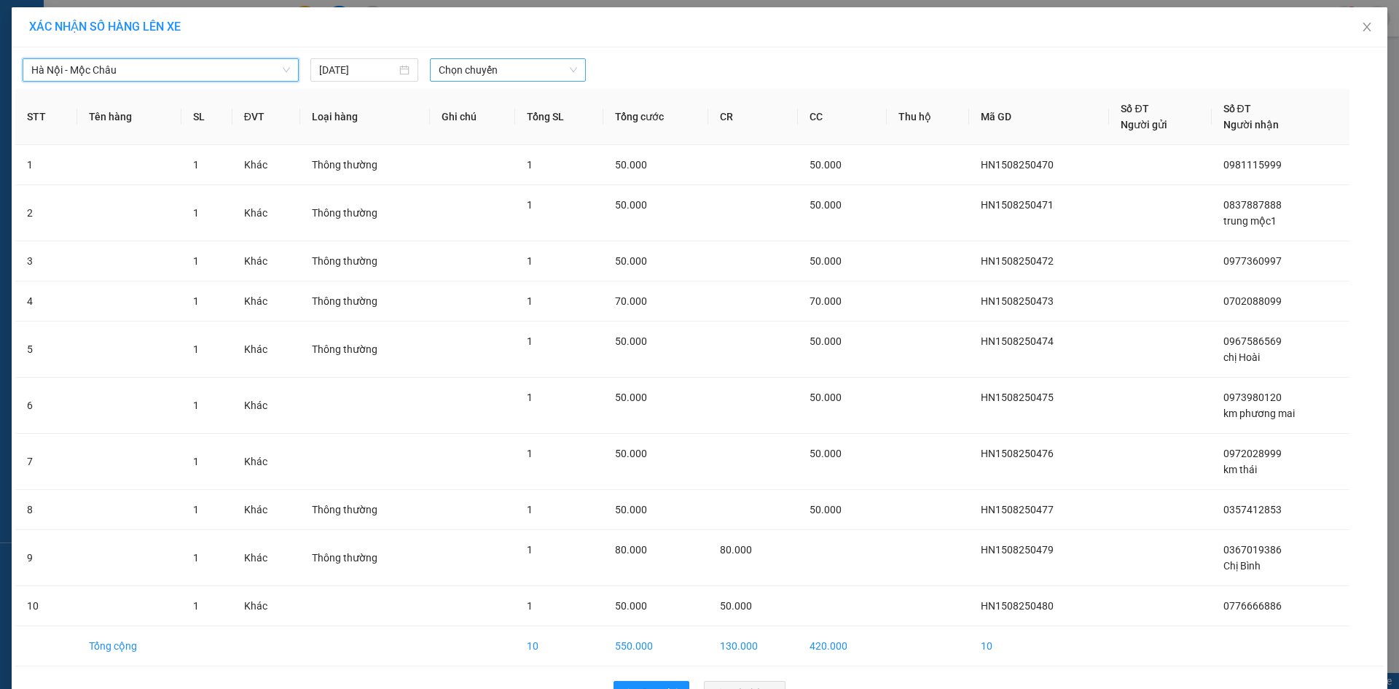
click at [460, 58] on div "Chọn chuyến" at bounding box center [508, 69] width 156 height 23
click at [473, 107] on div "11:45" at bounding box center [490, 98] width 131 height 23
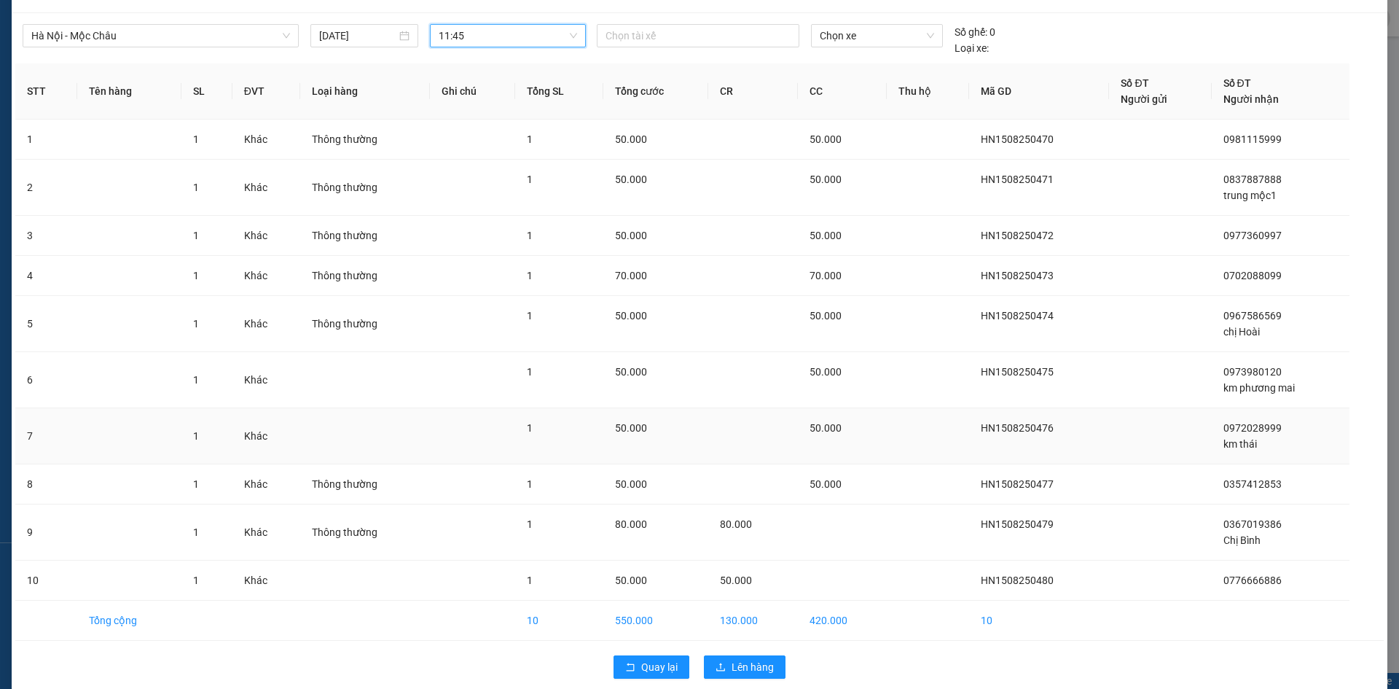
scroll to position [52, 0]
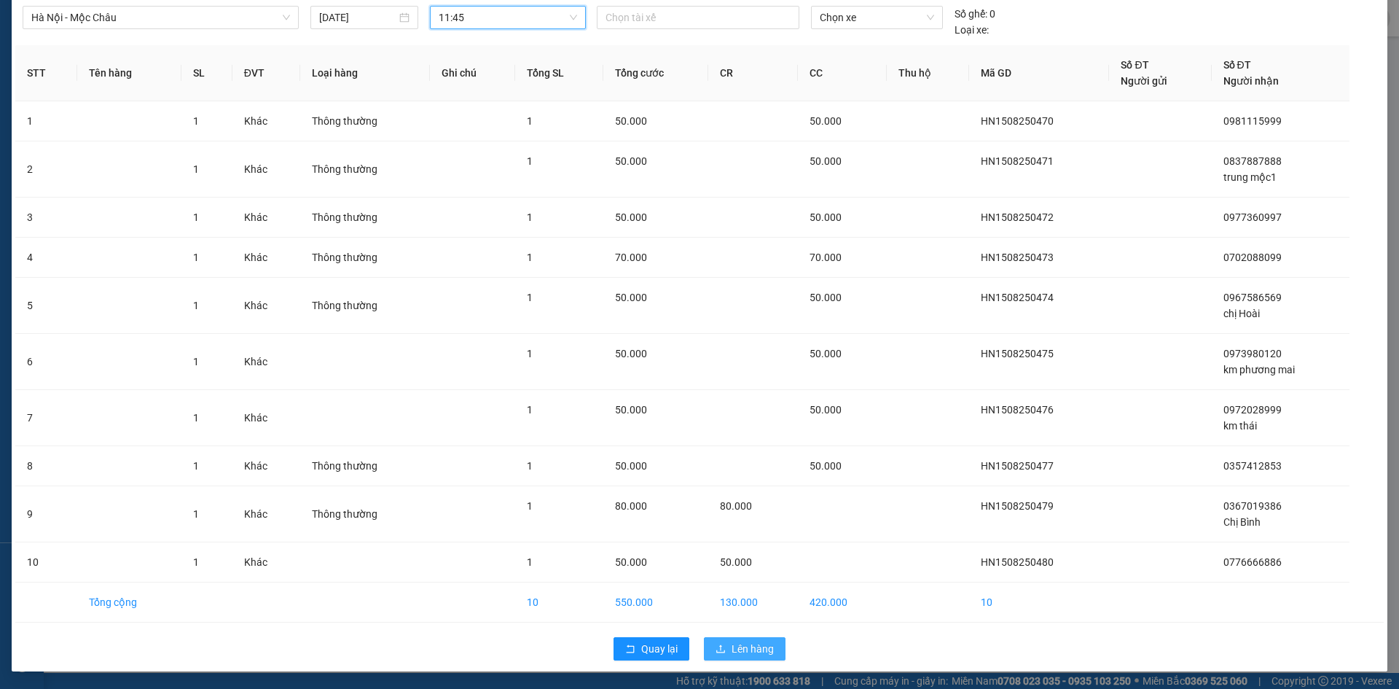
click at [736, 648] on span "Lên hàng" at bounding box center [753, 648] width 42 height 16
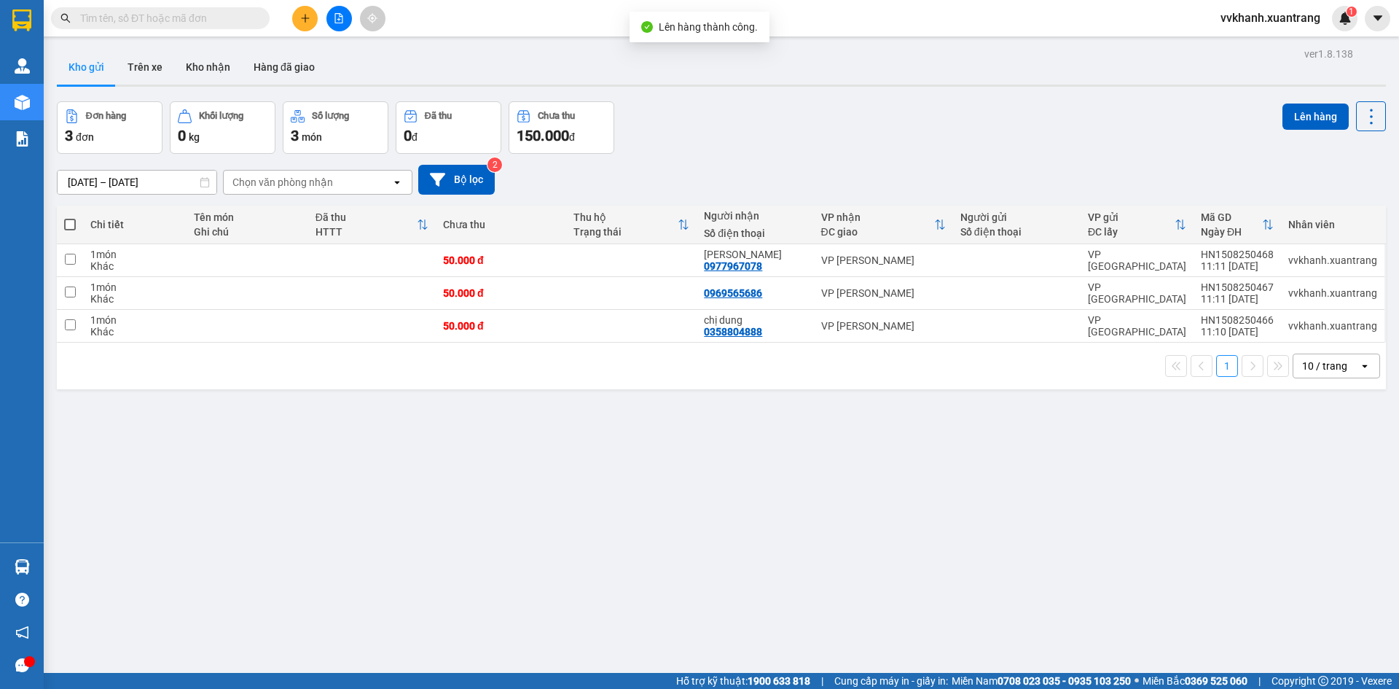
click at [71, 219] on span at bounding box center [70, 225] width 12 height 12
click at [70, 217] on input "checkbox" at bounding box center [70, 217] width 0 height 0
checkbox input "true"
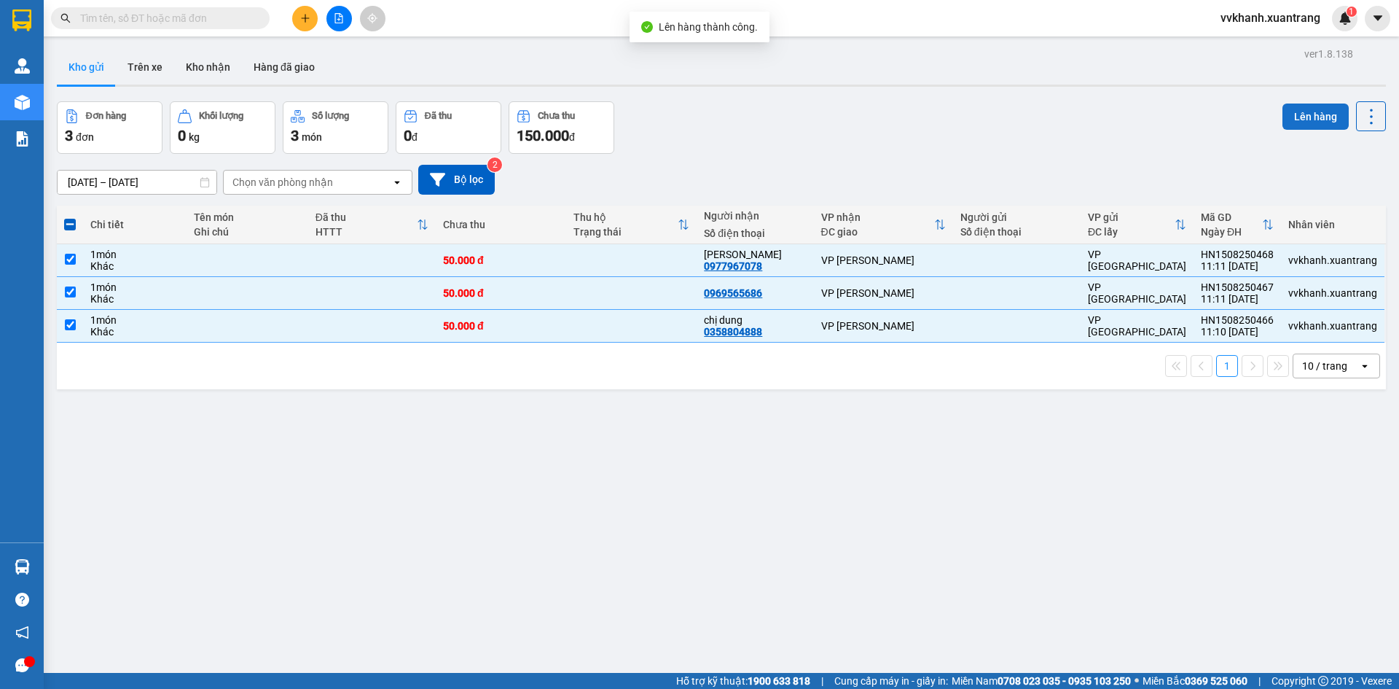
click at [1307, 112] on button "Lên hàng" at bounding box center [1315, 116] width 66 height 26
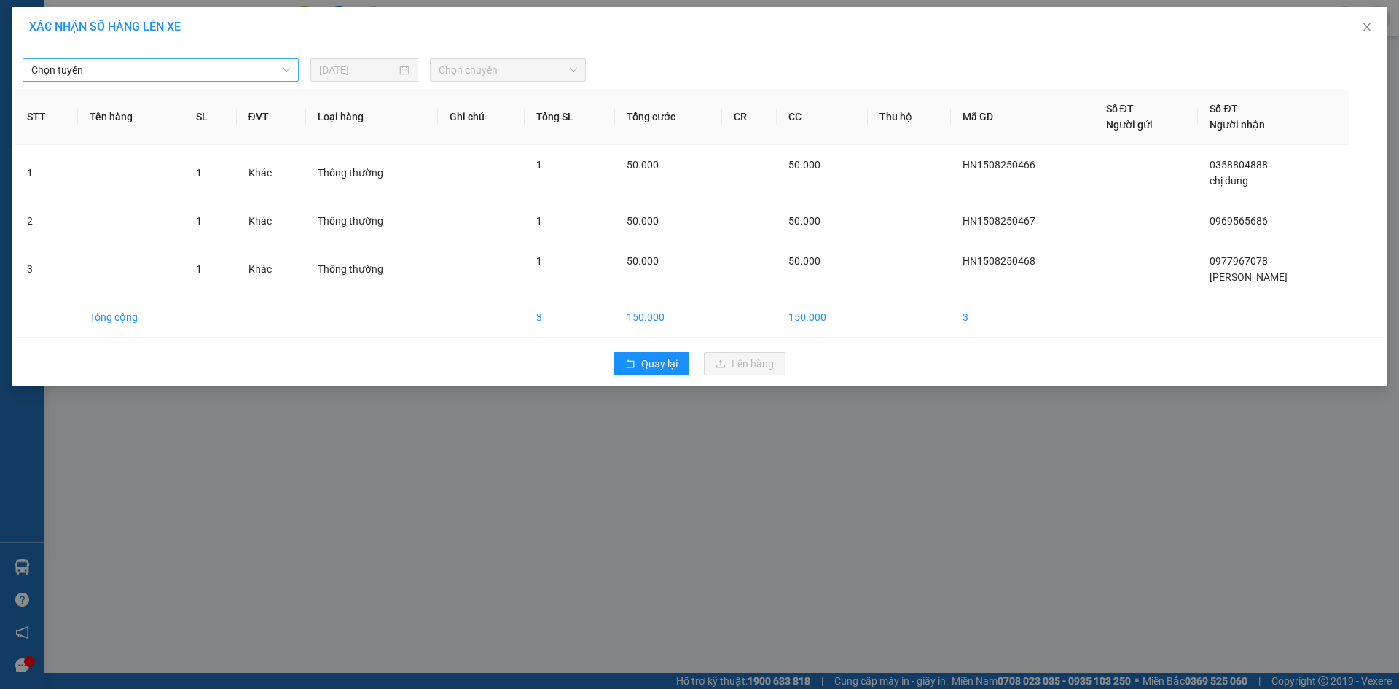
click at [256, 74] on span "Chọn tuyến" at bounding box center [160, 70] width 259 height 22
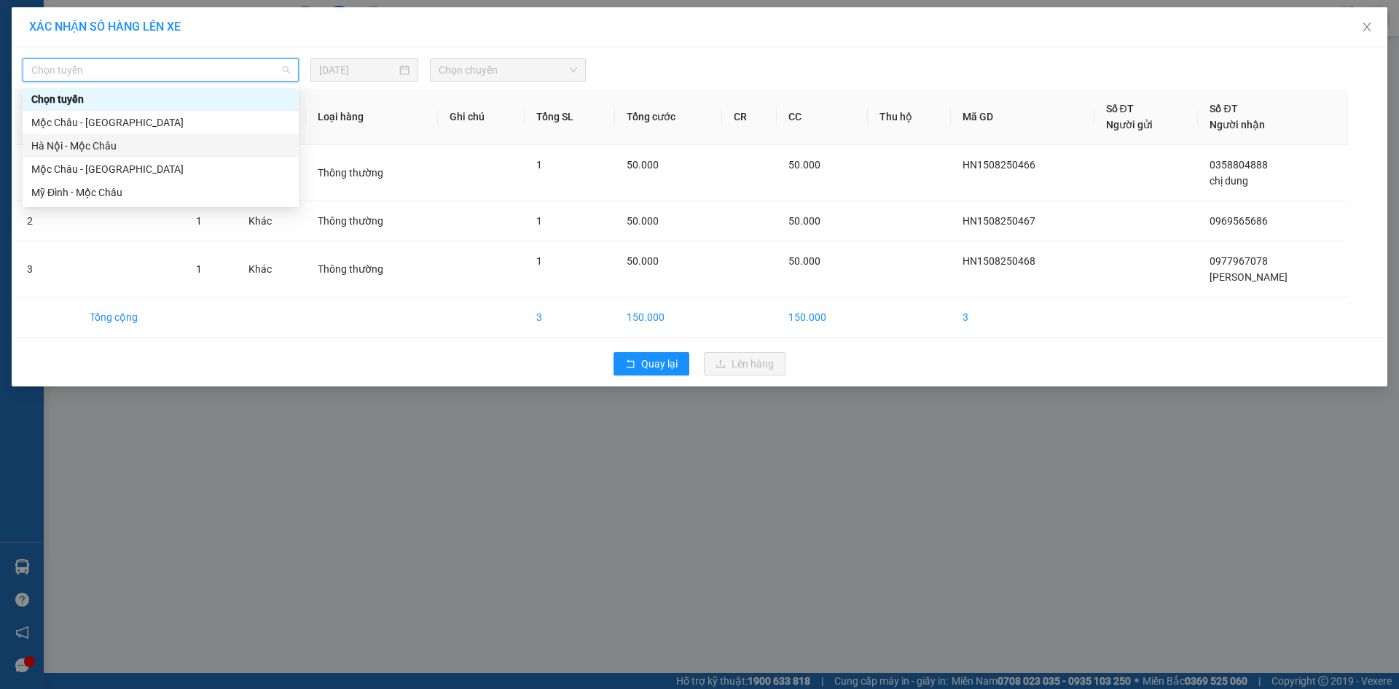
click at [152, 142] on div "Hà Nội - Mộc Châu" at bounding box center [160, 146] width 259 height 16
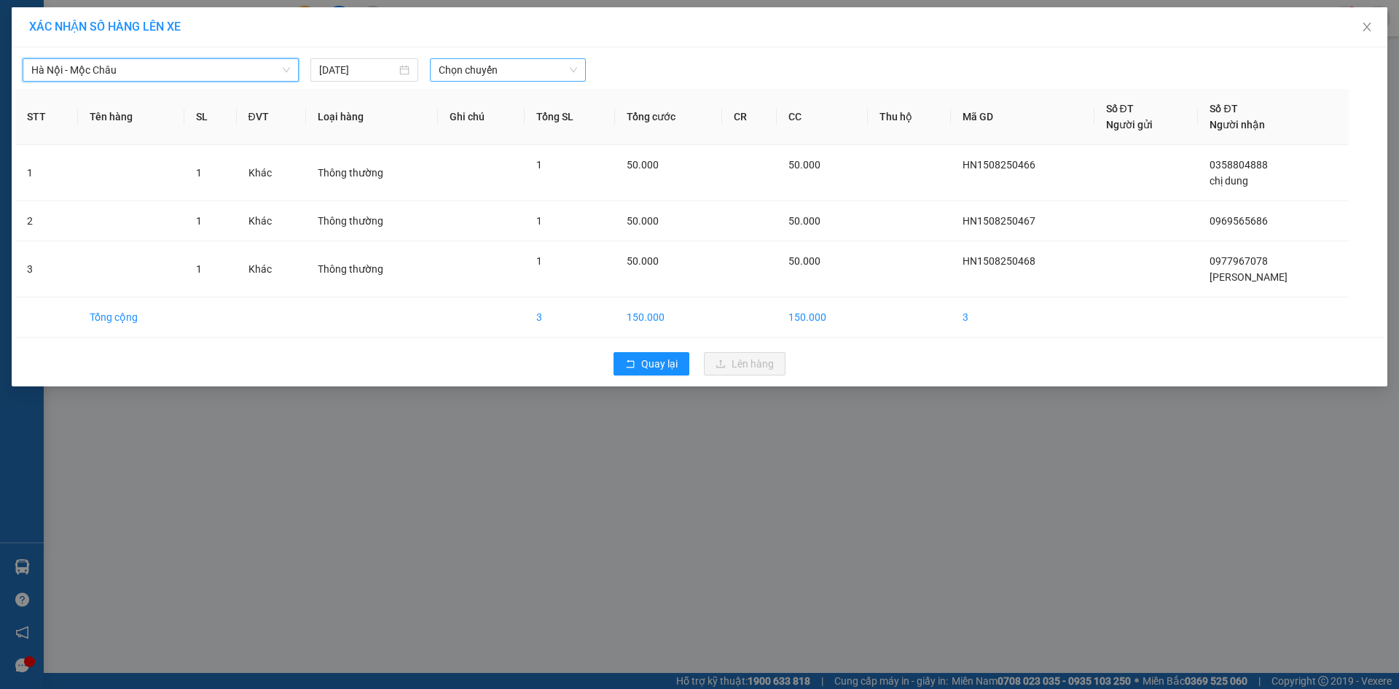
click at [490, 71] on span "Chọn chuyến" at bounding box center [508, 70] width 138 height 22
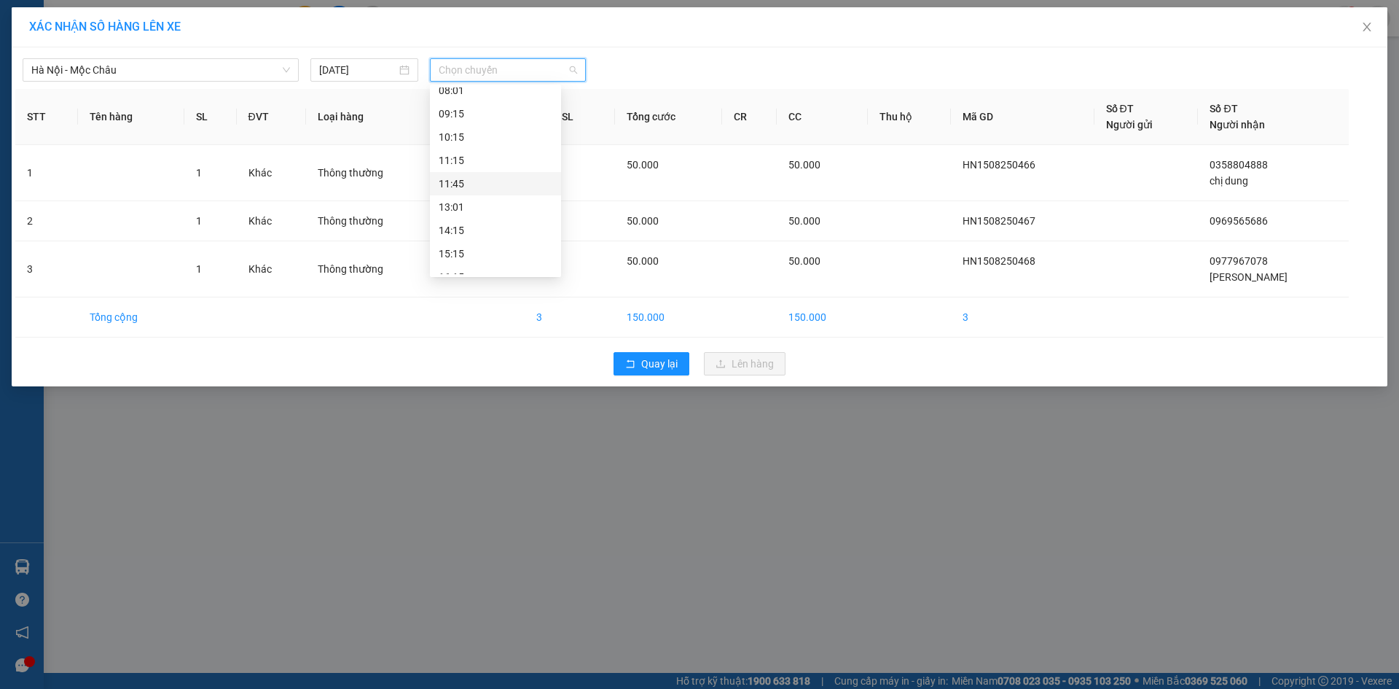
click at [493, 187] on div "11:45" at bounding box center [496, 184] width 114 height 16
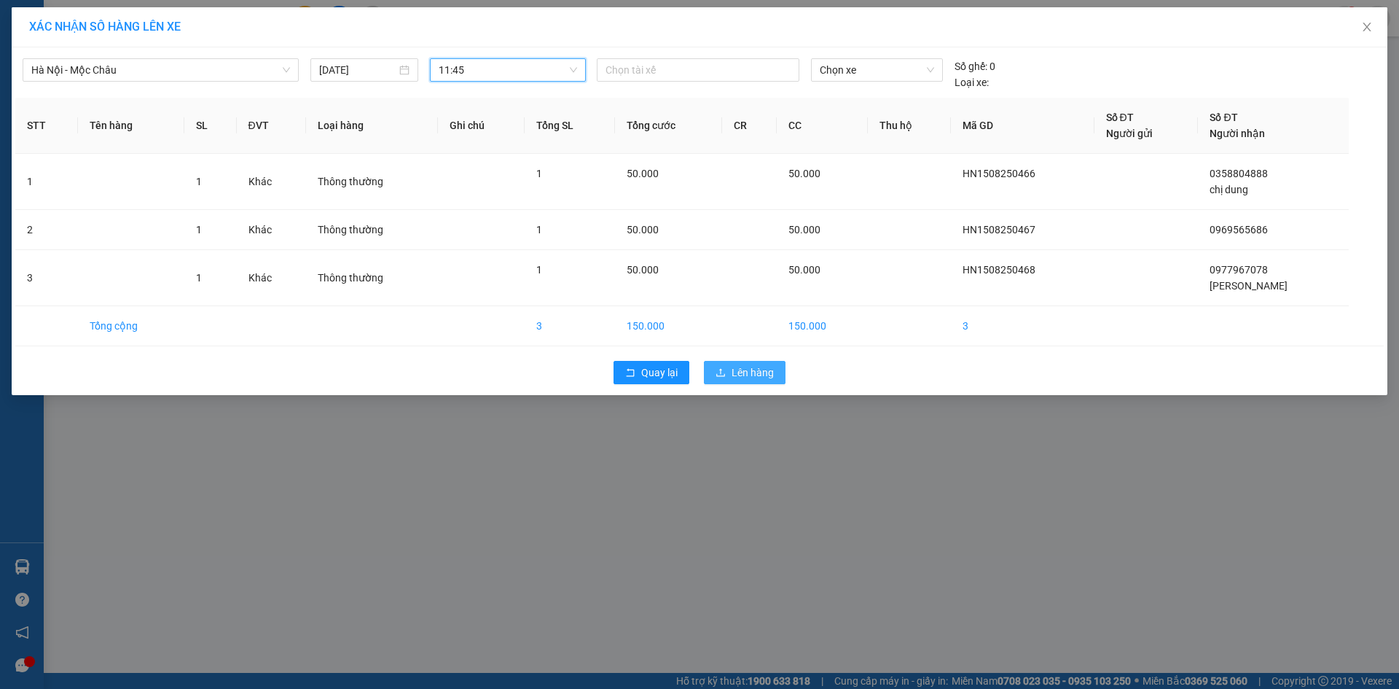
click at [771, 372] on span "Lên hàng" at bounding box center [753, 372] width 42 height 16
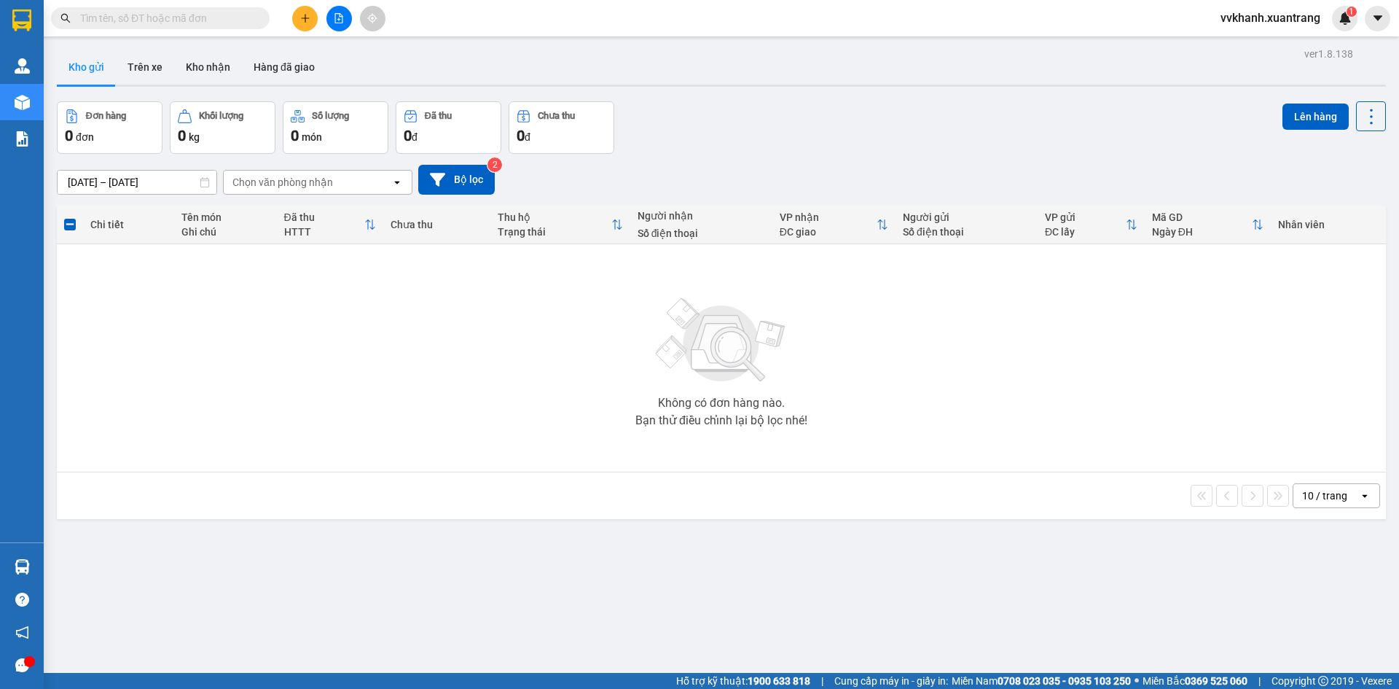
click at [219, 21] on input "text" at bounding box center [166, 18] width 172 height 16
click at [344, 27] on button at bounding box center [339, 19] width 26 height 26
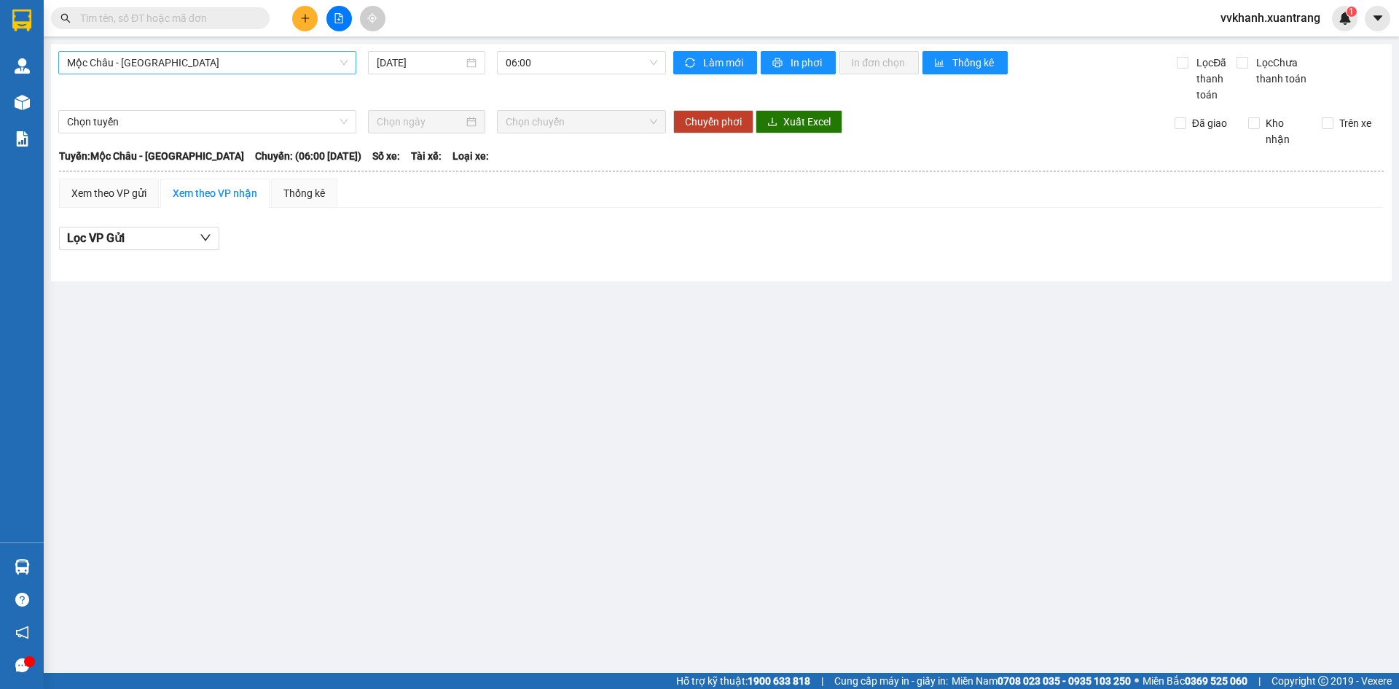
click at [286, 68] on span "Mộc Châu - [GEOGRAPHIC_DATA]" at bounding box center [207, 63] width 281 height 22
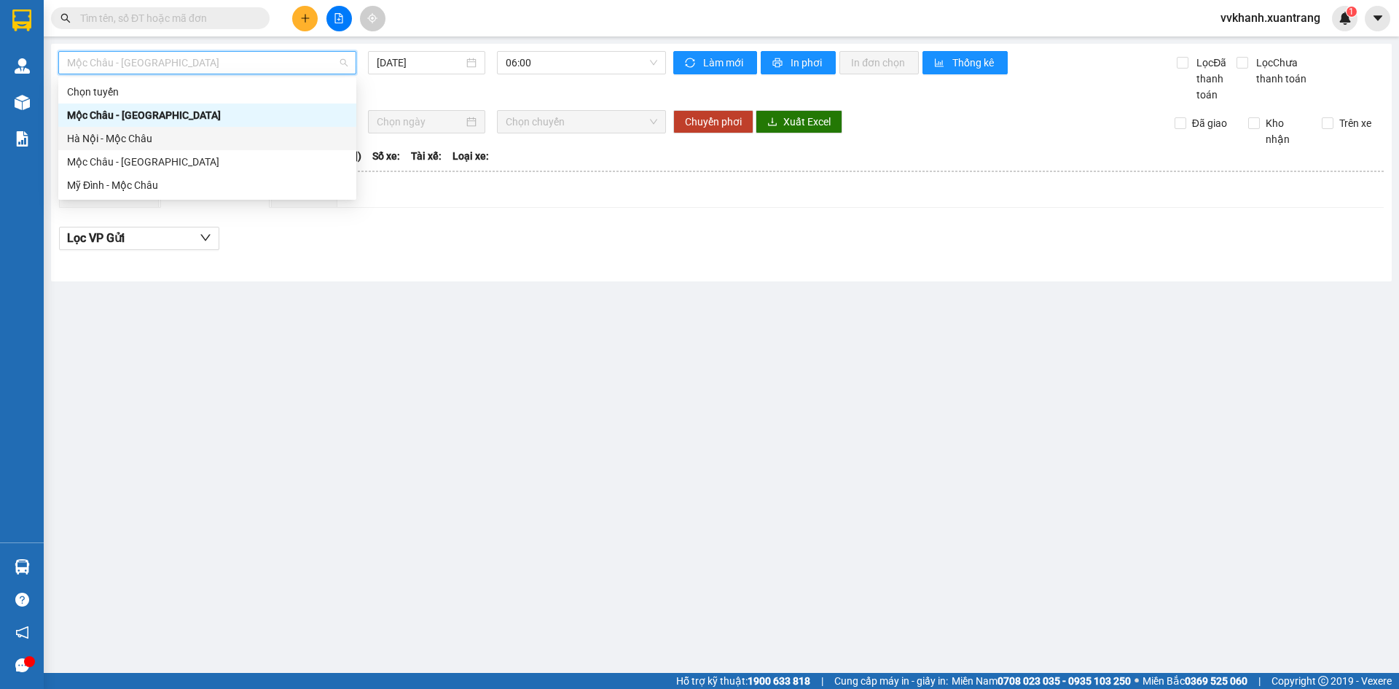
click at [178, 140] on div "Hà Nội - Mộc Châu" at bounding box center [207, 138] width 281 height 16
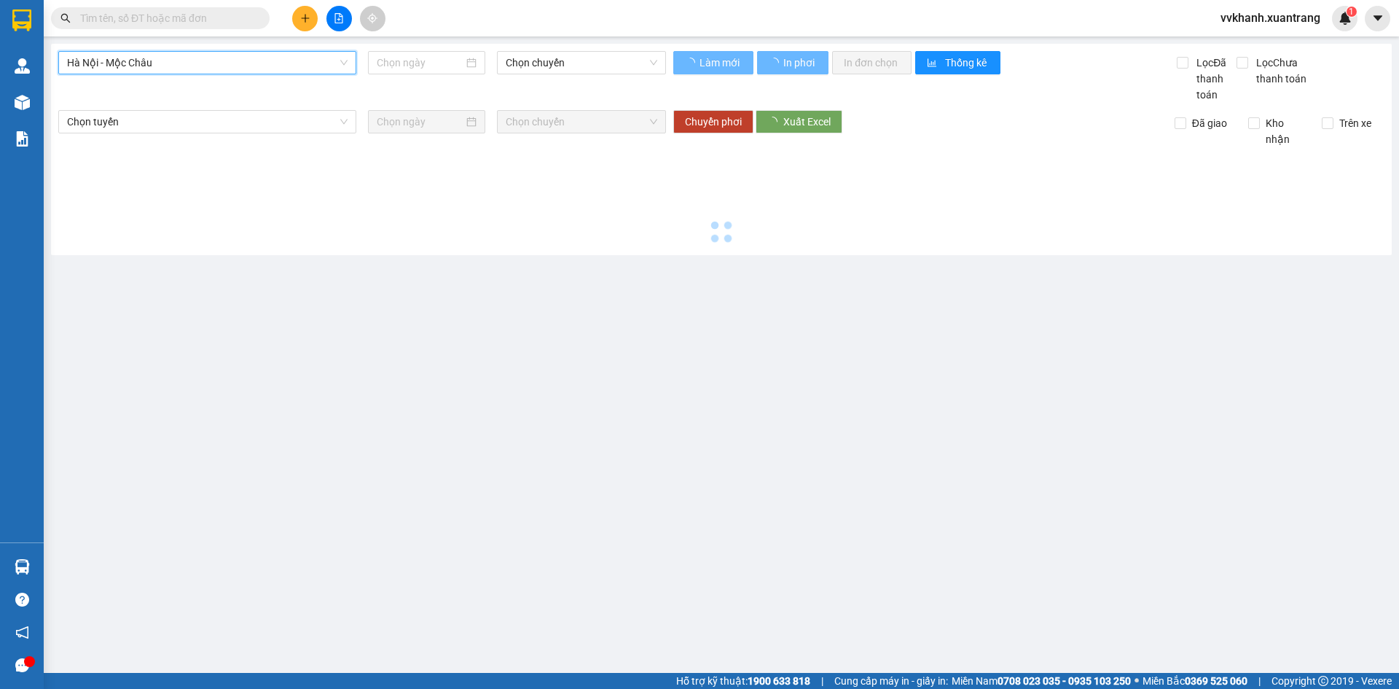
type input "[DATE]"
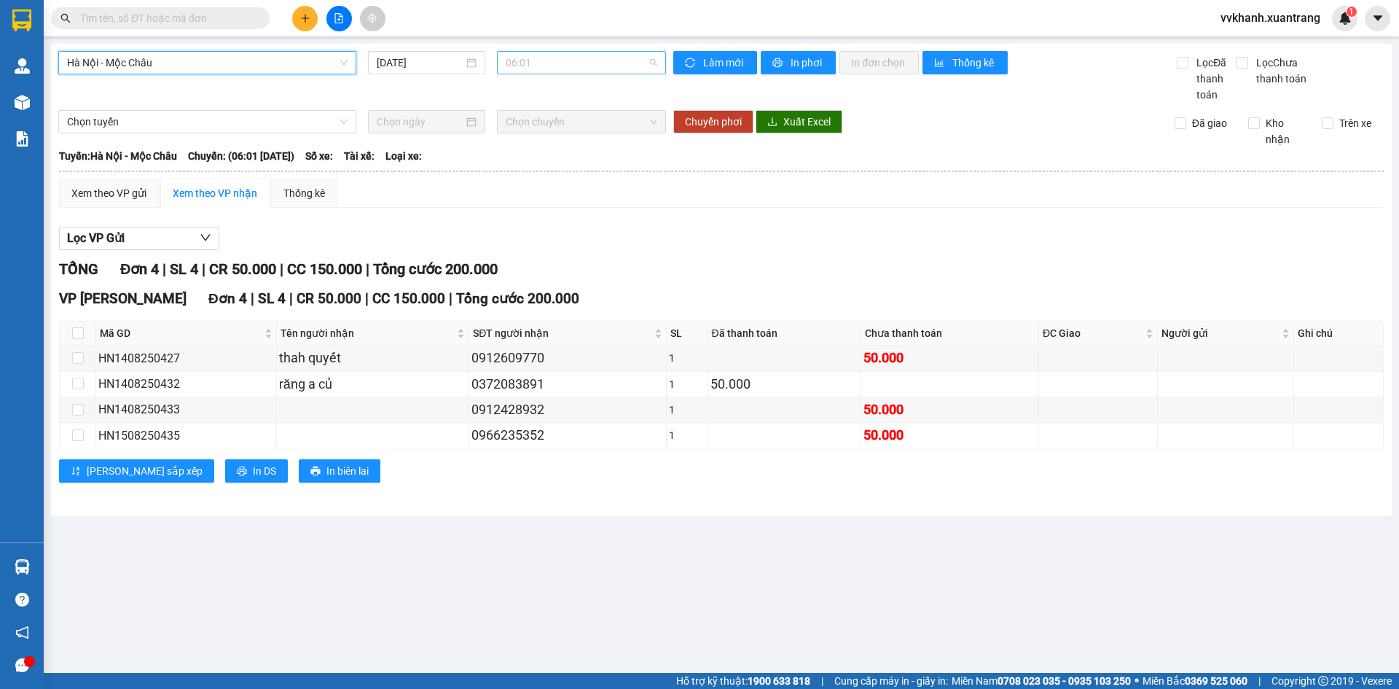
click at [573, 58] on span "06:01" at bounding box center [582, 63] width 152 height 22
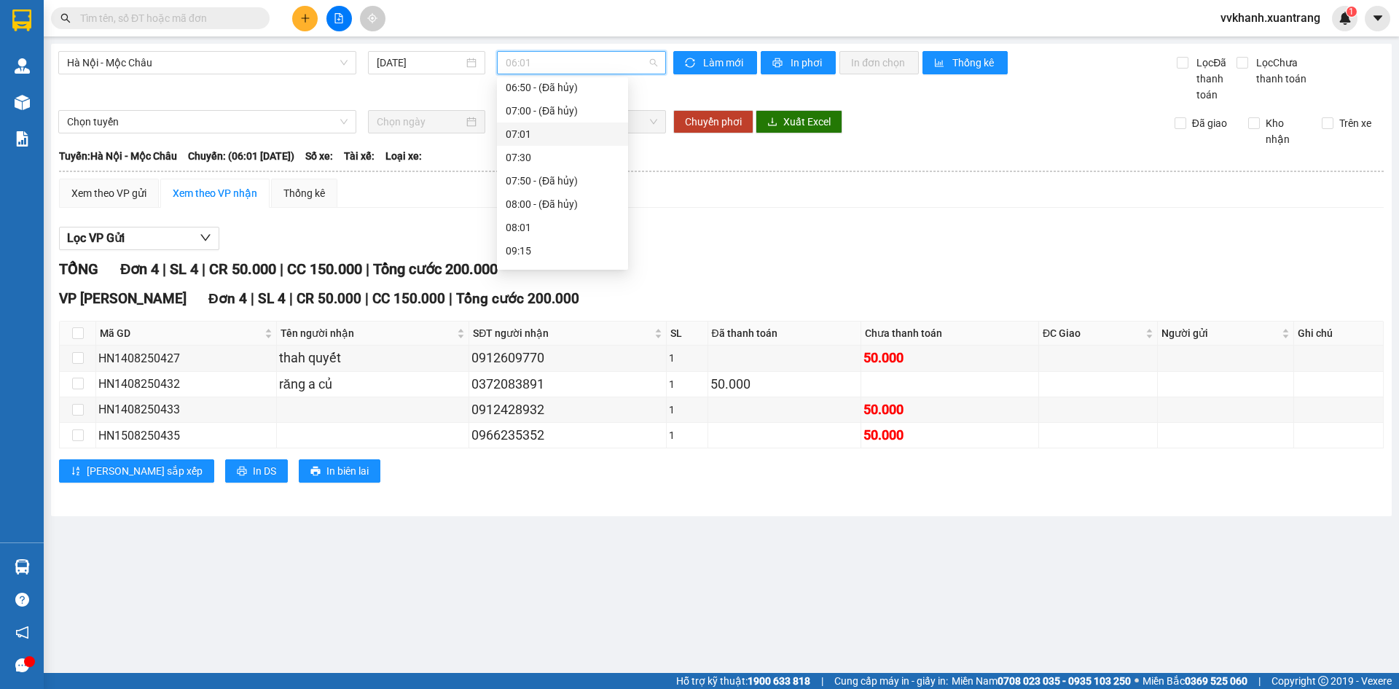
scroll to position [146, 0]
click at [541, 224] on div "11:15" at bounding box center [563, 226] width 114 height 16
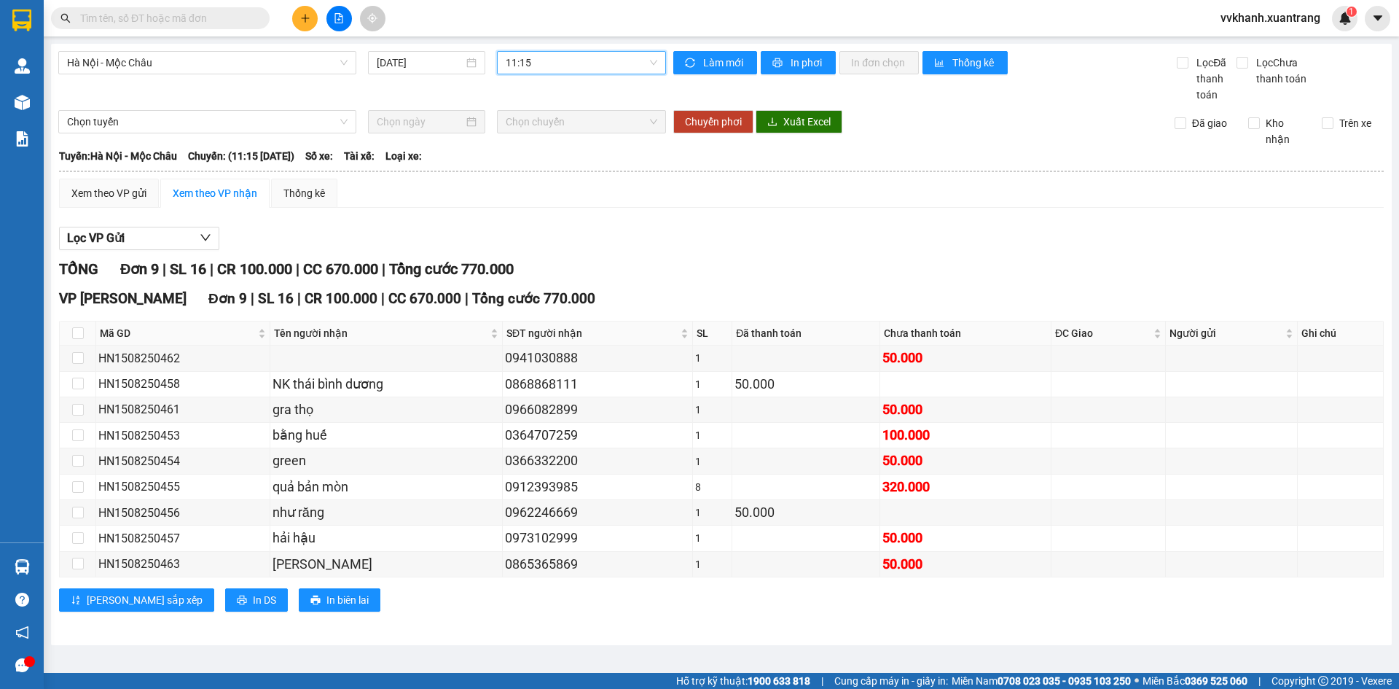
click at [570, 64] on span "11:15" at bounding box center [582, 63] width 152 height 22
click at [560, 248] on div "11:45" at bounding box center [563, 249] width 114 height 16
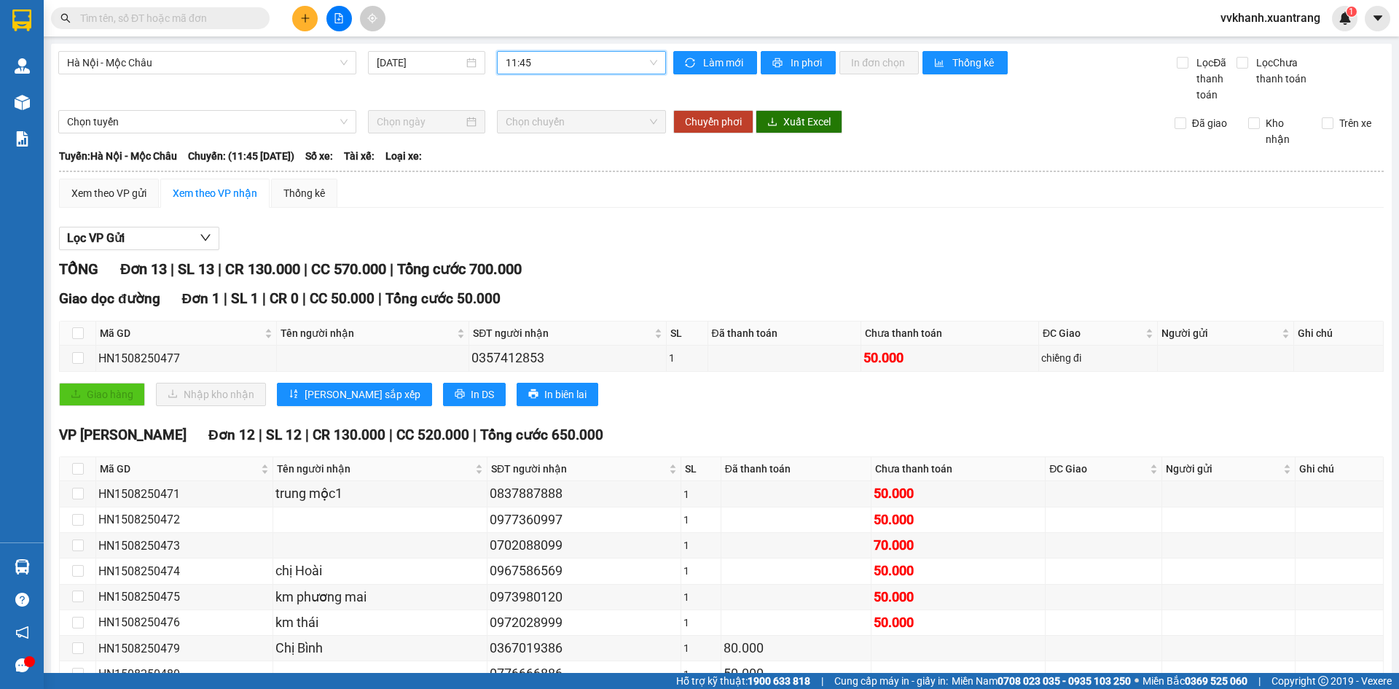
click at [568, 68] on span "11:45" at bounding box center [582, 63] width 152 height 22
click at [532, 222] on div "11:15" at bounding box center [559, 226] width 114 height 16
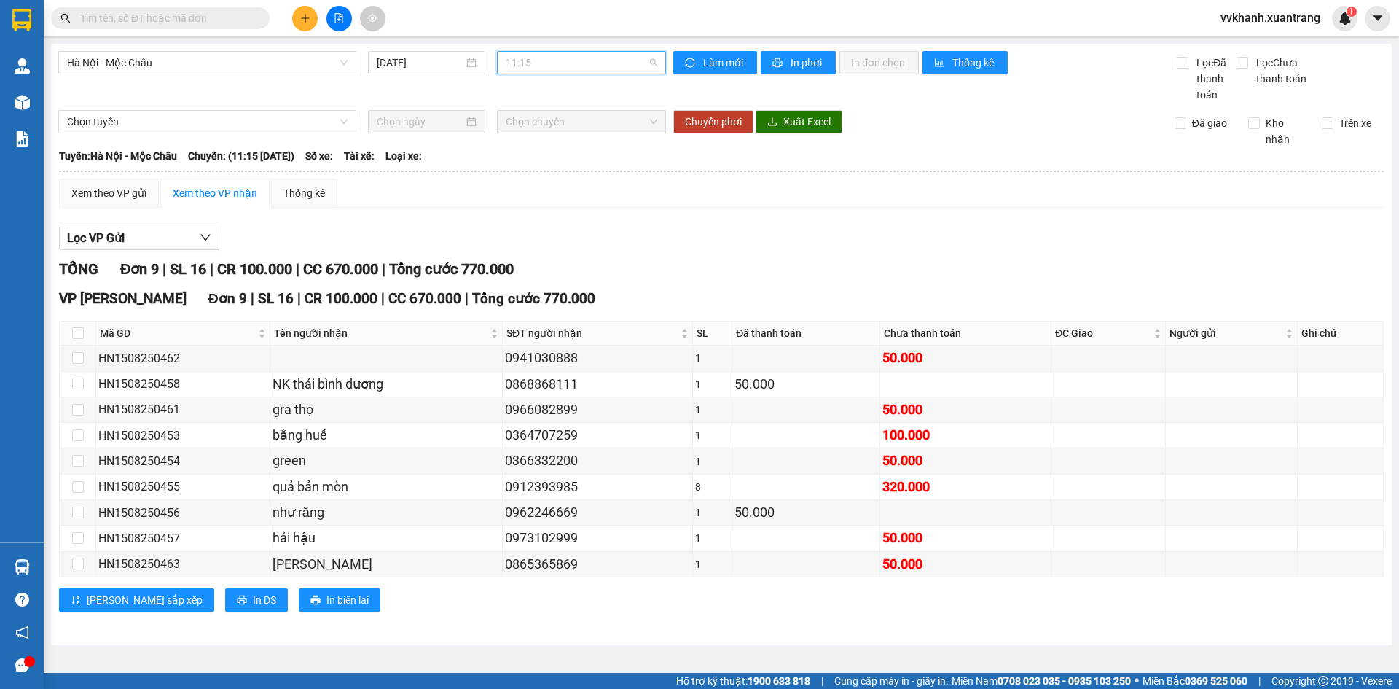
click at [546, 65] on span "11:15" at bounding box center [582, 63] width 152 height 22
click at [529, 202] on div "10:15" at bounding box center [563, 203] width 114 height 16
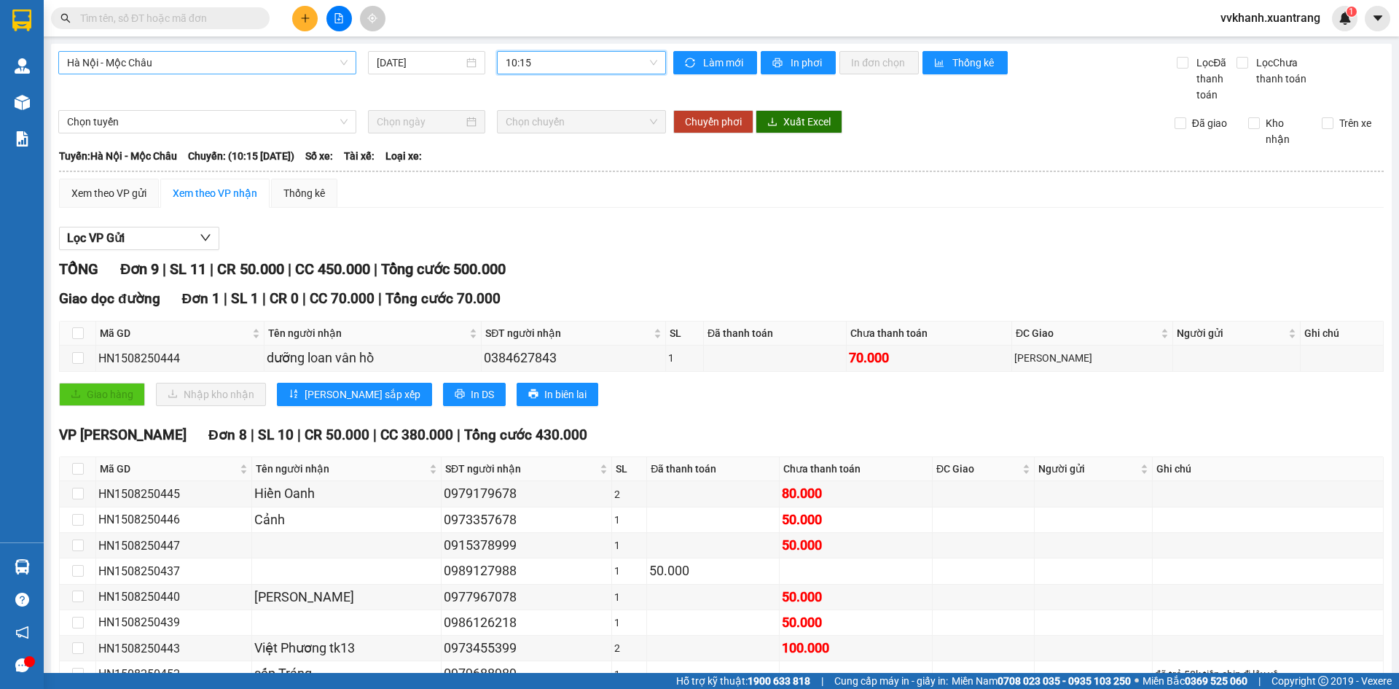
click at [278, 68] on span "Hà Nội - Mộc Châu" at bounding box center [207, 63] width 281 height 22
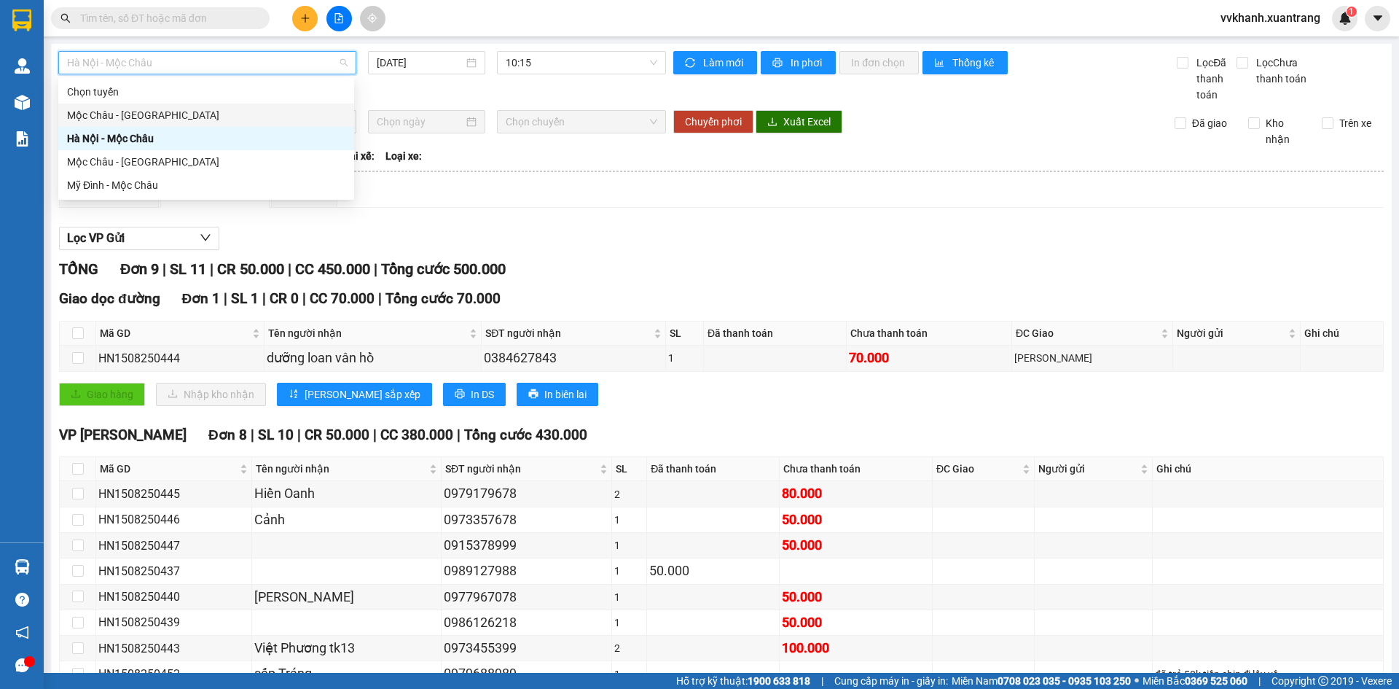
click at [252, 109] on div "Mộc Châu - [GEOGRAPHIC_DATA]" at bounding box center [206, 115] width 278 height 16
type input "[DATE]"
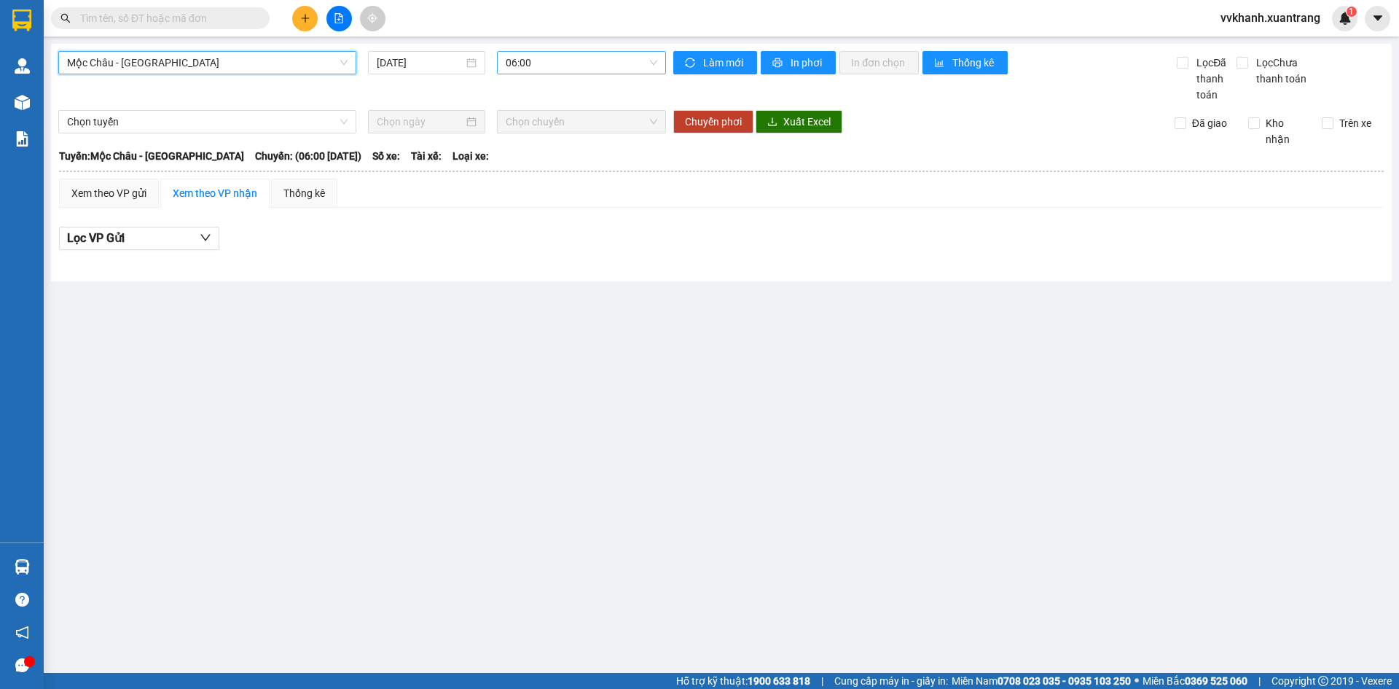
click at [517, 64] on span "06:00" at bounding box center [582, 63] width 152 height 22
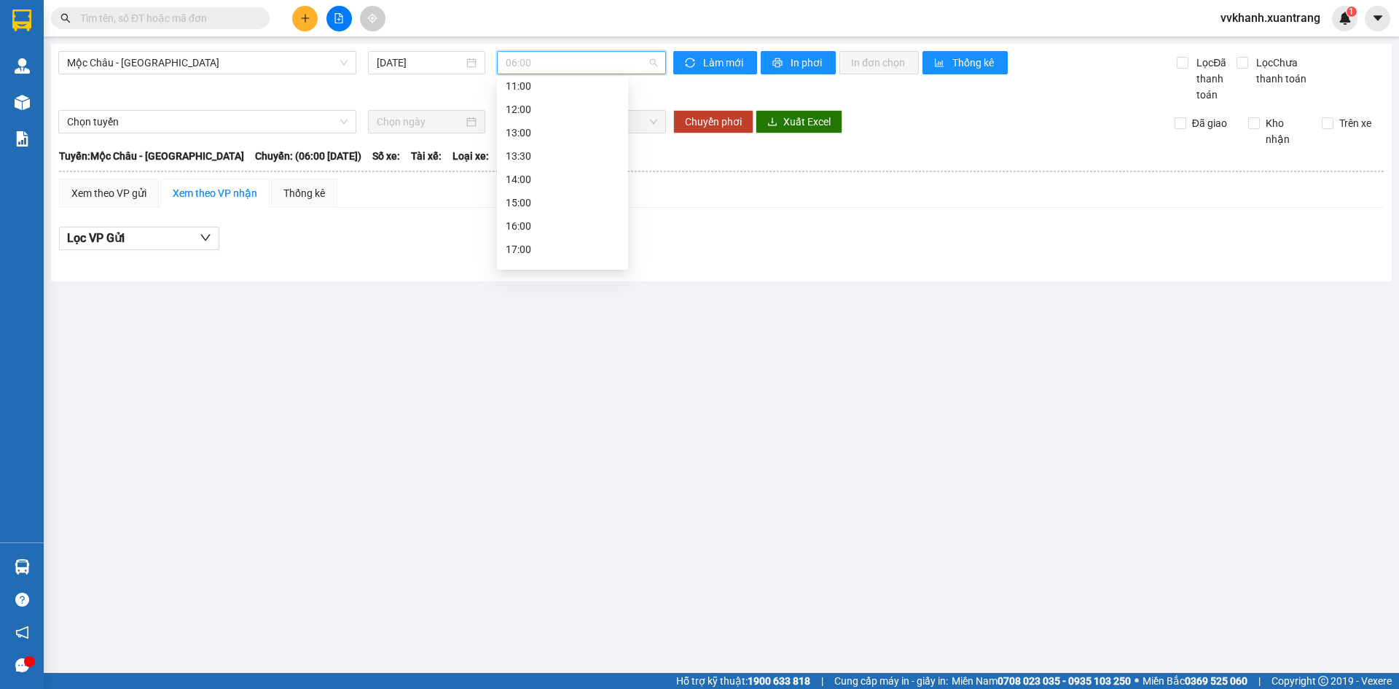
scroll to position [23, 0]
click at [530, 114] on div "07:00" at bounding box center [563, 115] width 114 height 16
click at [541, 66] on span "07:00" at bounding box center [582, 63] width 152 height 22
click at [535, 136] on div "08:00" at bounding box center [563, 138] width 114 height 16
